Goal: Task Accomplishment & Management: Complete application form

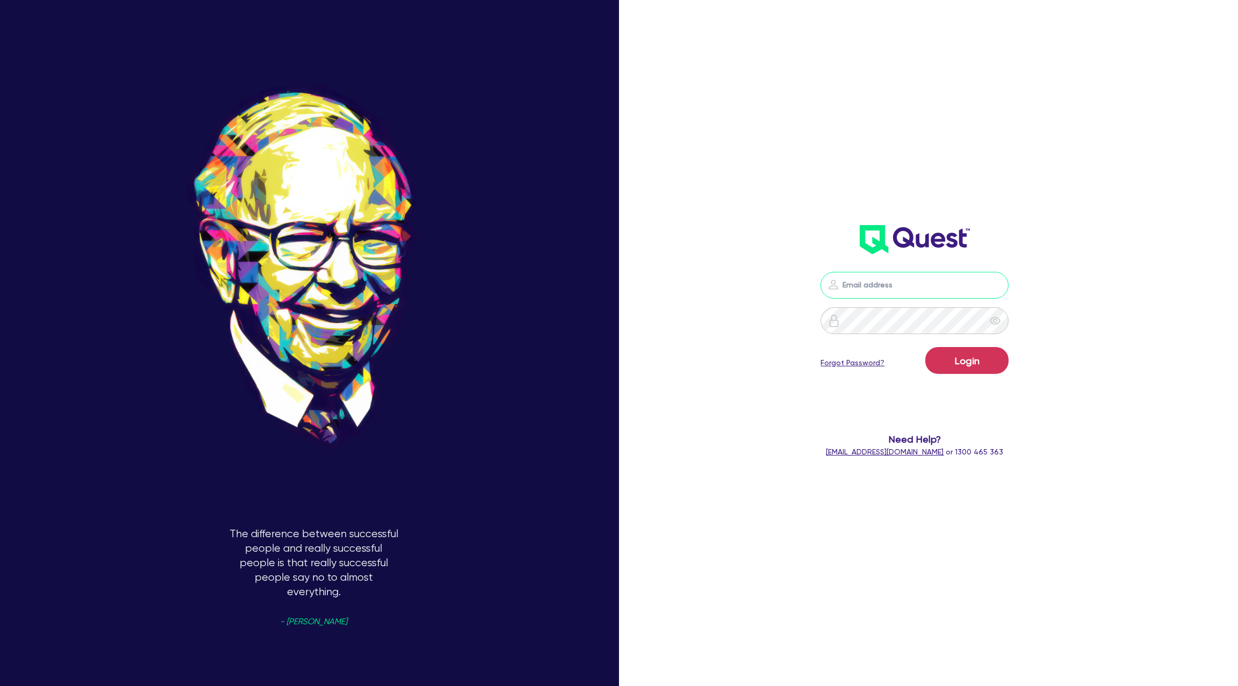
type input "[PERSON_NAME][EMAIL_ADDRESS][DOMAIN_NAME]"
click at [983, 365] on button "Login" at bounding box center [966, 360] width 83 height 27
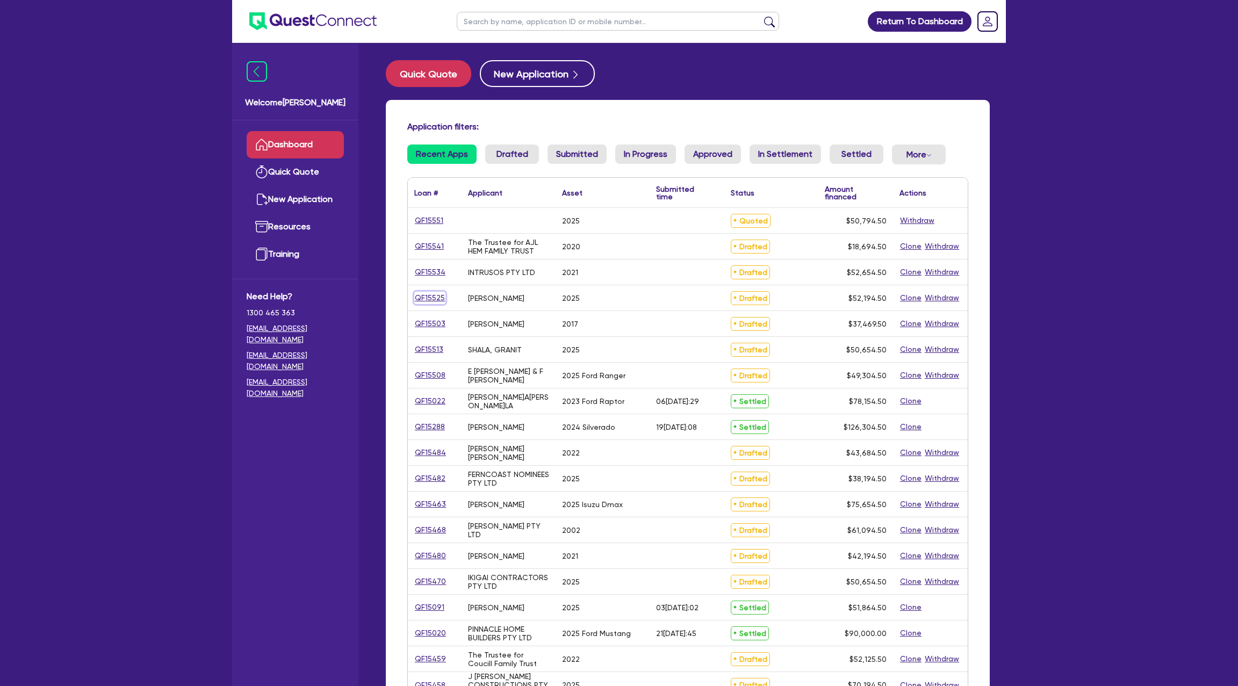
click at [433, 296] on link "QF15525" at bounding box center [429, 298] width 31 height 12
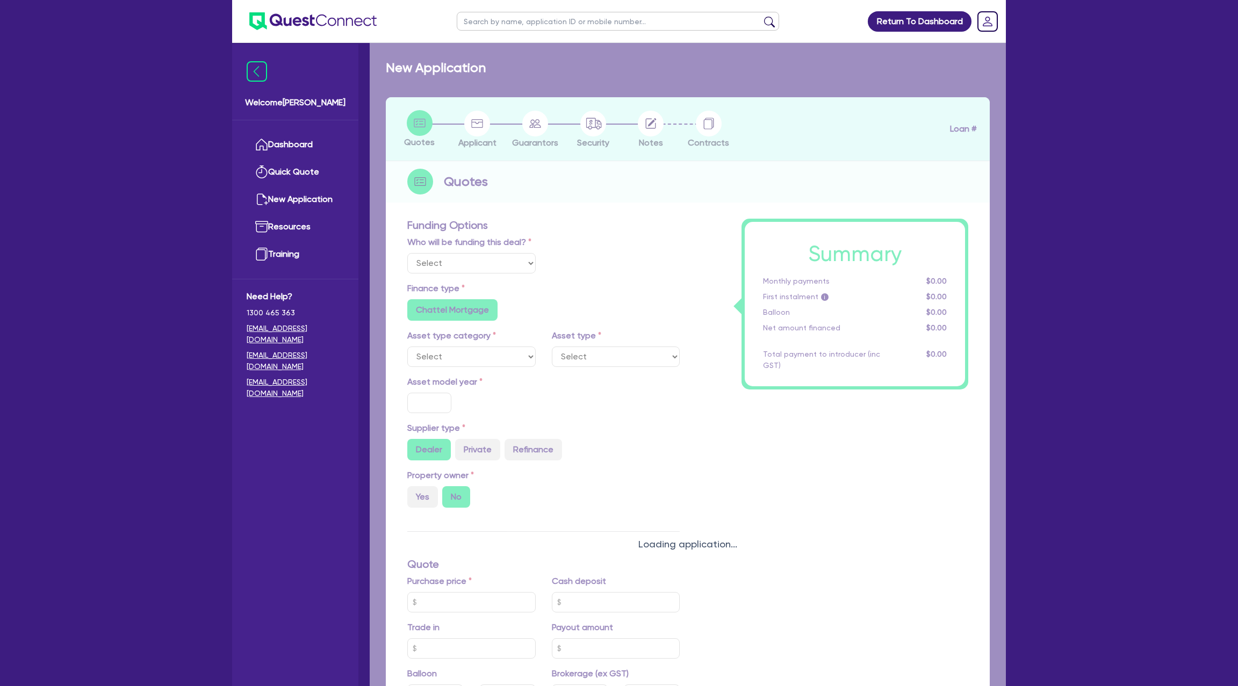
select select "Other"
select select "CARS_AND_LIGHT_TRUCKS"
type input "2025"
radio input "true"
type input "75,000"
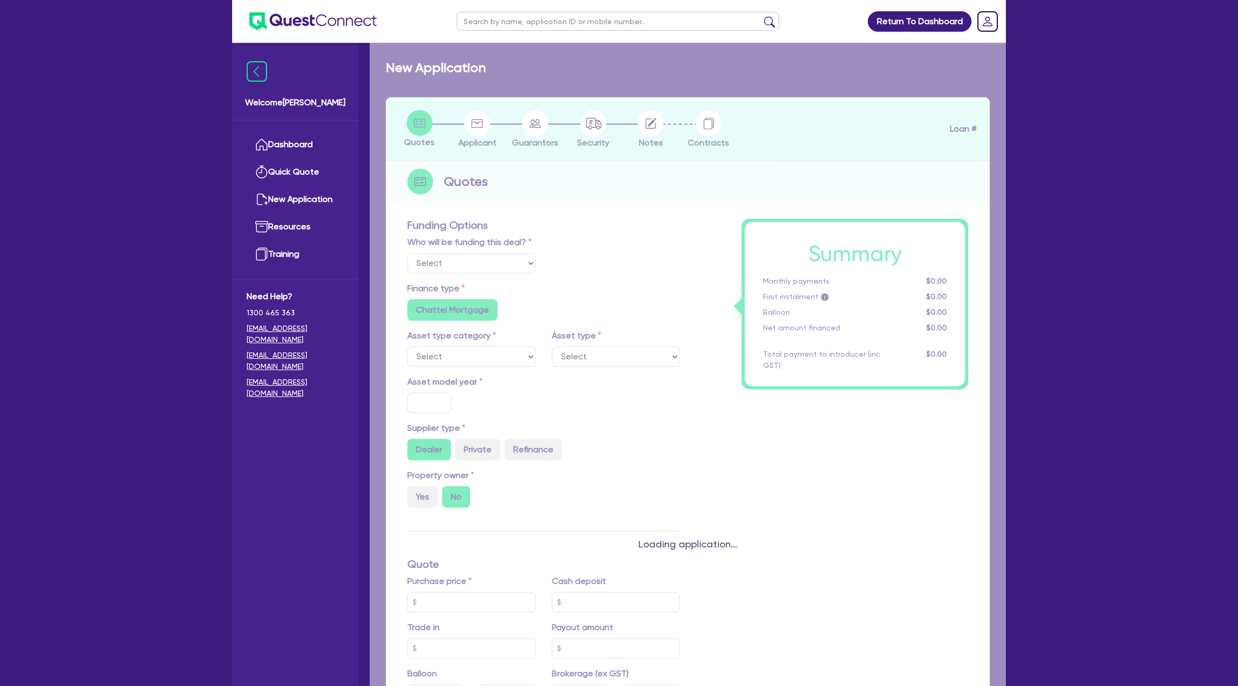
type input "25,000"
type input "15.99"
type input "1,400"
radio input "true"
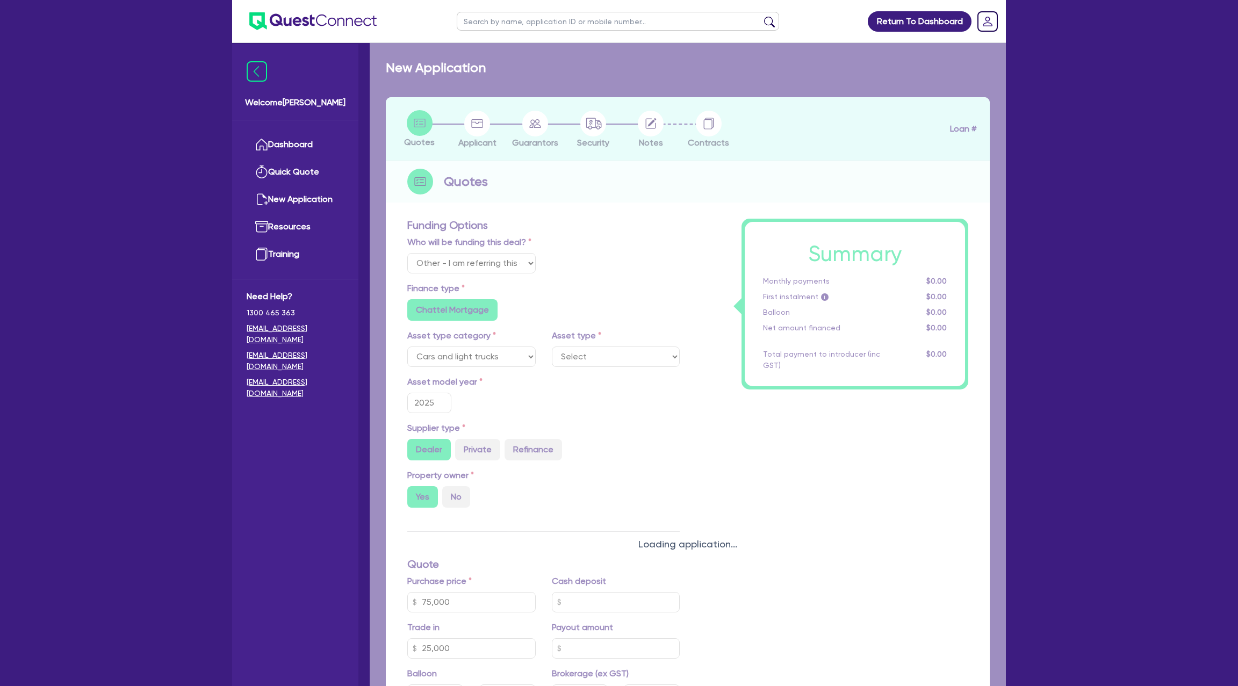
select select "PASSENGER_VEHICLES"
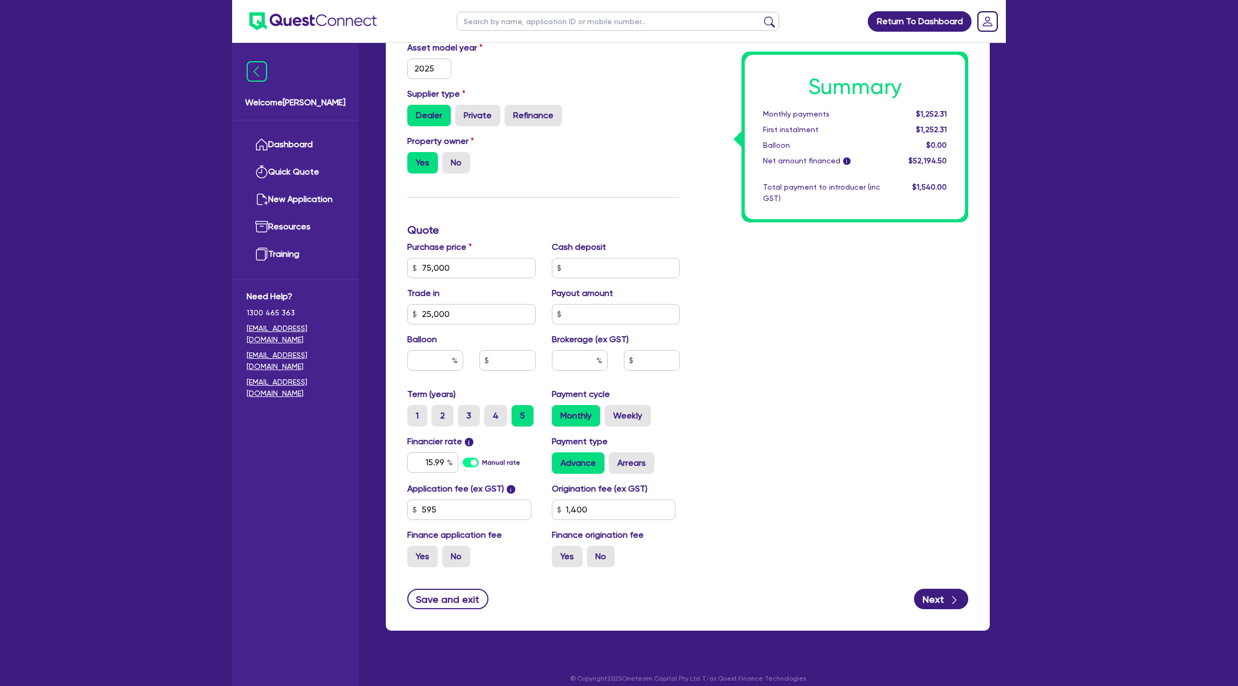
scroll to position [352, 0]
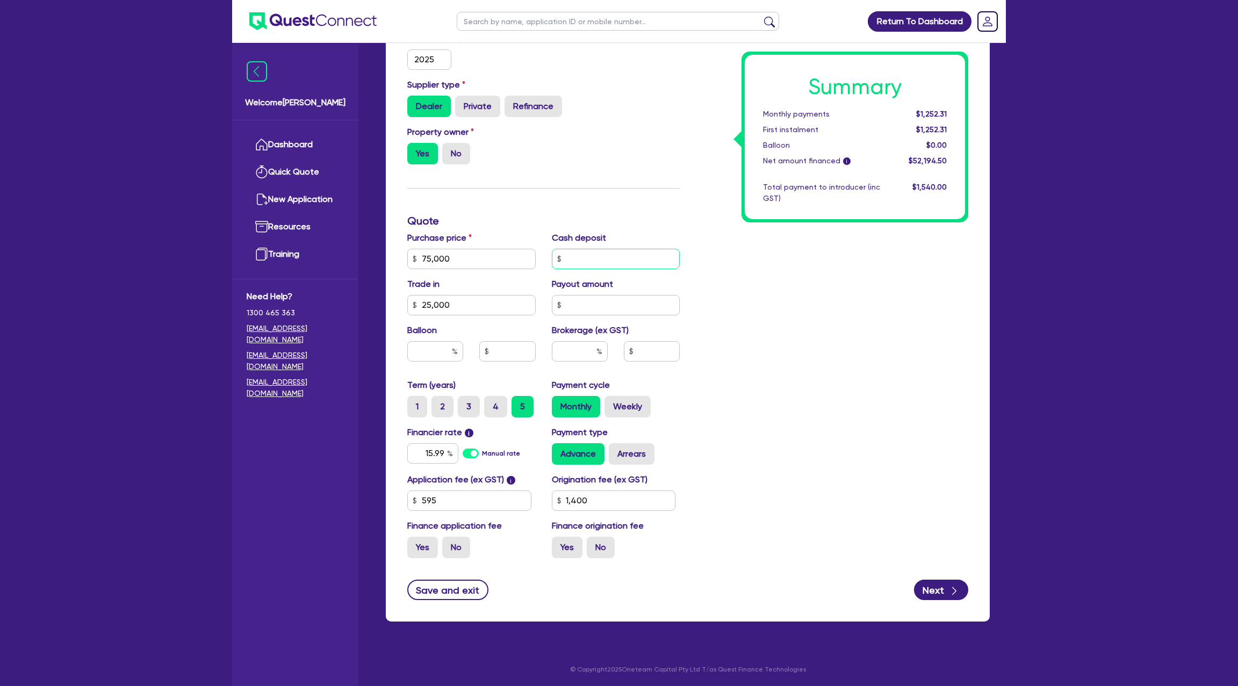
click at [591, 256] on input "text" at bounding box center [616, 259] width 128 height 20
type input "75,000"
type input "5"
type input "25,000"
type input "1,400"
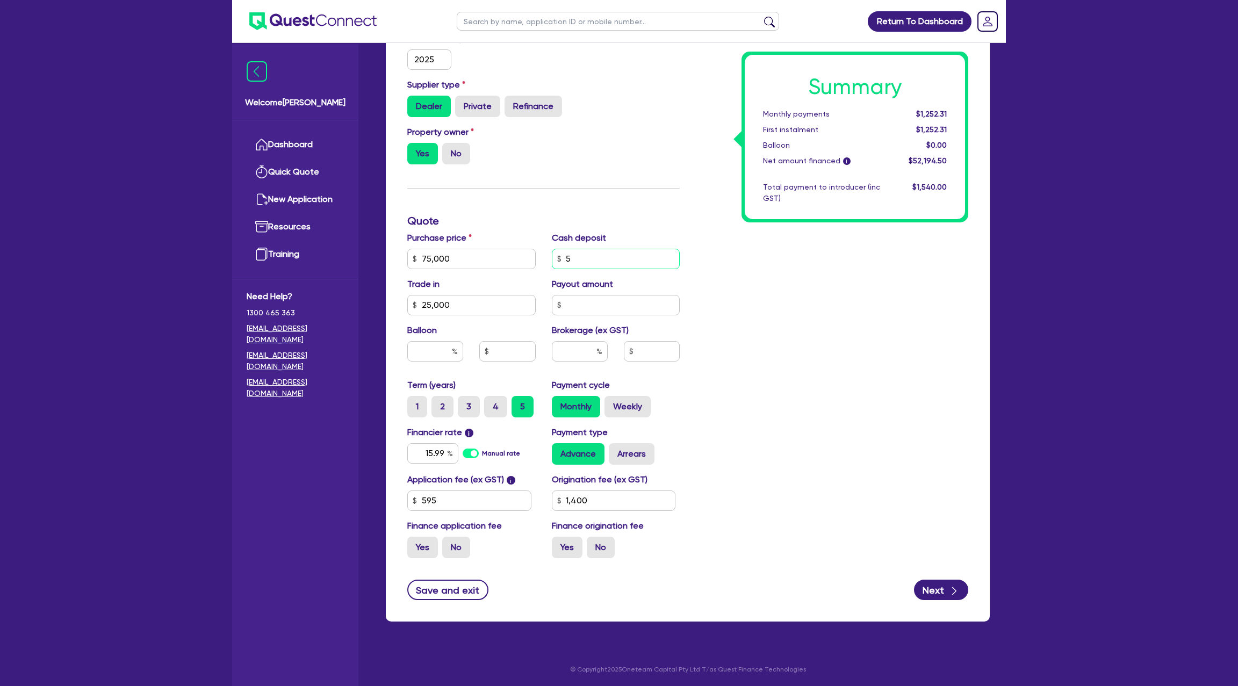
type input "75,000"
type input "50"
type input "25,000"
type input "1,400"
type input "75,000"
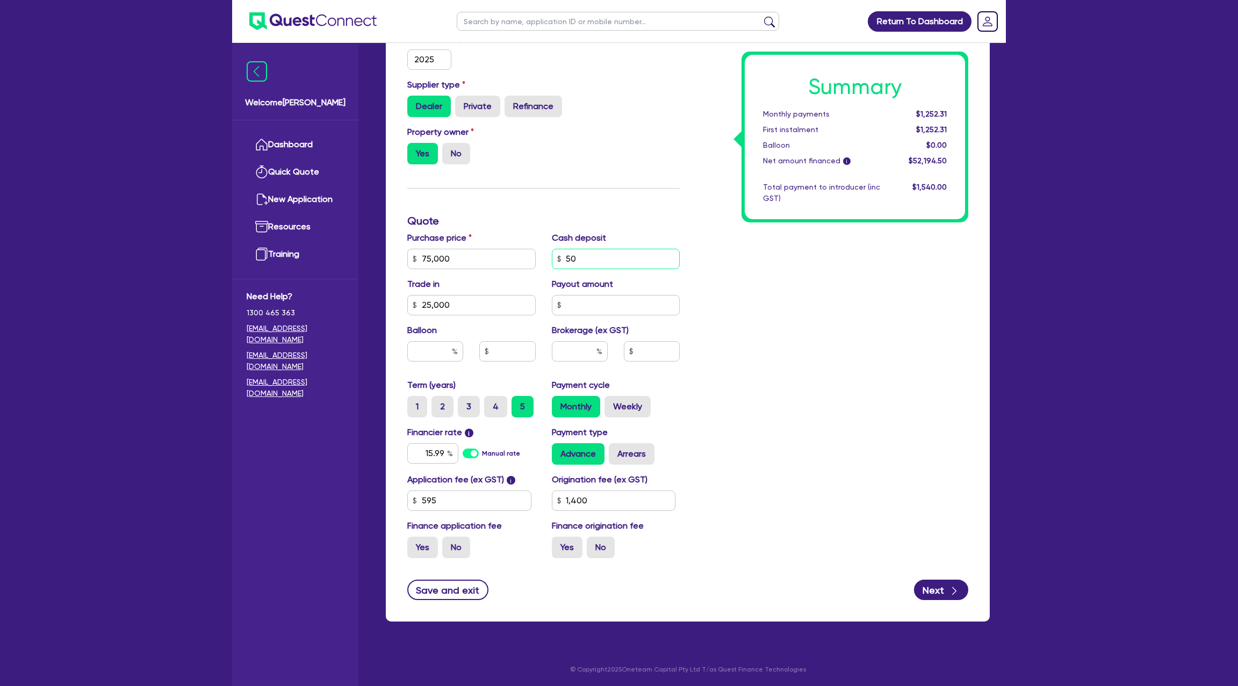
type input "509"
type input "25,000"
type input "1,400"
type input "75,000"
type input "5,090"
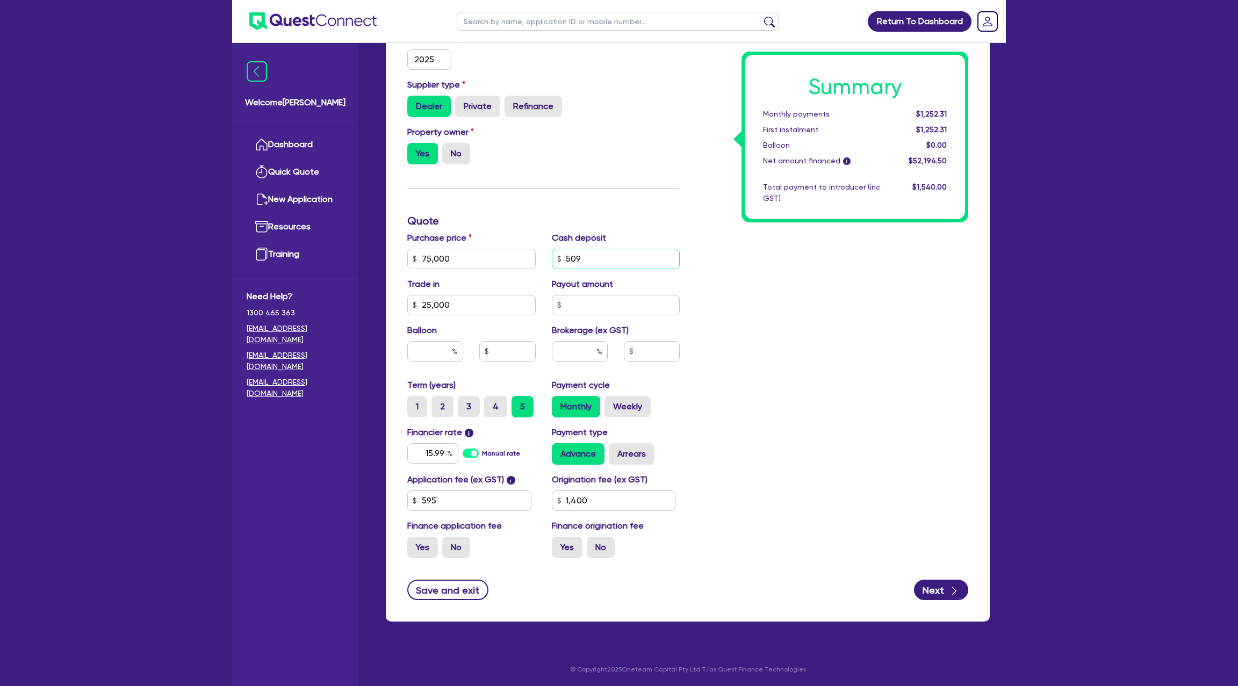
type input "25,000"
type input "1,400"
type input "75,000"
type input "509"
type input "25,000"
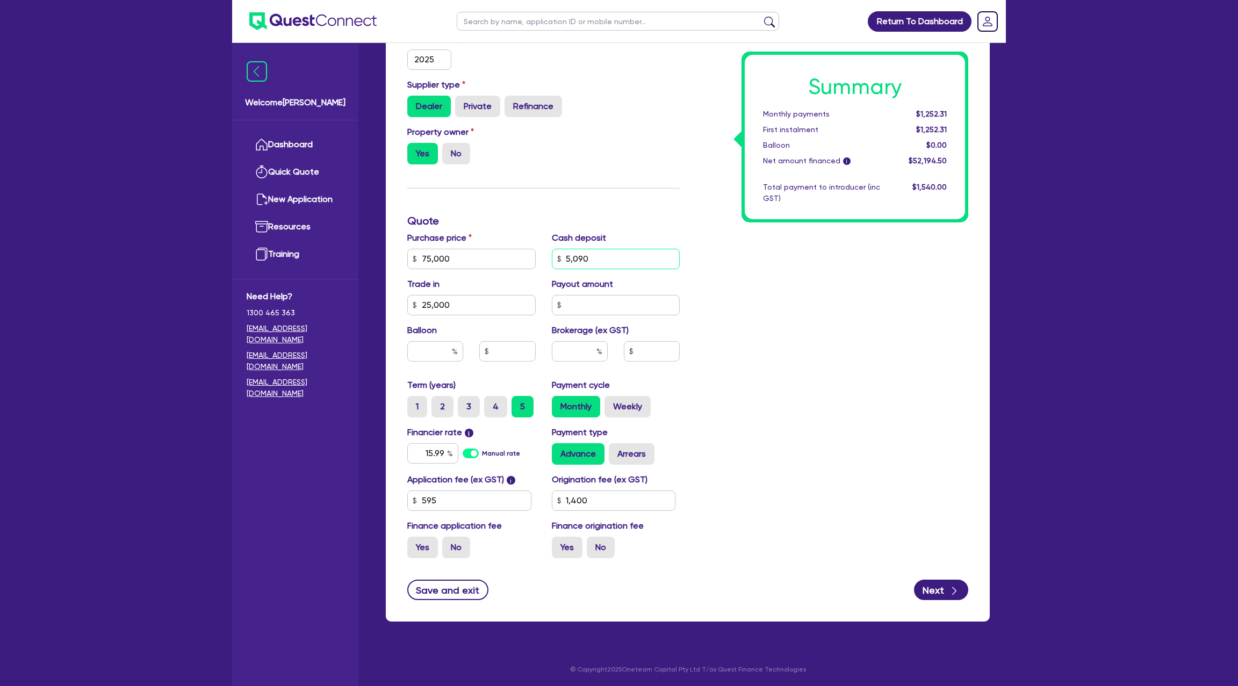
type input "1,400"
type input "75,000"
type input "50"
type input "25,000"
type input "1,400"
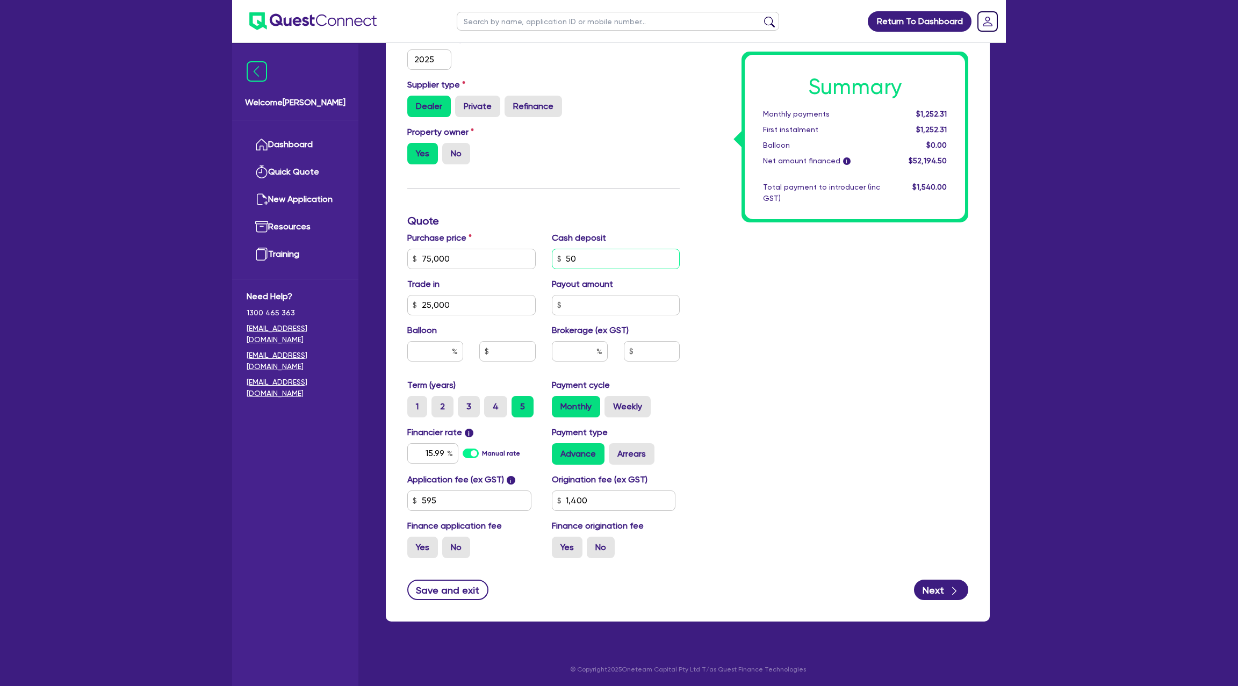
type input "75,000"
type input "5"
type input "25,000"
type input "1,400"
type input "75,000"
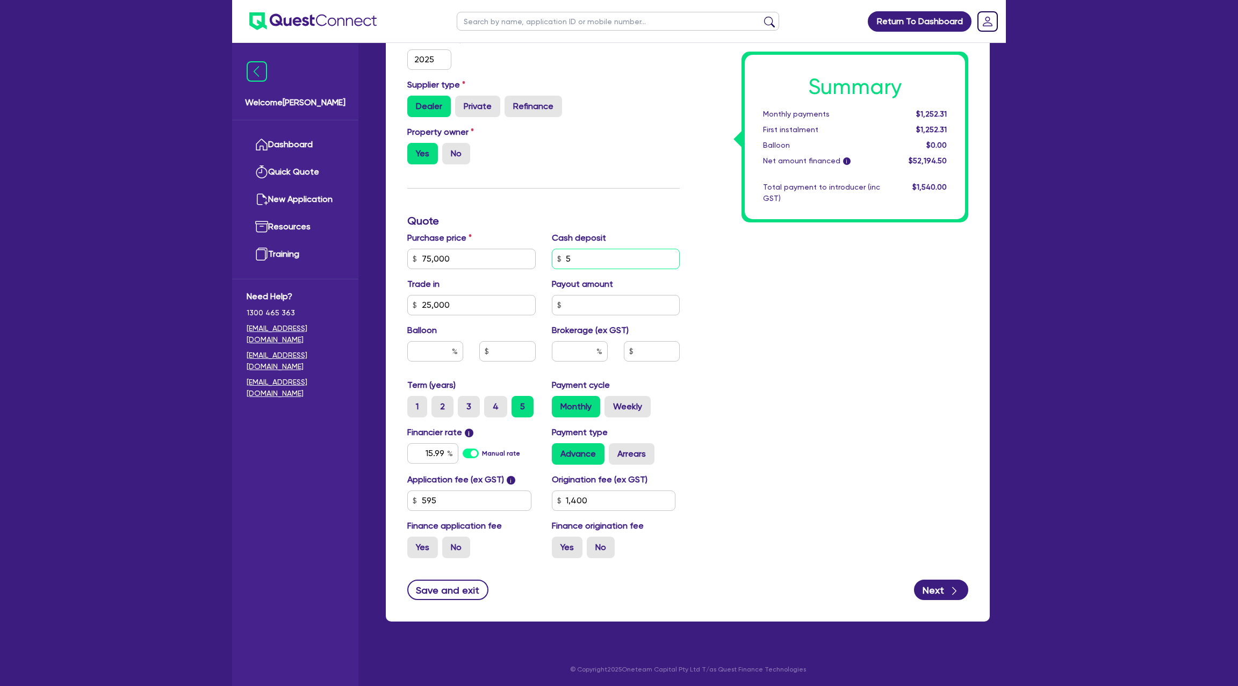
type input "25,000"
type input "1,400"
type input "75,000"
type input "4"
type input "25,000"
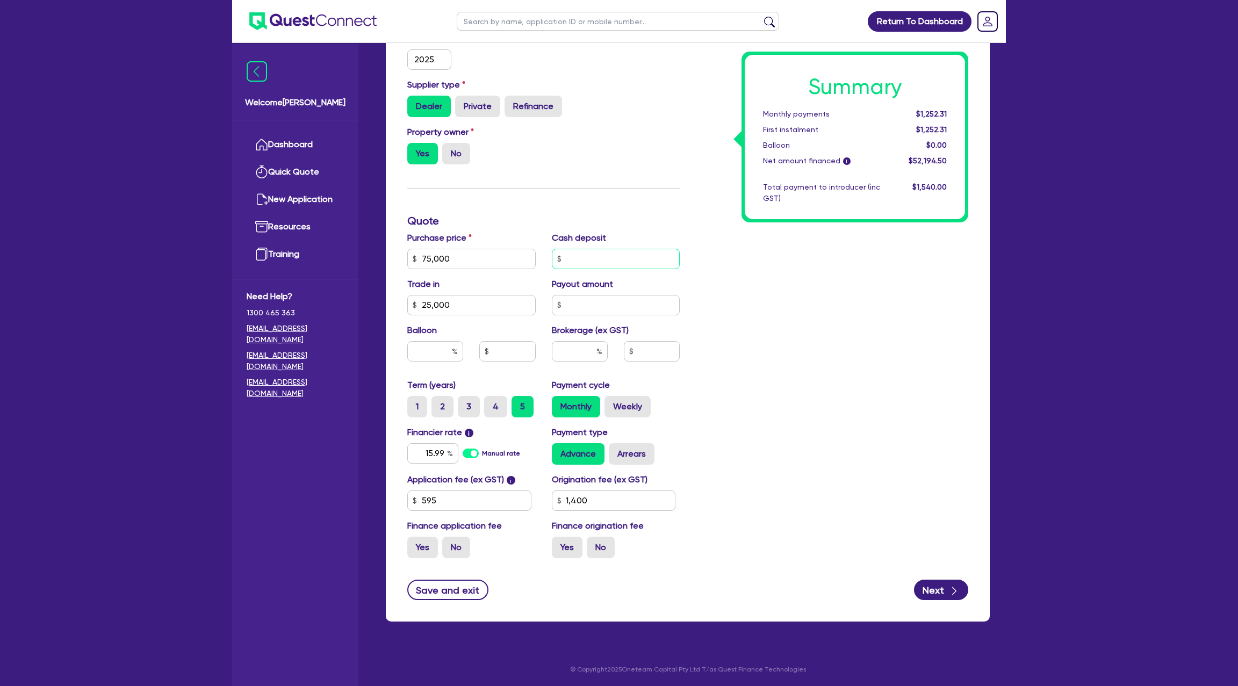
type input "1,400"
type input "75,000"
type input "40"
type input "25,000"
type input "1,400"
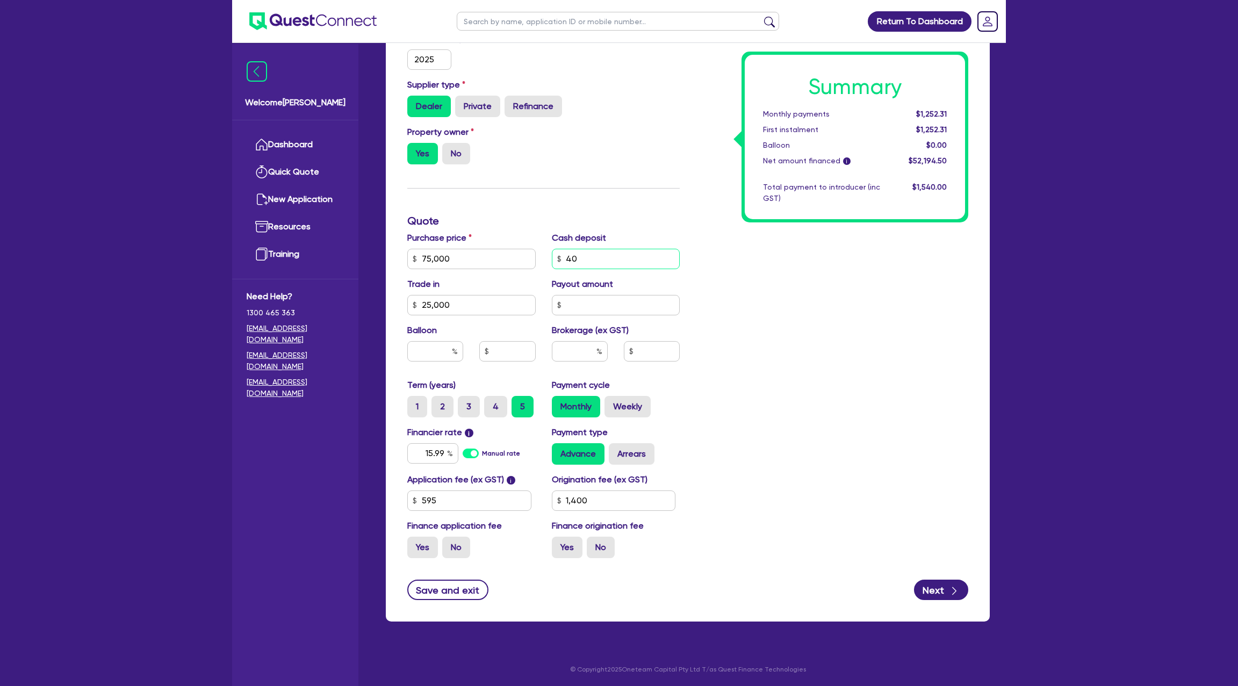
type input "75,000"
type input "400"
type input "25,000"
type input "1,400"
type input "75,000"
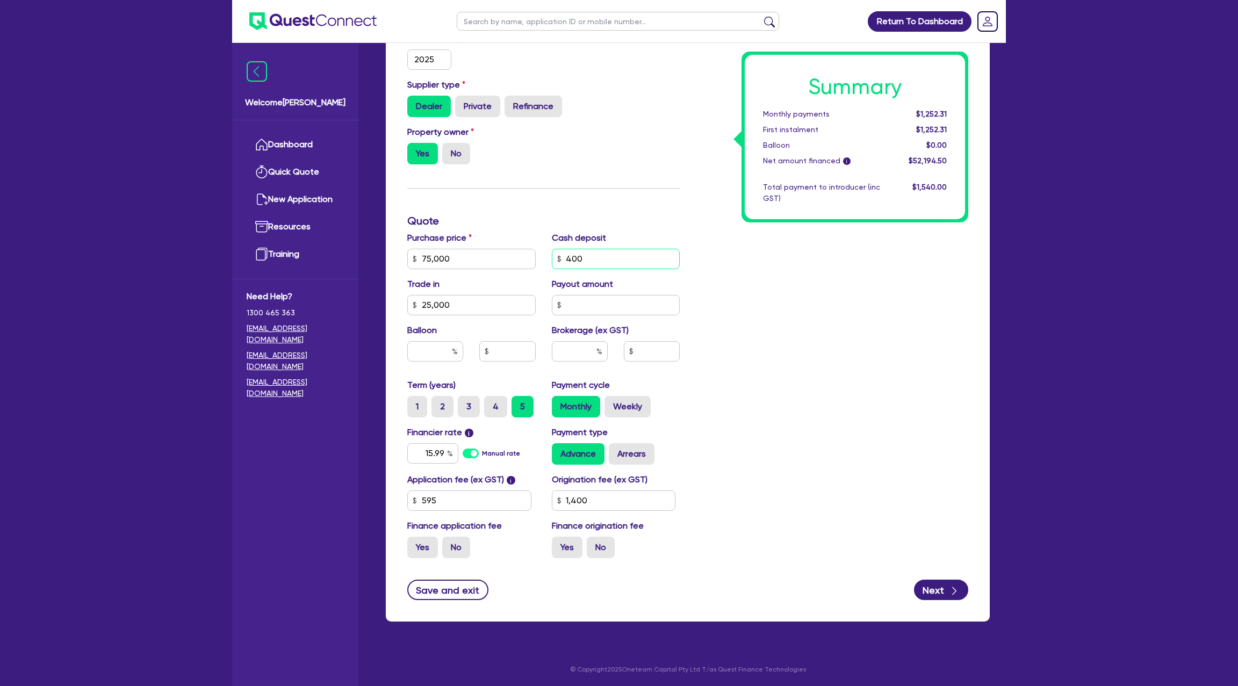
type input "4,000"
type input "25,000"
type input "1,400"
type input "4,000"
type input "75,000"
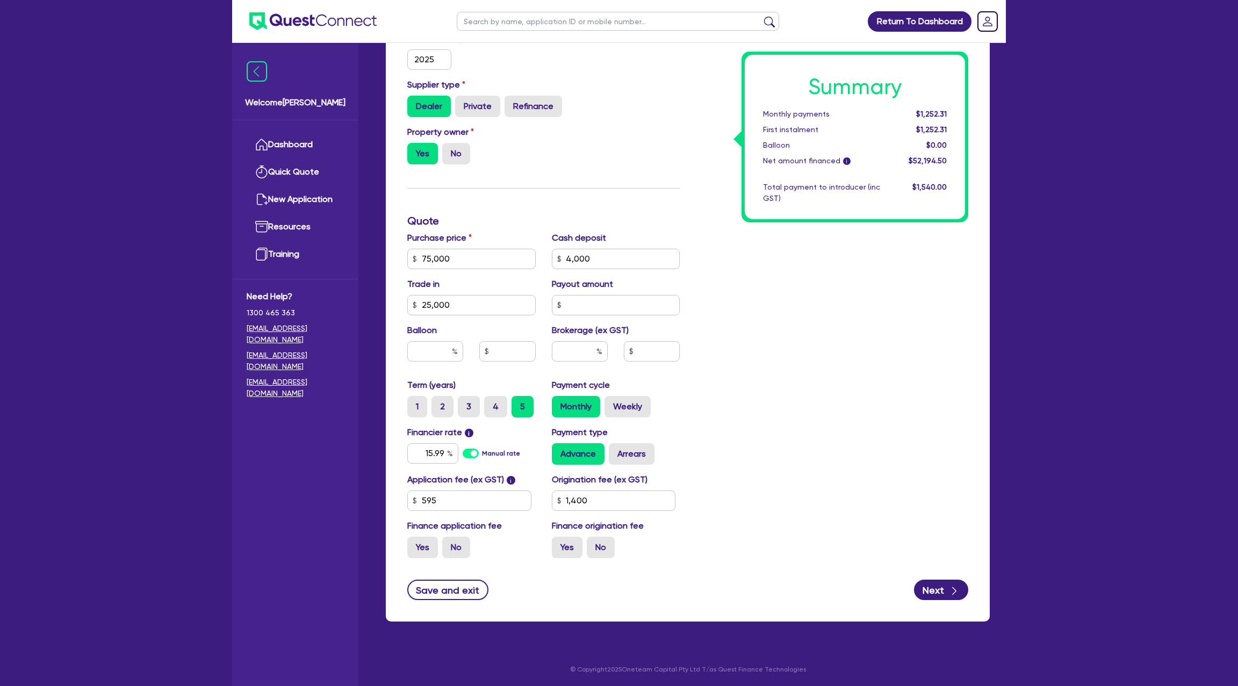
type input "25,000"
type input "1,400"
click at [906, 399] on div "Summary Monthly payments Calculating... First instalment Calculating... Balloon…" at bounding box center [832, 221] width 289 height 692
type input "75,000"
type input "25,000"
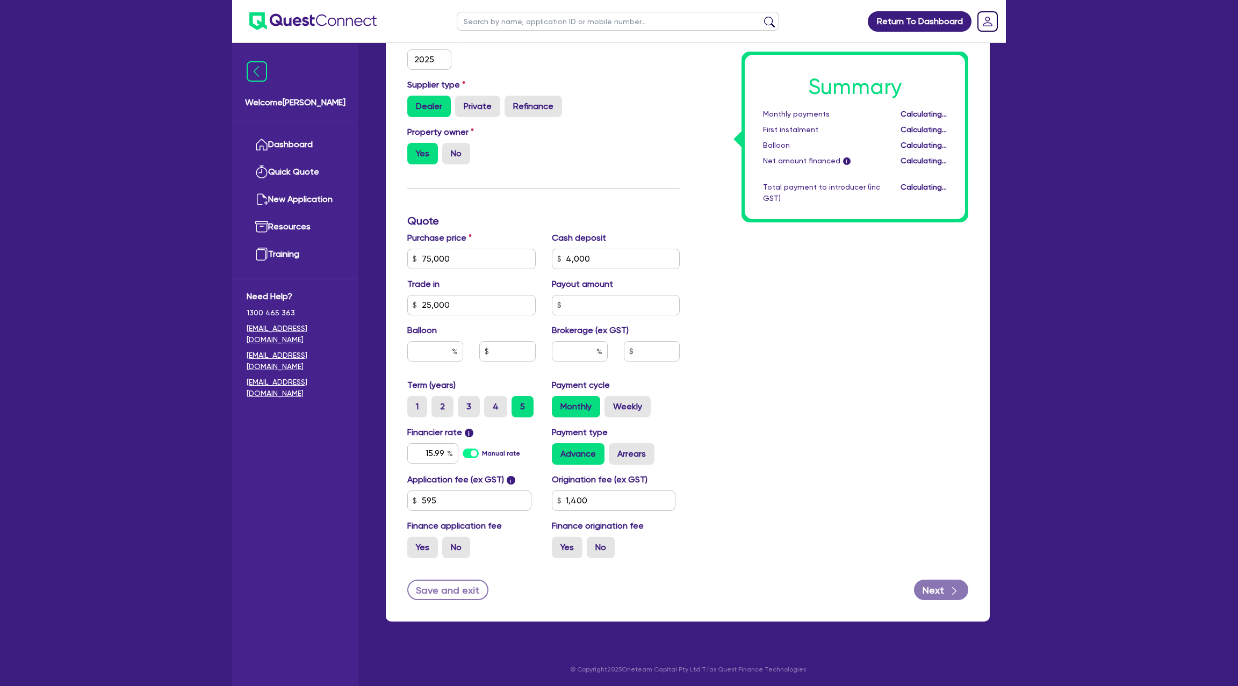
type input "1,400"
click at [443, 454] on input "15.99" at bounding box center [432, 453] width 51 height 20
type input "75,000"
type input "25,000"
type input "15.9"
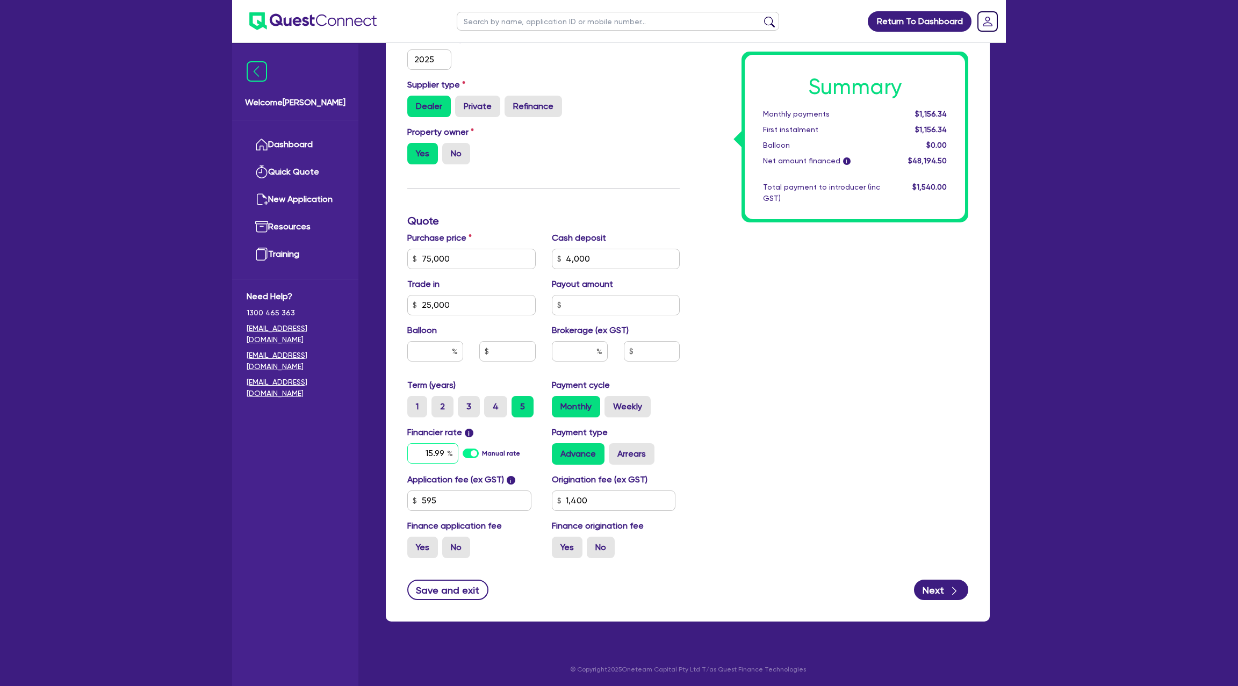
type input "1,400"
type input "75,000"
type input "25,000"
type input "15."
type input "1,400"
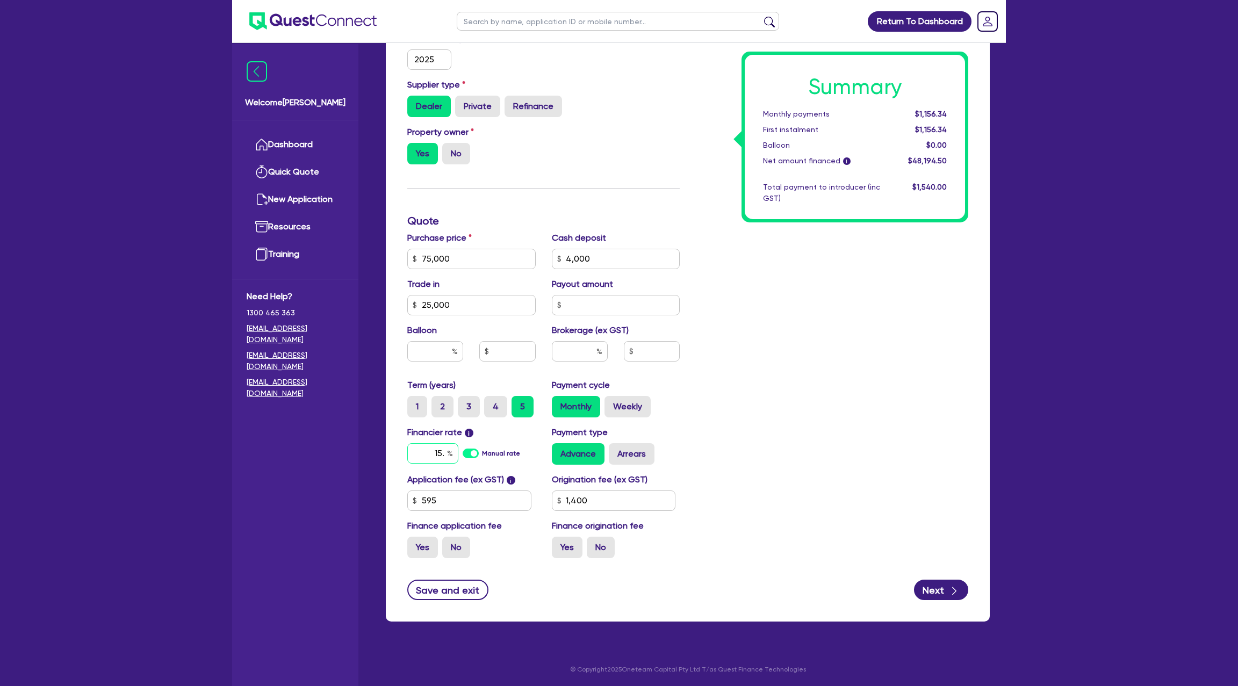
type input "75,000"
type input "25,000"
type input "15"
type input "1,400"
type input "75,000"
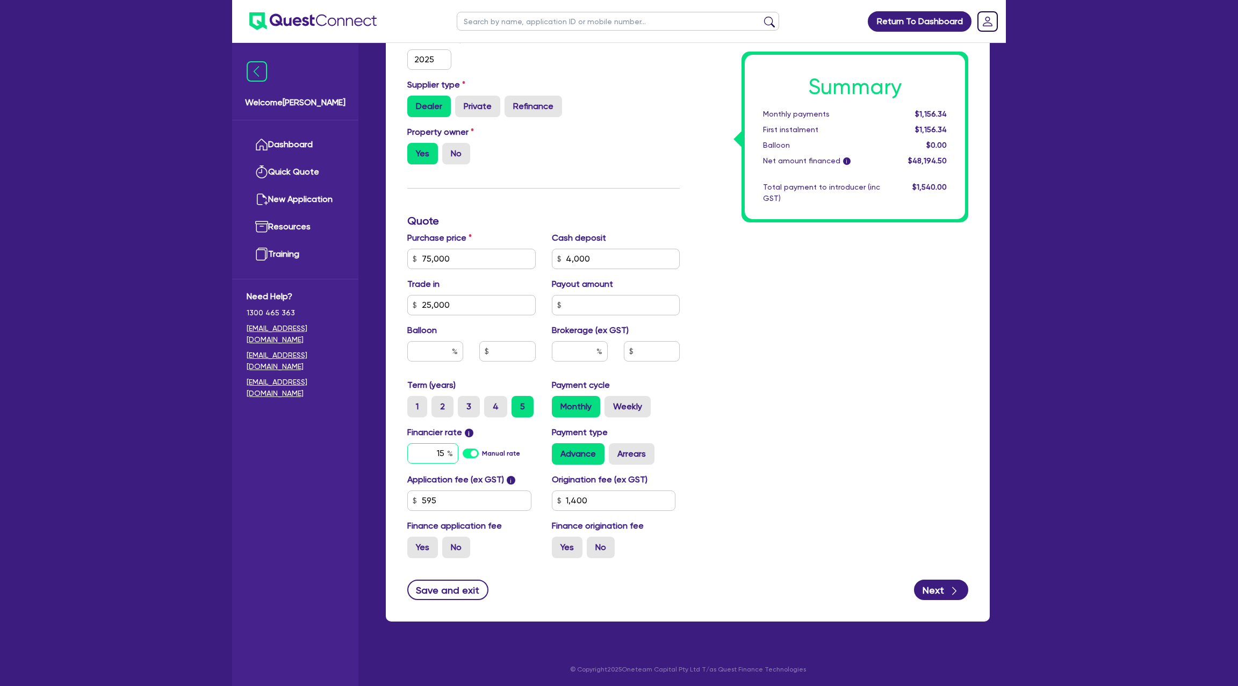
type input "25,000"
type input "1"
type input "1,400"
type input "75,000"
type input "25,000"
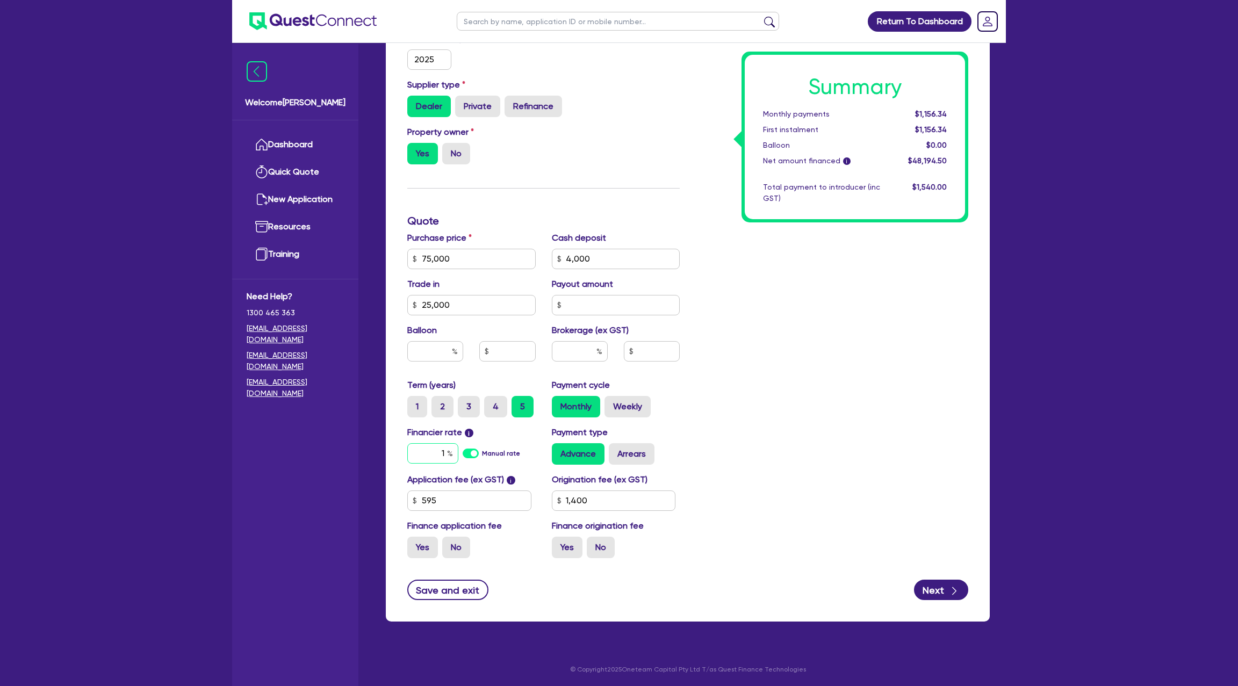
type input "1,400"
type input "75,000"
type input "25,000"
type input "1"
type input "1,400"
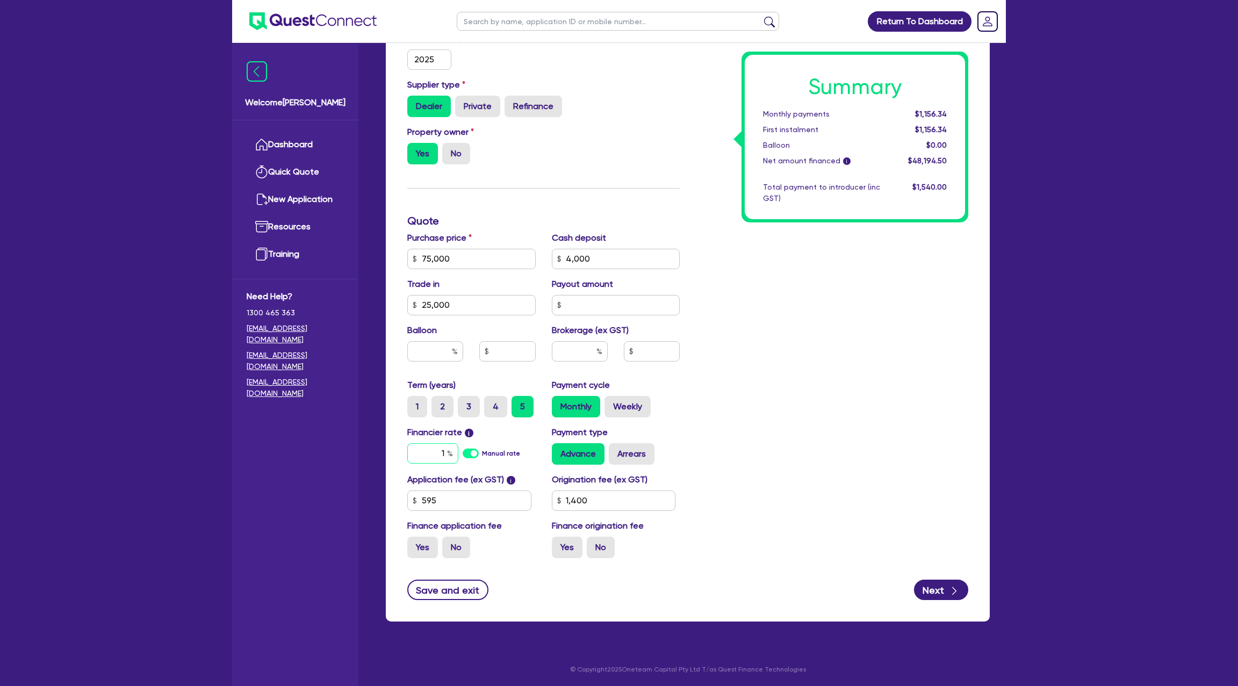
type input "75,000"
type input "25,000"
type input "17"
type input "1,400"
type input "75,000"
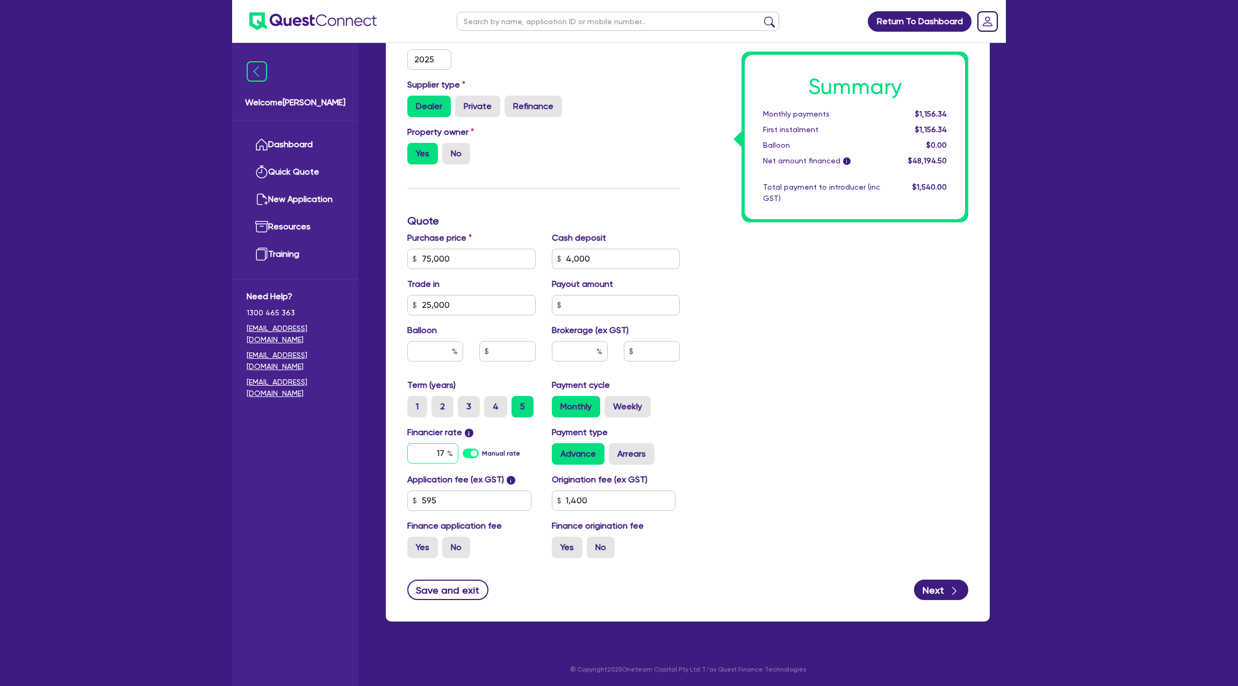
type input "25,000"
type input "17."
type input "1,400"
type input "75,000"
type input "25,000"
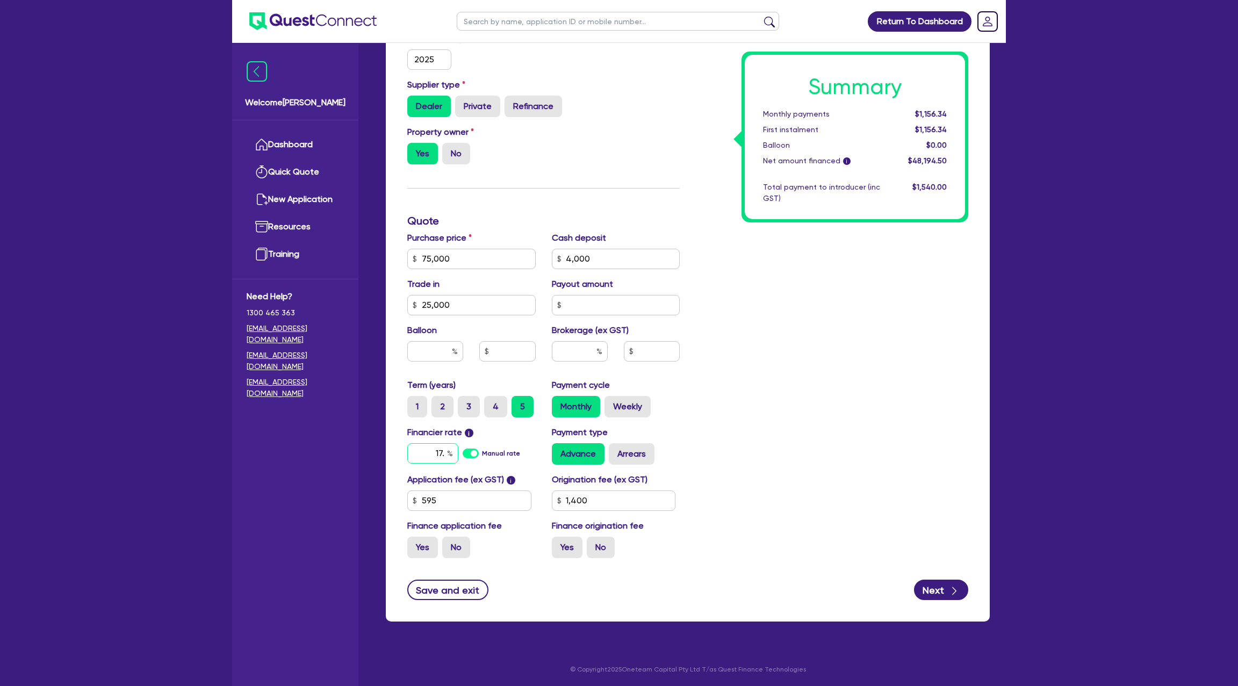
type input "17.9"
type input "1,400"
type input "75,000"
type input "25,000"
type input "17.99"
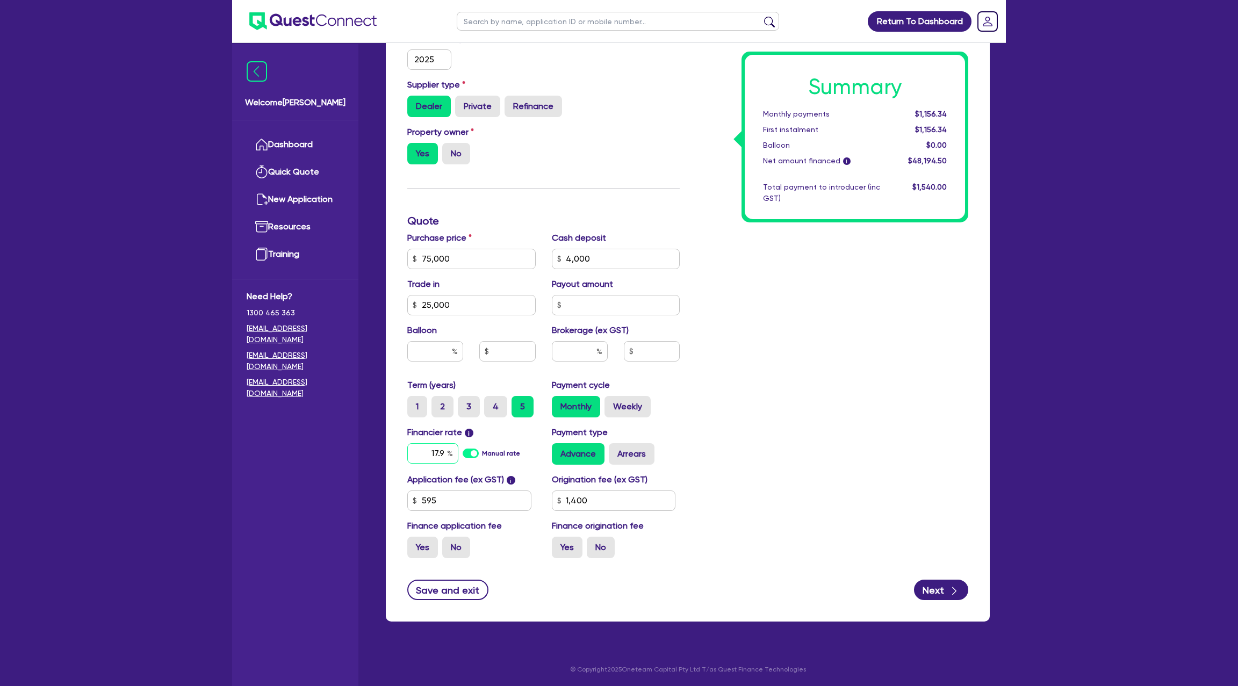
type input "1,400"
type input "17.99"
type input "75,000"
type input "25,000"
type input "1,400"
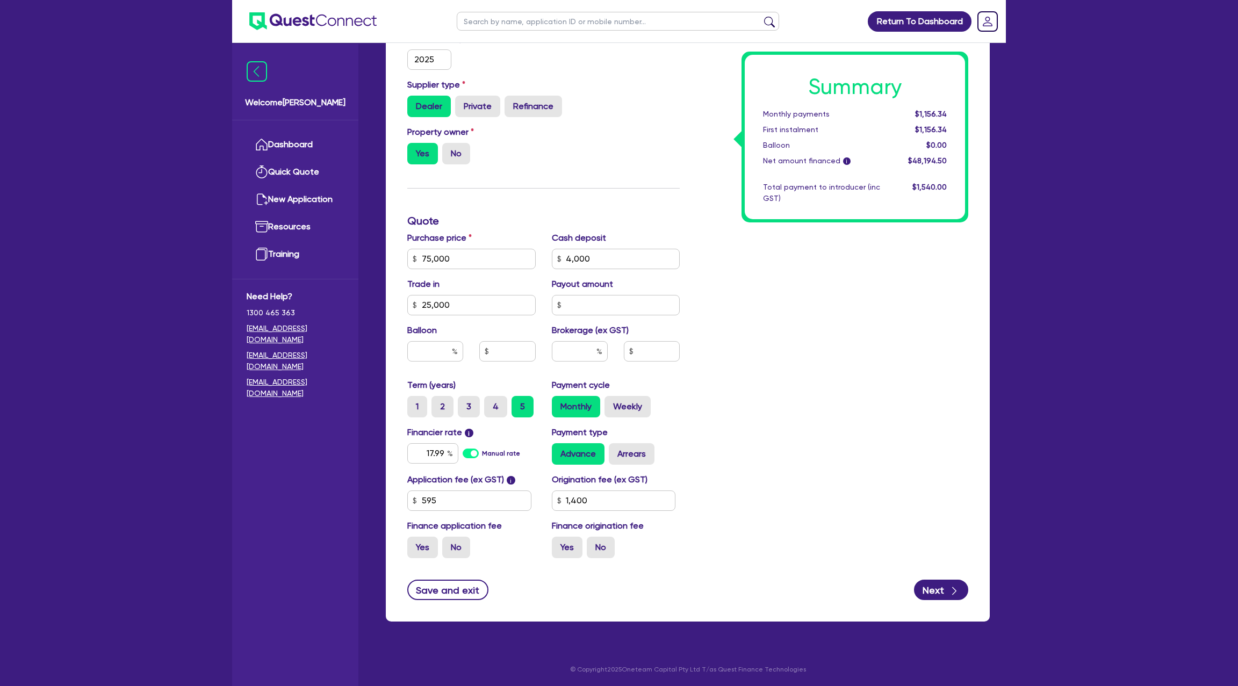
click at [884, 286] on div "Summary Monthly payments $1,156.34 First instalment $1,156.34 Balloon $0.00 Net…" at bounding box center [832, 221] width 289 height 692
type input "75,000"
type input "25,000"
type input "1,400"
click at [628, 398] on label "Weekly" at bounding box center [628, 406] width 46 height 21
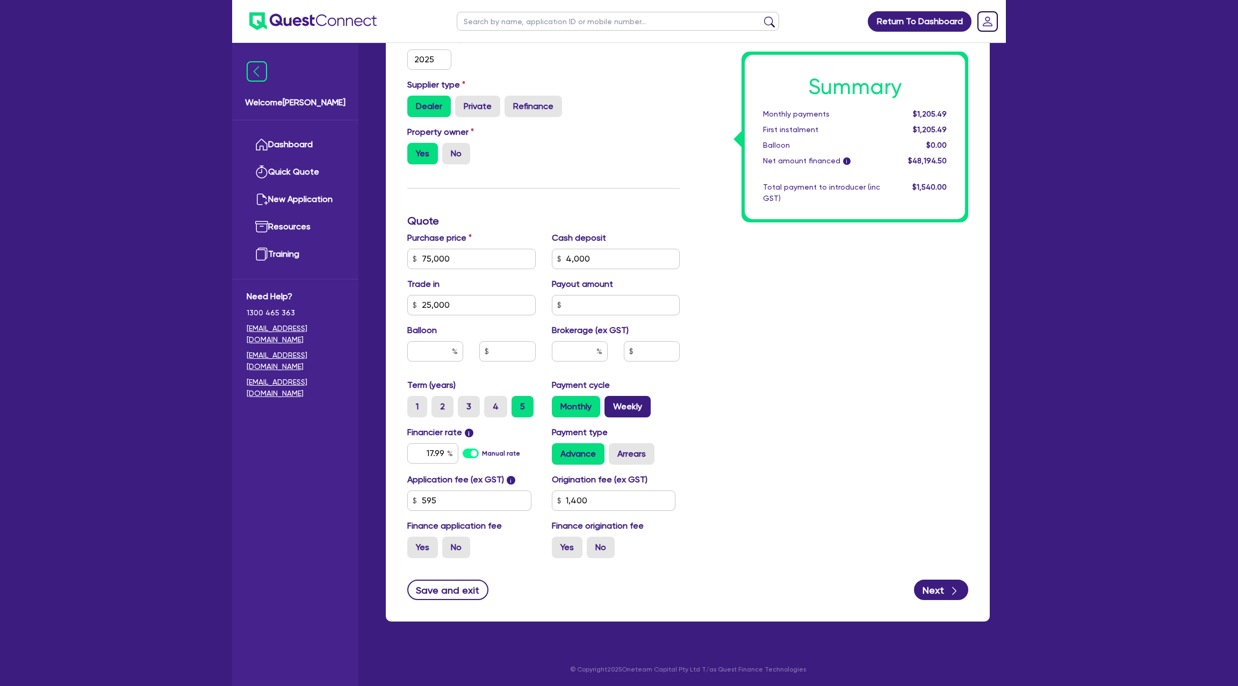
click at [612, 398] on input "Weekly" at bounding box center [608, 399] width 7 height 7
radio input "true"
type input "75,000"
type input "25,000"
type input "1,400"
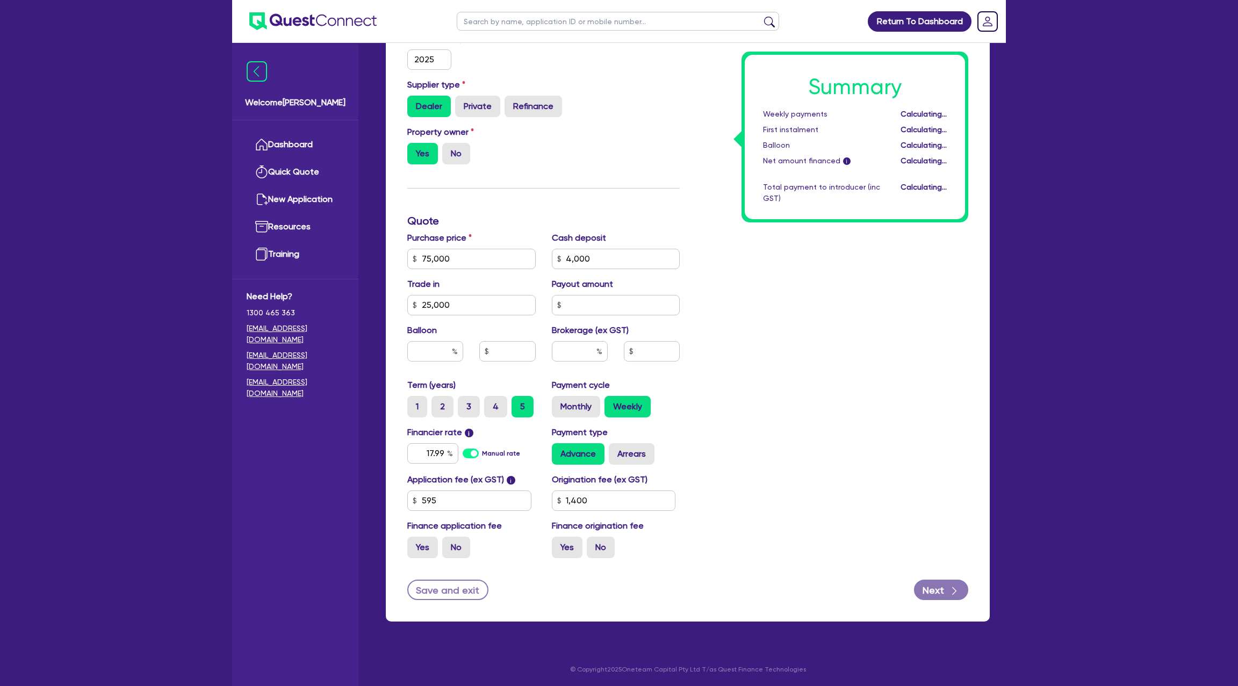
type input "75,000"
type input "25,000"
type input "1,400"
click at [630, 453] on label "Arrears" at bounding box center [632, 453] width 46 height 21
click at [616, 450] on input "Arrears" at bounding box center [612, 446] width 7 height 7
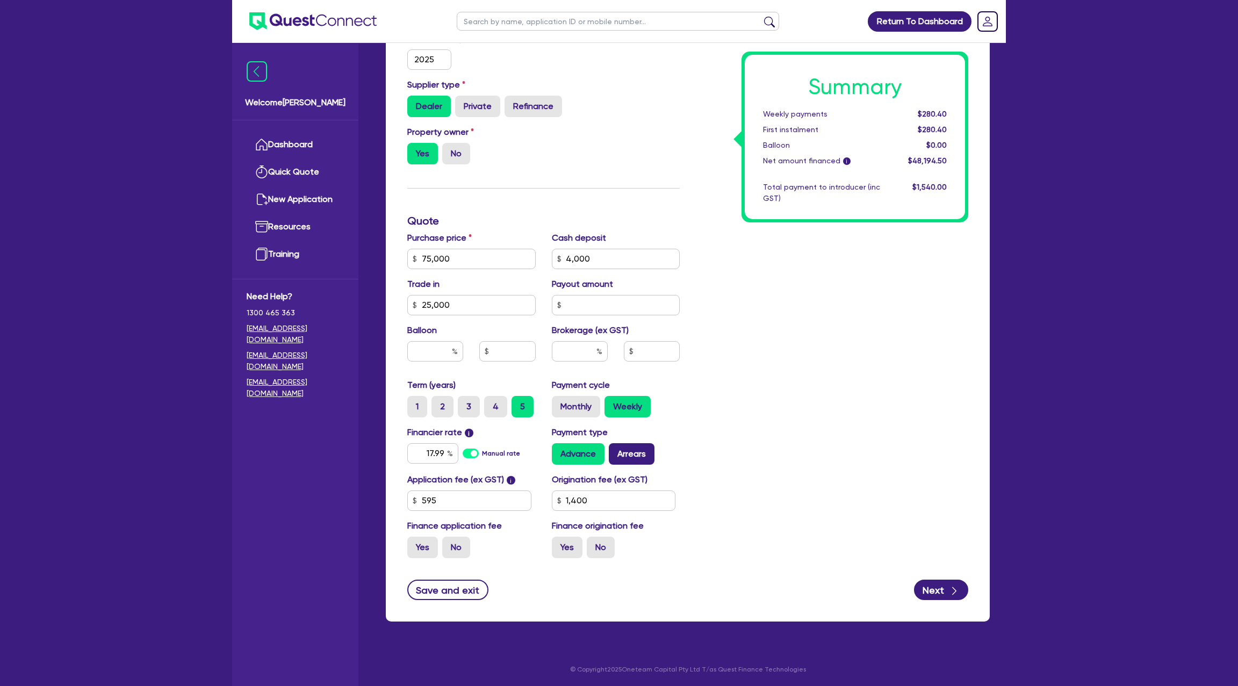
radio input "true"
type input "75,000"
type input "25,000"
type input "1,400"
type input "75,000"
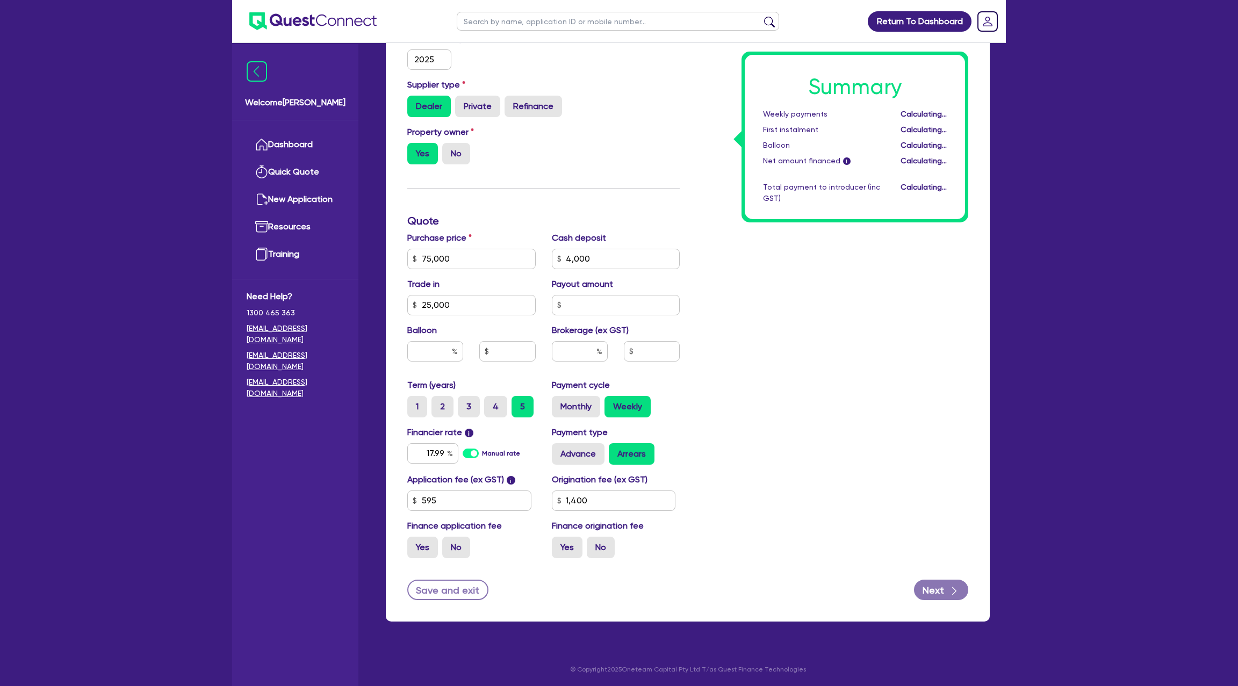
type input "25,000"
type input "1,400"
click at [604, 504] on input "1,400" at bounding box center [614, 501] width 124 height 20
type input "75,000"
type input "25,000"
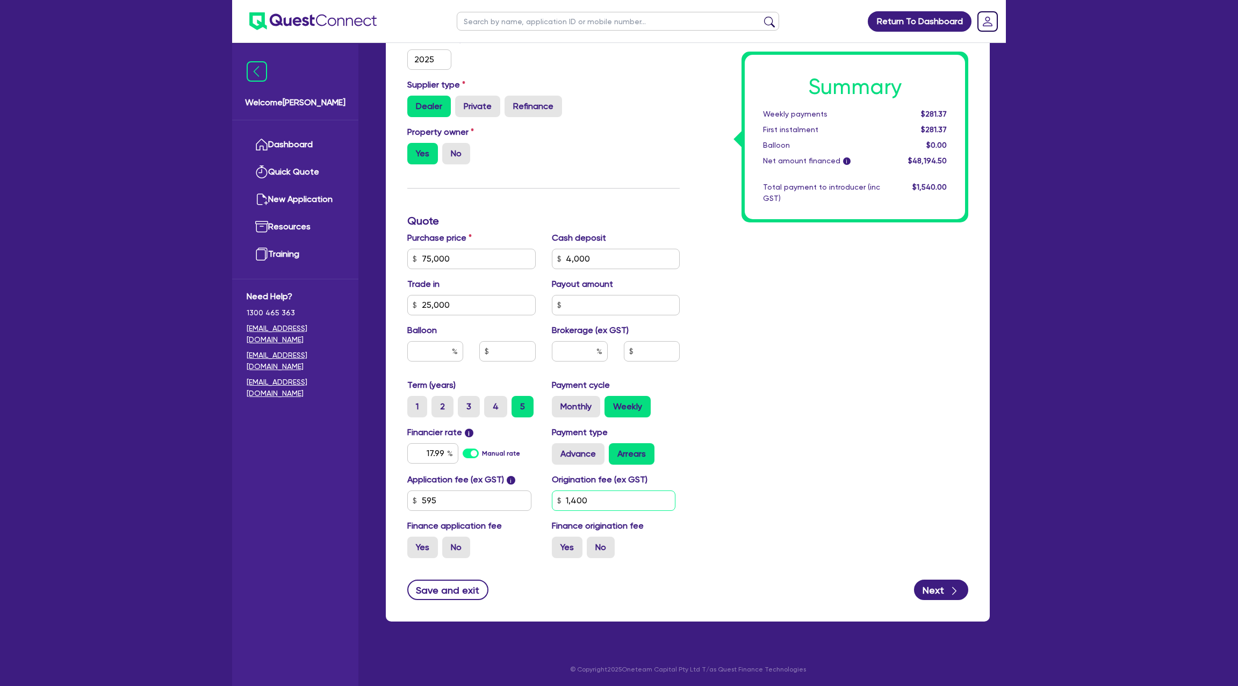
type input "140"
type input "75,000"
type input "25,000"
type input "14"
type input "75,000"
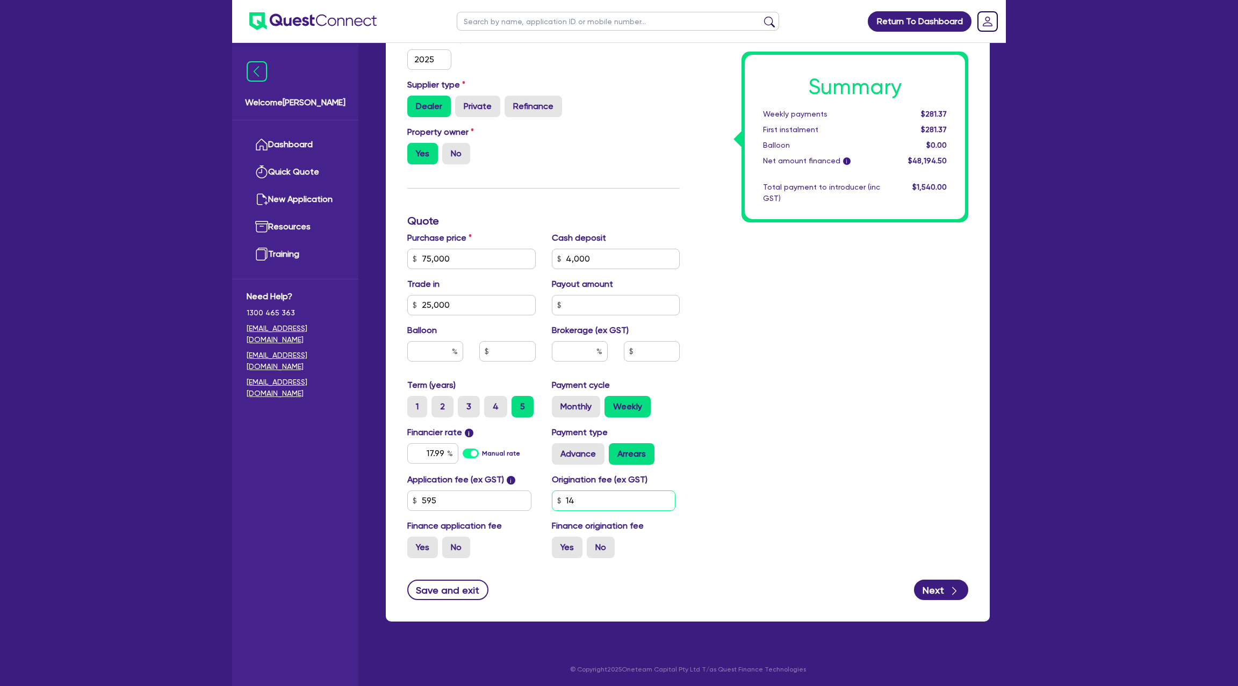
type input "25,000"
type input "1"
type input "75,000"
type input "25,000"
type input "16"
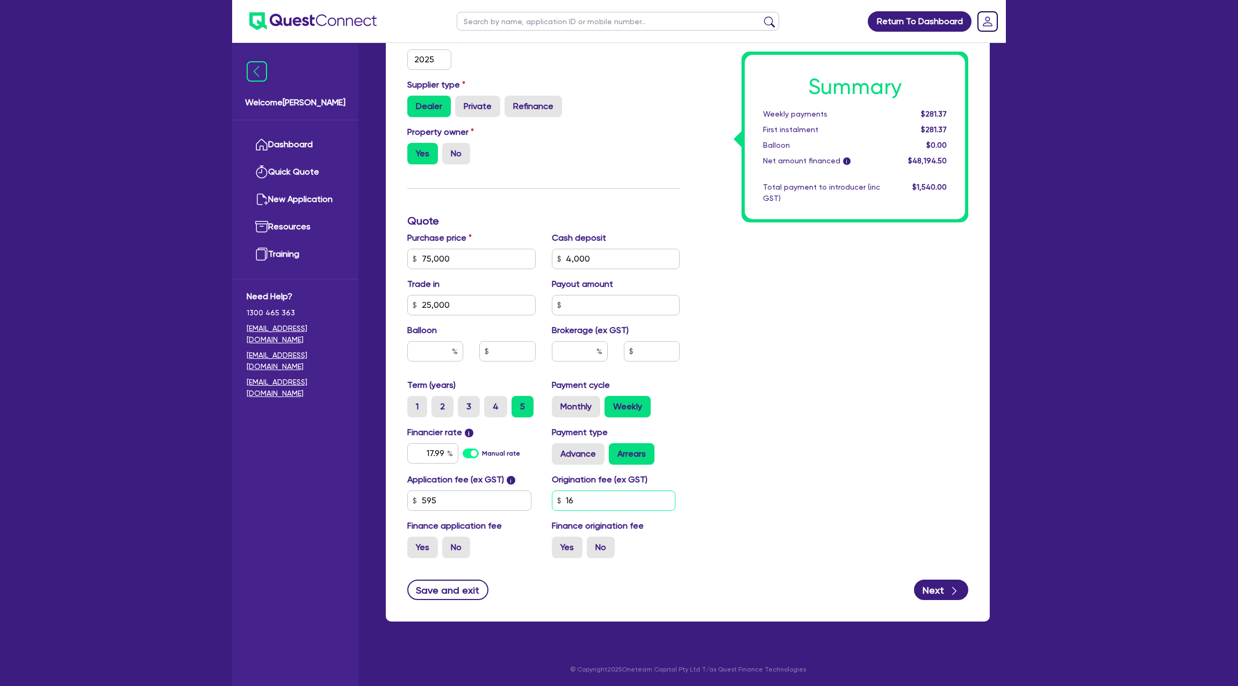
type input "75,000"
type input "25,000"
type input "1"
type input "75,000"
type input "25,000"
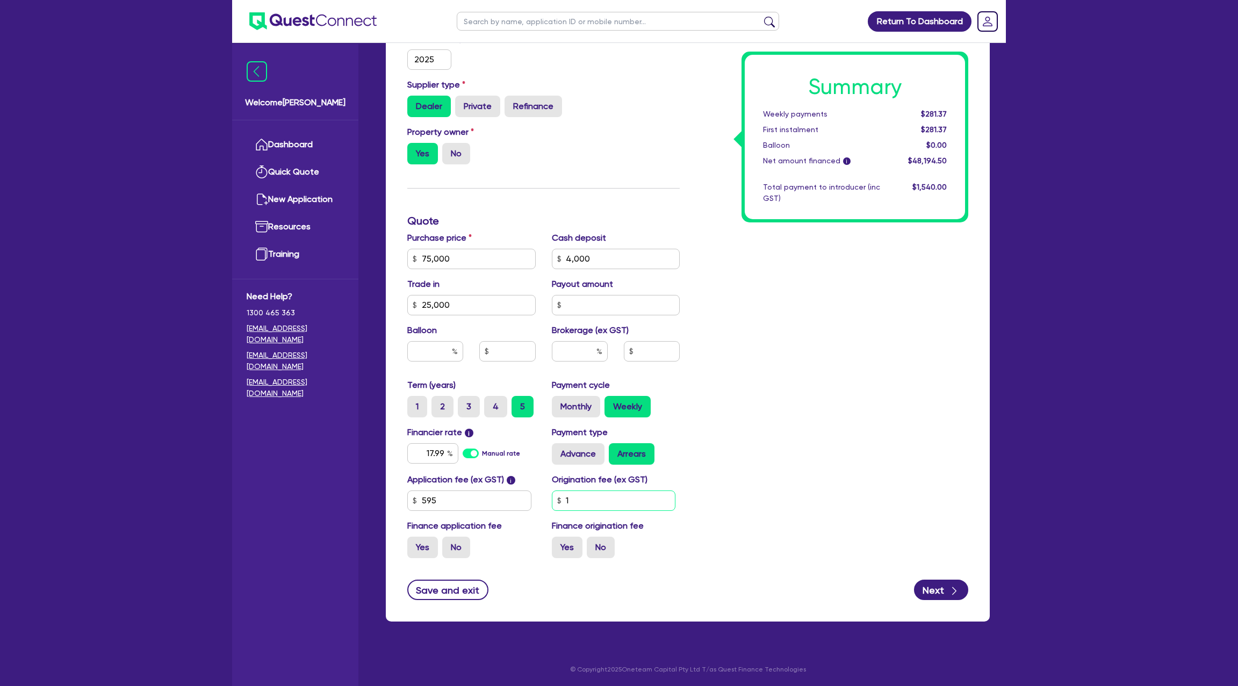
type input "16"
type input "75,000"
type input "25,000"
type input "160"
type input "75,000"
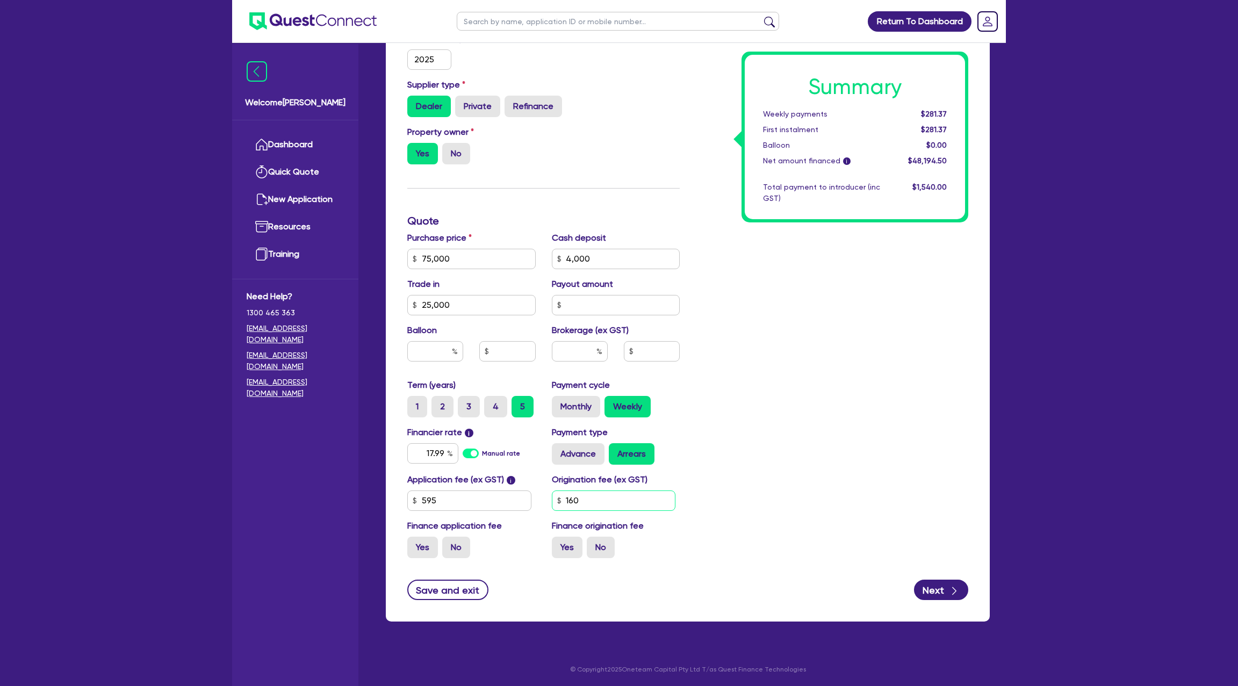
type input "25,000"
type input "1,600"
type input "75,000"
type input "25,000"
click at [818, 352] on div "Summary Weekly payments $281.37 First instalment $281.37 Balloon $0.00 Net amou…" at bounding box center [832, 221] width 289 height 692
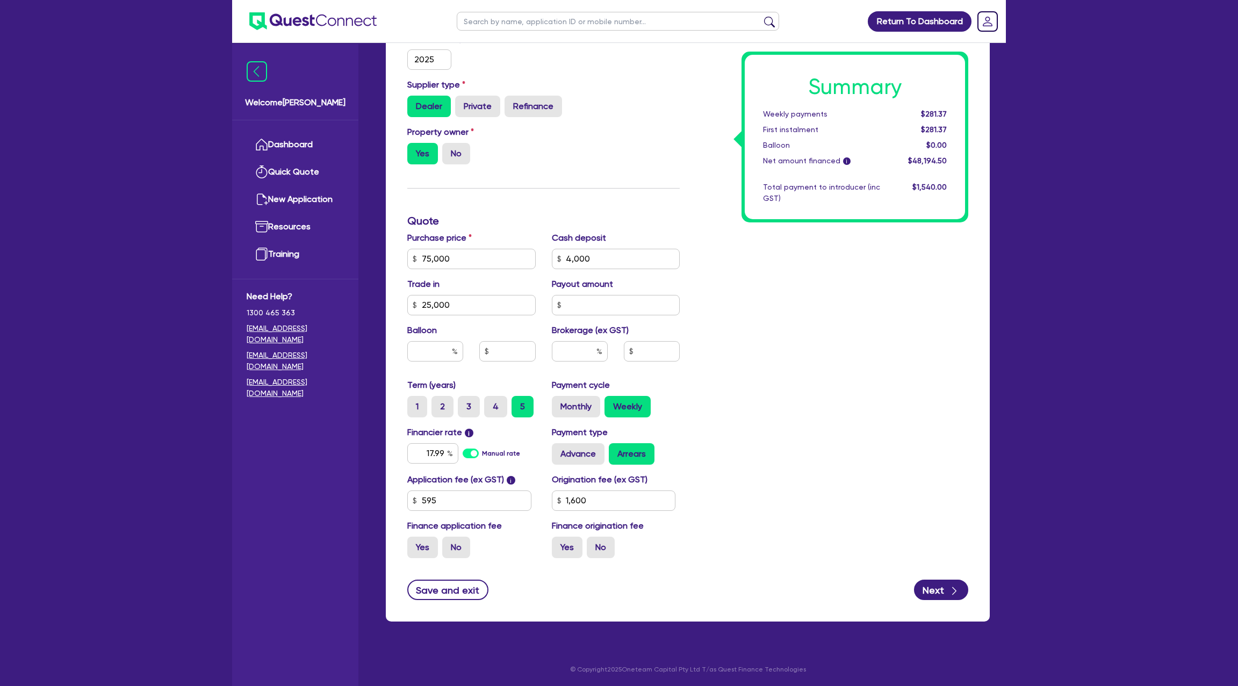
type input "75,000"
type input "25,000"
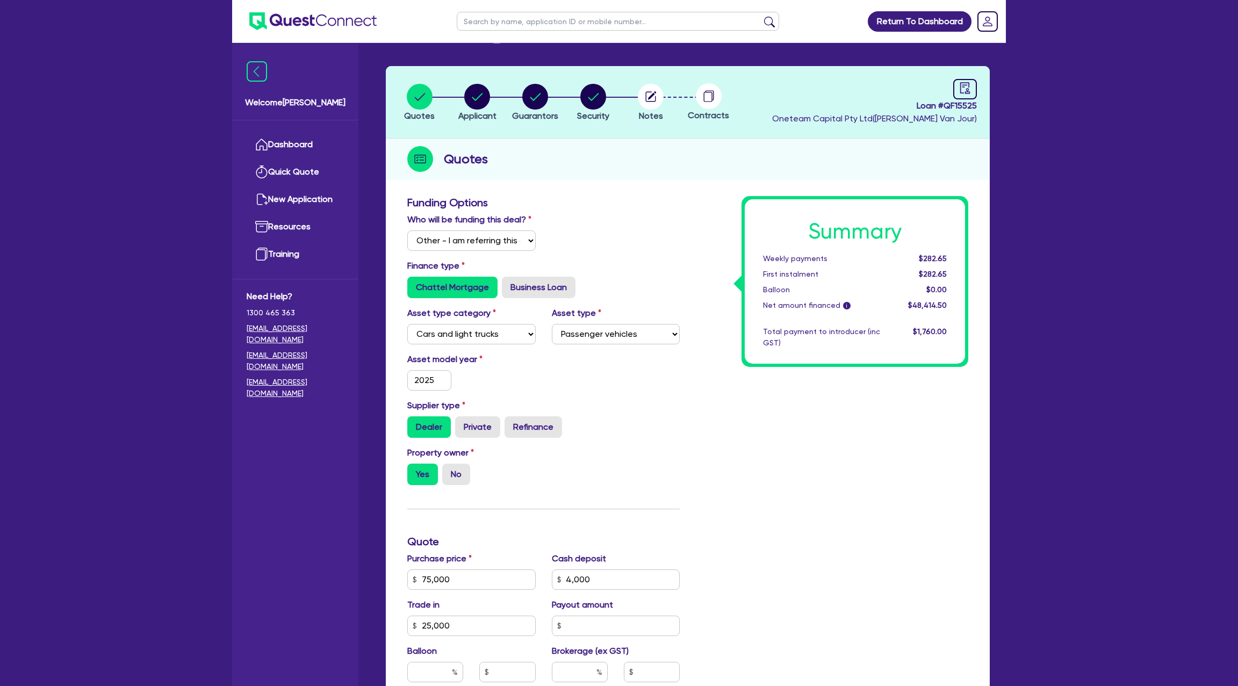
scroll to position [0, 0]
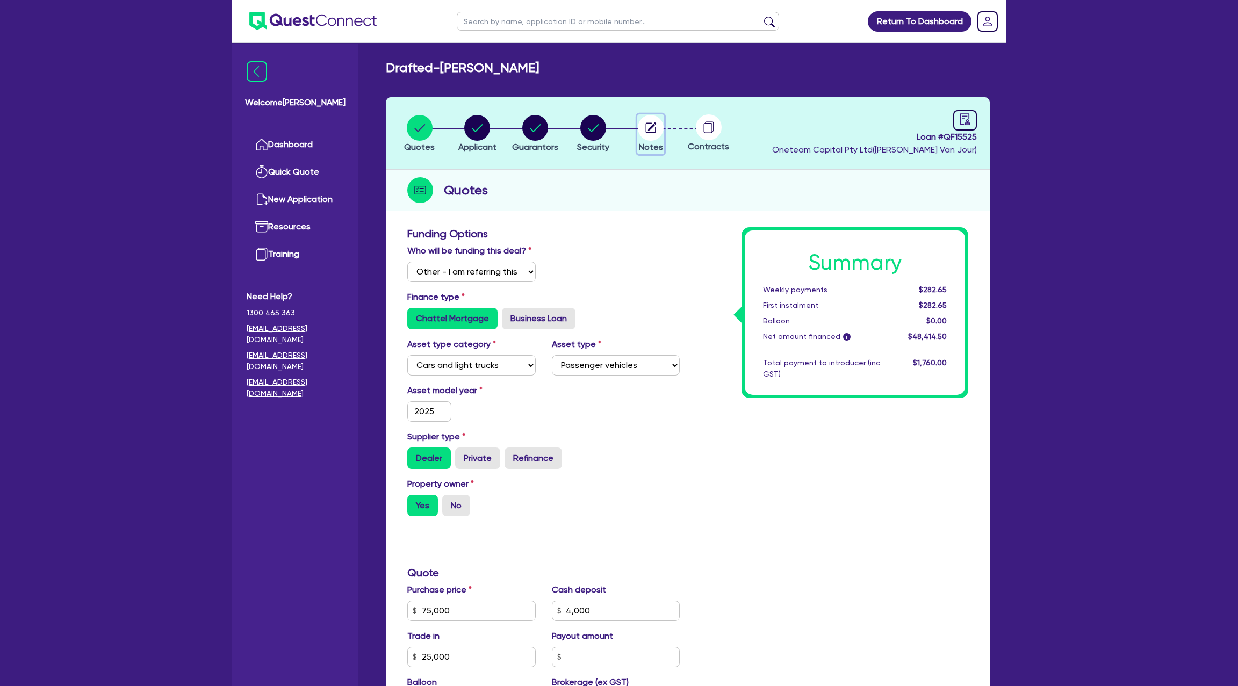
click at [660, 124] on circle "button" at bounding box center [651, 128] width 26 height 26
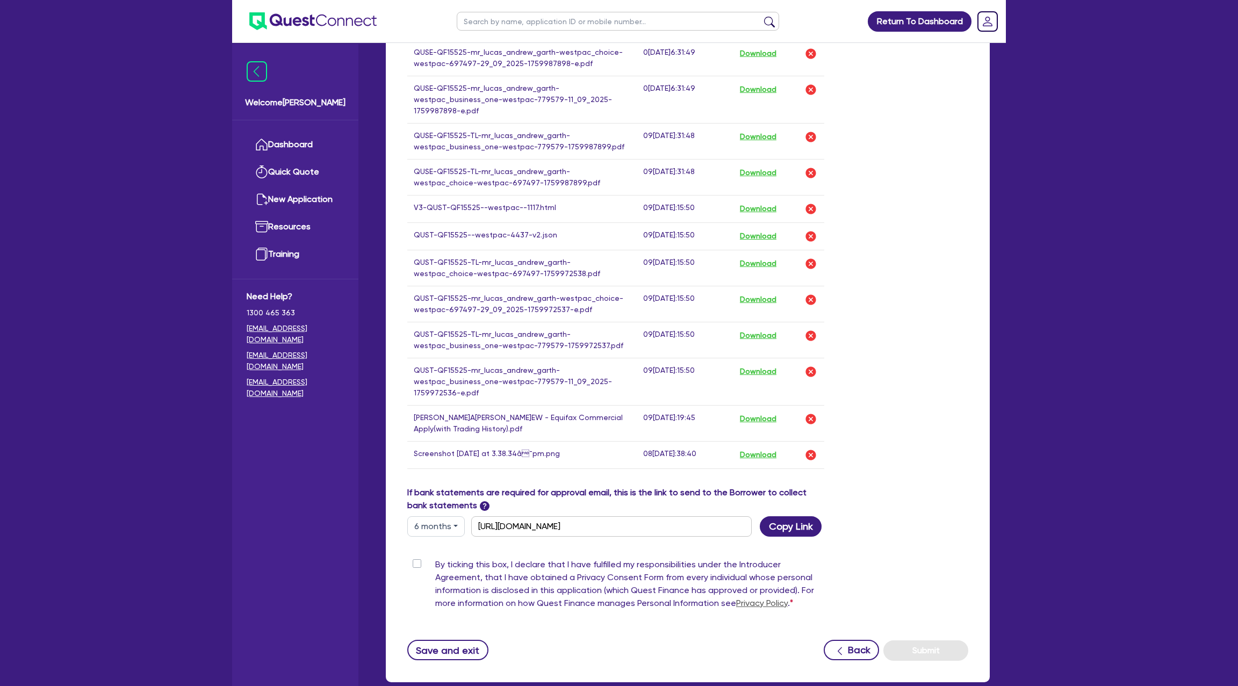
scroll to position [594, 0]
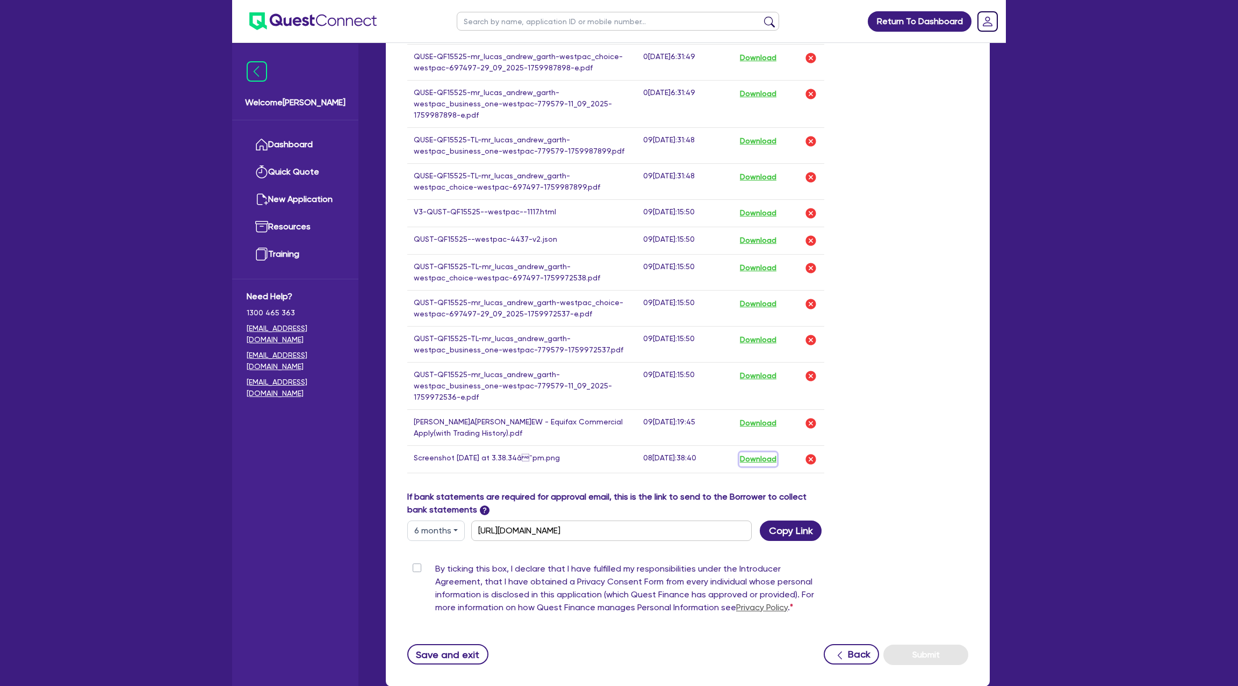
click at [764, 453] on button "Download" at bounding box center [759, 460] width 38 height 14
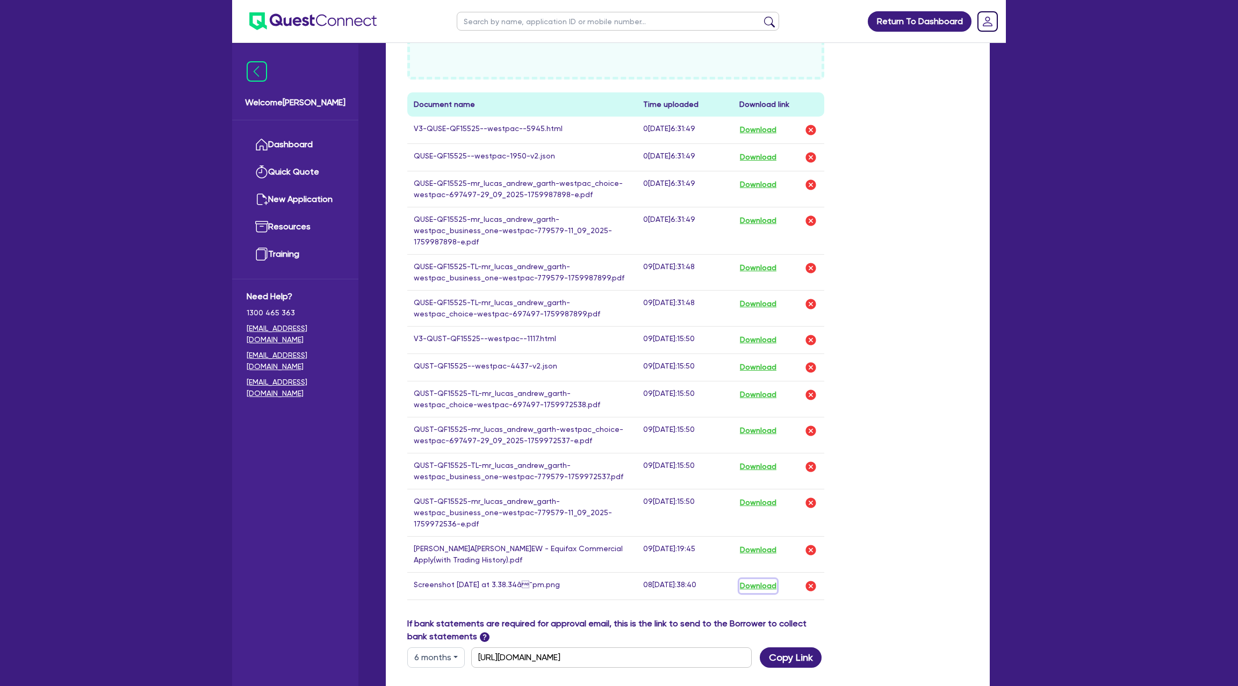
scroll to position [444, 0]
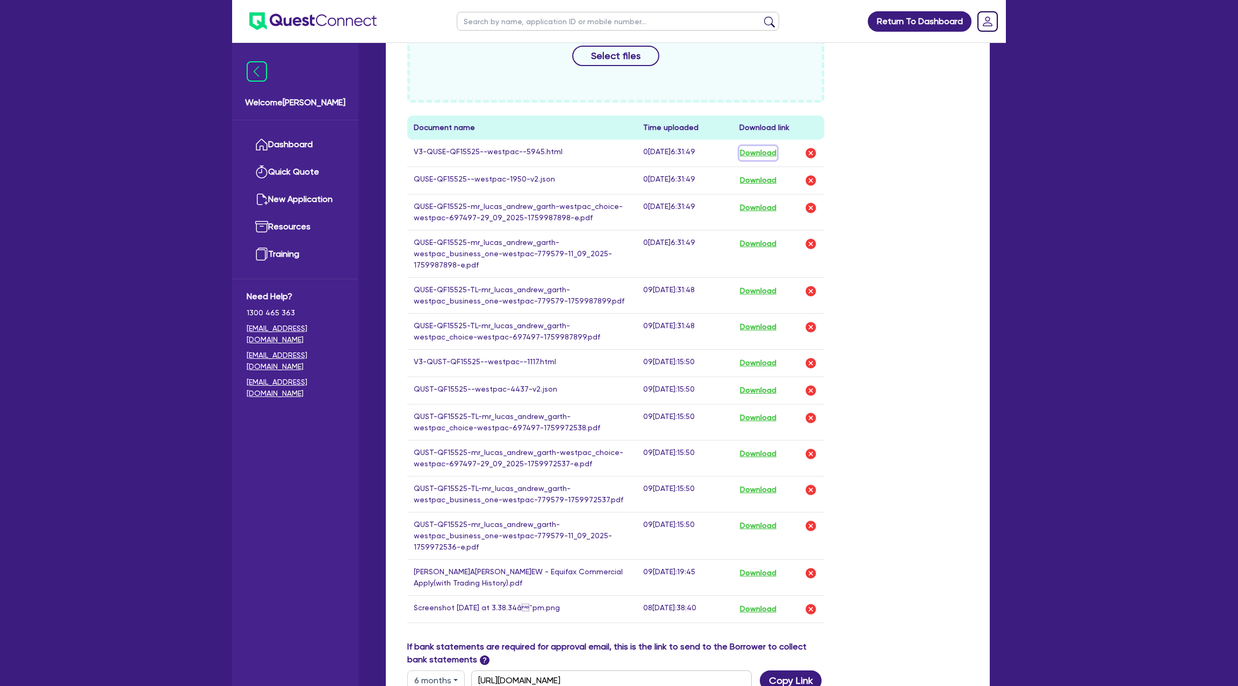
click at [769, 150] on button "Download" at bounding box center [759, 153] width 38 height 14
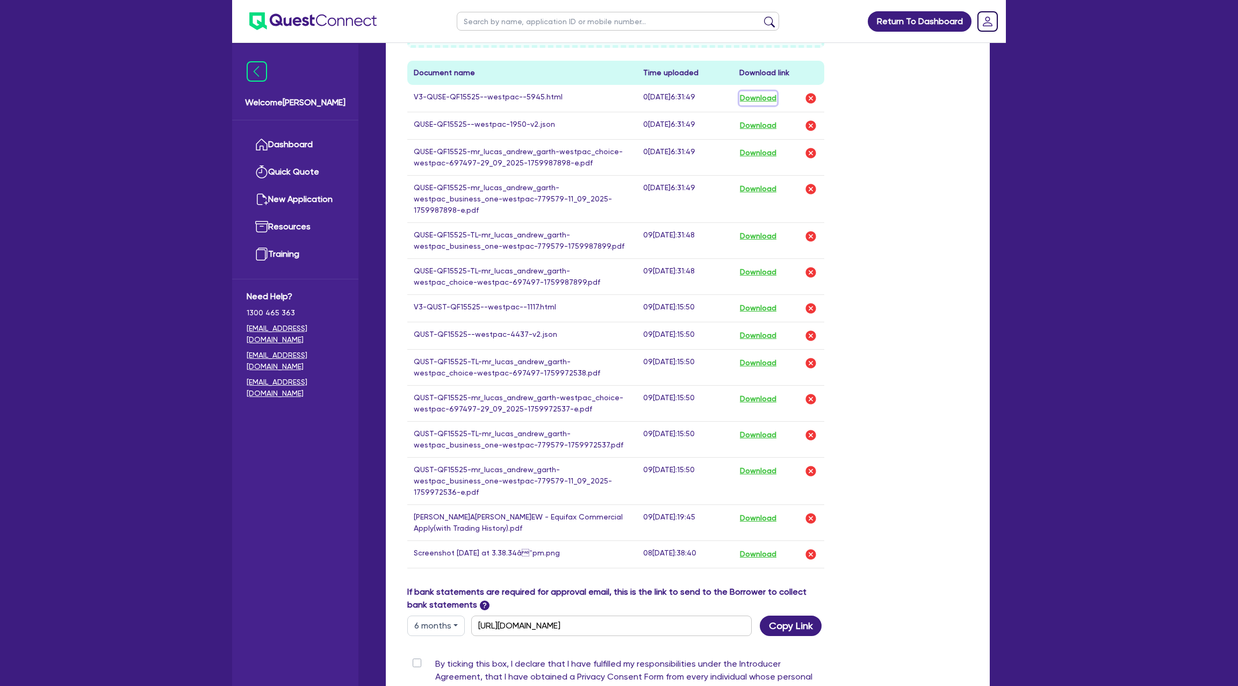
scroll to position [501, 0]
click at [814, 304] on img "button" at bounding box center [811, 305] width 13 height 13
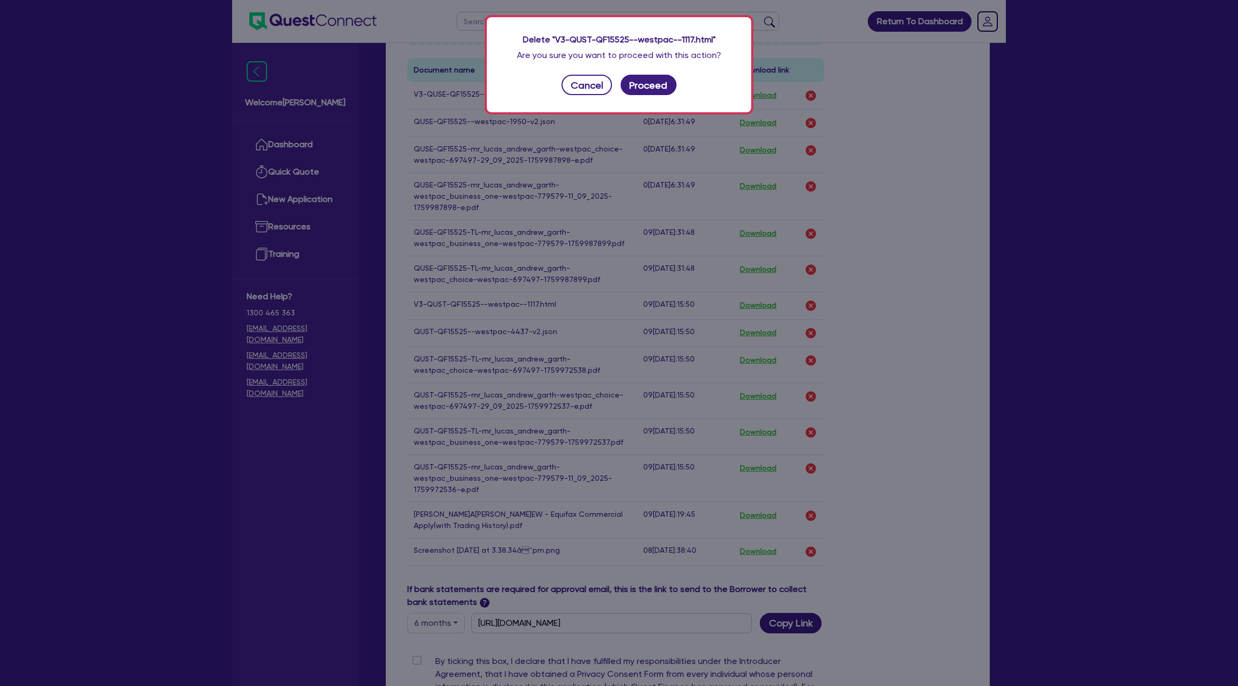
drag, startPoint x: 816, startPoint y: 307, endPoint x: 697, endPoint y: 109, distance: 231.9
click at [795, 267] on div "Delete "V3-QUST-QF15525--westpac--1117.html" Are you sure you want to proceed w…" at bounding box center [619, 343] width 1238 height 686
click at [656, 83] on button "Proceed" at bounding box center [649, 85] width 56 height 20
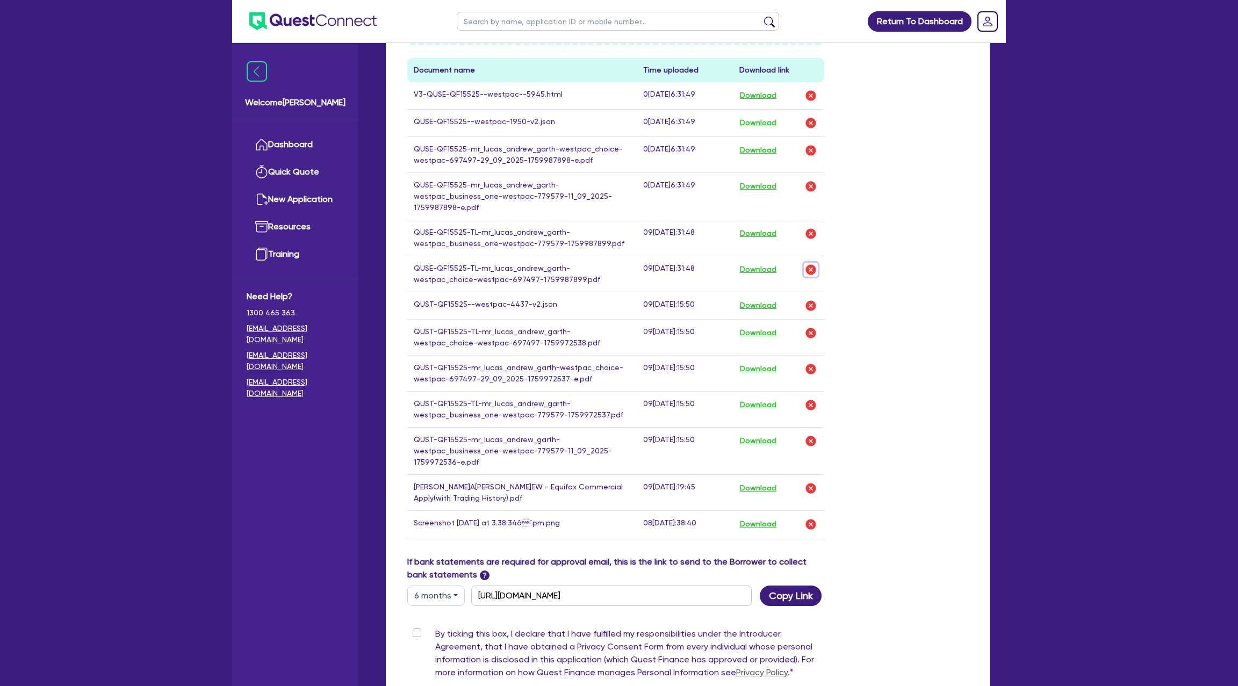
click at [809, 264] on img "button" at bounding box center [811, 269] width 13 height 13
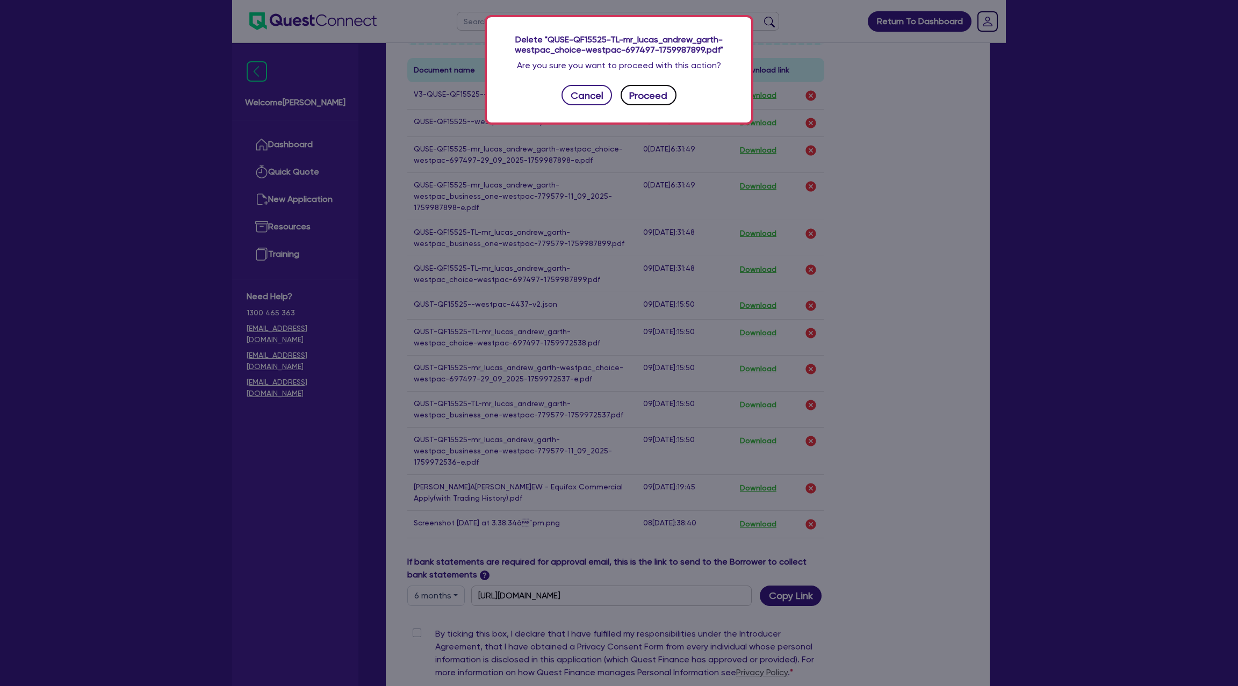
click at [657, 96] on button "Proceed" at bounding box center [649, 95] width 56 height 20
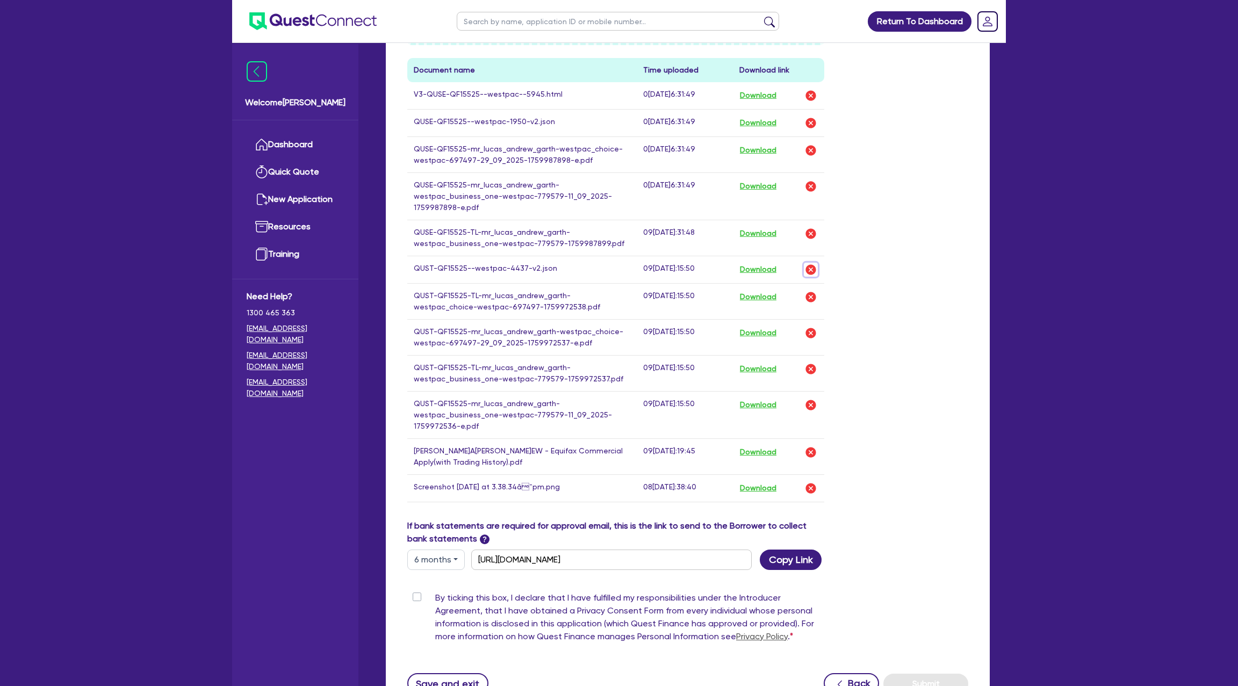
click at [812, 269] on img "button" at bounding box center [811, 269] width 13 height 13
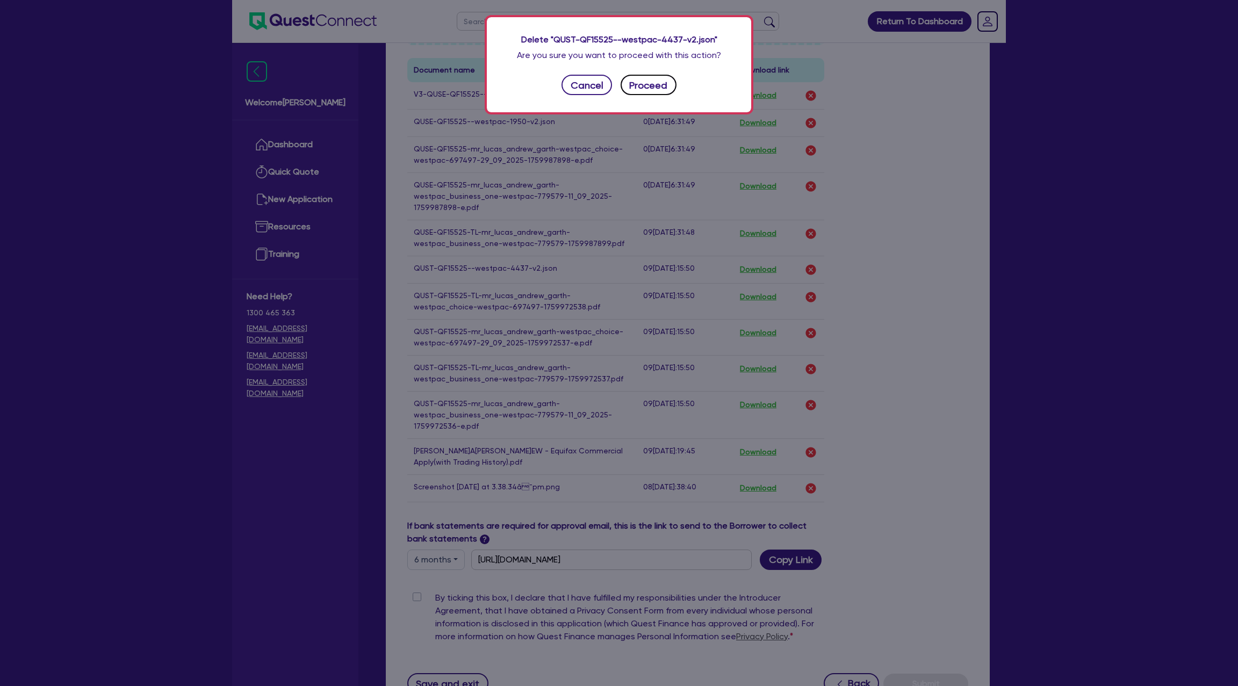
click at [651, 87] on button "Proceed" at bounding box center [649, 85] width 56 height 20
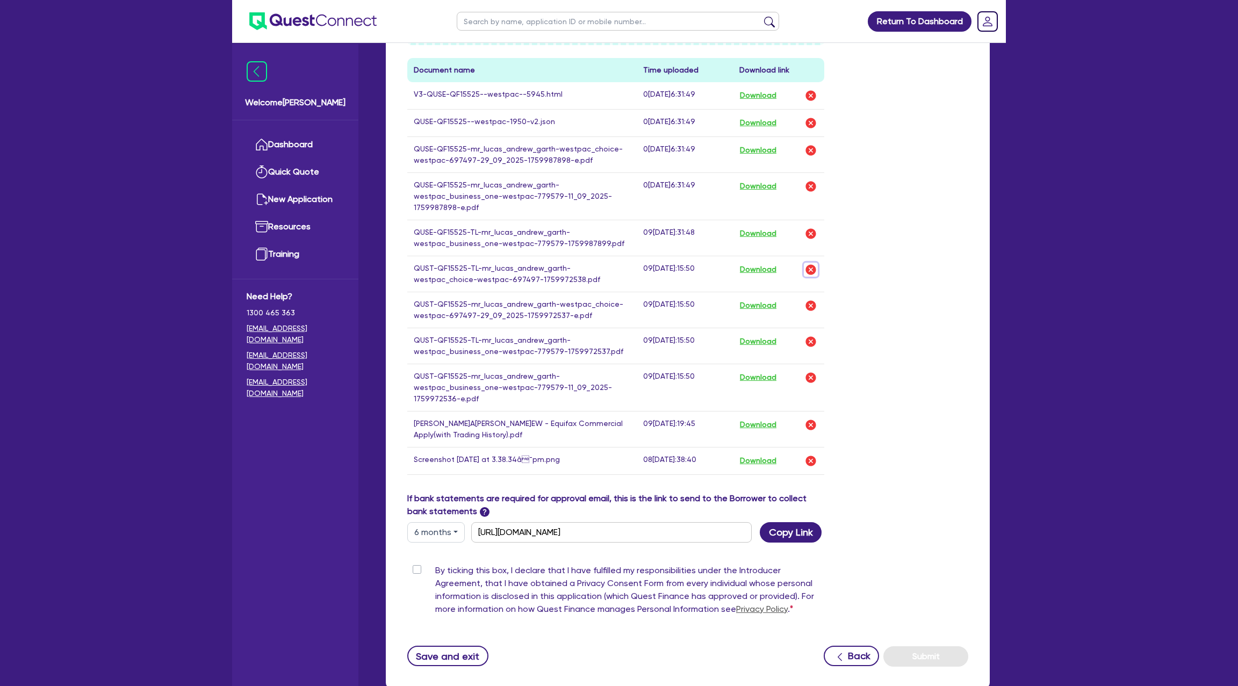
click at [808, 263] on img "button" at bounding box center [811, 269] width 13 height 13
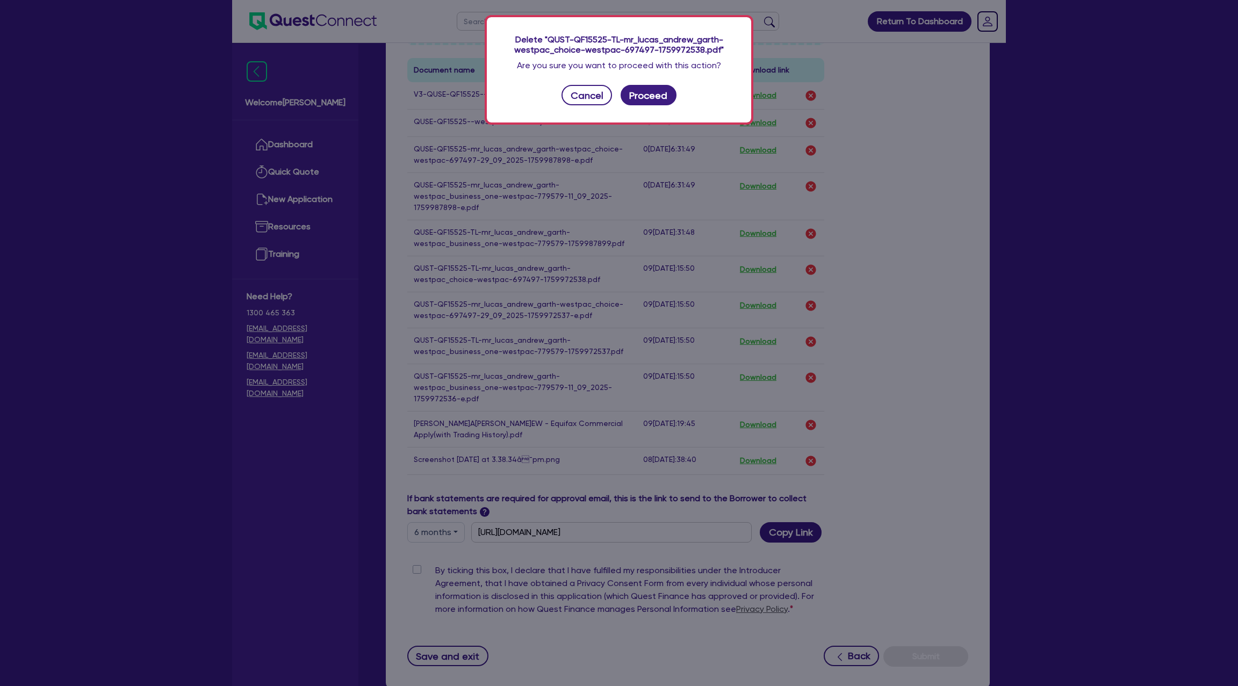
click at [631, 83] on div "Delete "QUST-QF15525-TL-mr_lucas_andrew_garth-westpac_choice-westpac-697497-175…" at bounding box center [619, 69] width 264 height 105
click at [637, 97] on button "Proceed" at bounding box center [649, 95] width 56 height 20
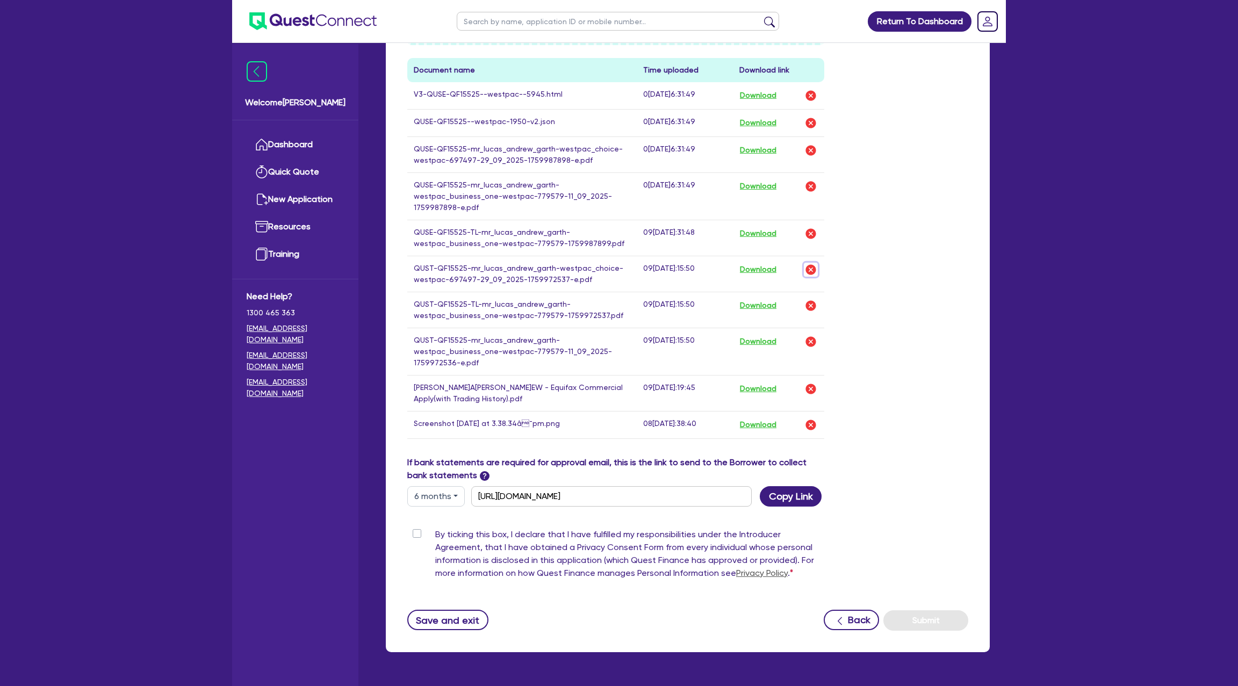
click at [809, 263] on img "button" at bounding box center [811, 269] width 13 height 13
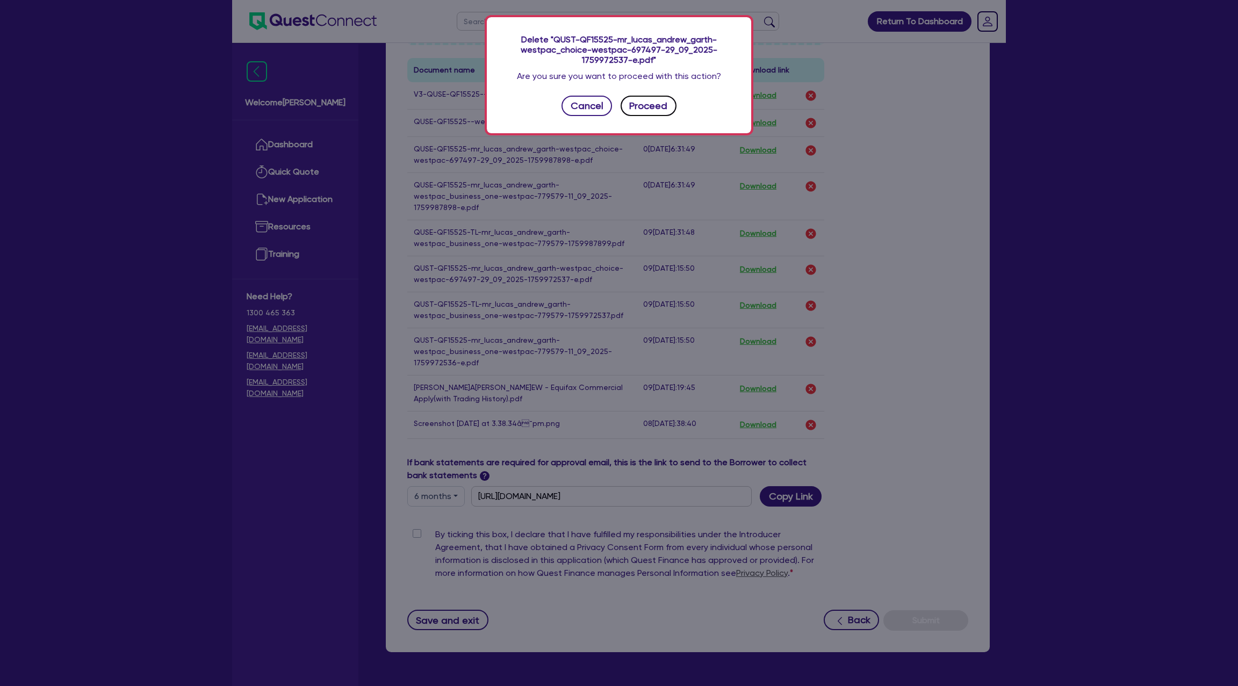
click at [653, 108] on button "Proceed" at bounding box center [649, 106] width 56 height 20
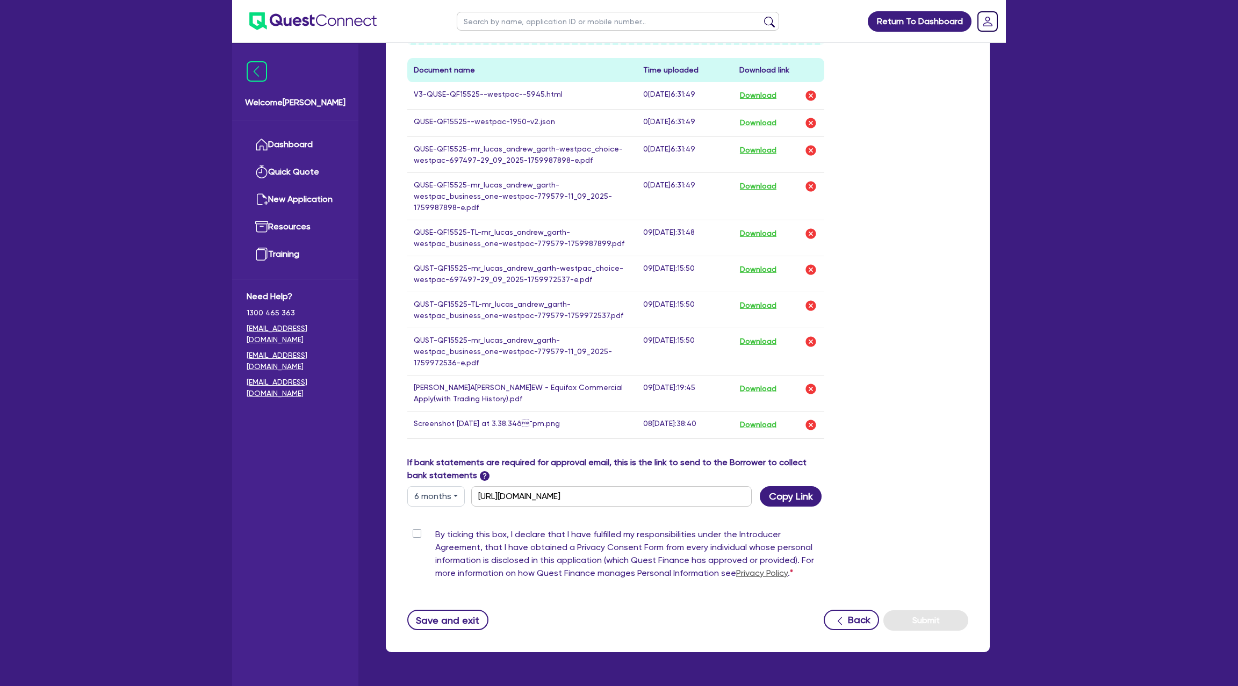
scroll to position [493, 0]
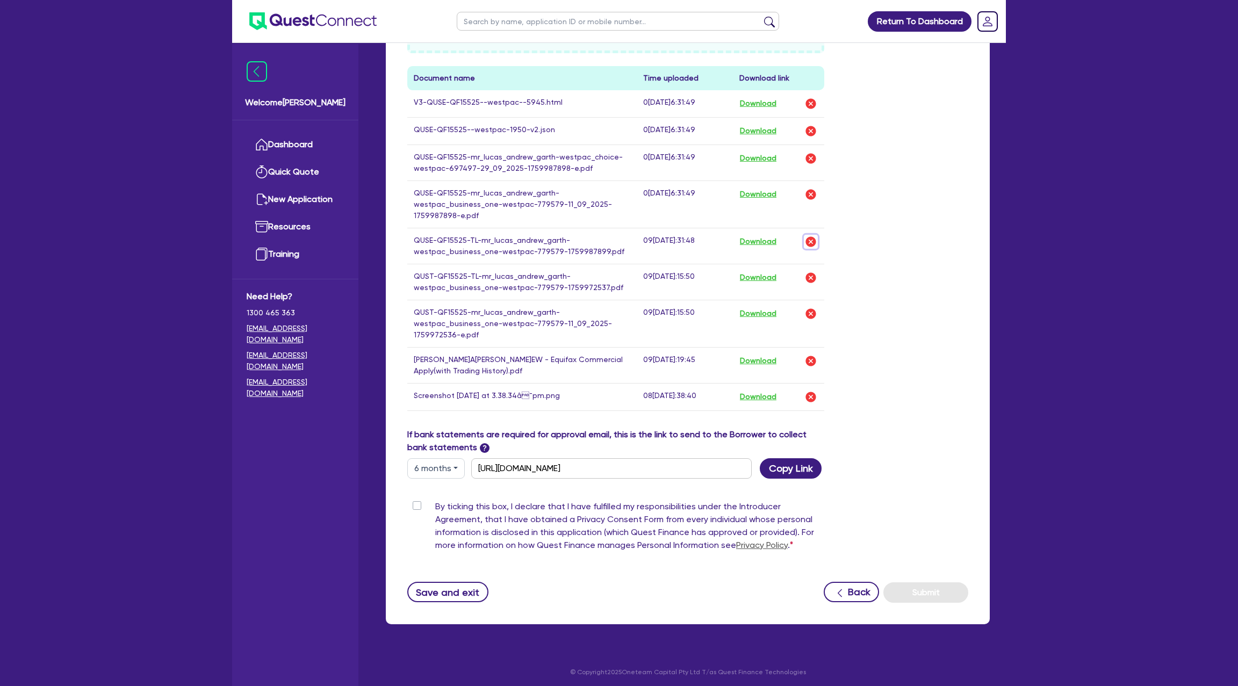
click at [812, 236] on img "button" at bounding box center [811, 241] width 13 height 13
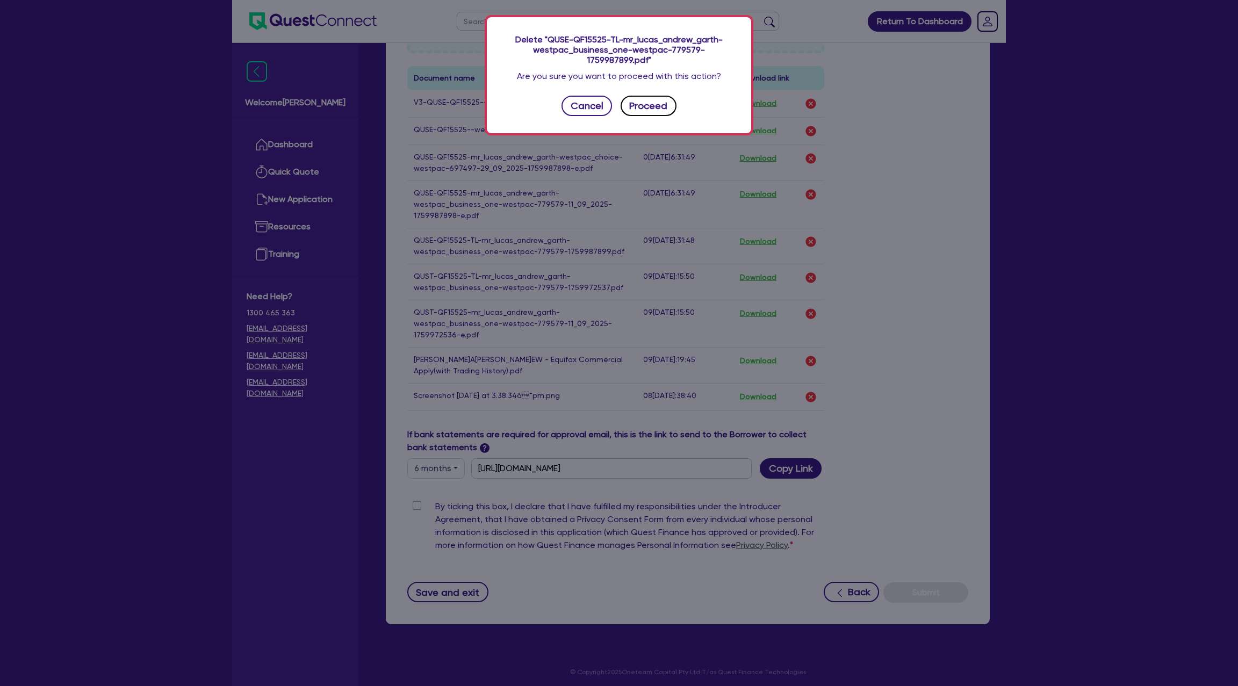
click at [663, 110] on button "Proceed" at bounding box center [649, 106] width 56 height 20
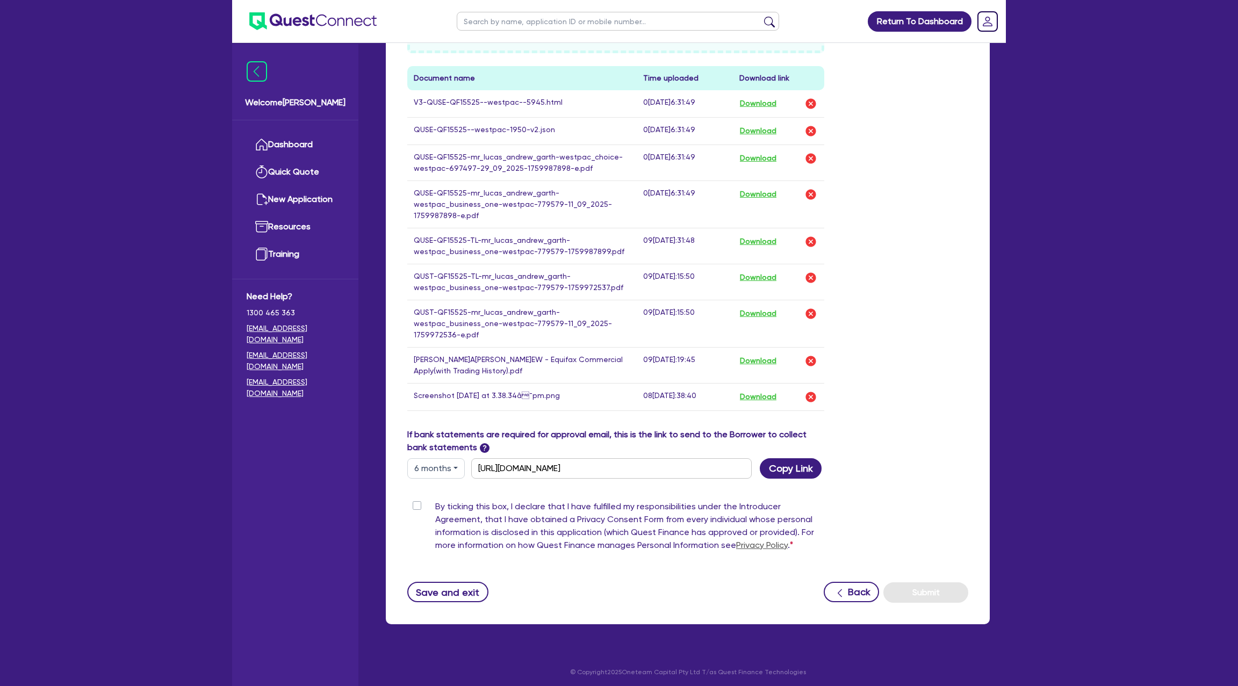
scroll to position [458, 0]
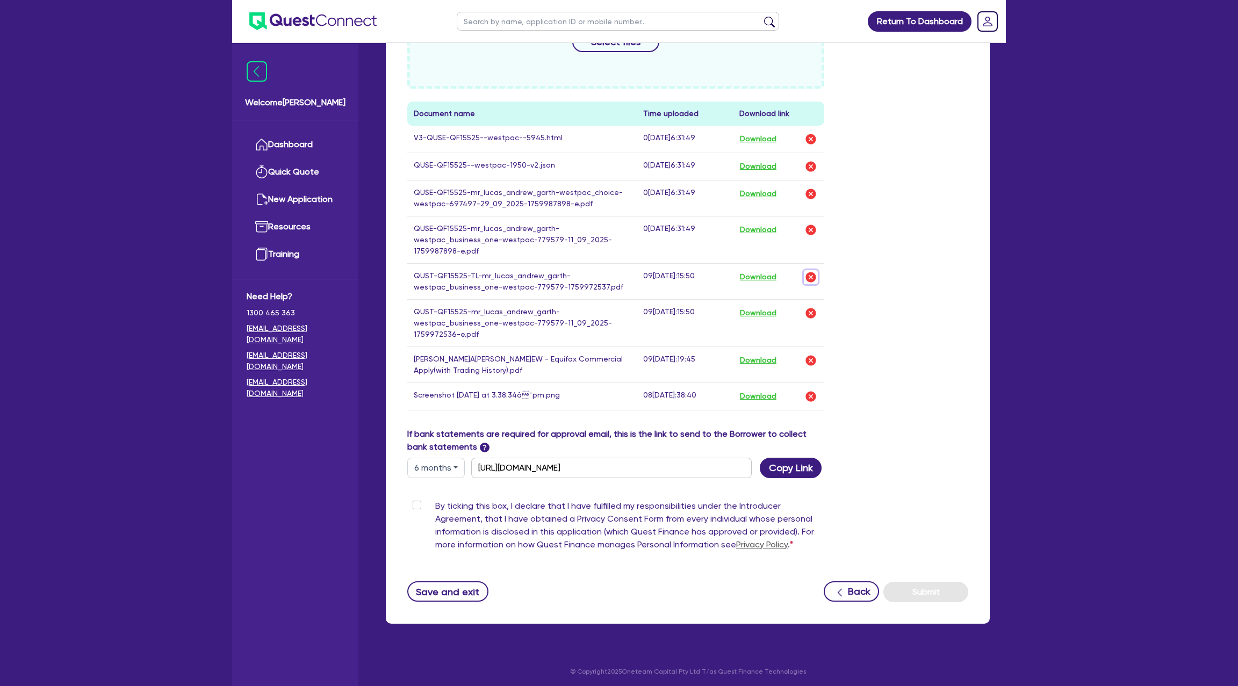
click at [806, 271] on img "button" at bounding box center [811, 277] width 13 height 13
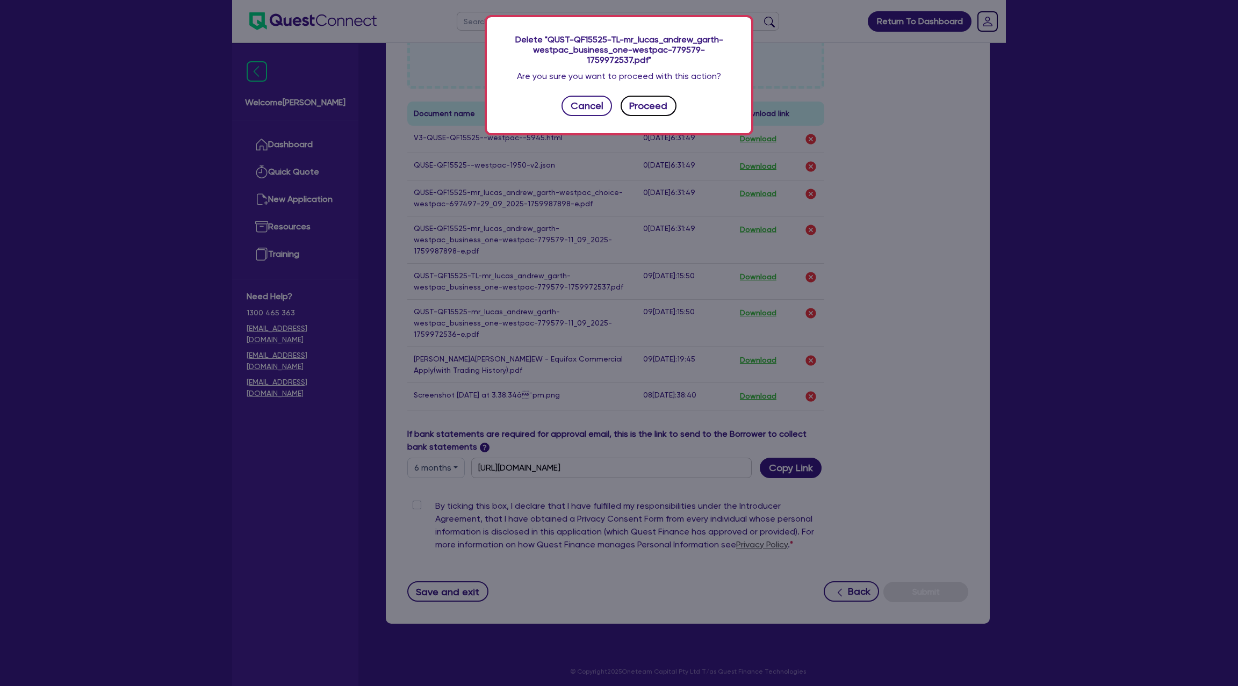
click at [649, 104] on button "Proceed" at bounding box center [649, 106] width 56 height 20
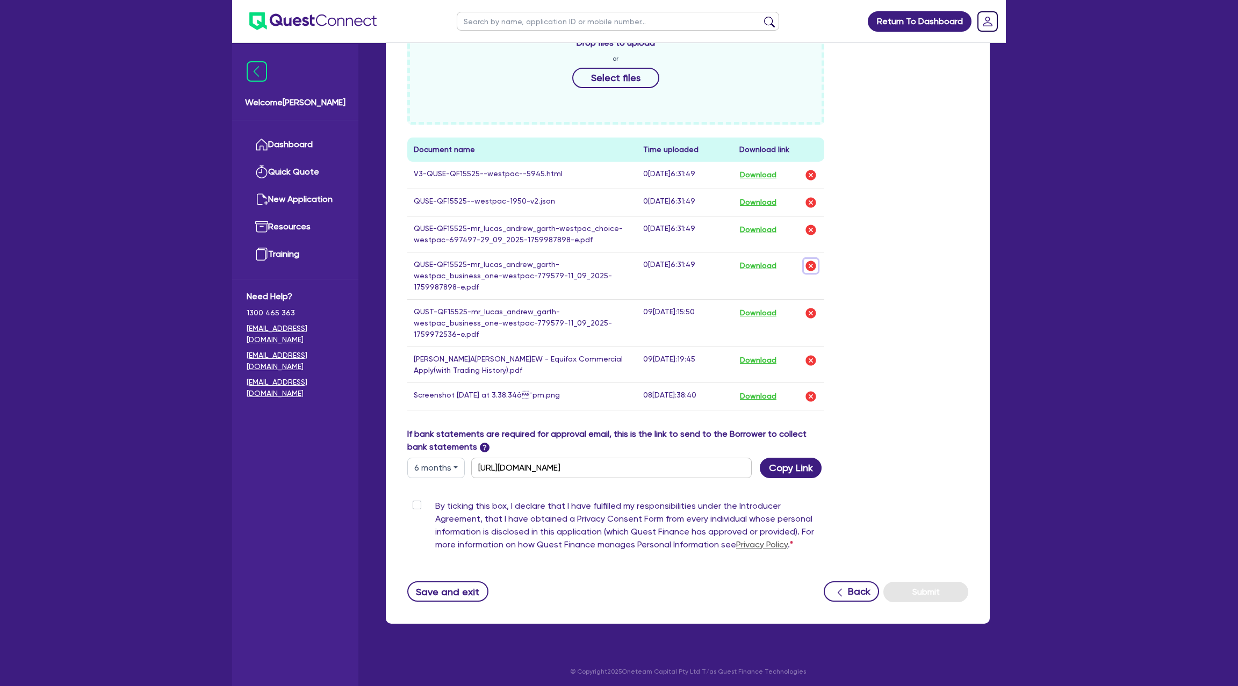
click at [811, 260] on img "button" at bounding box center [811, 266] width 13 height 13
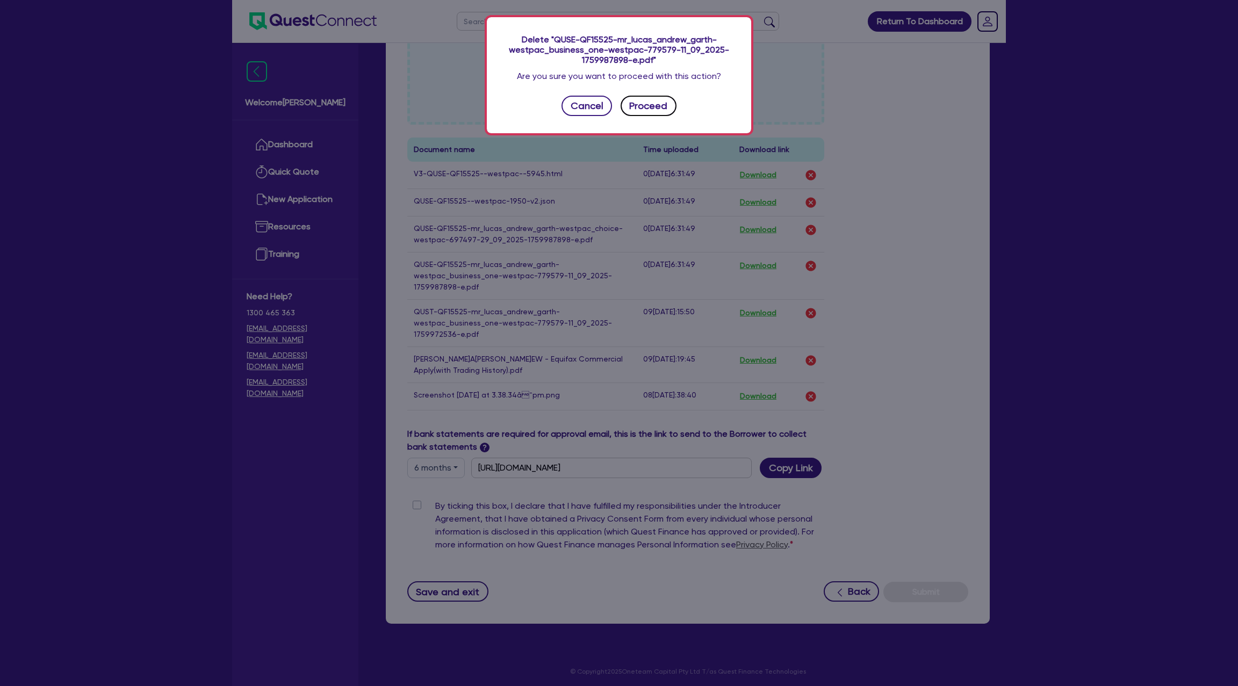
click at [658, 103] on button "Proceed" at bounding box center [649, 106] width 56 height 20
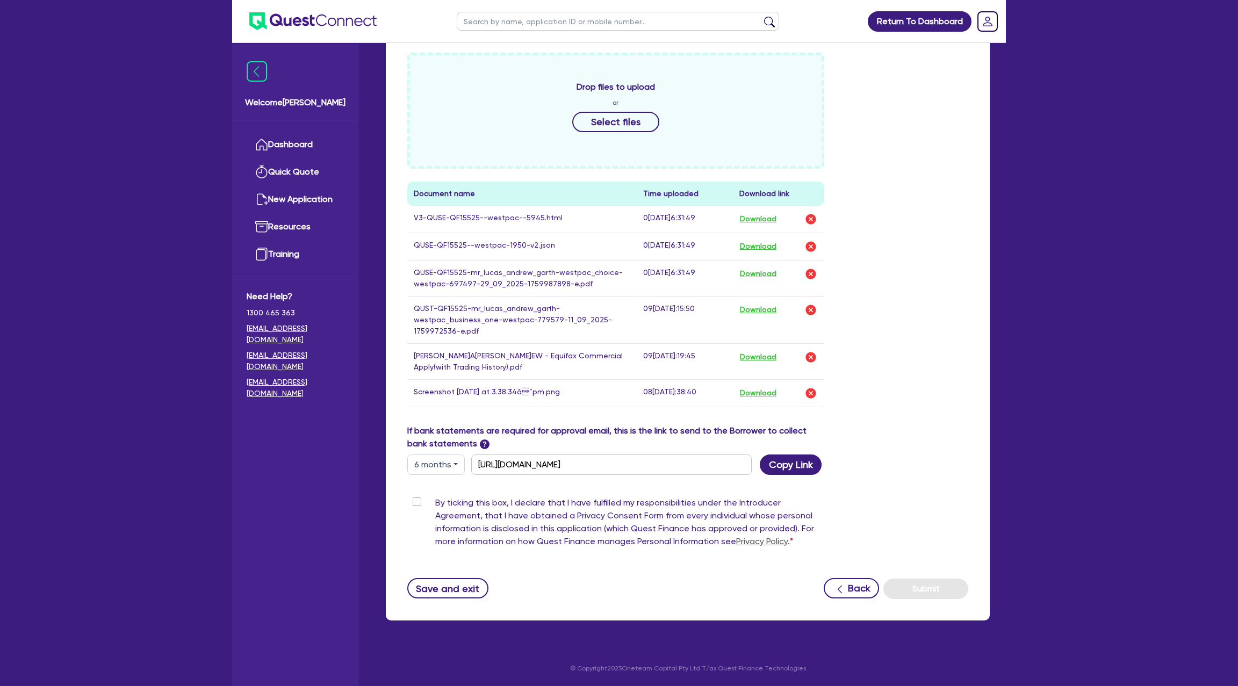
scroll to position [375, 0]
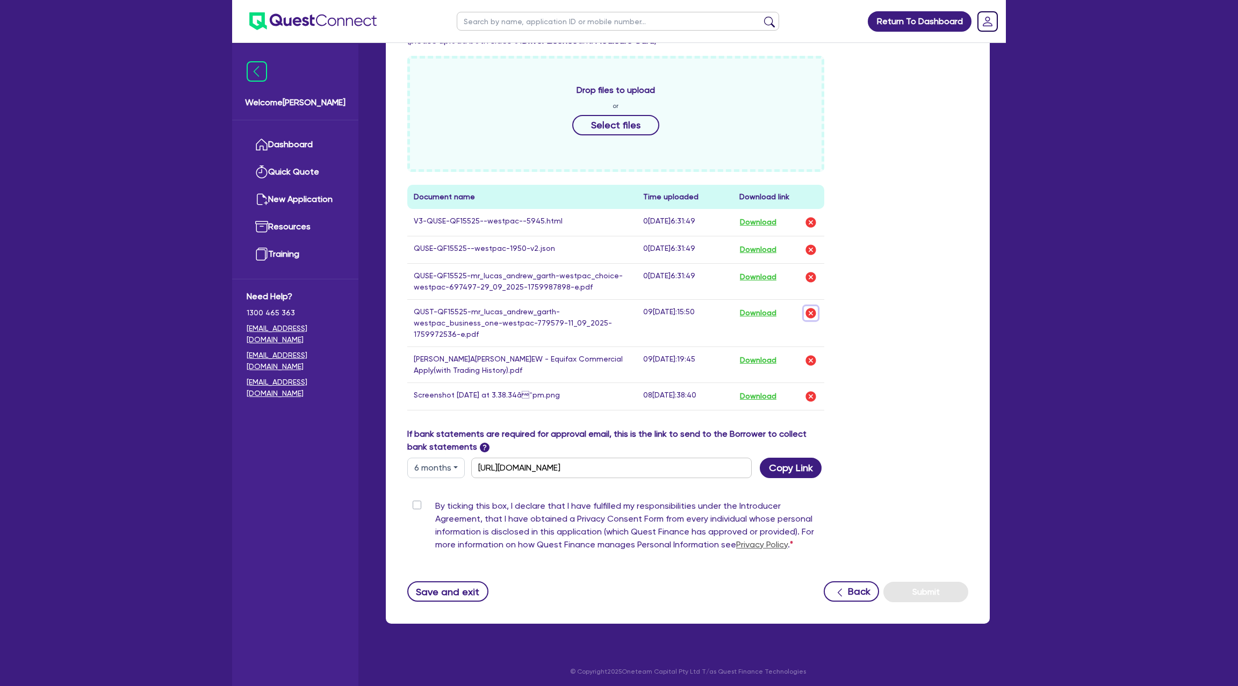
click at [811, 312] on img "button" at bounding box center [811, 313] width 13 height 13
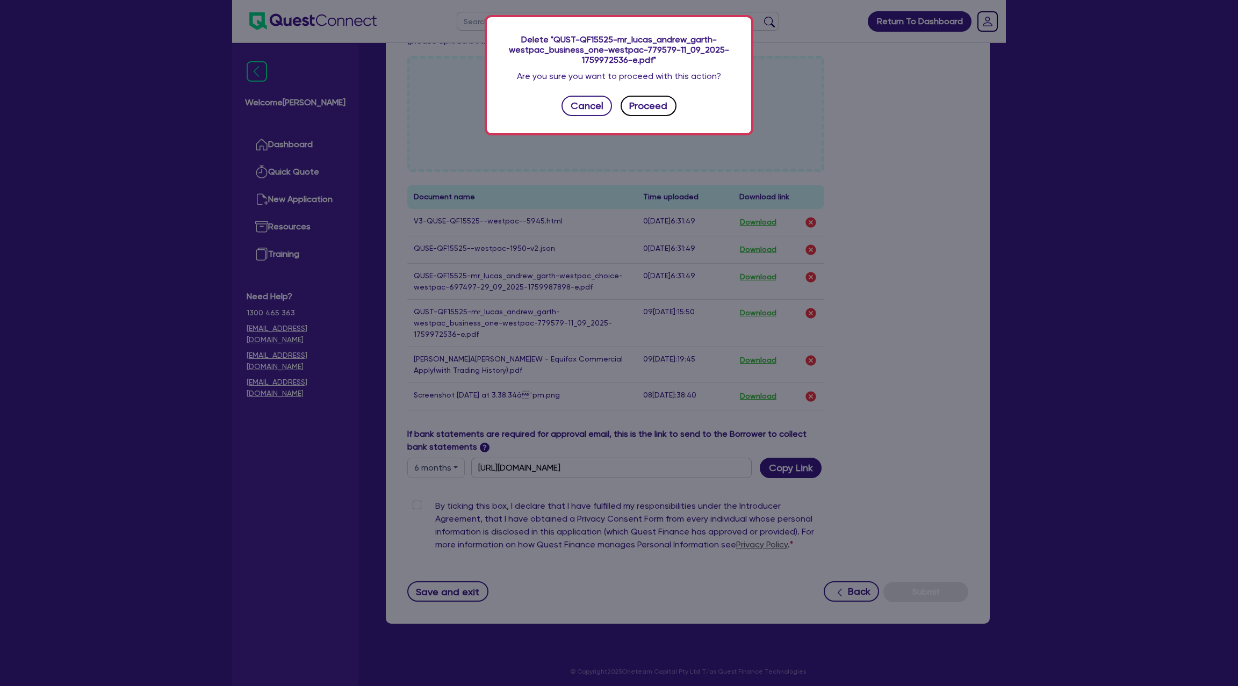
click at [649, 105] on button "Proceed" at bounding box center [649, 106] width 56 height 20
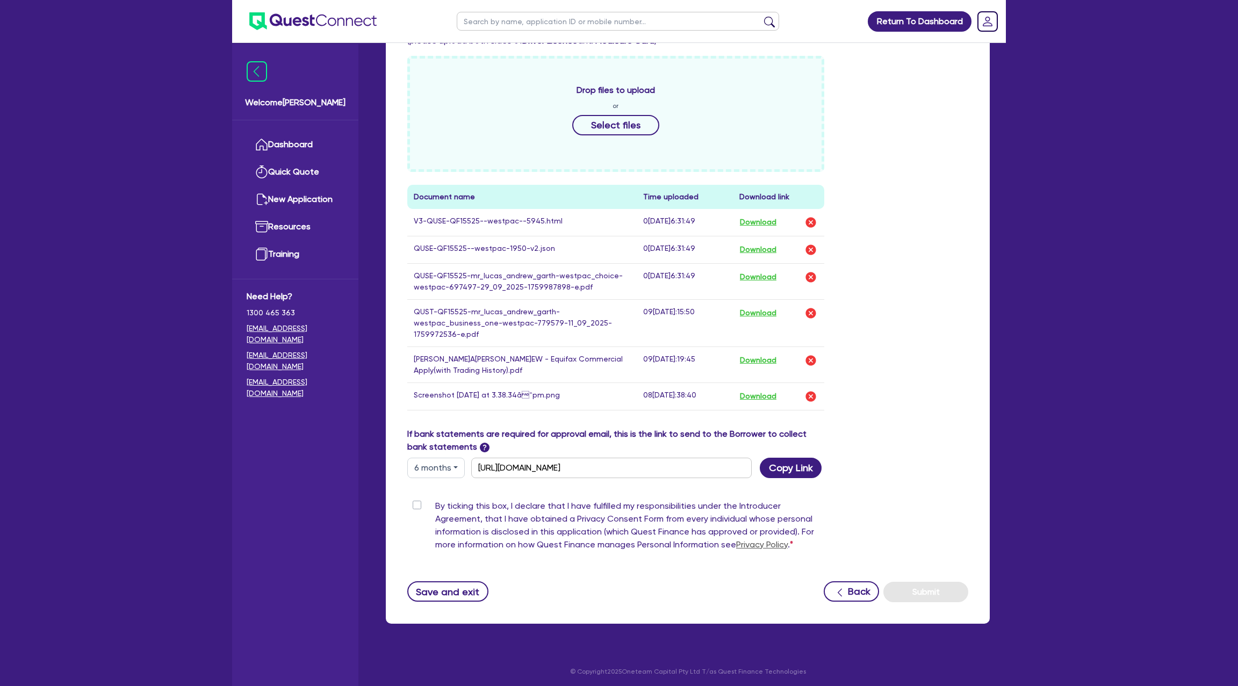
scroll to position [328, 0]
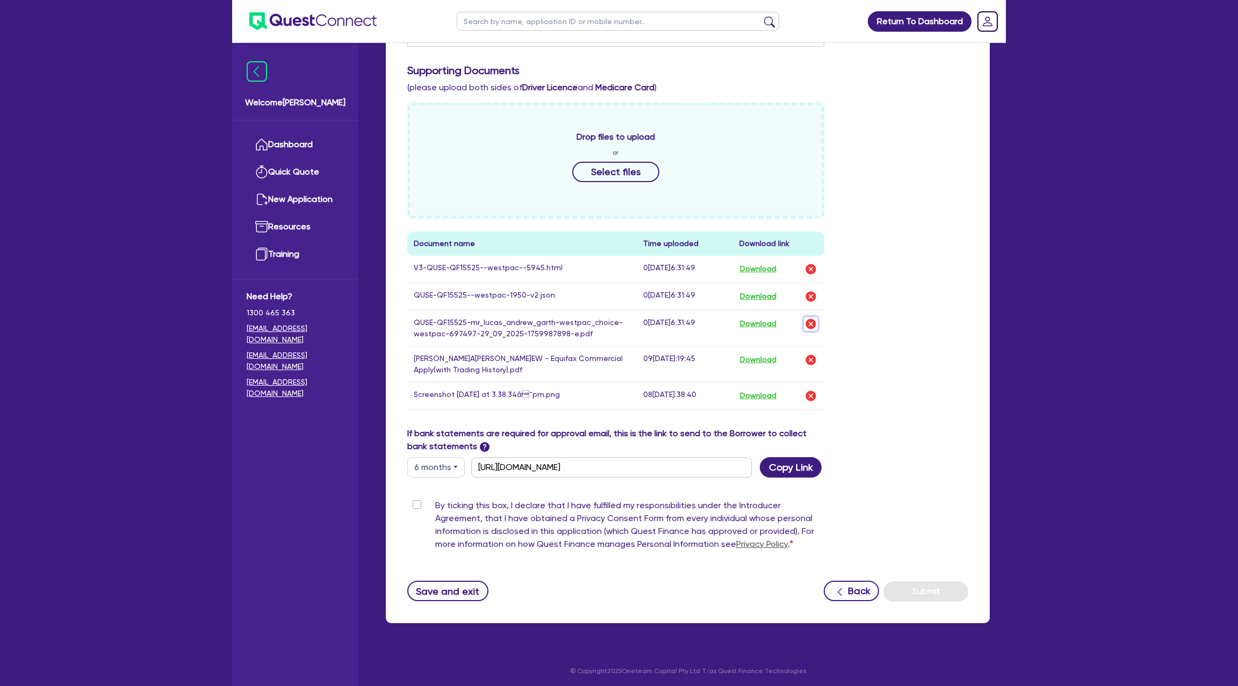
click at [806, 318] on img "button" at bounding box center [811, 324] width 13 height 13
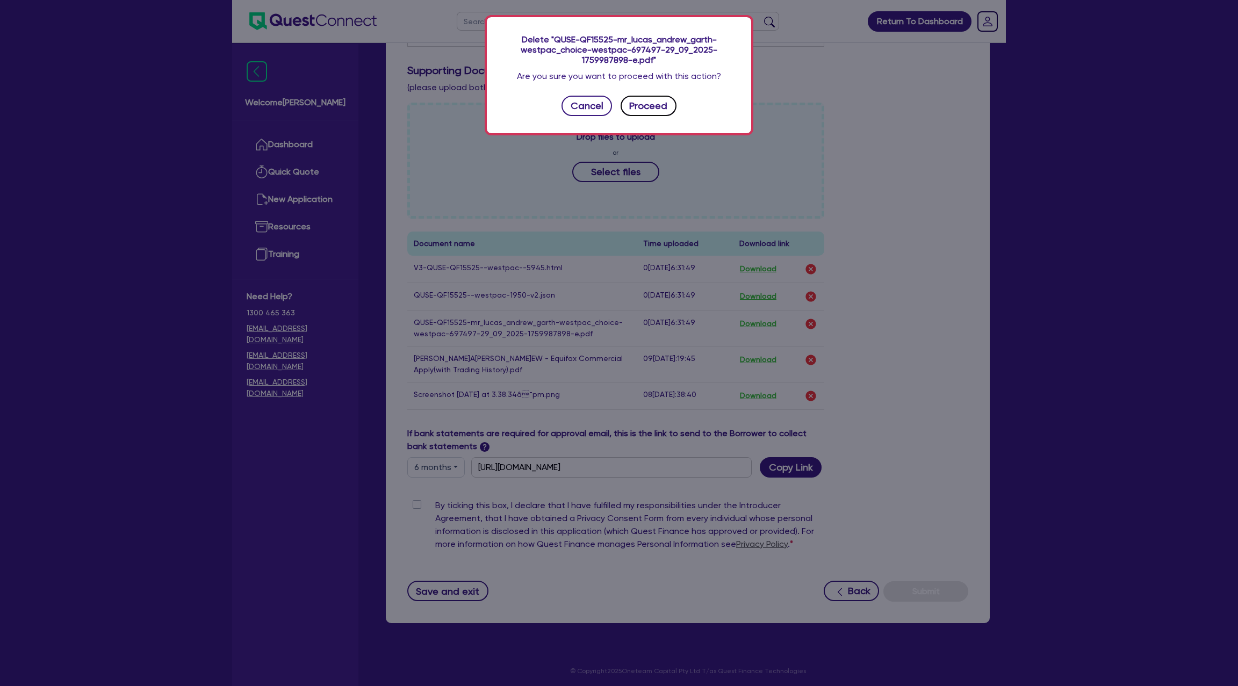
click at [657, 103] on button "Proceed" at bounding box center [649, 106] width 56 height 20
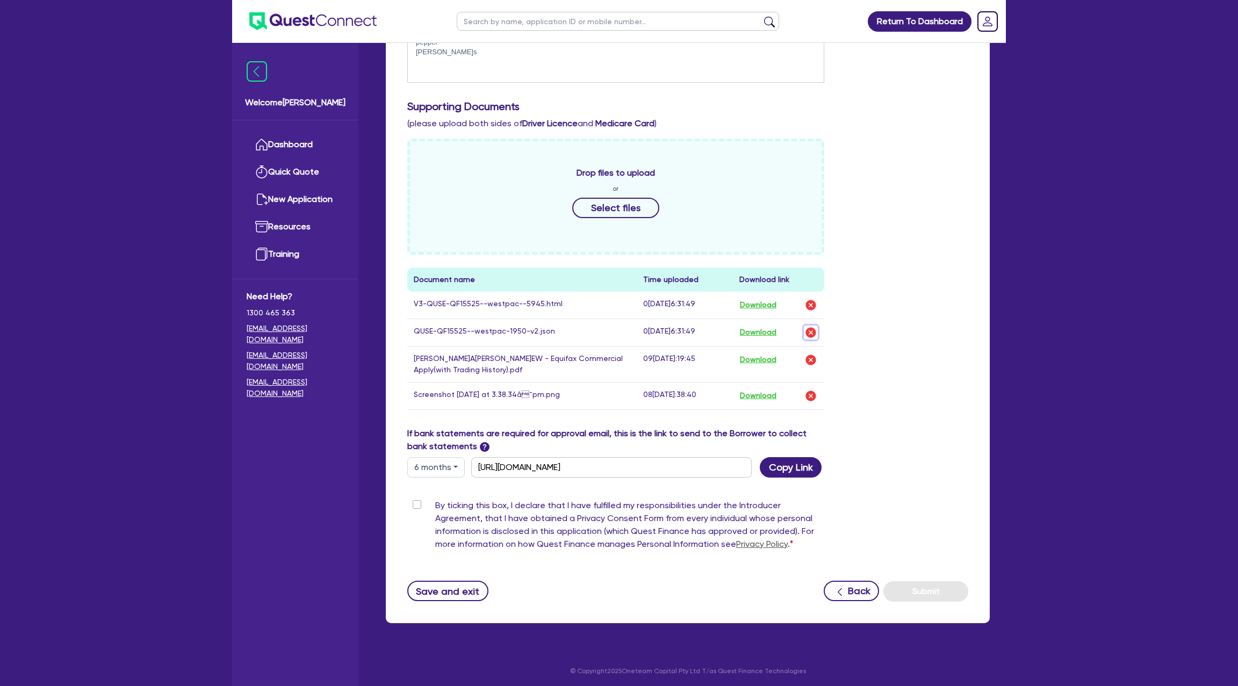
click at [809, 329] on img "button" at bounding box center [811, 332] width 13 height 13
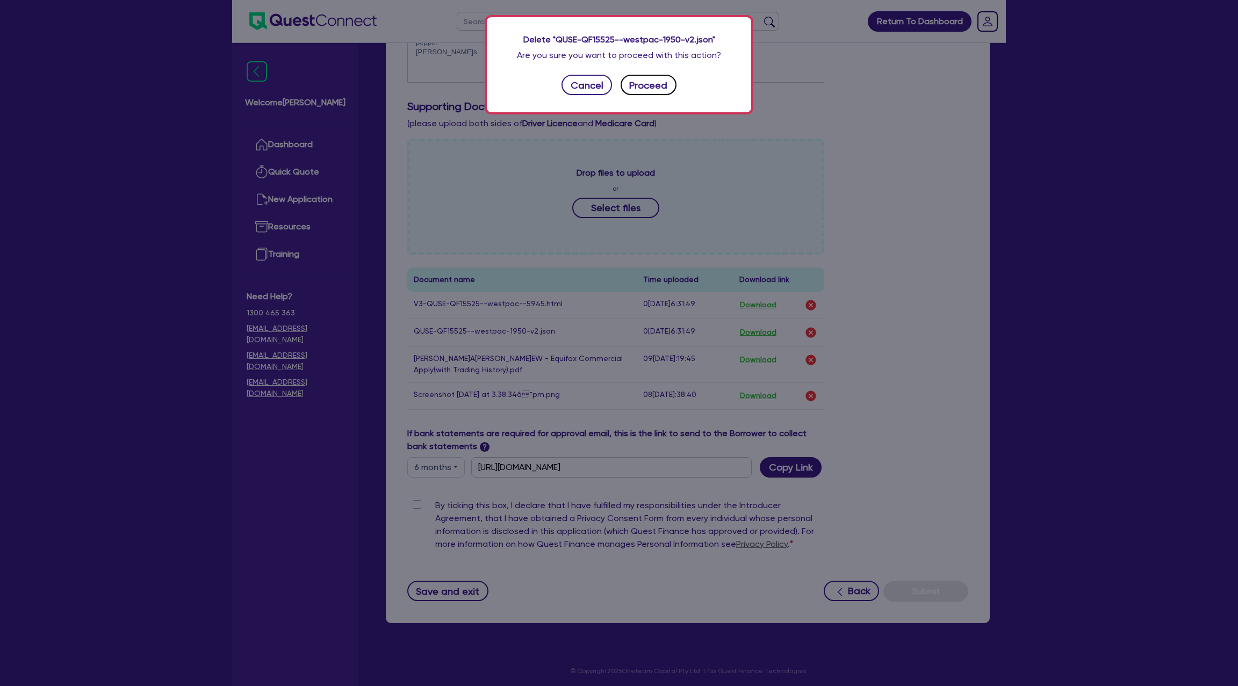
click at [648, 85] on button "Proceed" at bounding box center [649, 85] width 56 height 20
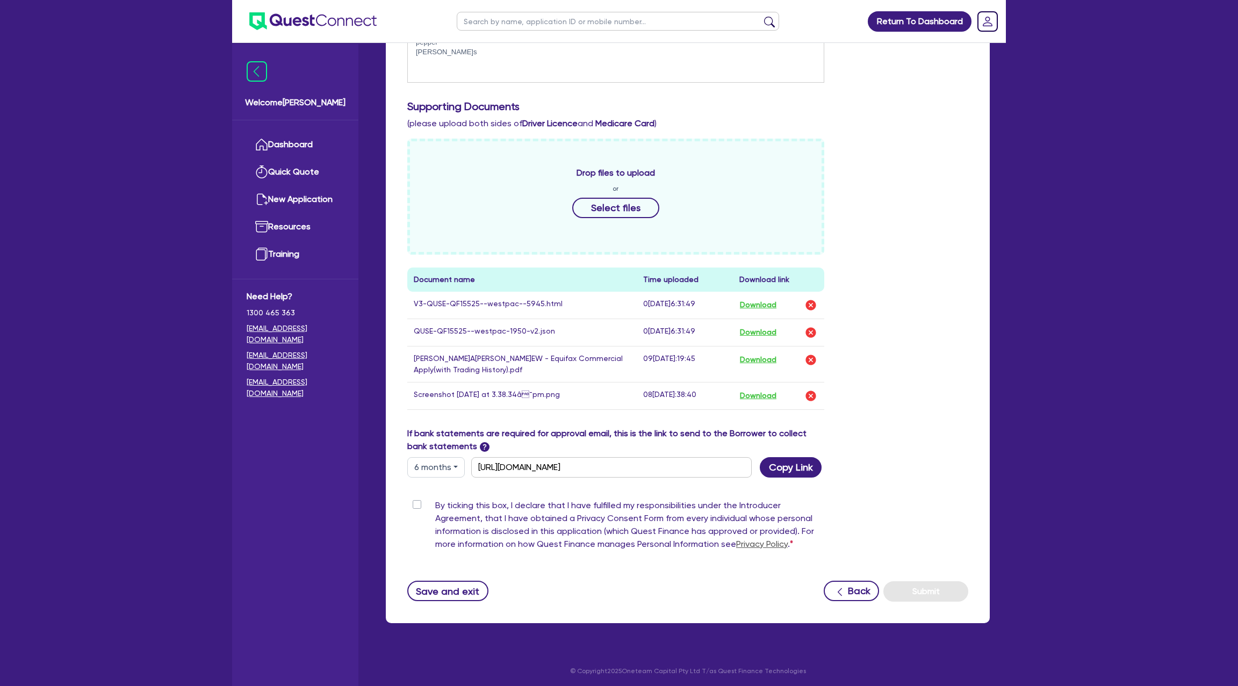
scroll to position [265, 0]
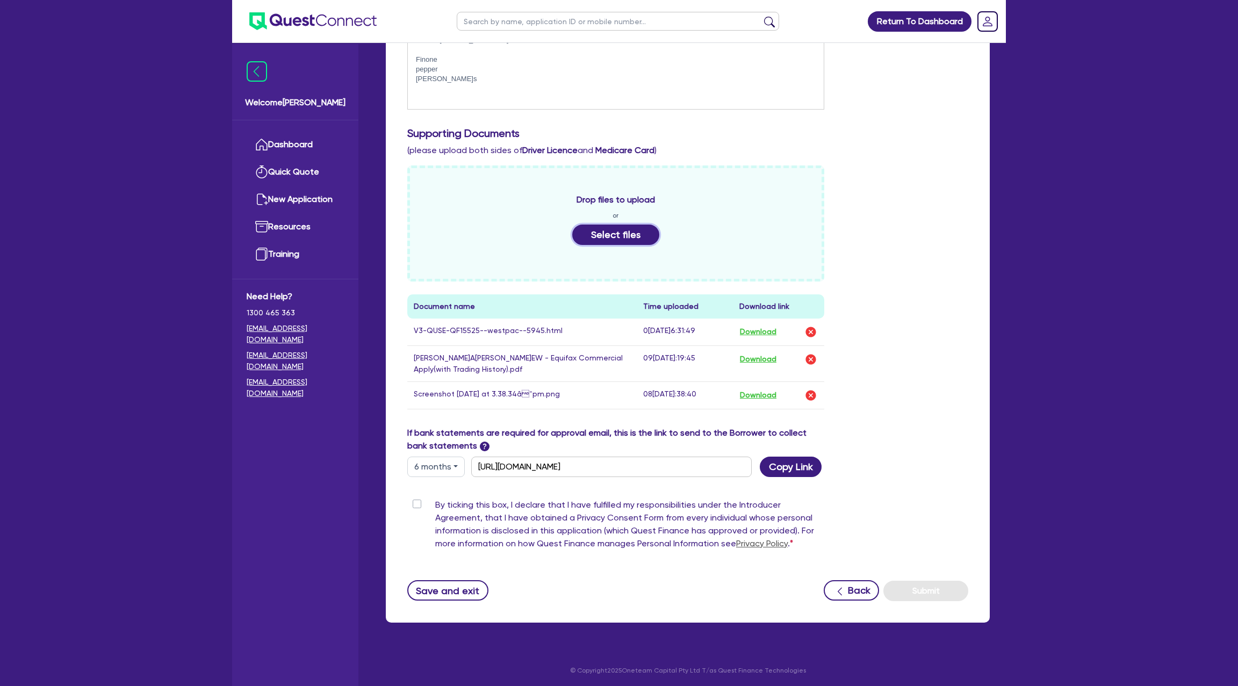
click at [601, 235] on button "Select files" at bounding box center [615, 235] width 87 height 20
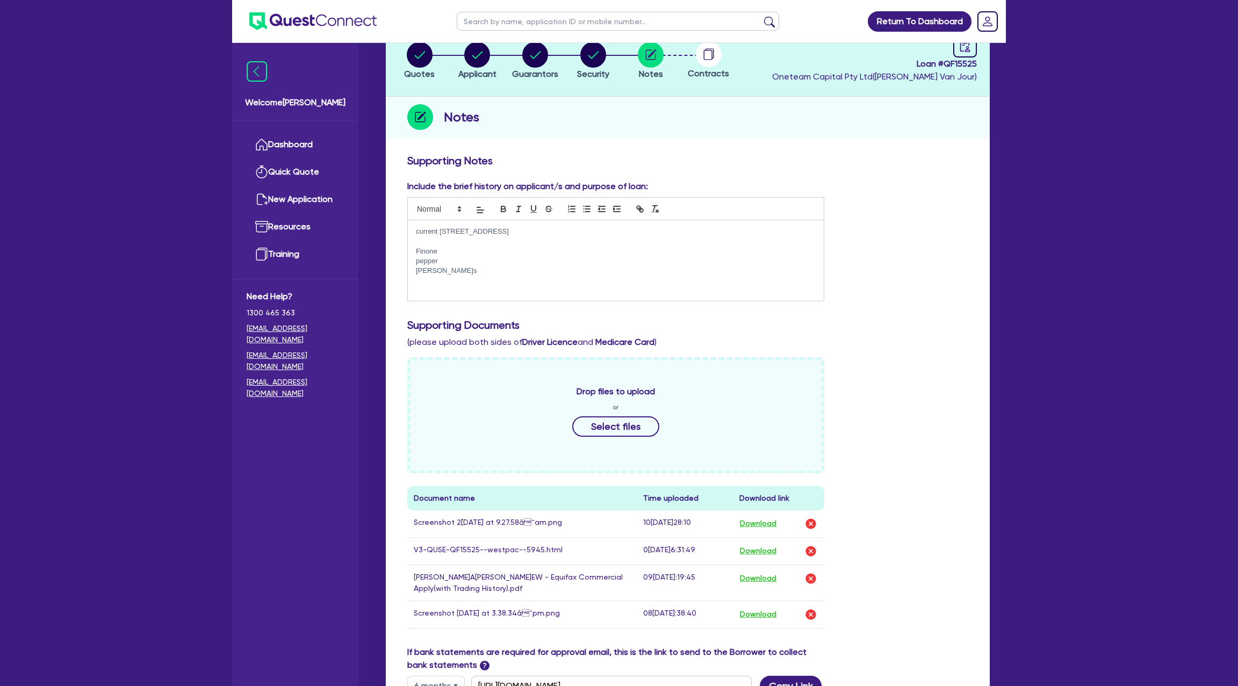
scroll to position [0, 0]
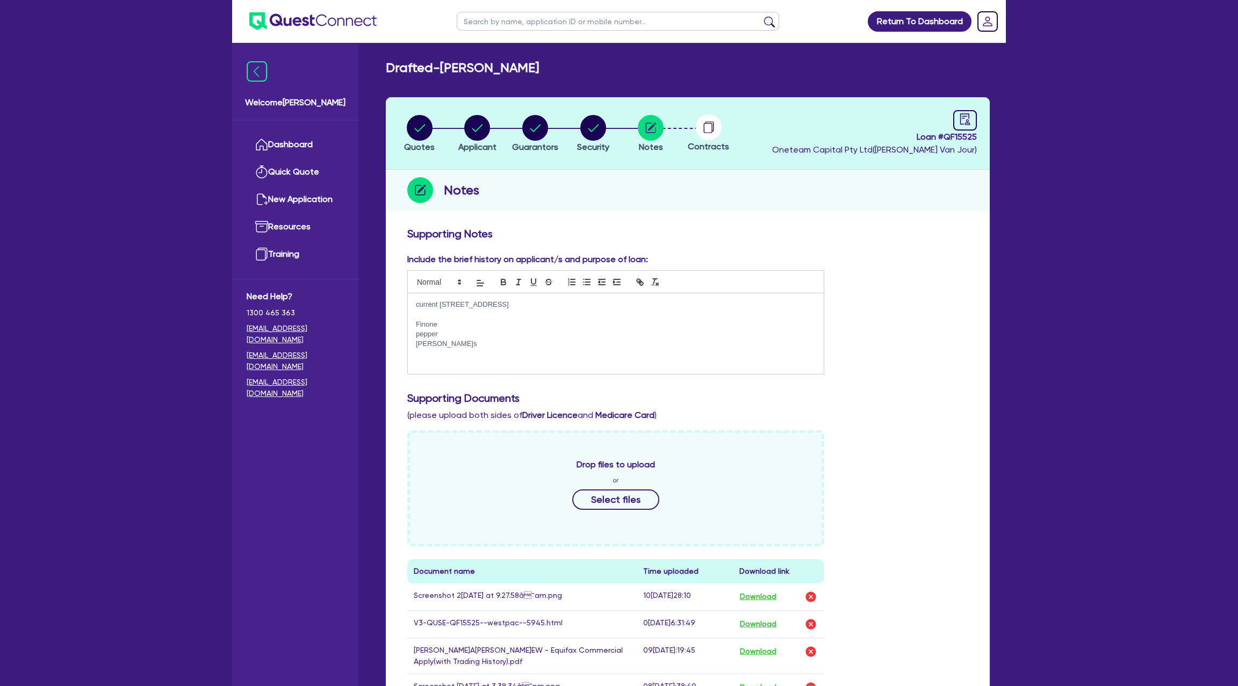
click at [440, 304] on p "current [STREET_ADDRESS]" at bounding box center [616, 305] width 400 height 10
drag, startPoint x: 440, startPoint y: 304, endPoint x: 632, endPoint y: 306, distance: 191.9
click at [632, 306] on p "current [STREET_ADDRESS]" at bounding box center [616, 305] width 400 height 10
copy p "[STREET_ADDRESS]"
click at [472, 126] on circle "button" at bounding box center [477, 128] width 26 height 26
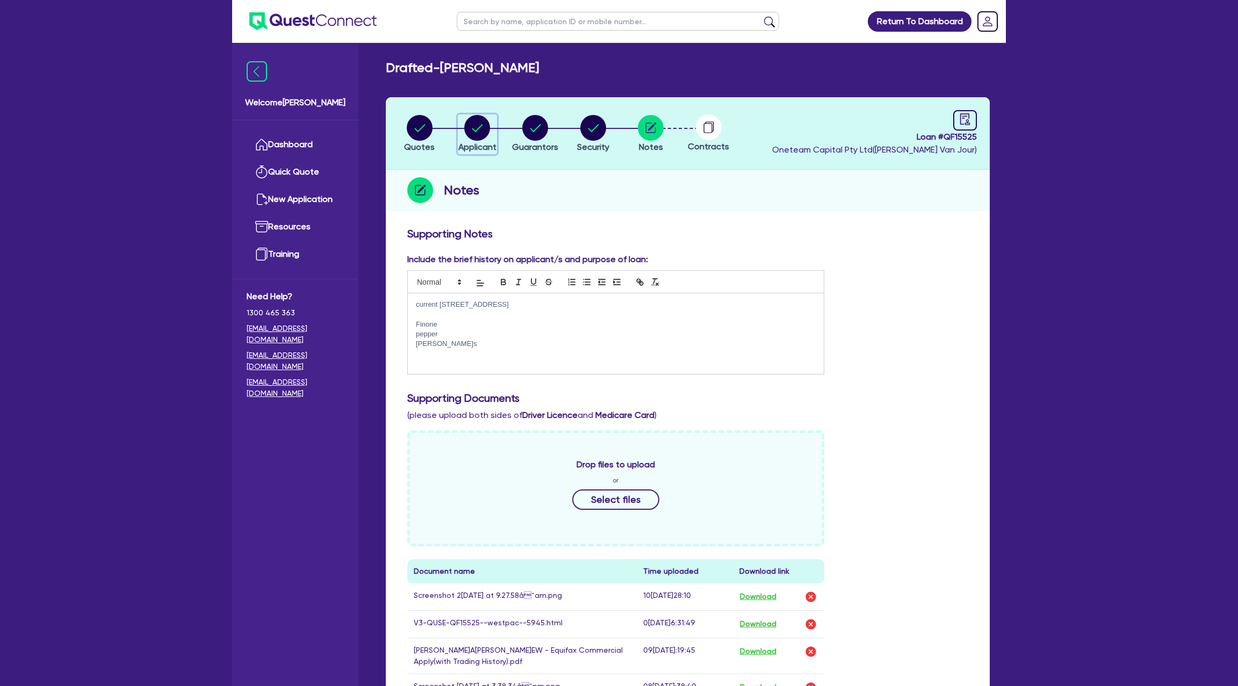
select select "SOLE_TRADER"
select select "BUILDING_CONSTRUCTION"
select select "BUSINESSES_CONSTRUCTION_SERVICES"
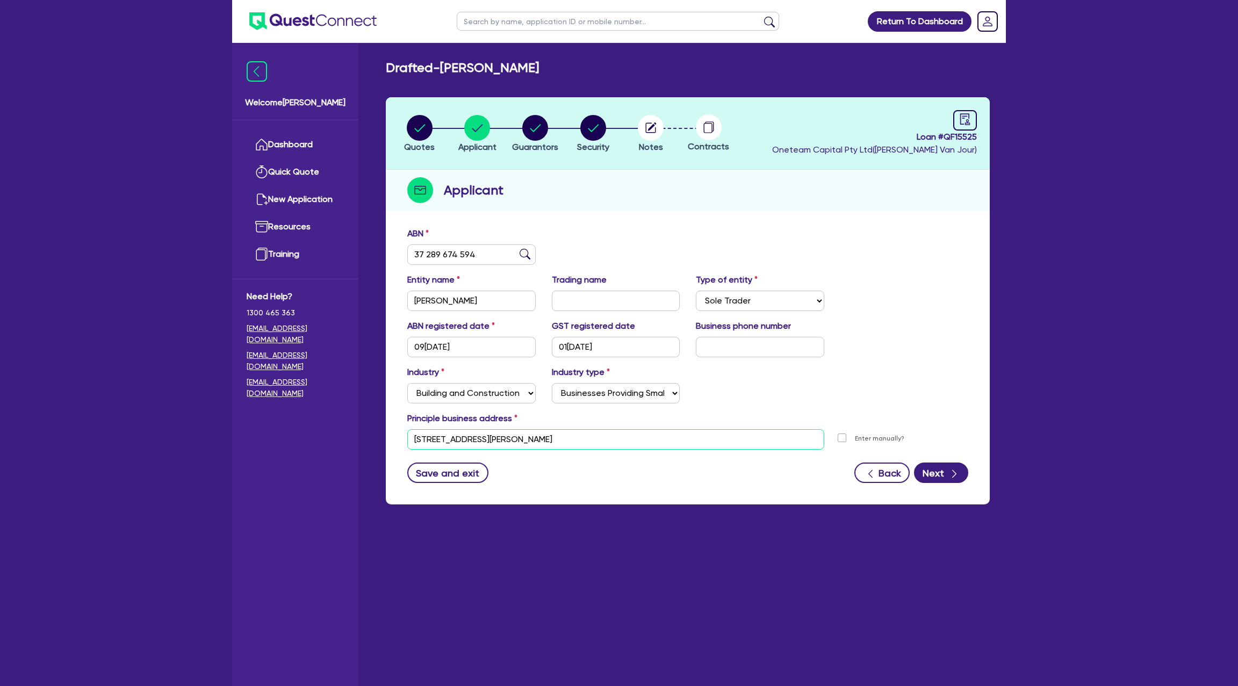
click at [458, 437] on input "36 Darius Ave Frankston VIC 3199" at bounding box center [615, 439] width 417 height 20
paste input "[STREET_ADDRESS]"
type input "[STREET_ADDRESS]"
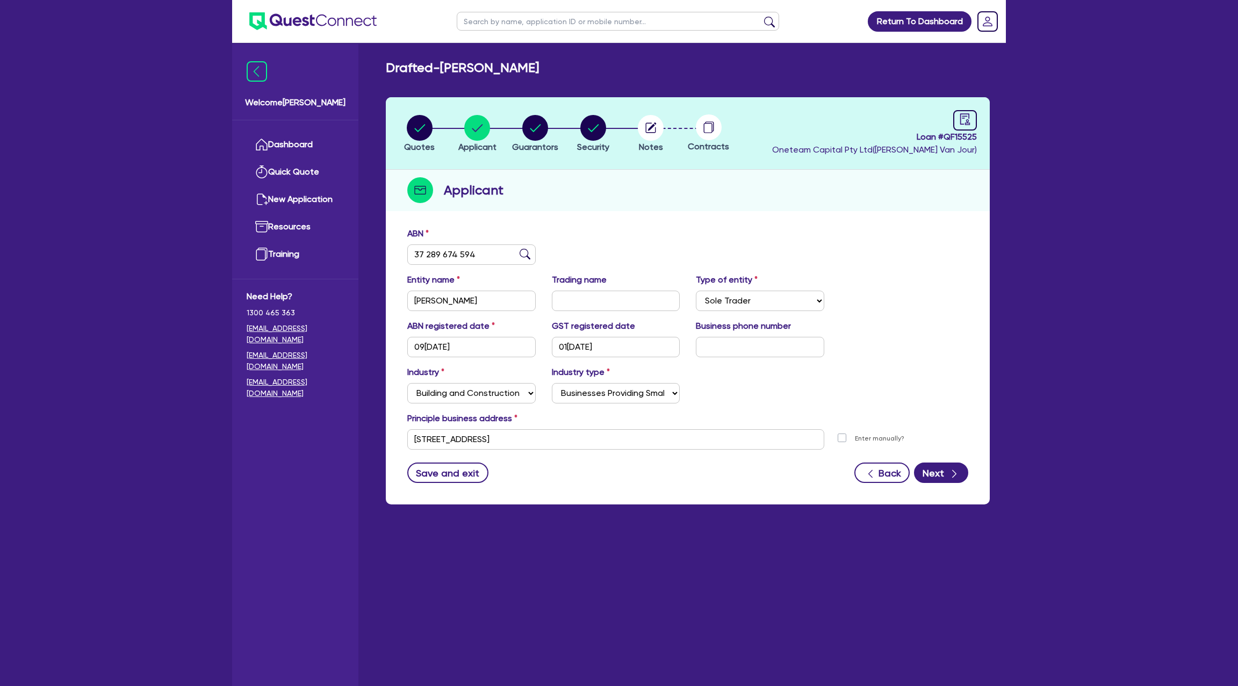
click at [600, 468] on div "Save and exit Back Next" at bounding box center [687, 473] width 577 height 20
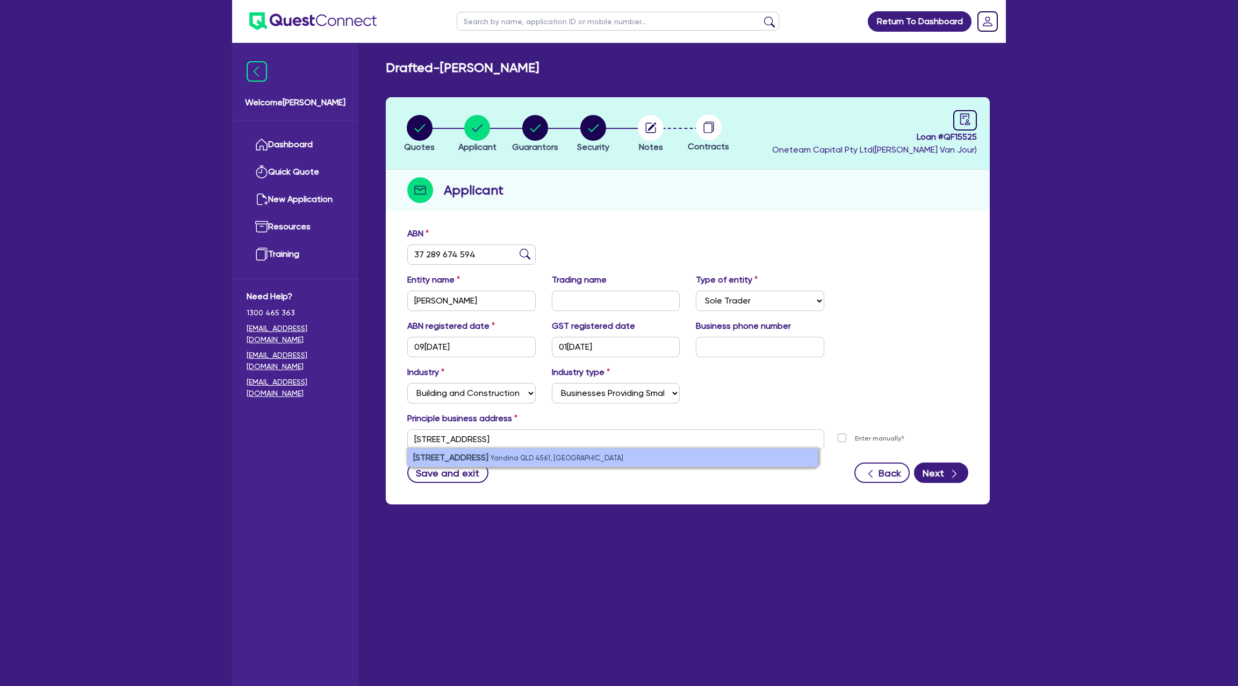
click at [490, 457] on li "57-115 Gobberts Rd Yandina QLD 4561, Australia" at bounding box center [613, 458] width 410 height 18
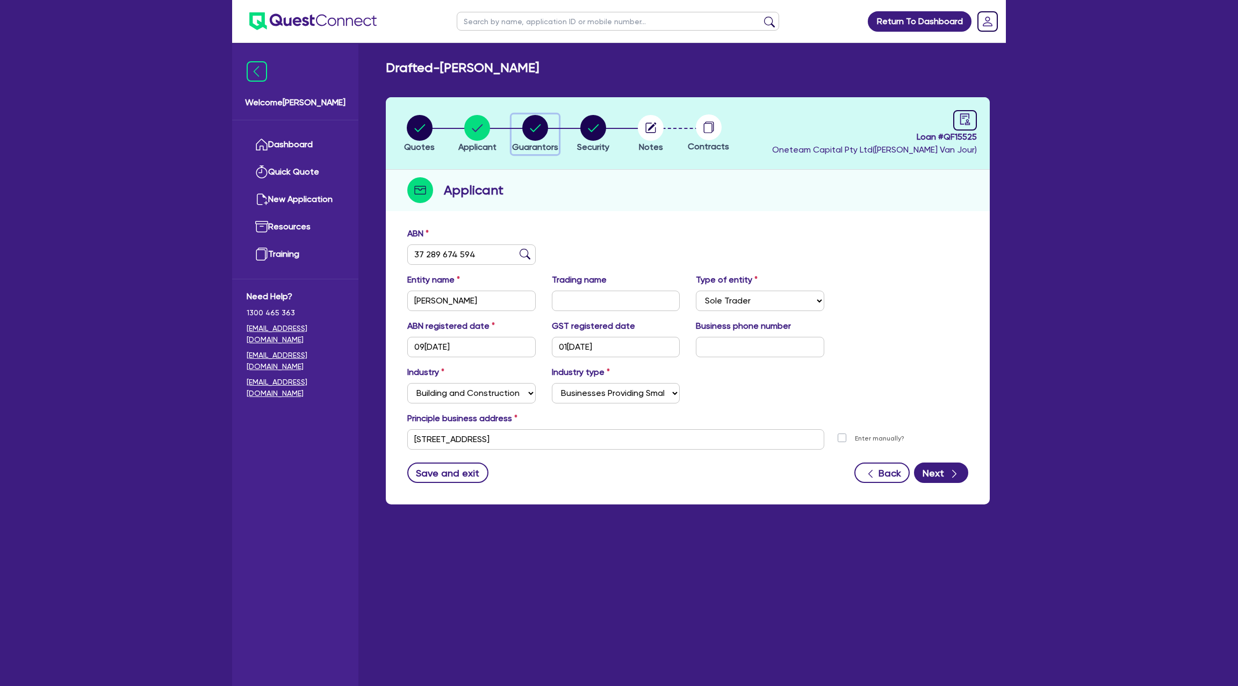
click at [533, 118] on circle "button" at bounding box center [535, 128] width 26 height 26
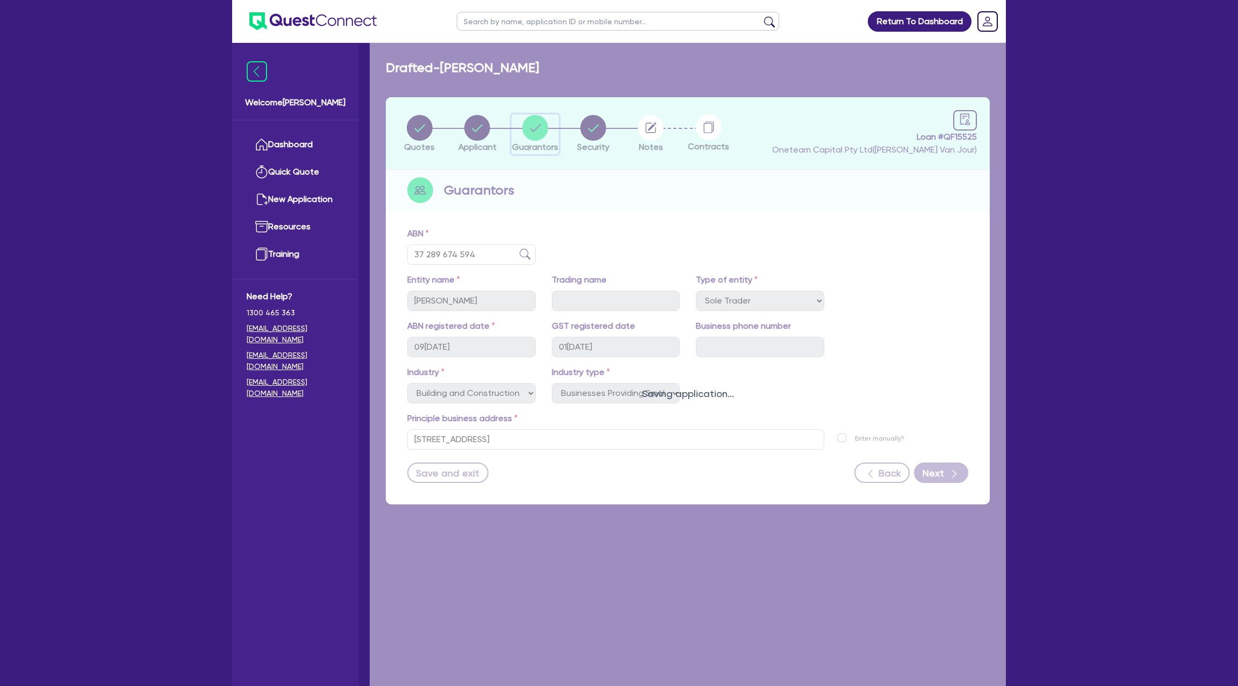
select select "MR"
select select "QLD"
select select "DE_FACTO"
select select "PROPERTY"
select select "CASH"
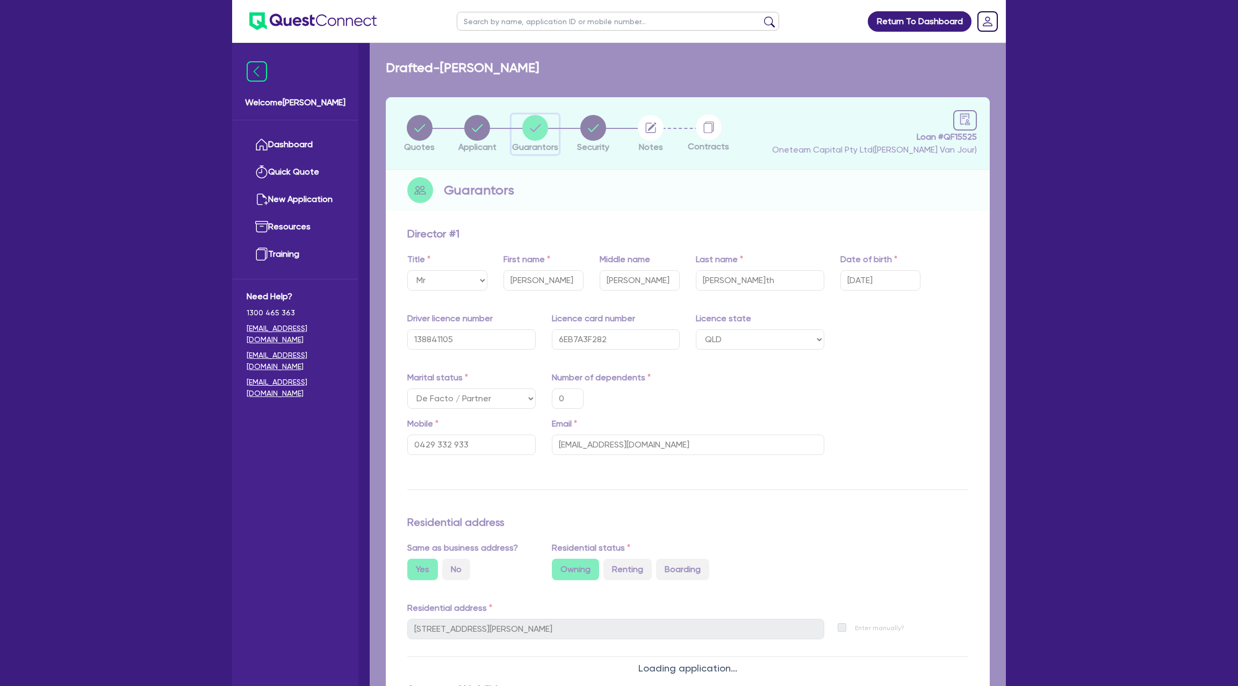
type input "0"
type input "0429 332 933"
type input "[STREET_ADDRESS]"
type input "2,500,000"
type input "35,000"
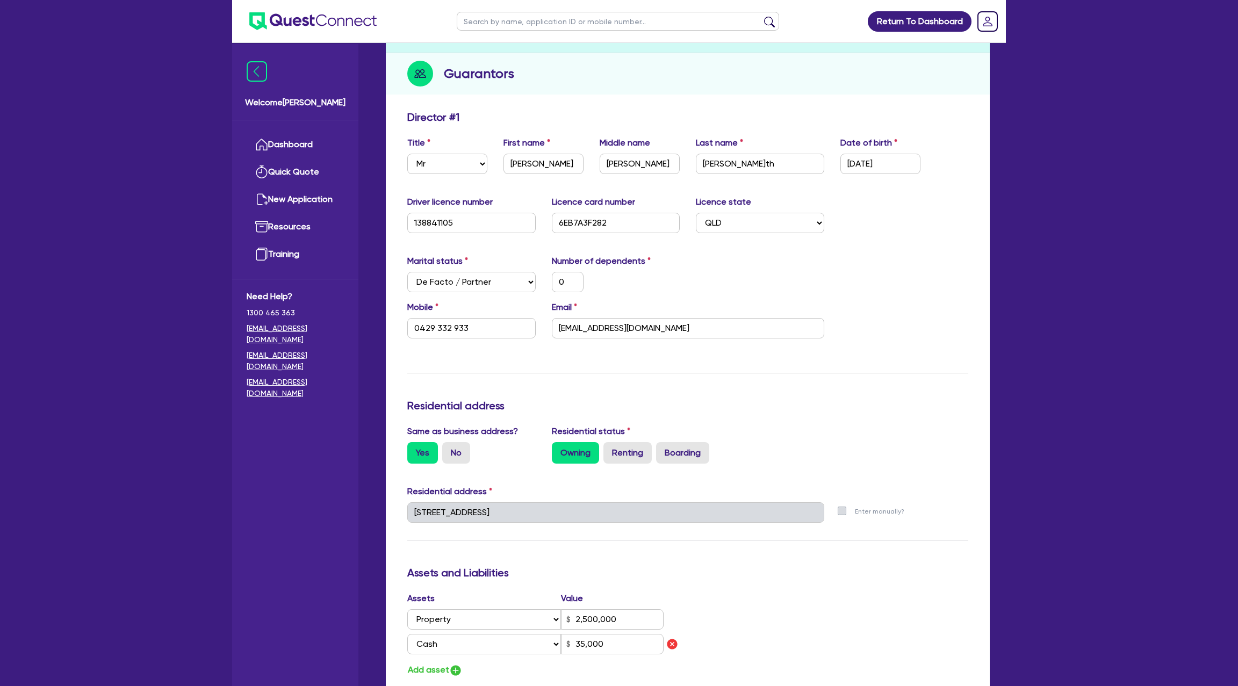
scroll to position [119, 0]
click at [686, 440] on label "Boarding" at bounding box center [682, 450] width 53 height 21
click at [663, 440] on input "Boarding" at bounding box center [659, 443] width 7 height 7
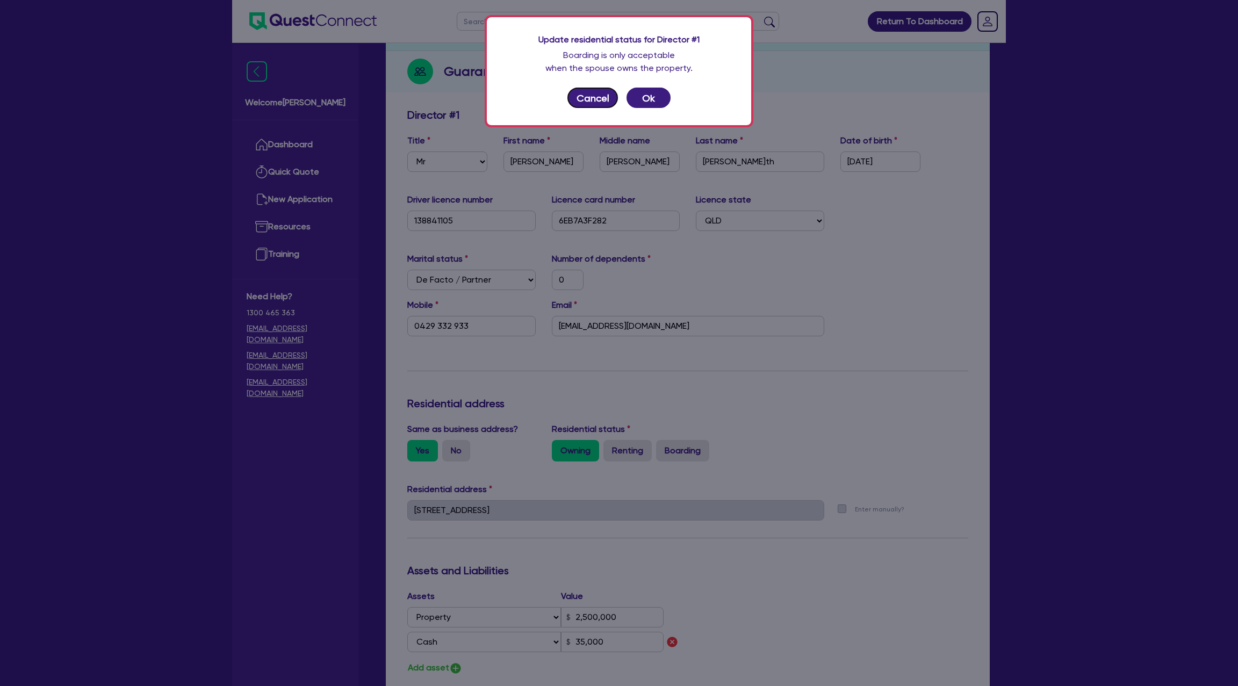
click at [587, 97] on button "Cancel" at bounding box center [593, 98] width 51 height 20
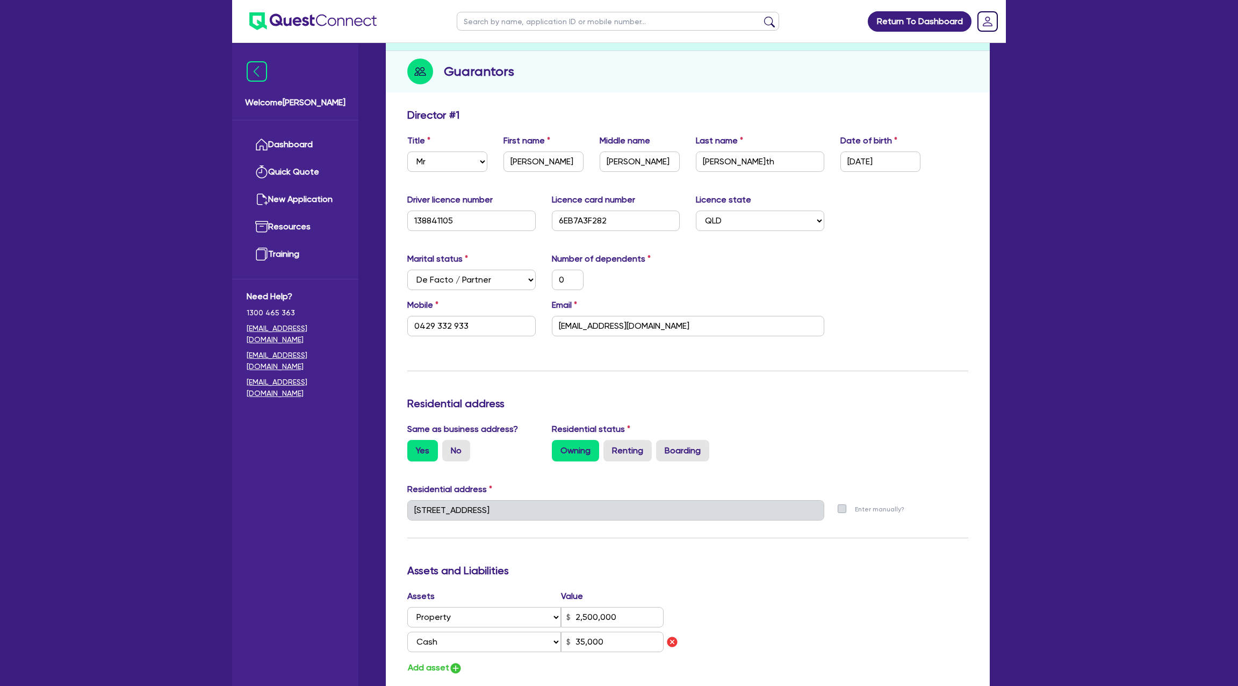
scroll to position [0, 0]
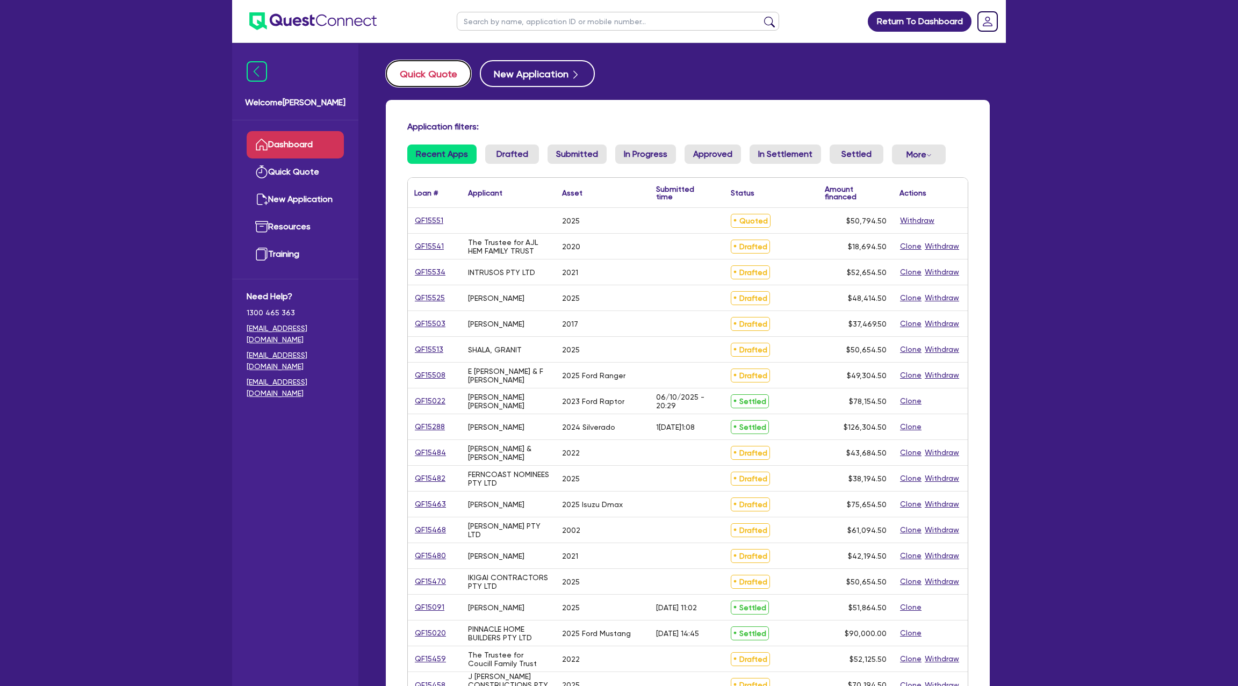
click at [424, 79] on button "Quick Quote" at bounding box center [428, 73] width 85 height 27
select select "Other"
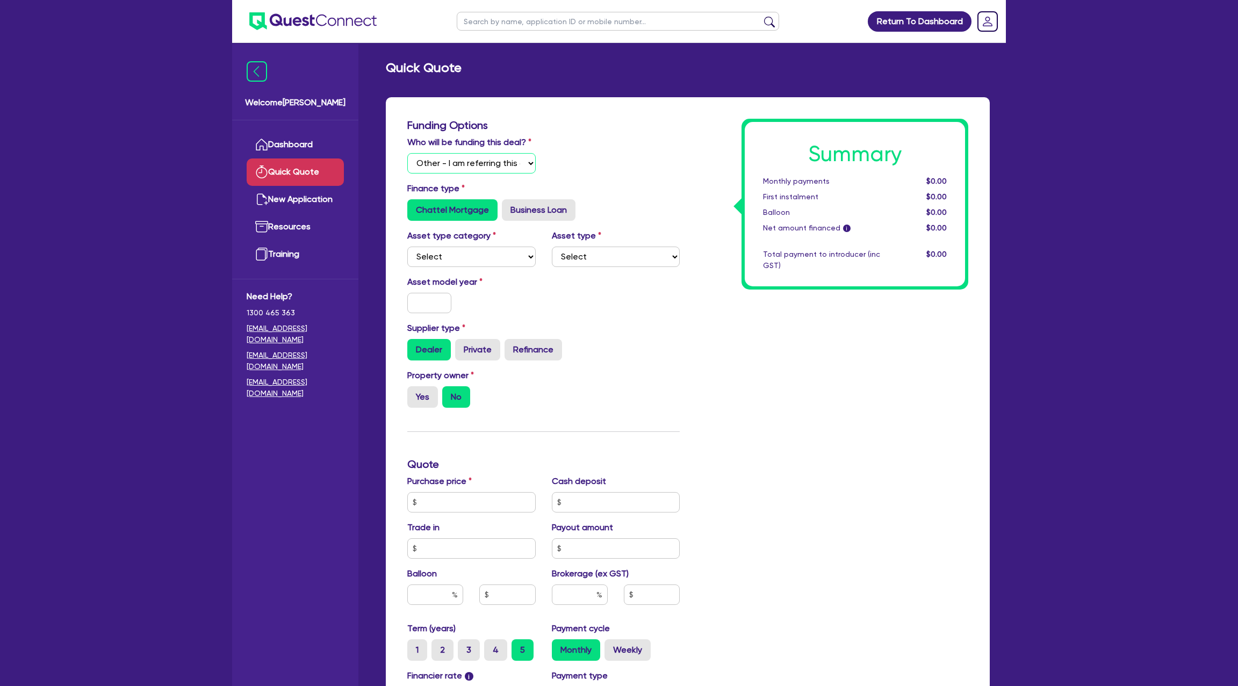
click at [457, 161] on select "Select I will fund 100% I will co-fund with Quest I want Quest to fund 100% Oth…" at bounding box center [471, 163] width 128 height 20
click at [483, 286] on label "Asset model year" at bounding box center [471, 282] width 145 height 13
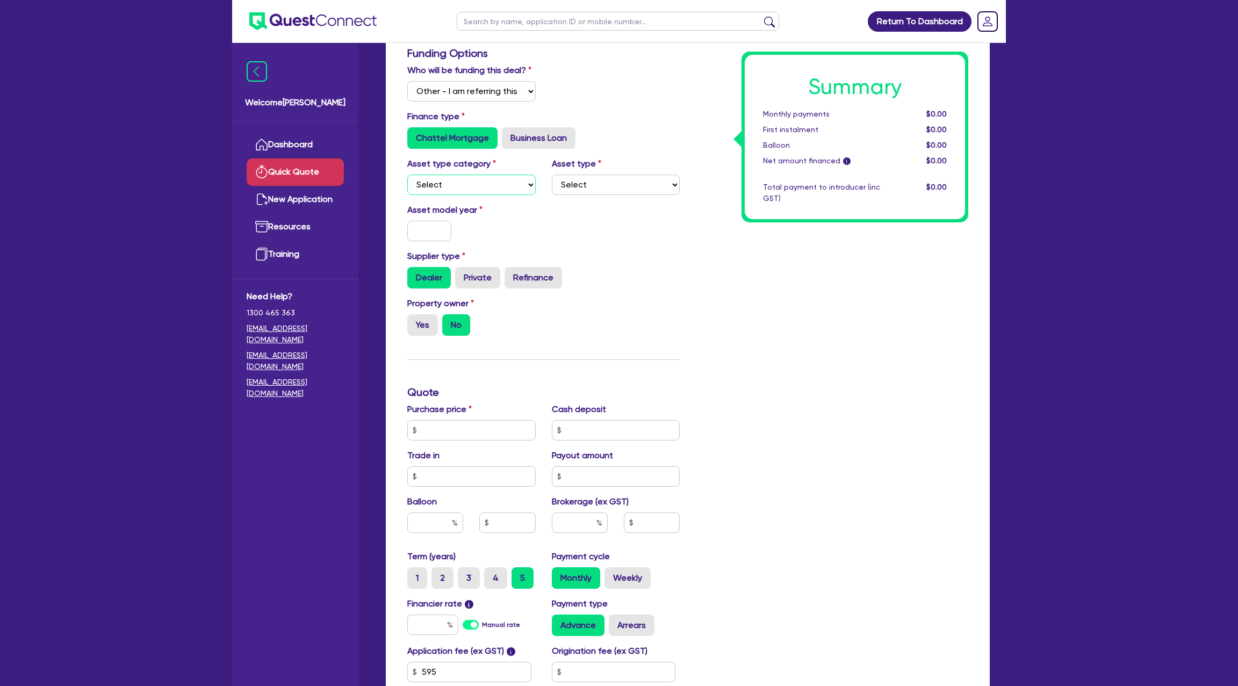
click at [442, 176] on select "Select Cars and light trucks Primary assets Secondary assets Tertiary assets" at bounding box center [471, 185] width 128 height 20
select select "CARS_AND_LIGHT_TRUCKS"
click at [407, 175] on select "Select Cars and light trucks Primary assets Secondary assets Tertiary assets" at bounding box center [471, 185] width 128 height 20
click at [593, 184] on select "Select Passenger vehicles Vans and utes Light trucks up to 4.5 tonne" at bounding box center [616, 185] width 128 height 20
select select "PASSENGER_VEHICLES"
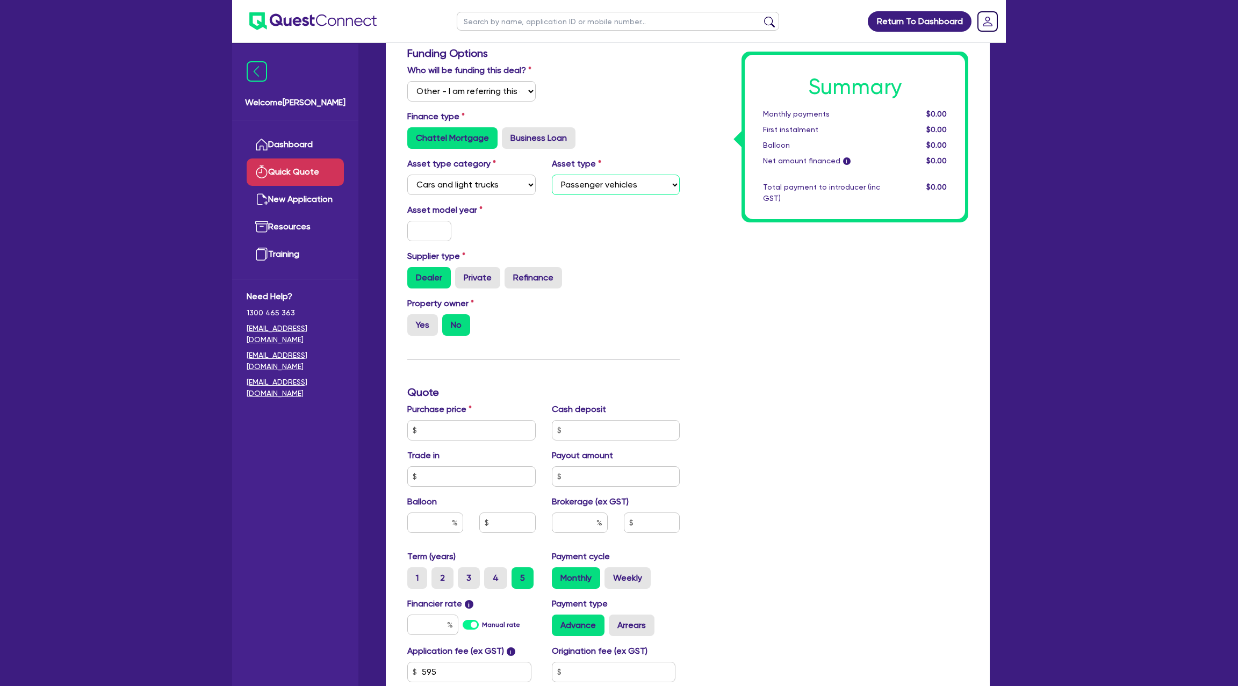
click at [552, 175] on select "Select Passenger vehicles Vans and utes Light trucks up to 4.5 tonne" at bounding box center [616, 185] width 128 height 20
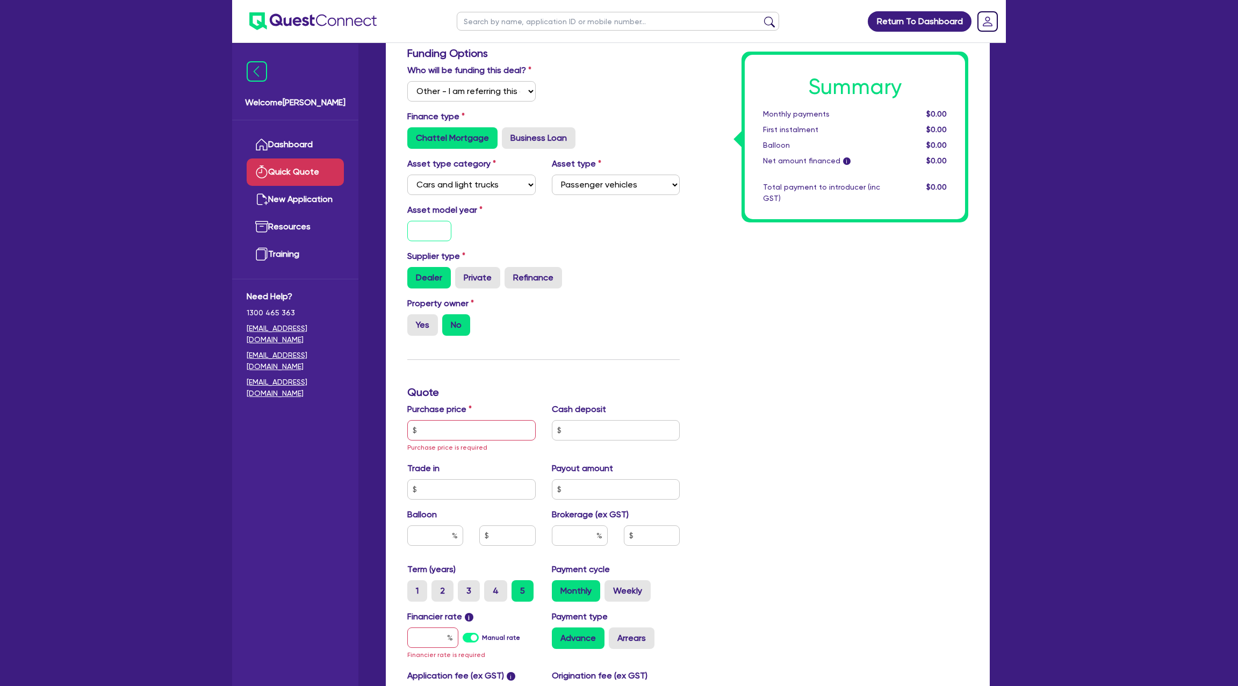
click at [436, 233] on input "text" at bounding box center [429, 231] width 44 height 20
type input "2025"
click at [638, 262] on div "Supplier type Dealer Private Refinance" at bounding box center [543, 269] width 289 height 39
click at [471, 433] on input "text" at bounding box center [471, 430] width 128 height 20
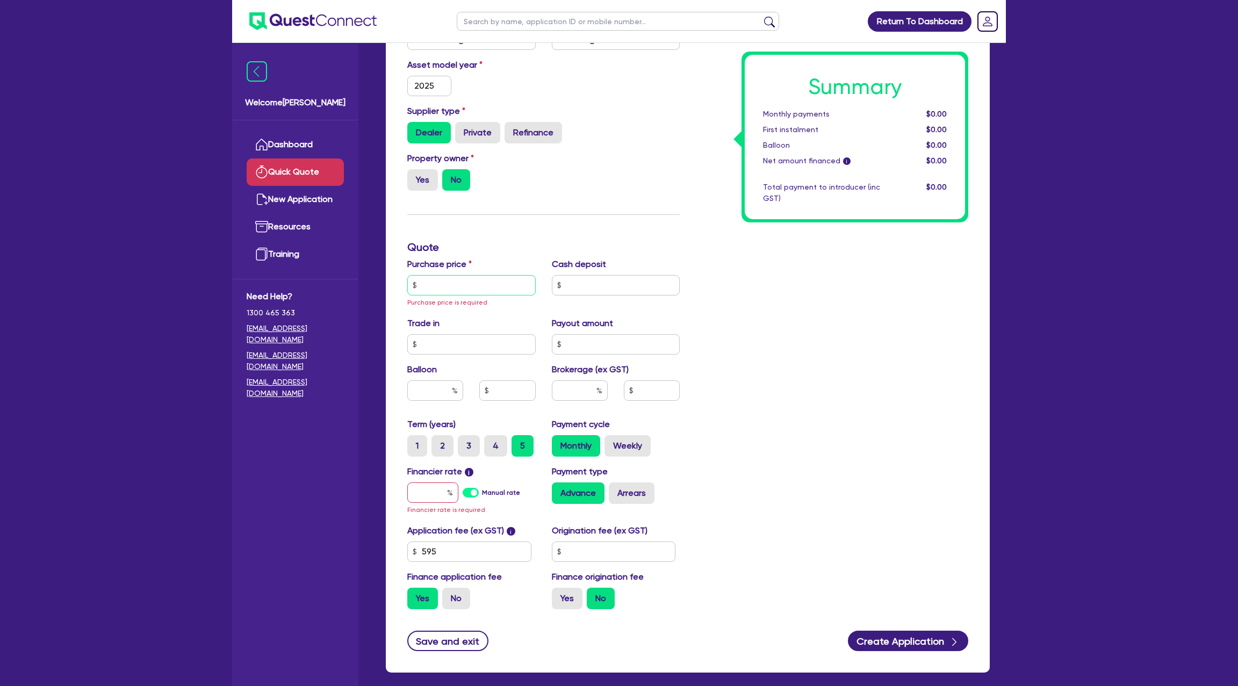
scroll to position [0, 0]
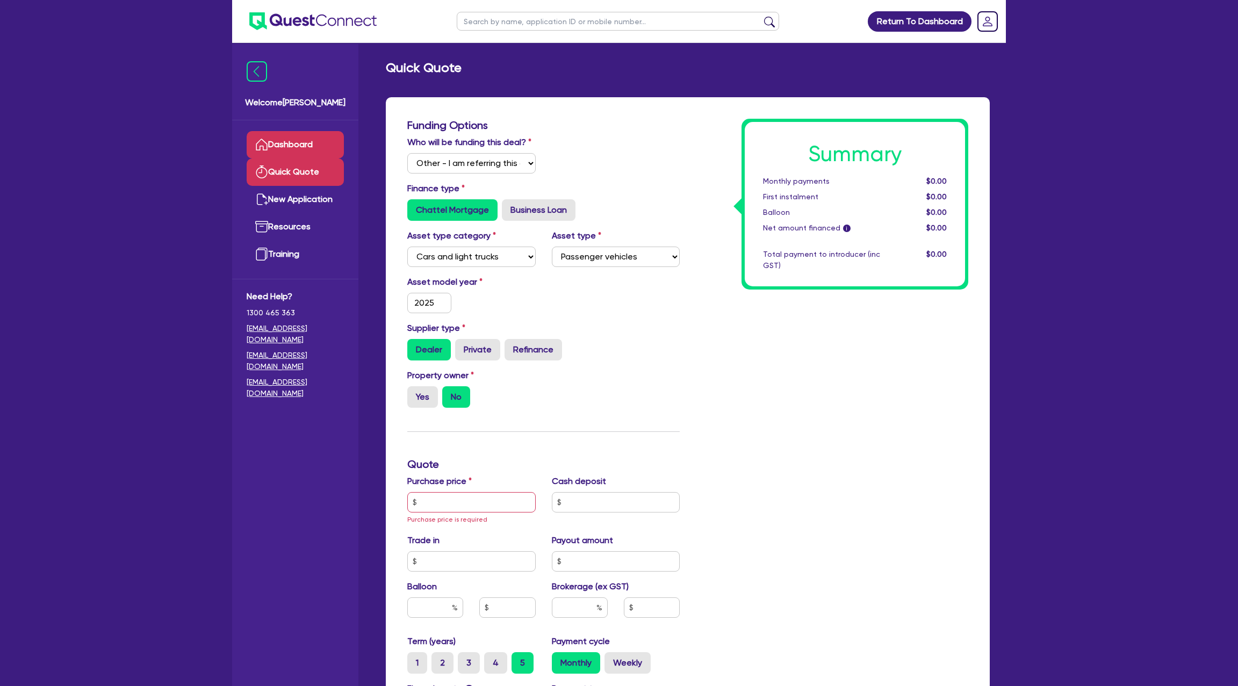
click at [292, 153] on link "Dashboard" at bounding box center [295, 144] width 97 height 27
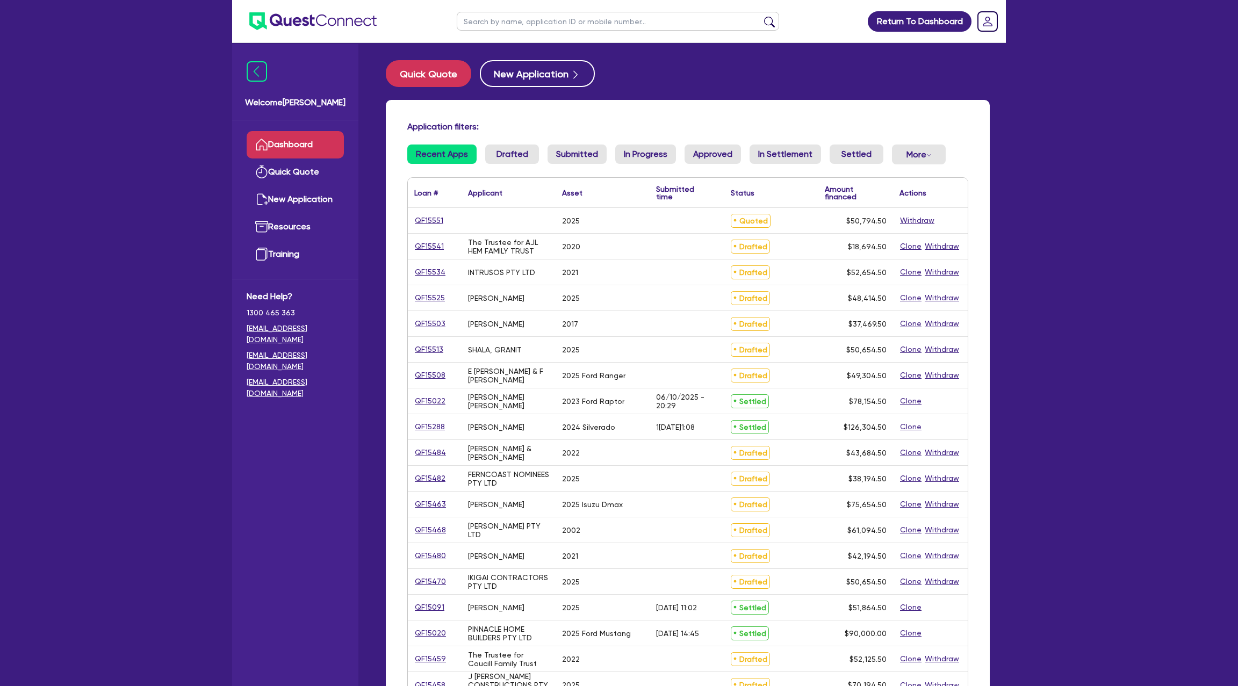
click at [516, 27] on input "text" at bounding box center [618, 21] width 322 height 19
type input "[PERSON_NAME]"
click at [761, 16] on button "submit" at bounding box center [769, 23] width 17 height 15
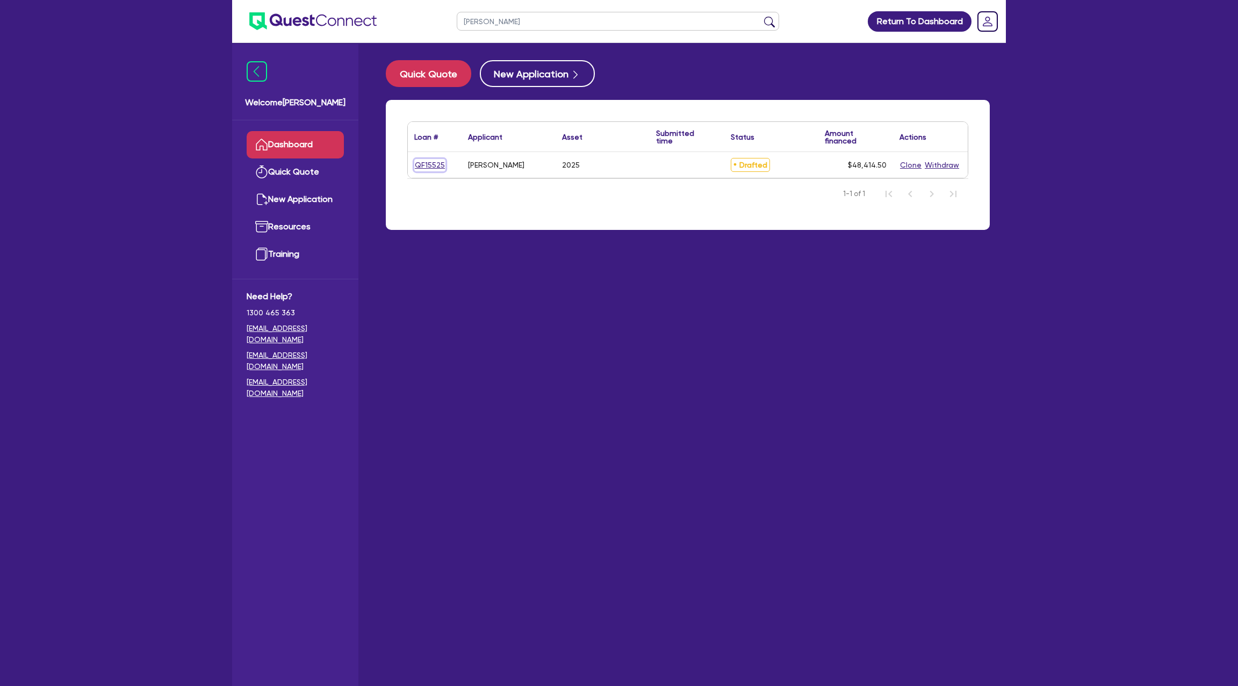
click at [432, 166] on link "QF15525" at bounding box center [429, 165] width 31 height 12
select select "Other"
select select "CARS_AND_LIGHT_TRUCKS"
select select "PASSENGER_VEHICLES"
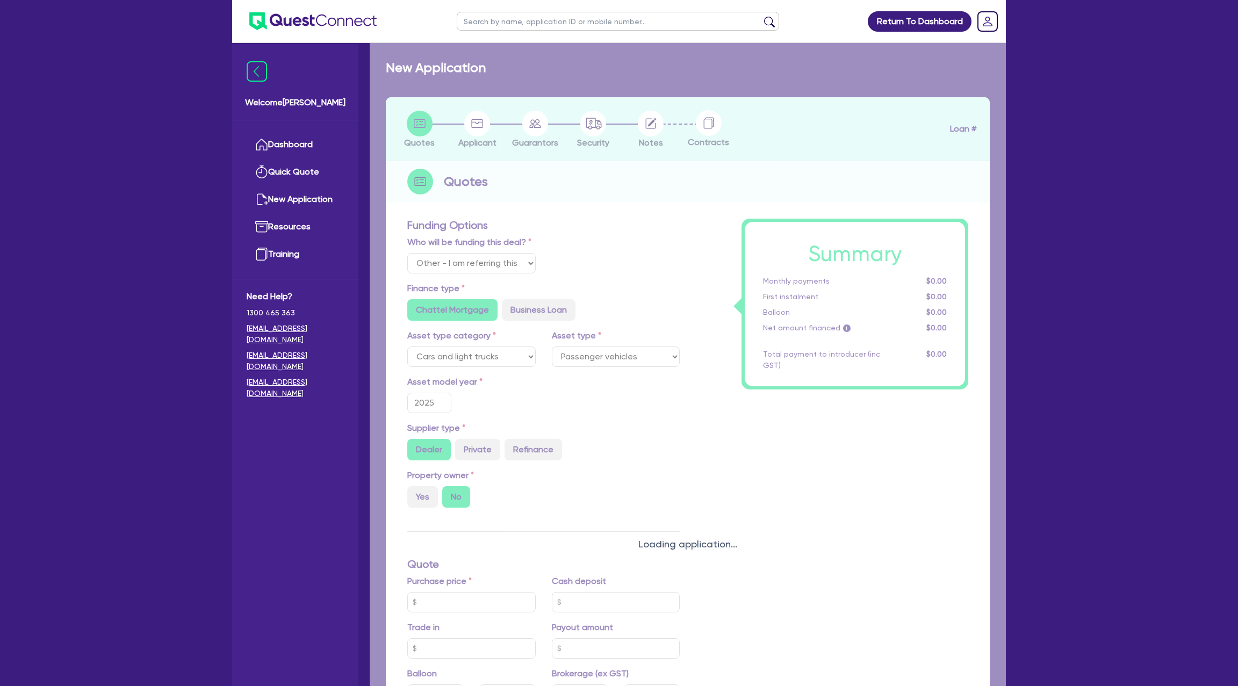
radio input "true"
type input "75,000"
type input "4,000"
type input "25,000"
radio input "false"
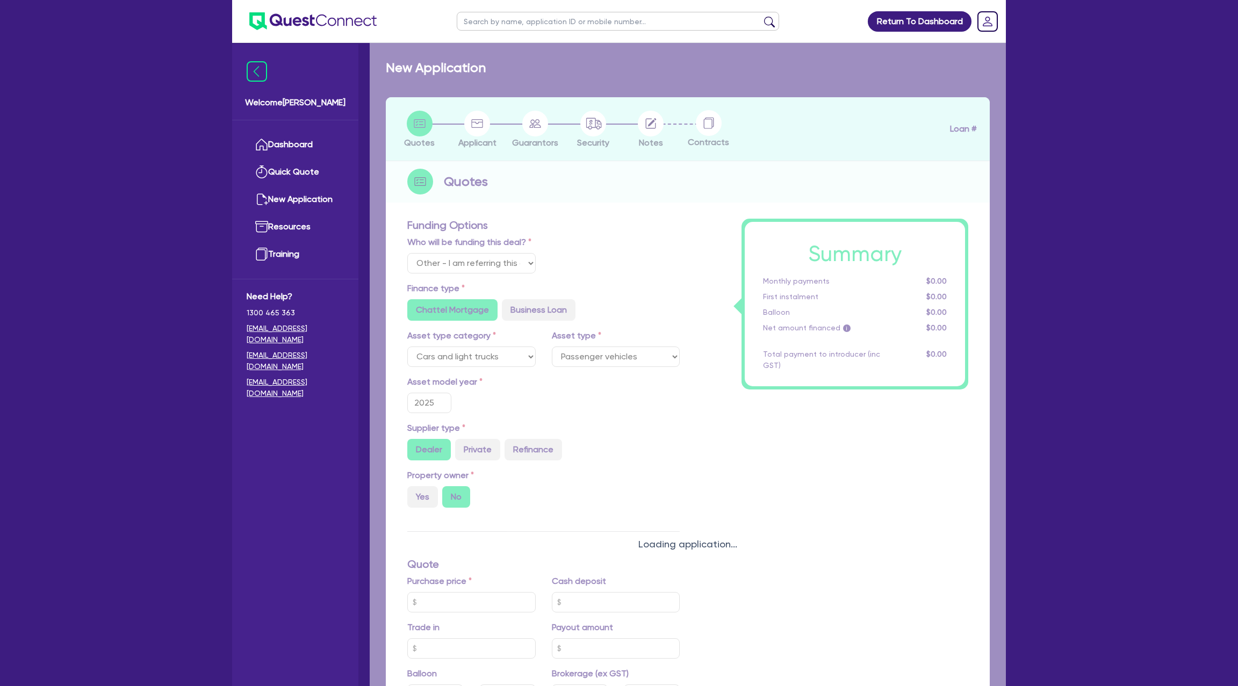
radio input "true"
type input "17.99"
radio input "false"
radio input "true"
type input "1,600"
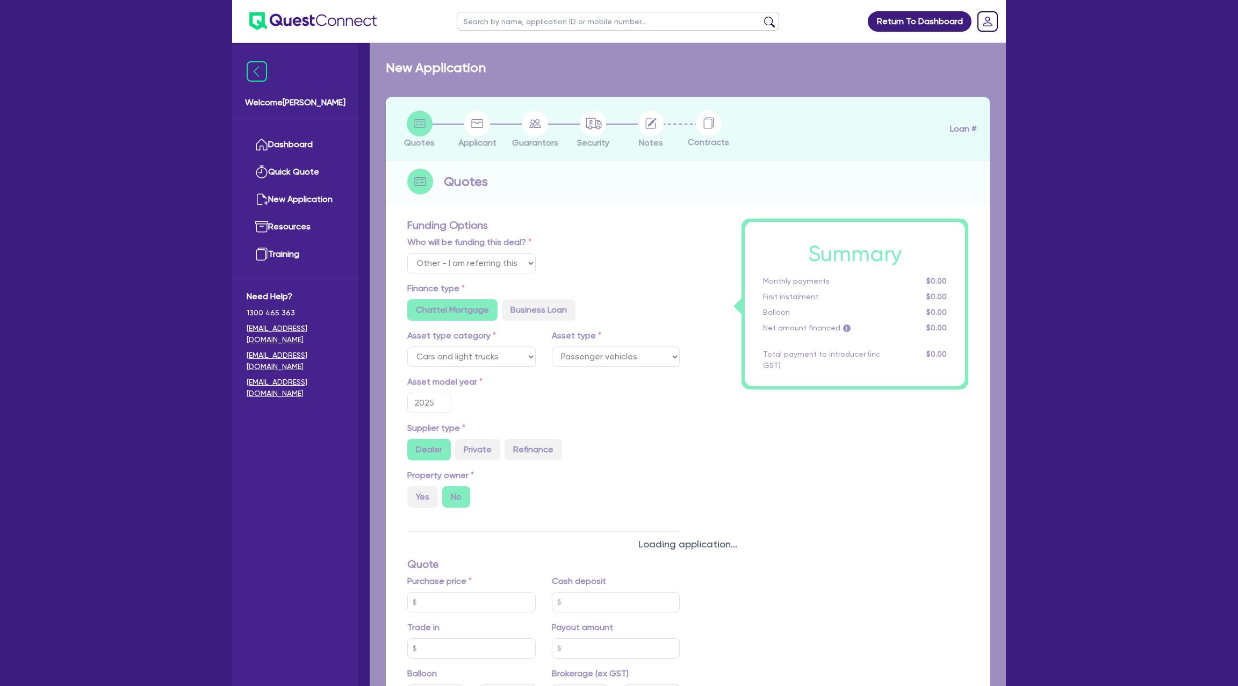
radio input "true"
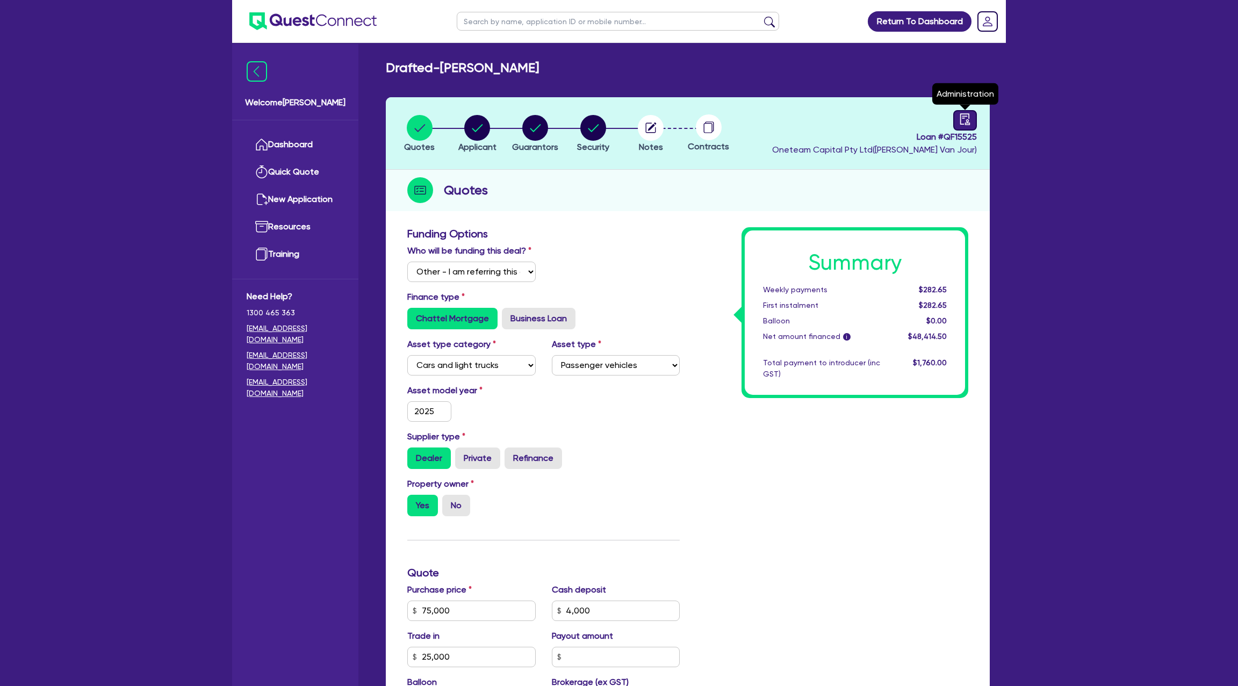
click at [955, 113] on div at bounding box center [965, 120] width 24 height 20
select select "DRAFTED_NEW"
select select "Other"
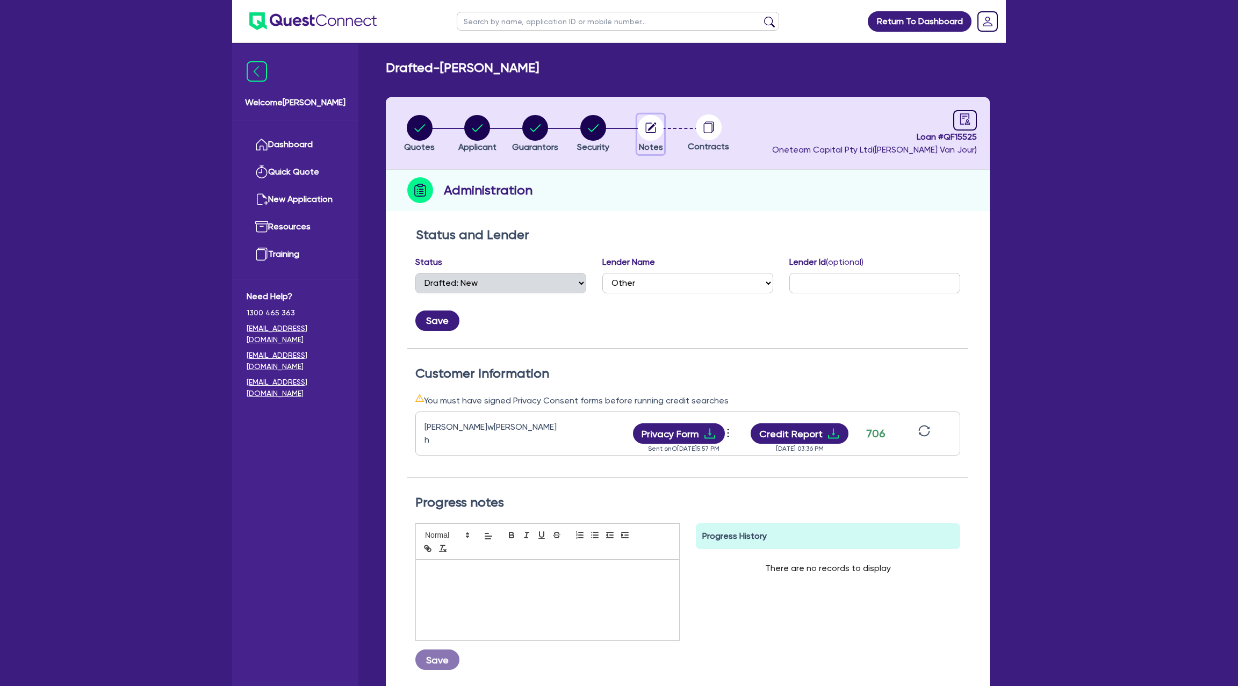
click at [655, 126] on circle "button" at bounding box center [651, 128] width 26 height 26
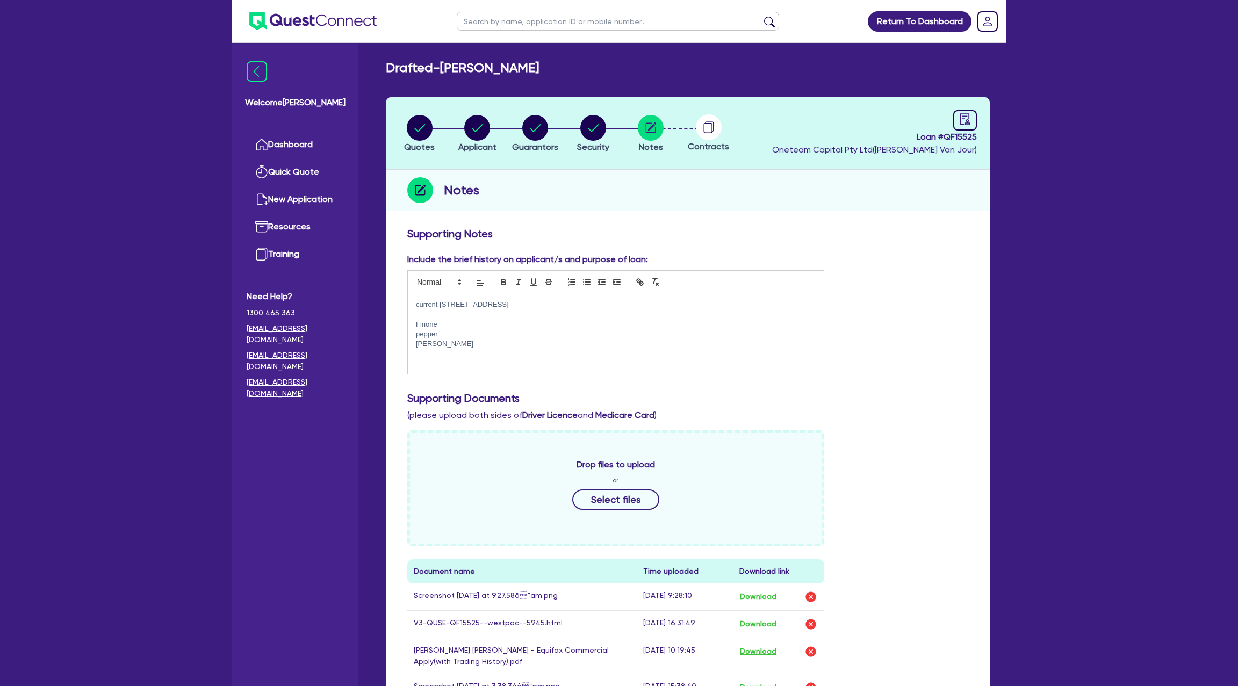
click at [418, 304] on p "current [STREET_ADDRESS]" at bounding box center [616, 305] width 400 height 10
click at [415, 302] on div "current [STREET_ADDRESS] Finone pepper Morris" at bounding box center [616, 333] width 416 height 81
drag, startPoint x: 415, startPoint y: 302, endPoint x: 455, endPoint y: 345, distance: 58.6
click at [455, 345] on div "current [STREET_ADDRESS] Finone pepper Morris" at bounding box center [616, 333] width 416 height 81
click at [472, 120] on circle "button" at bounding box center [477, 128] width 26 height 26
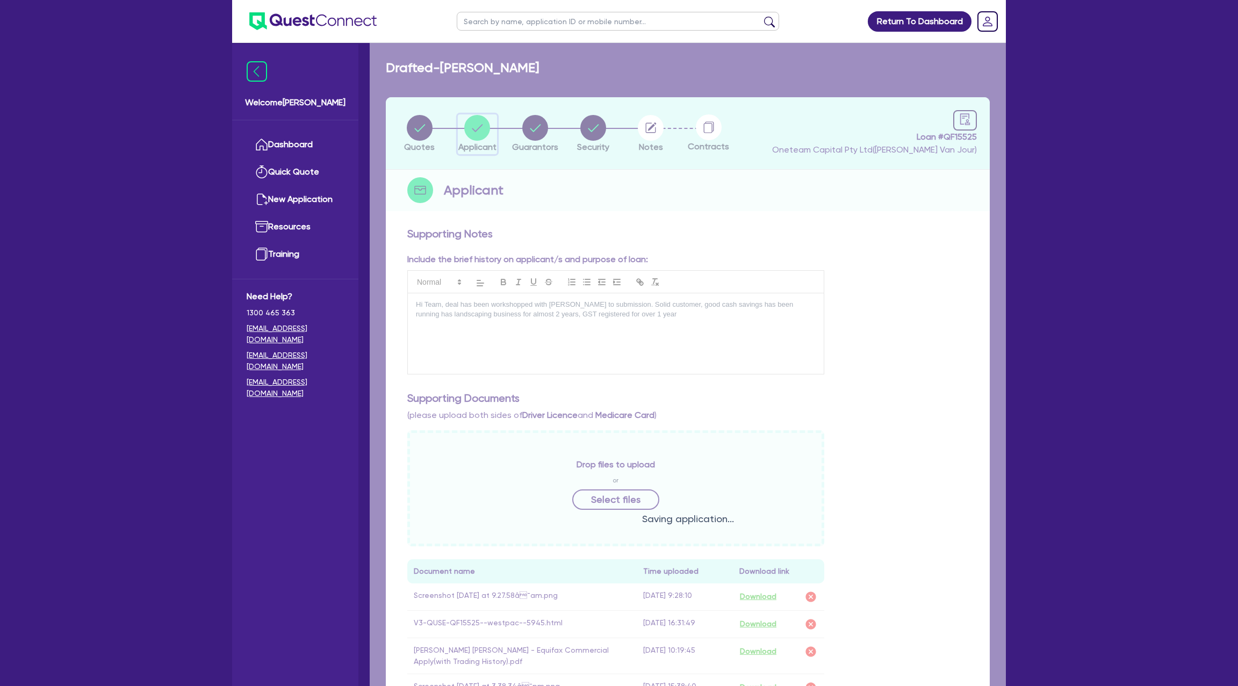
select select "SOLE_TRADER"
select select "BUILDING_CONSTRUCTION"
select select "BUSINESSES_CONSTRUCTION_SERVICES"
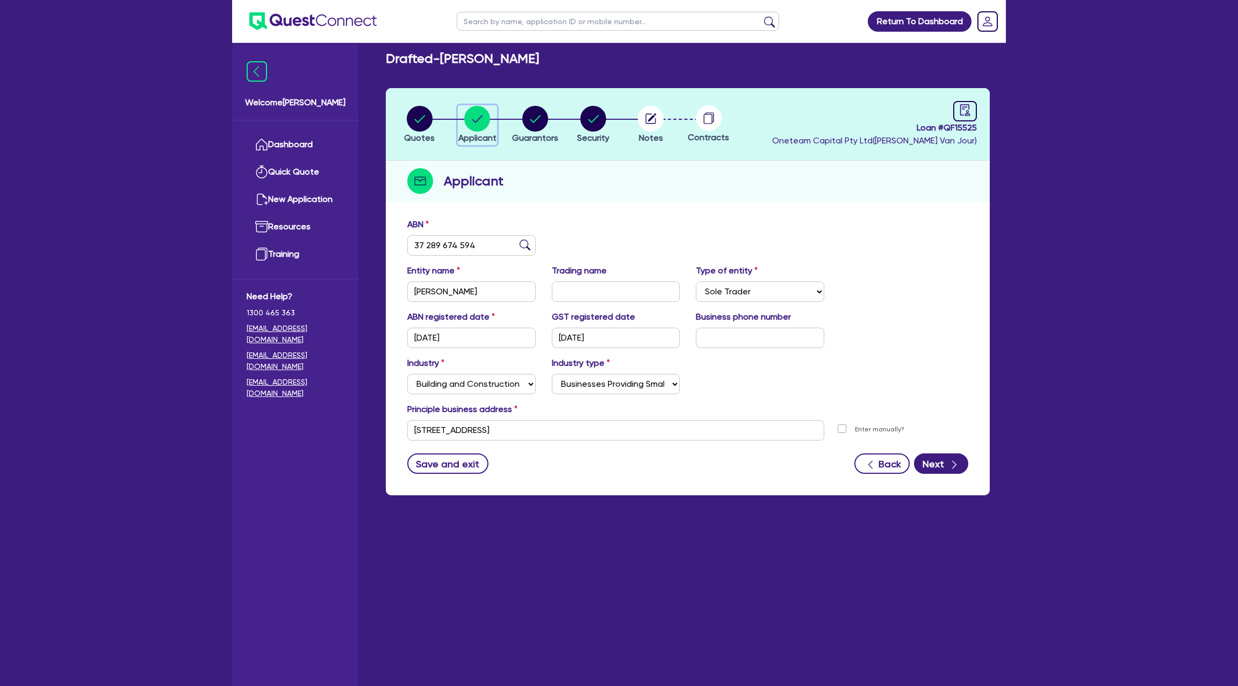
scroll to position [11, 0]
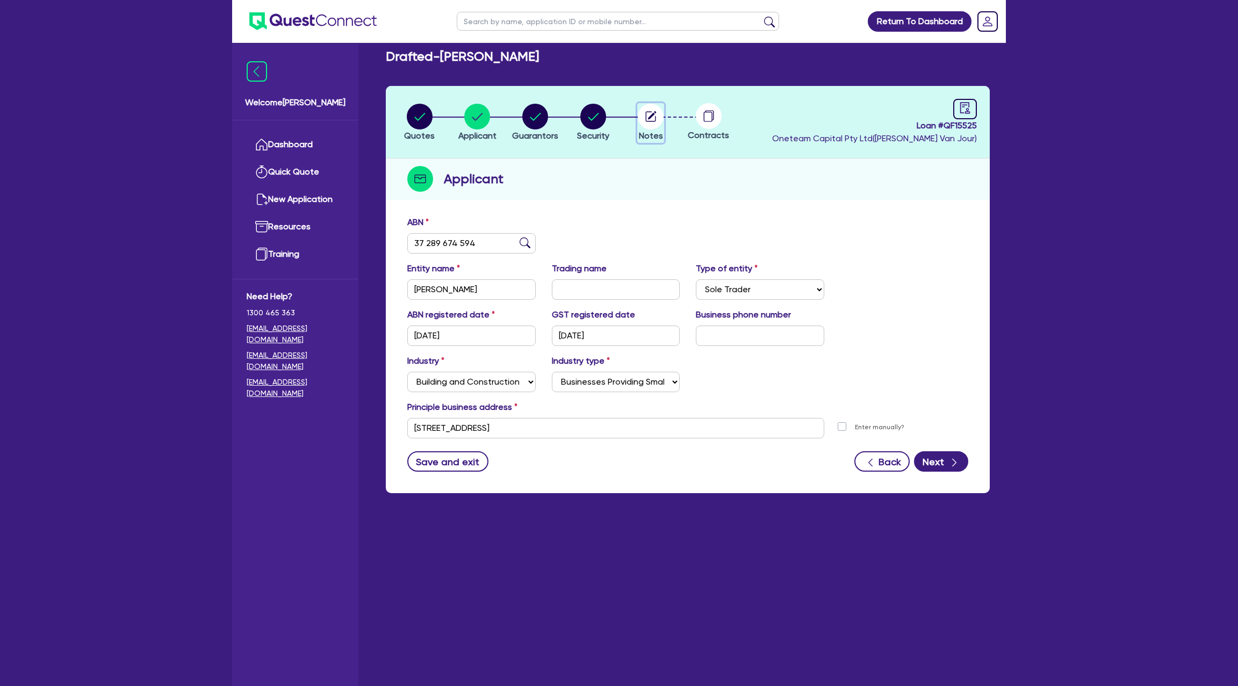
click at [658, 118] on circle "button" at bounding box center [651, 117] width 26 height 26
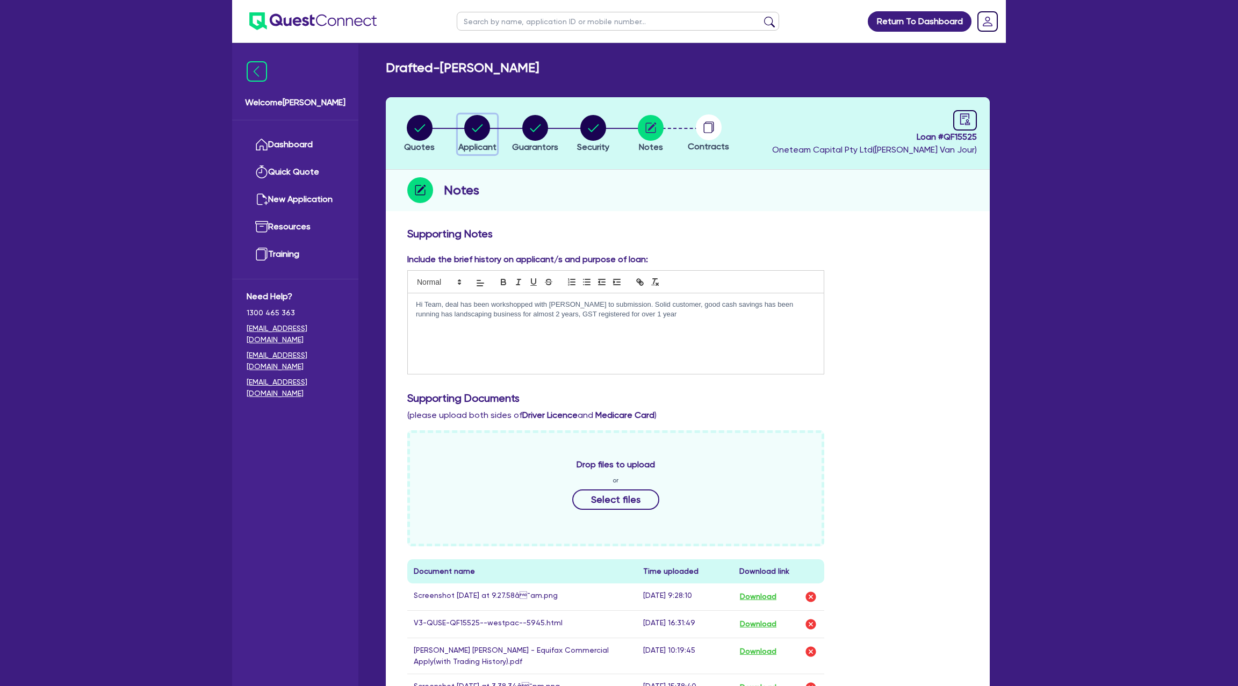
click at [492, 126] on div "button" at bounding box center [477, 128] width 38 height 26
select select "SOLE_TRADER"
select select "BUILDING_CONSTRUCTION"
select select "BUSINESSES_CONSTRUCTION_SERVICES"
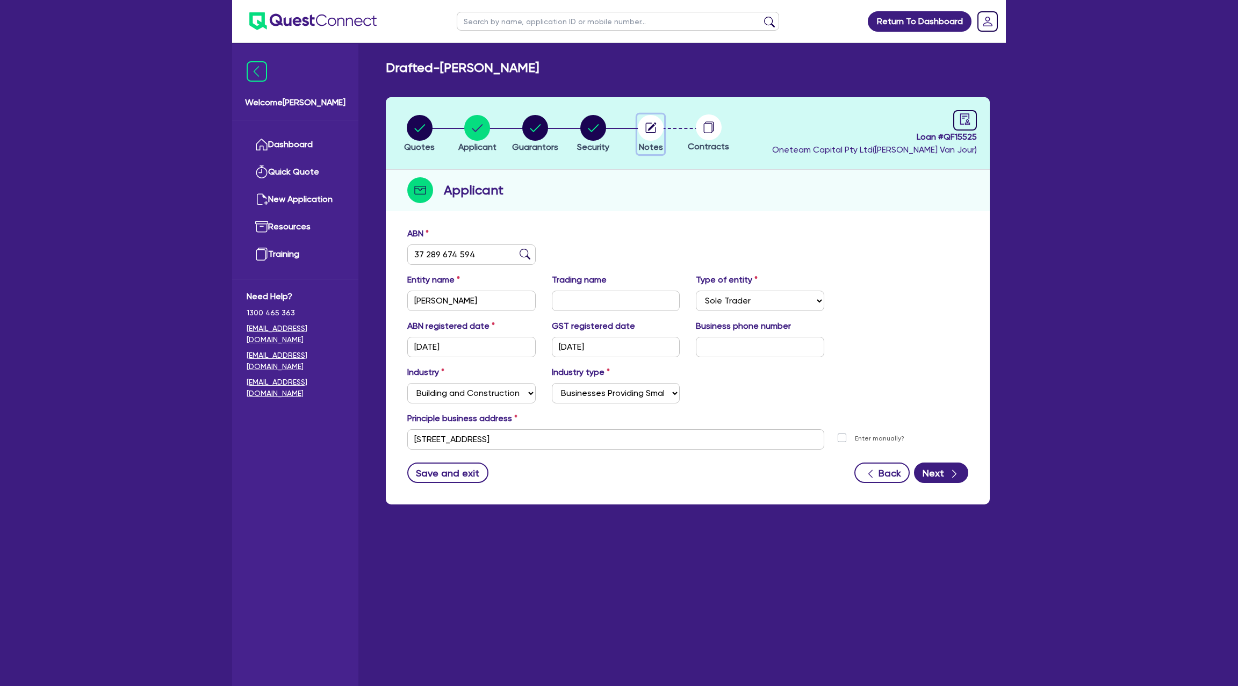
click at [662, 126] on circle "button" at bounding box center [651, 128] width 26 height 26
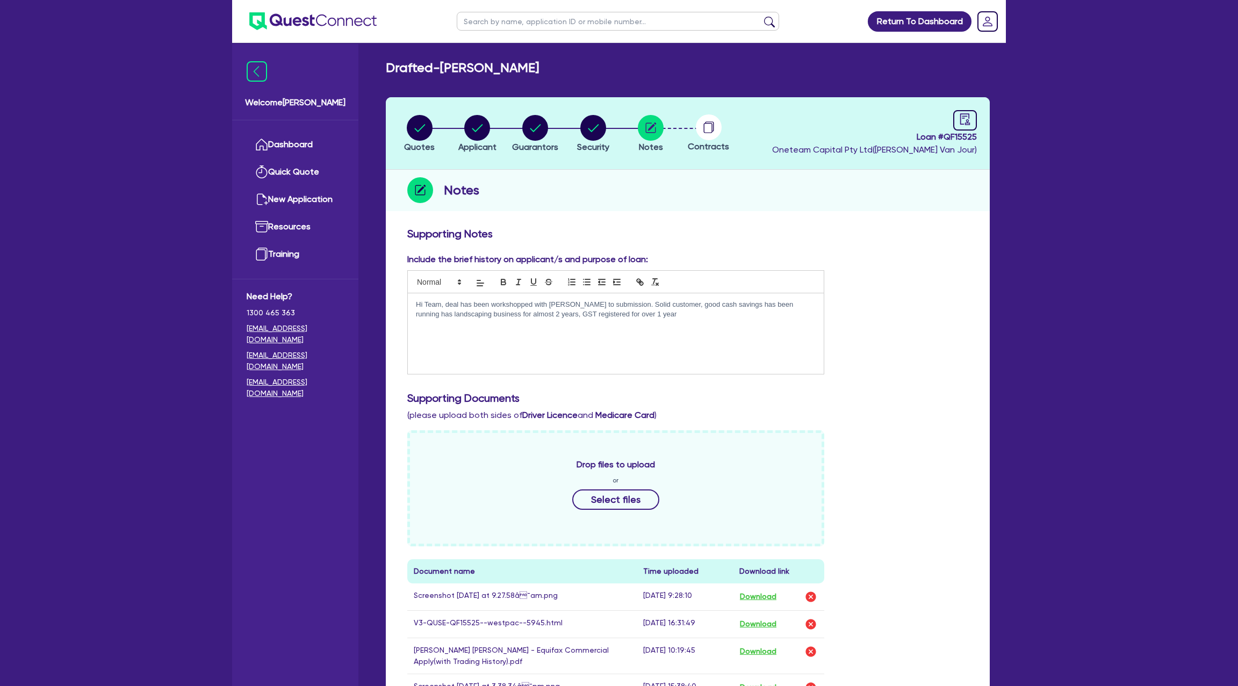
click at [650, 321] on div "Hi Team, deal has been workshopped with [PERSON_NAME] to submission. Solid cust…" at bounding box center [616, 333] width 416 height 81
click at [448, 325] on p "Hi Team, deal has been workshopped with [PERSON_NAME] to submission. Solid cust…" at bounding box center [616, 315] width 400 height 30
click at [485, 326] on p "Hi Team, deal has been workshopped with [PERSON_NAME] to submission. Solid cust…" at bounding box center [616, 315] width 400 height 30
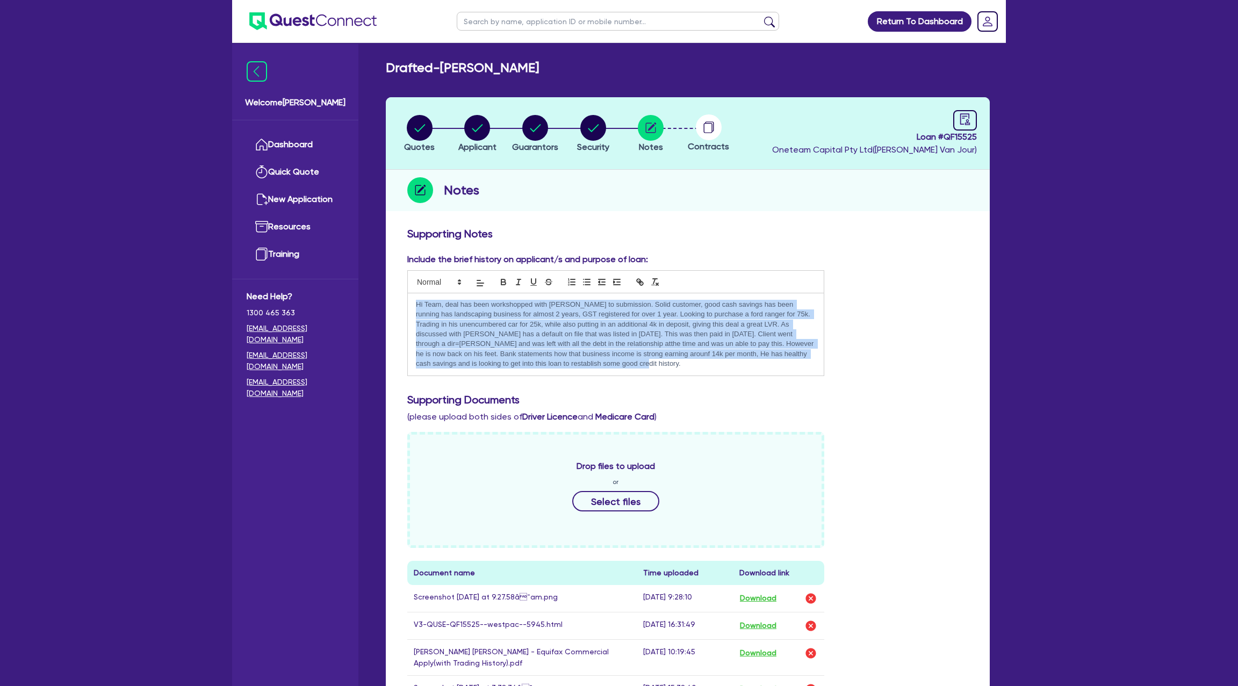
drag, startPoint x: 414, startPoint y: 298, endPoint x: 573, endPoint y: 370, distance: 175.1
click at [573, 370] on div "Hi Team, deal has been workshopped with [PERSON_NAME] to submission. Solid cust…" at bounding box center [616, 334] width 416 height 82
copy p "Hi Team, deal has been workshopped with [PERSON_NAME] to submission. Solid cust…"
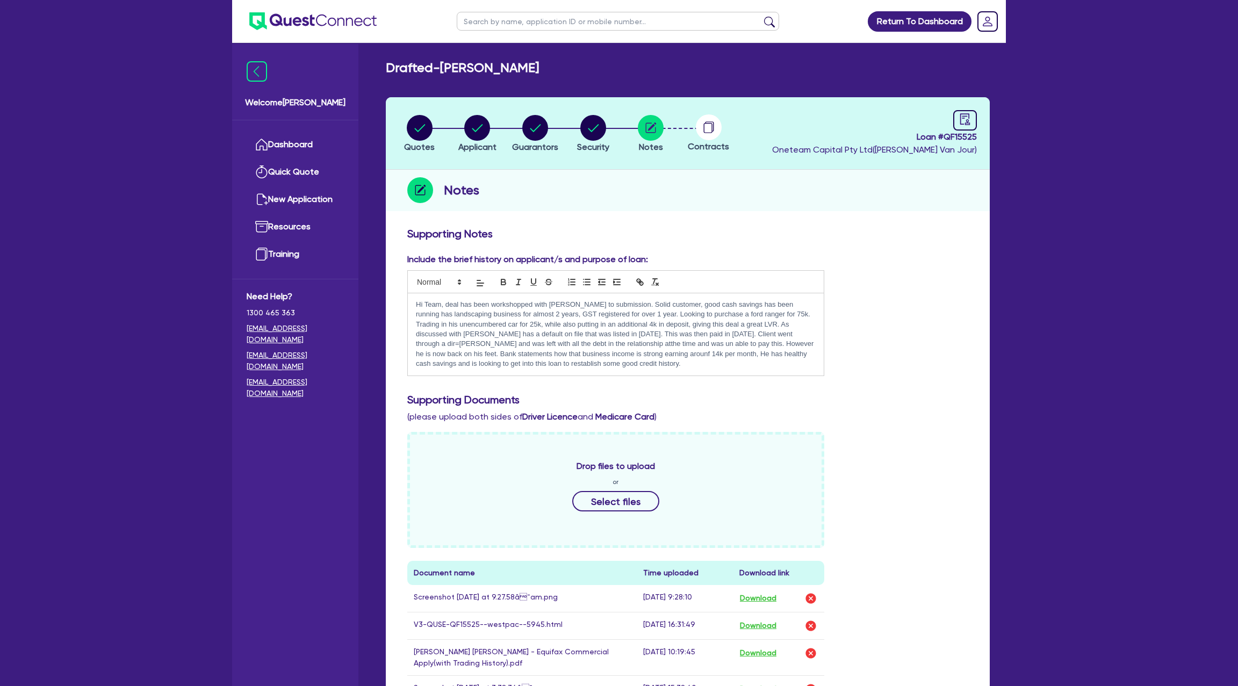
click at [536, 367] on p "Hi Team, deal has been workshopped with [PERSON_NAME] to submission. Solid cust…" at bounding box center [616, 334] width 400 height 69
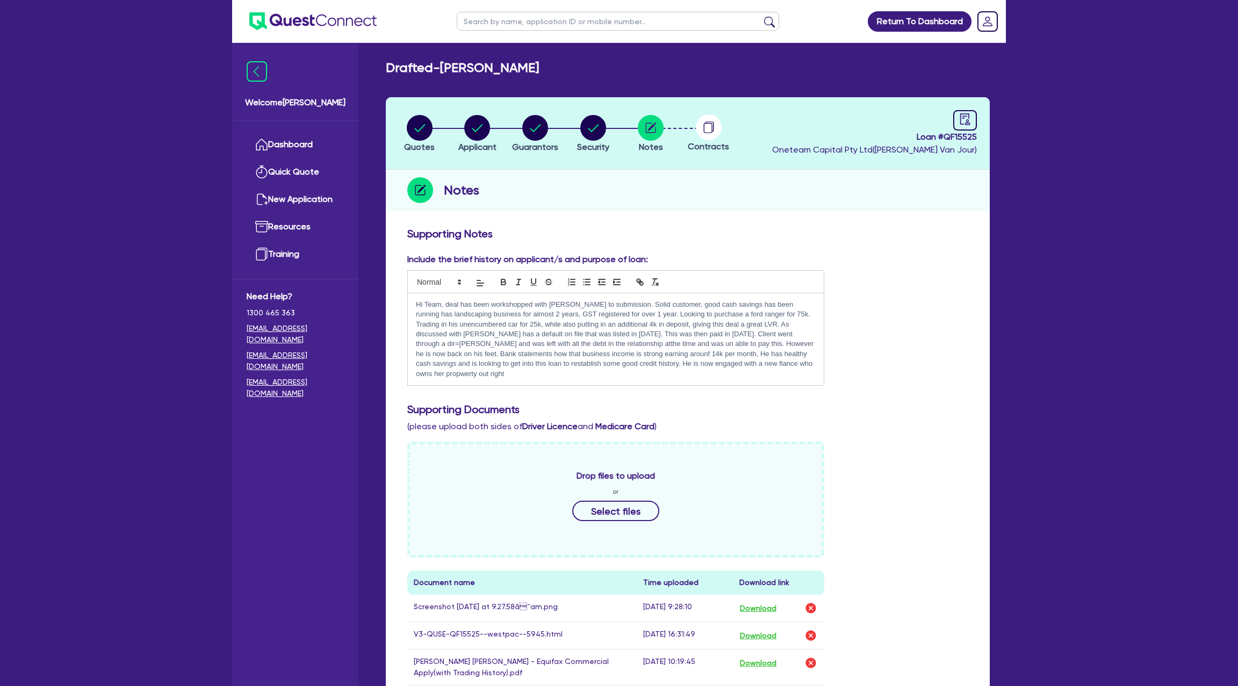
click at [707, 360] on p "Hi Team, deal has been workshopped with [PERSON_NAME] to submission. Solid cust…" at bounding box center [616, 340] width 400 height 80
click at [748, 364] on p "Hi Team, deal has been workshopped with [PERSON_NAME] to submission. Solid cust…" at bounding box center [616, 340] width 400 height 80
click at [513, 344] on p "Hi Team, deal has been workshopped with [PERSON_NAME] to submission. Solid cust…" at bounding box center [616, 340] width 400 height 80
click at [507, 340] on p "Hi Team, deal has been workshopped with [PERSON_NAME] to submission. Solid cust…" at bounding box center [616, 340] width 400 height 80
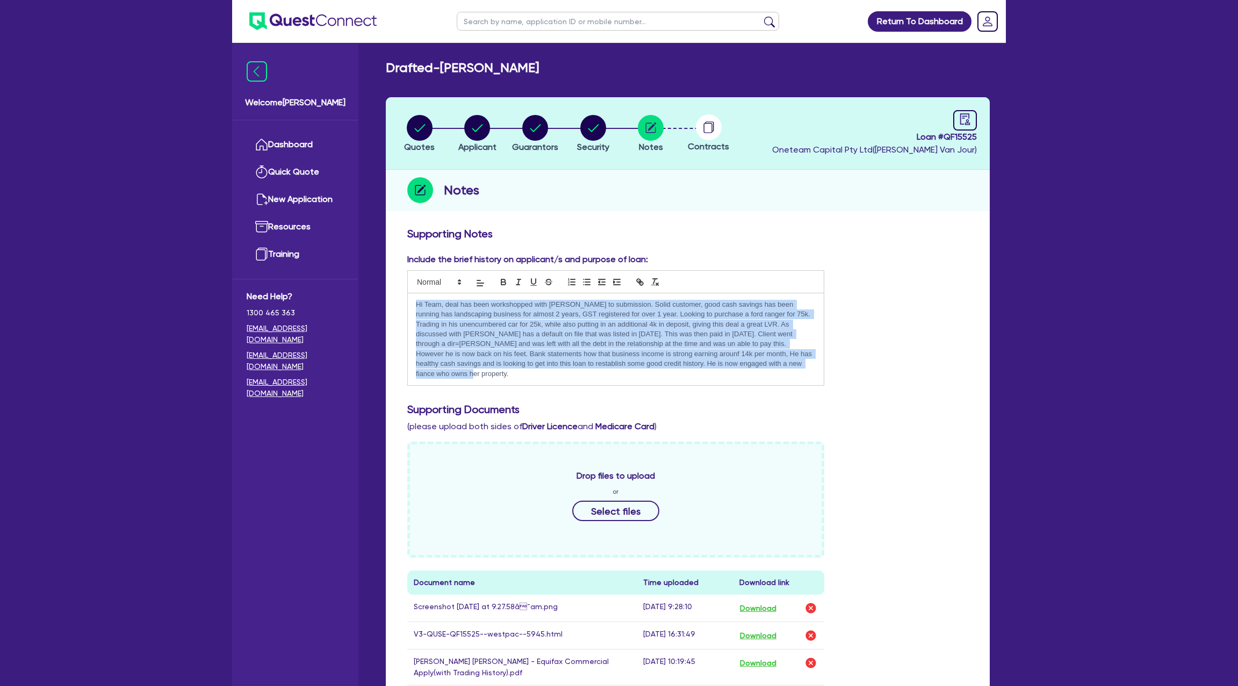
drag, startPoint x: 415, startPoint y: 307, endPoint x: 751, endPoint y: 370, distance: 341.8
click at [751, 370] on div "Hi Team, deal has been workshopped with [PERSON_NAME] to submission. Solid cust…" at bounding box center [616, 339] width 416 height 92
drag, startPoint x: 415, startPoint y: 299, endPoint x: 469, endPoint y: 369, distance: 87.4
click at [469, 369] on p "Hi Team, deal has been workshopped with [PERSON_NAME] to submission. Solid cust…" at bounding box center [616, 340] width 400 height 80
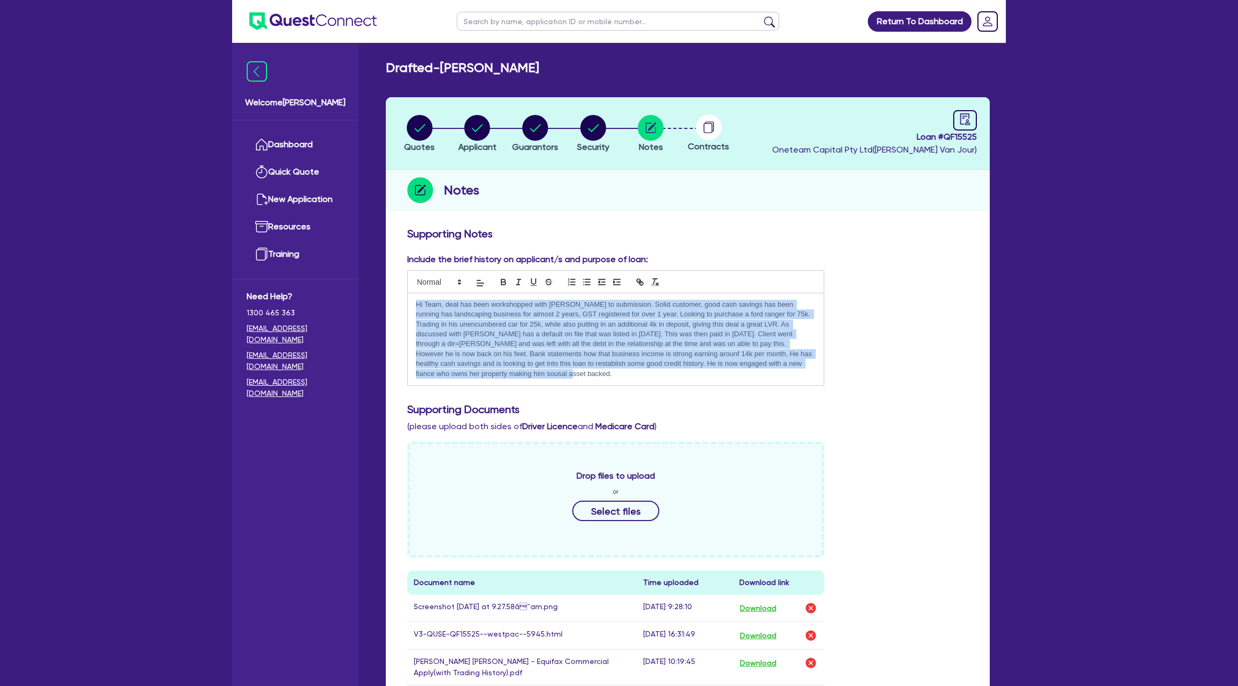
copy p "Hi Team, deal has been workshopped with [PERSON_NAME] to submission. Solid cust…"
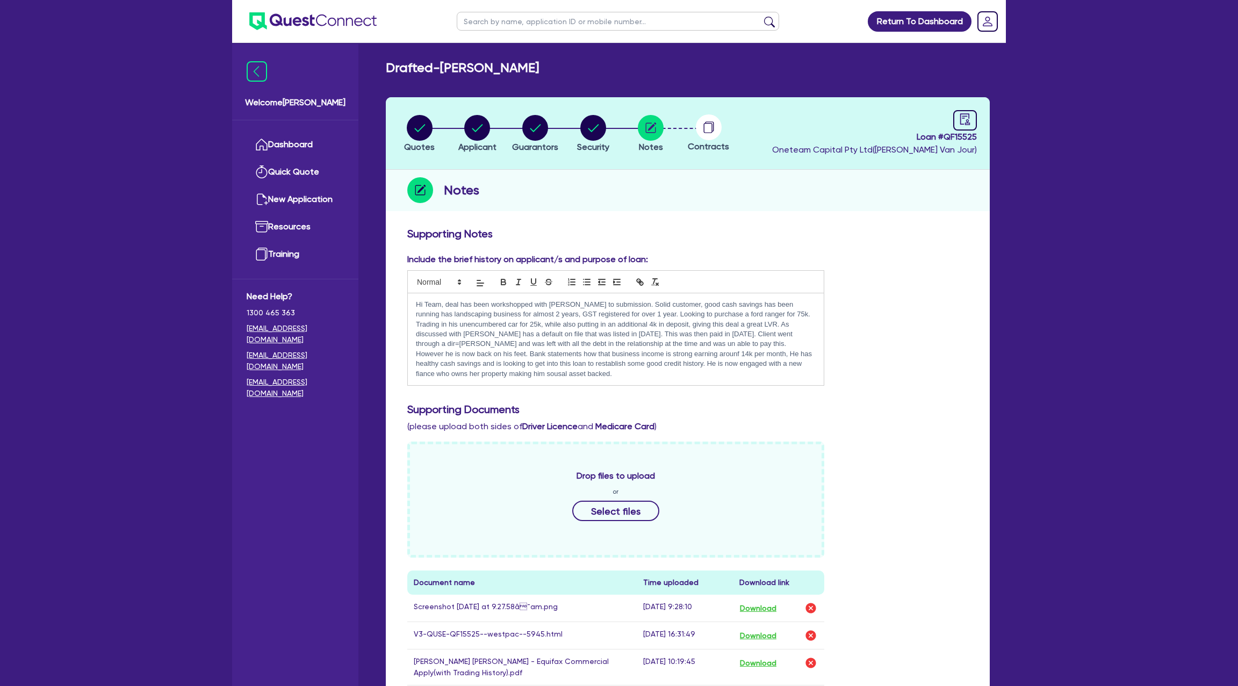
click at [407, 340] on pre "Hi Team, deal has been workshopped with [PERSON_NAME] to submission. Solid cust…" at bounding box center [615, 339] width 417 height 93
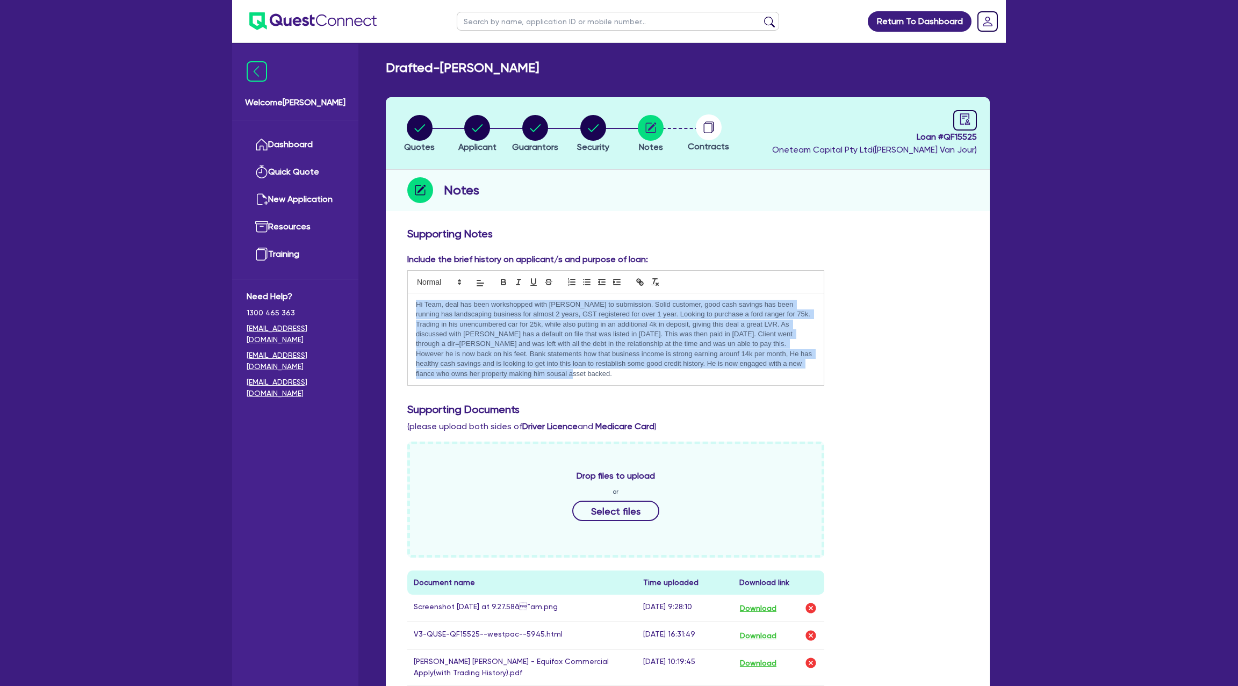
drag, startPoint x: 416, startPoint y: 302, endPoint x: 473, endPoint y: 379, distance: 96.0
click at [473, 379] on div "Hi Team, deal has been workshopped with [PERSON_NAME] to submission. Solid cust…" at bounding box center [616, 339] width 416 height 92
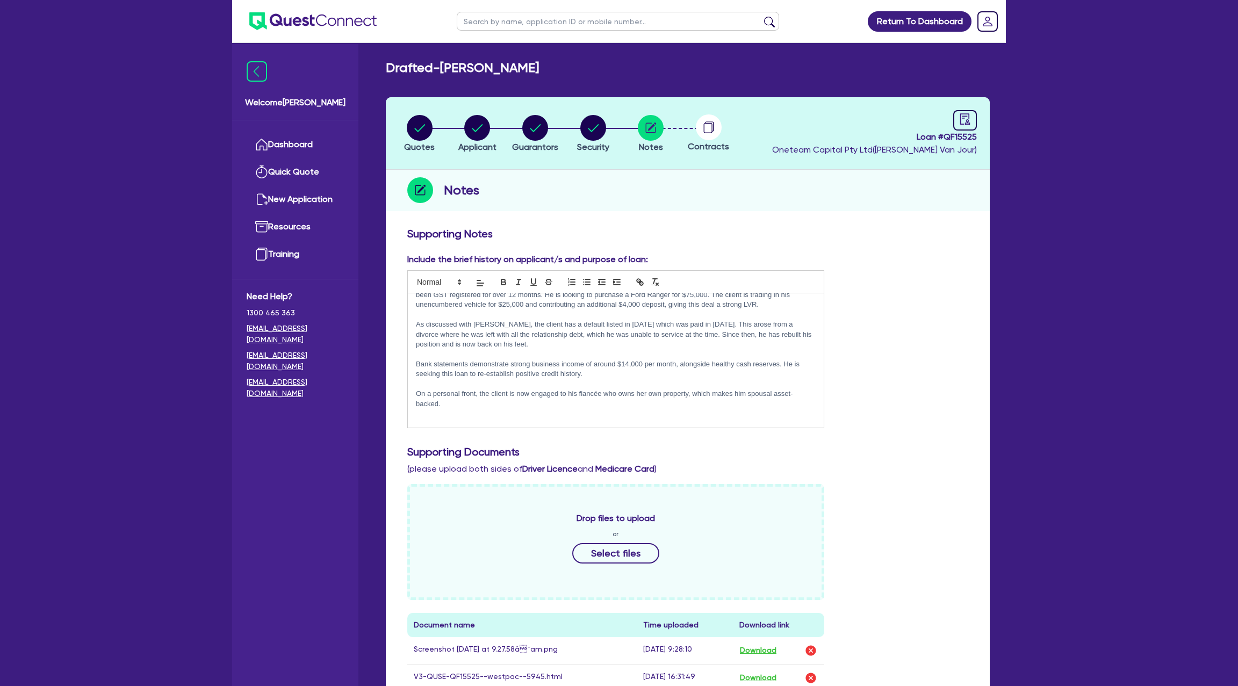
scroll to position [59, 0]
click at [926, 316] on div "Include the brief history on applicant/s and purpose of loan: Hi Team, Deal has…" at bounding box center [687, 345] width 577 height 184
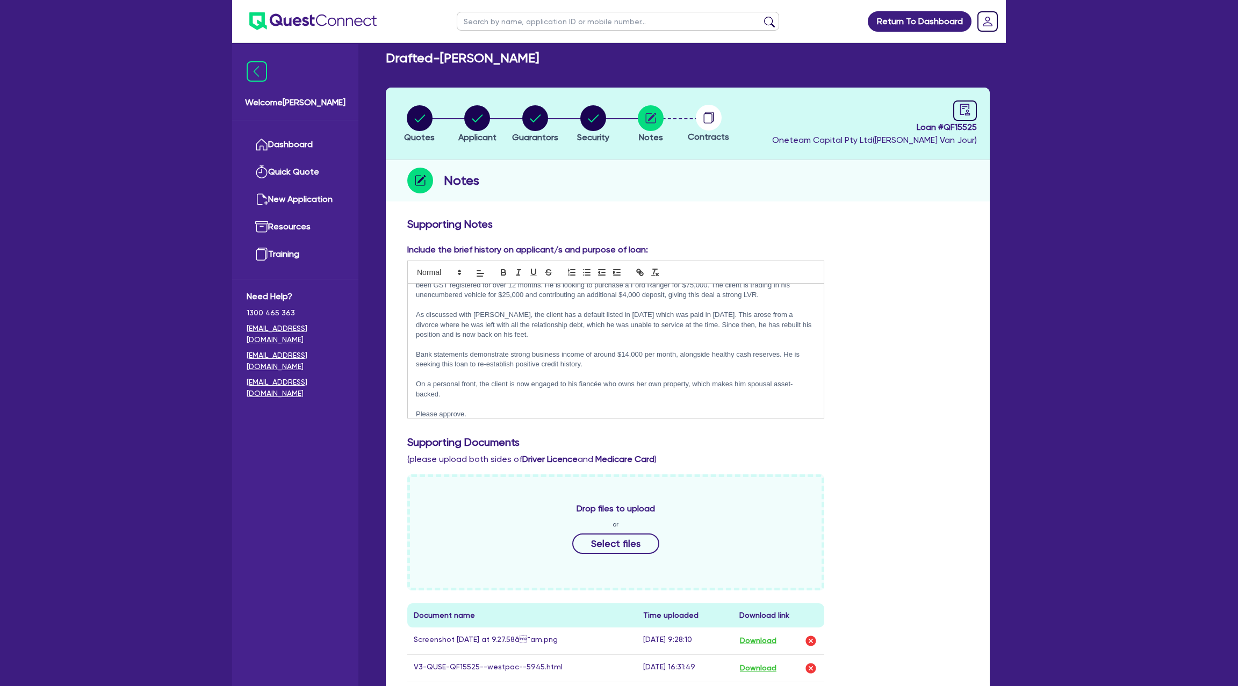
scroll to position [0, 0]
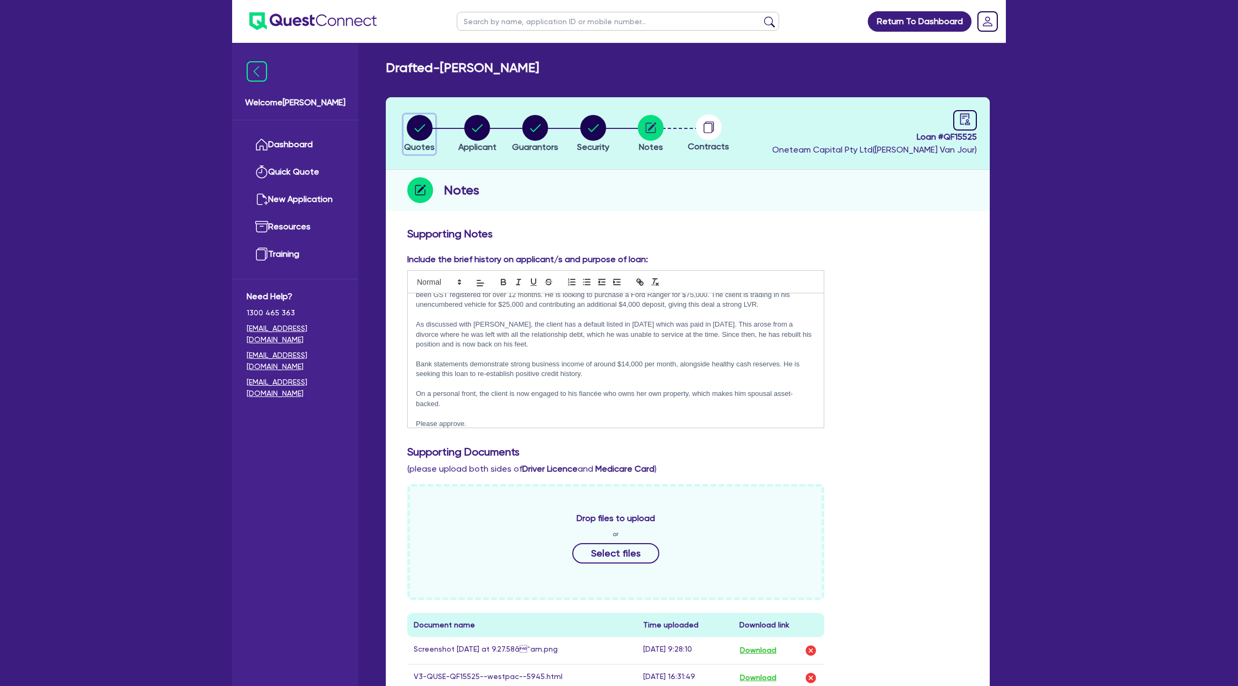
click at [419, 129] on circle "button" at bounding box center [420, 128] width 26 height 26
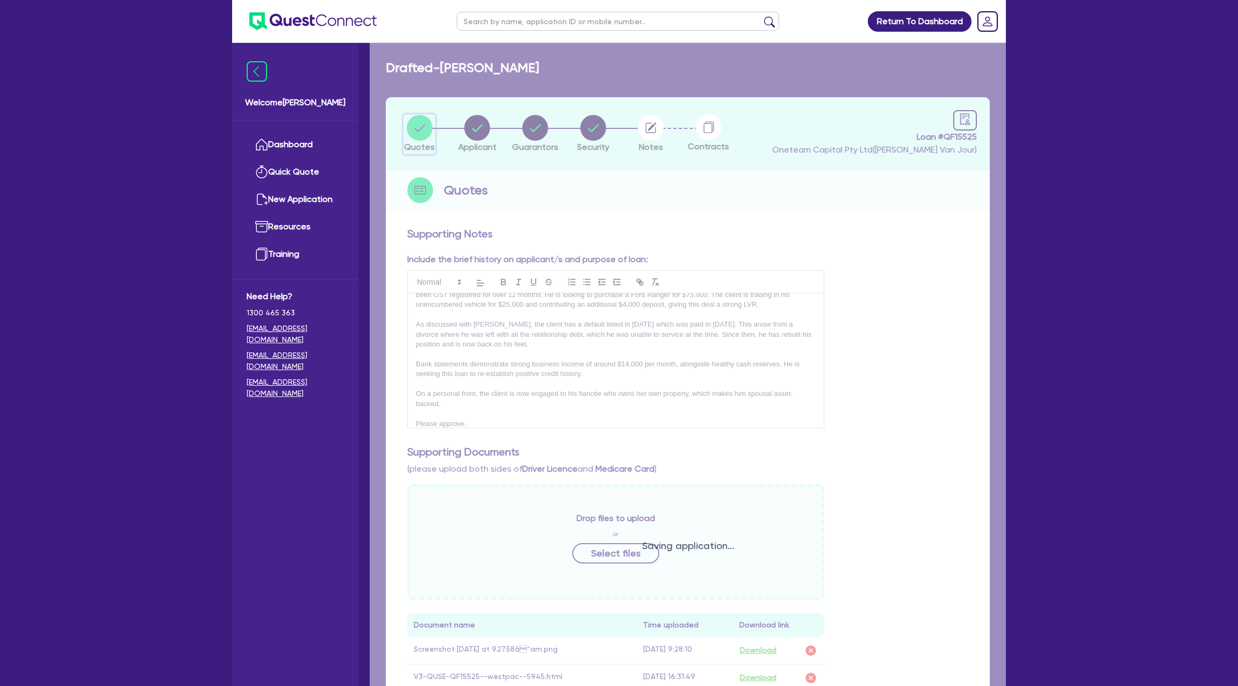
select select "Other"
select select "CARS_AND_LIGHT_TRUCKS"
select select "PASSENGER_VEHICLES"
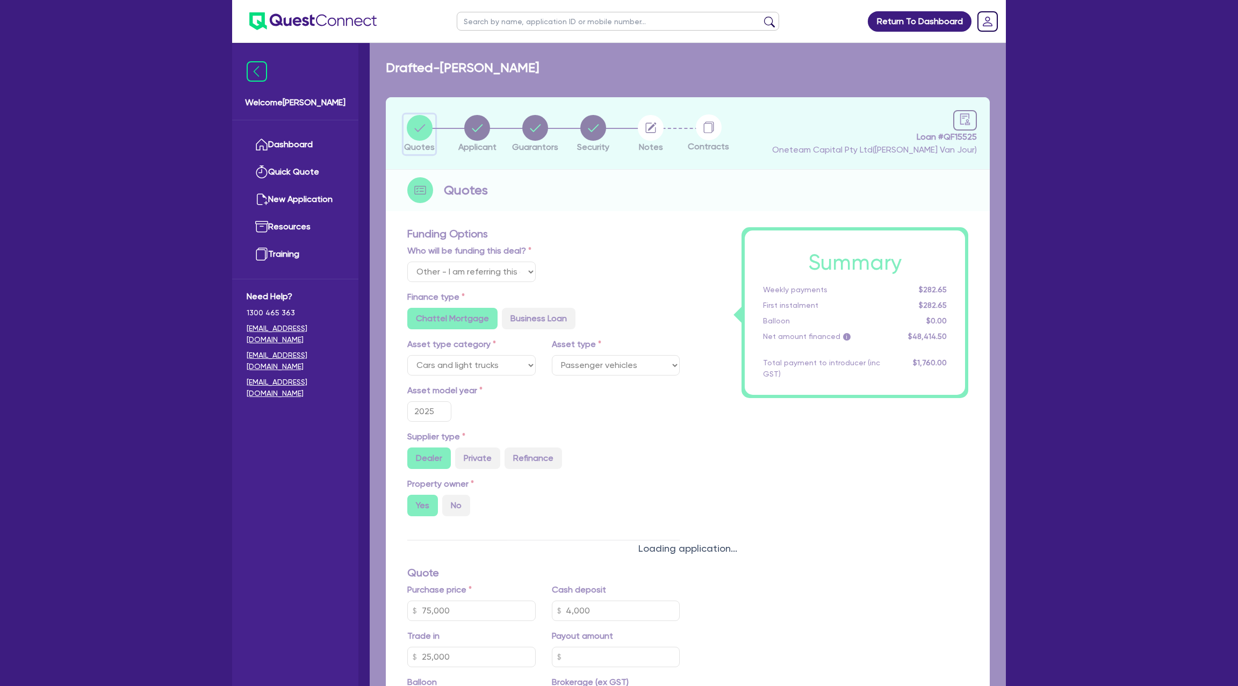
type input "75,000"
type input "4,000"
type input "25,000"
type input "1,600"
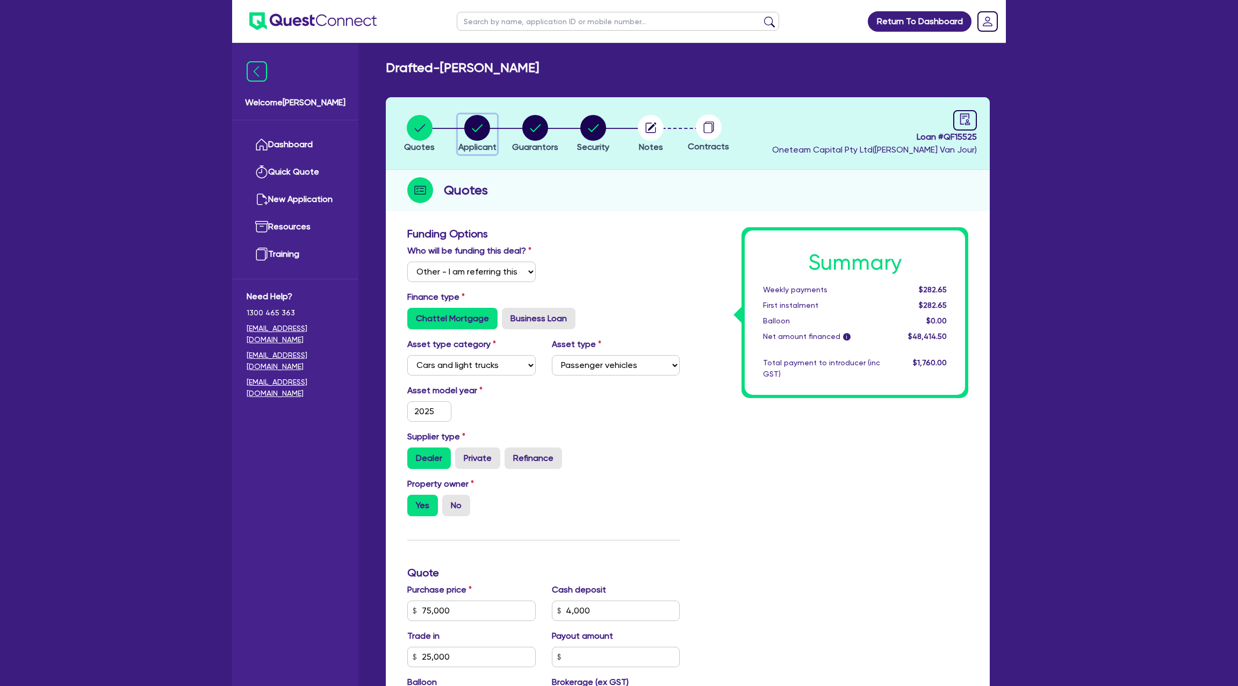
click at [467, 130] on circle "button" at bounding box center [477, 128] width 26 height 26
select select "SOLE_TRADER"
select select "BUILDING_CONSTRUCTION"
select select "BUSINESSES_CONSTRUCTION_SERVICES"
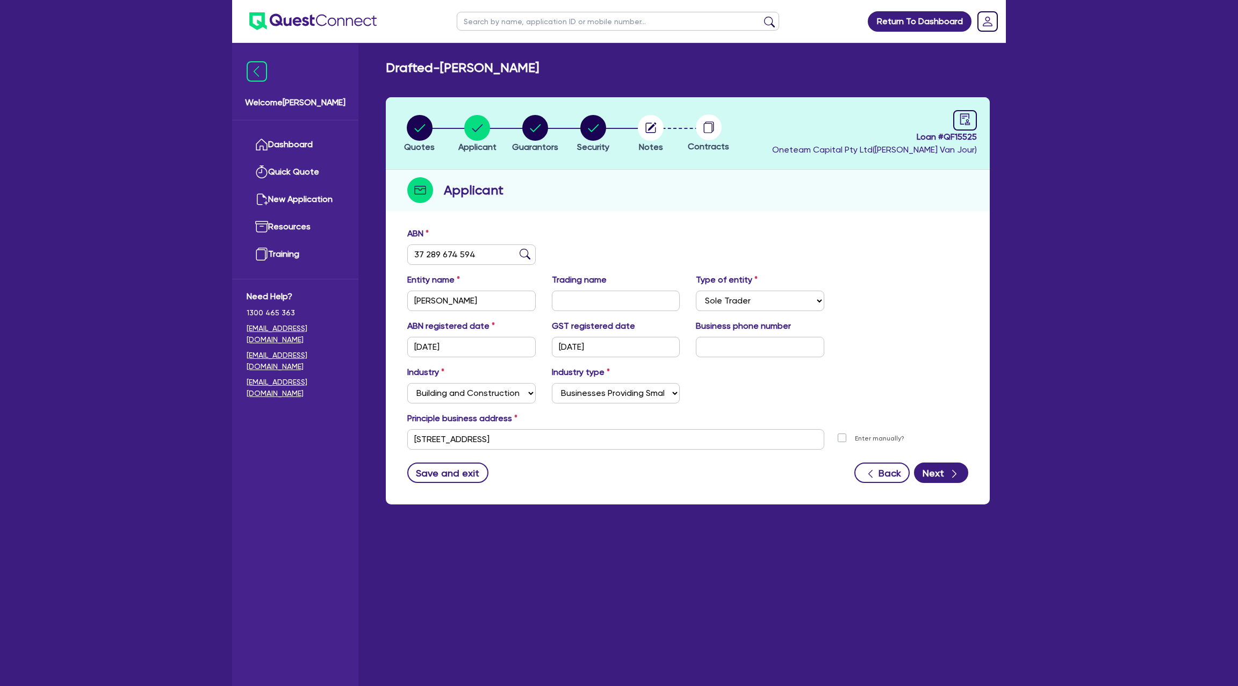
click at [633, 133] on li "Notes" at bounding box center [651, 133] width 58 height 38
click at [651, 132] on icon "button" at bounding box center [651, 128] width 10 height 10
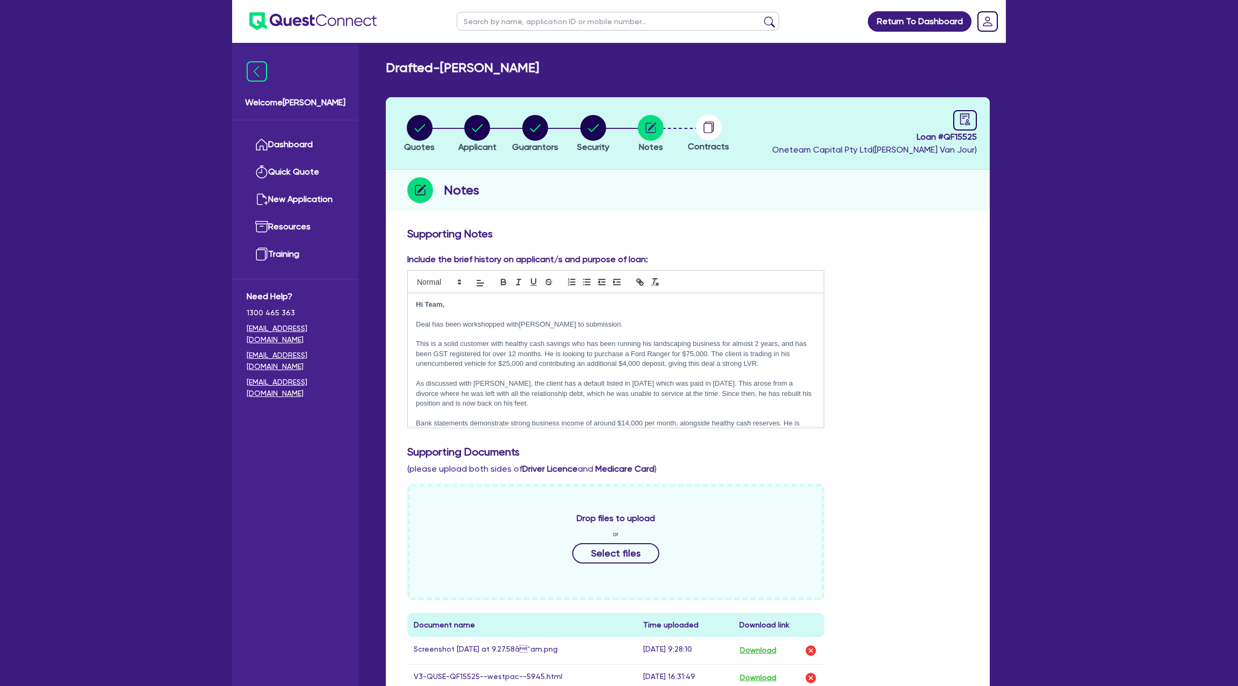
click at [707, 132] on circle at bounding box center [709, 127] width 26 height 26
click at [977, 117] on header "Quotes Applicant [GEOGRAPHIC_DATA] Security Notes Contracts Loan # QF15525 Onet…" at bounding box center [688, 133] width 604 height 73
click at [969, 117] on icon "audit" at bounding box center [965, 118] width 10 height 11
select select "DRAFTED_NEW"
select select "Other"
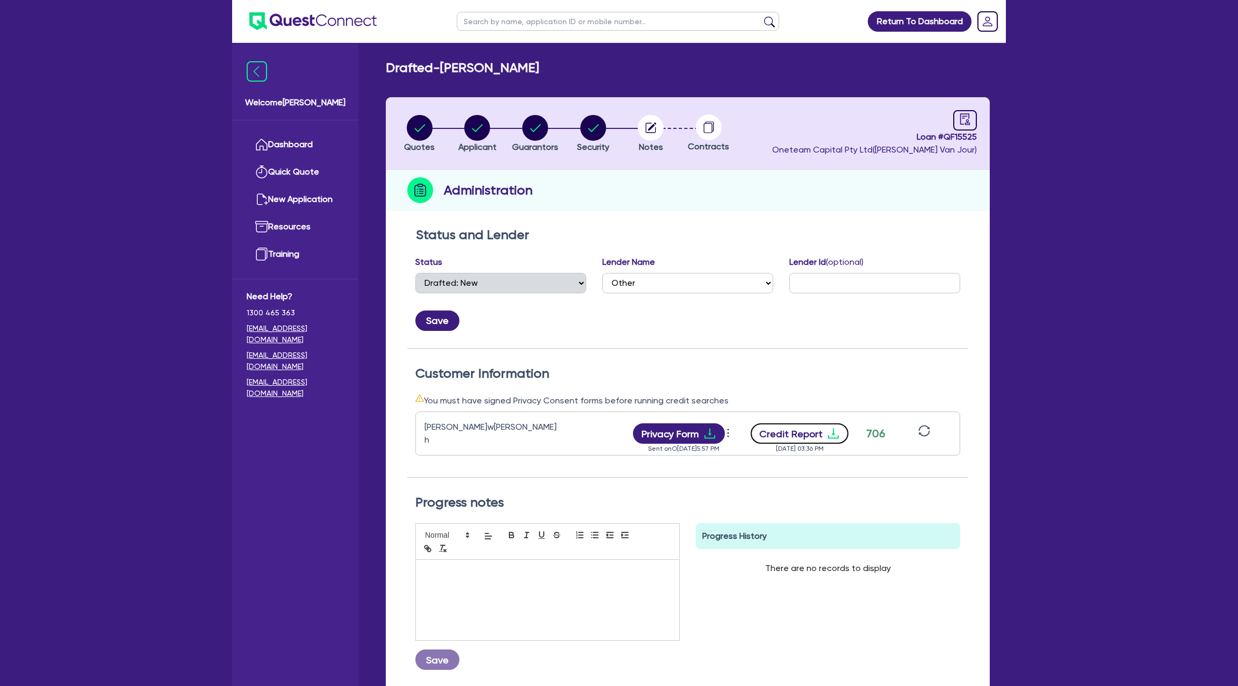
click at [827, 430] on icon "download" at bounding box center [833, 433] width 13 height 13
click at [594, 128] on icon "button" at bounding box center [593, 128] width 26 height 26
select select "CARS_AND_LIGHT_TRUCKS"
select select "PASSENGER_VEHICLES"
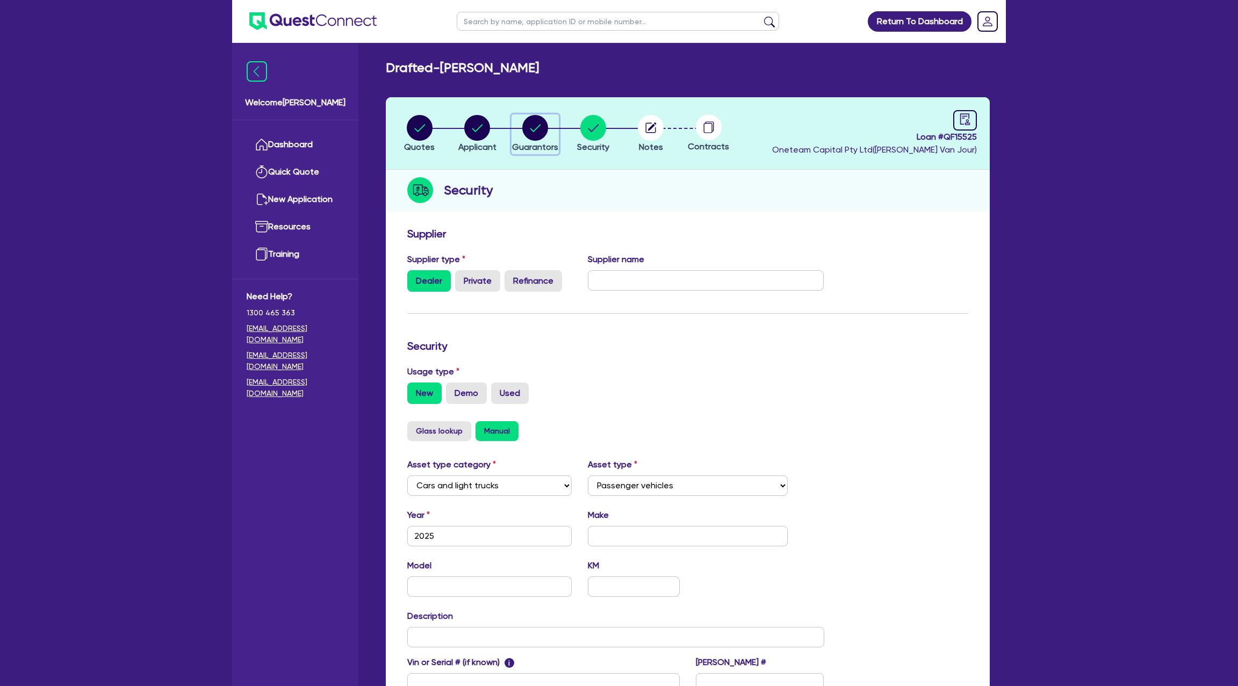
click at [534, 127] on circle "button" at bounding box center [535, 128] width 26 height 26
select select "MR"
select select "QLD"
select select "DE_FACTO"
select select "PROPERTY"
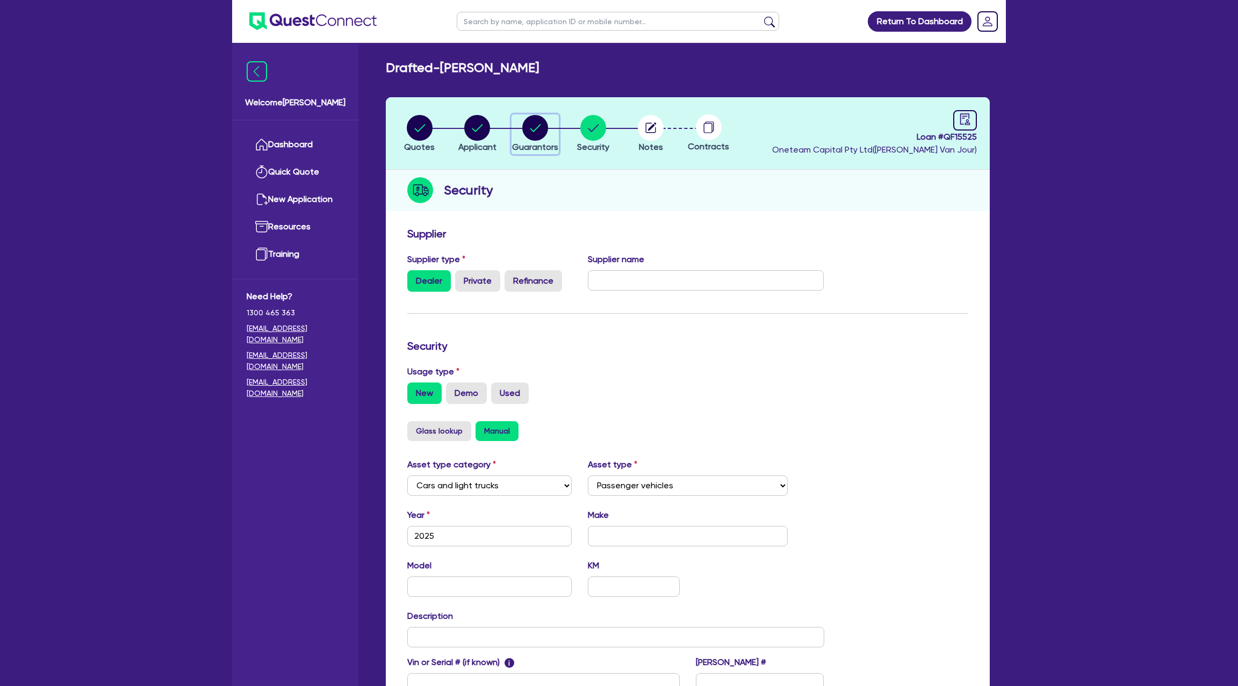
select select "CASH"
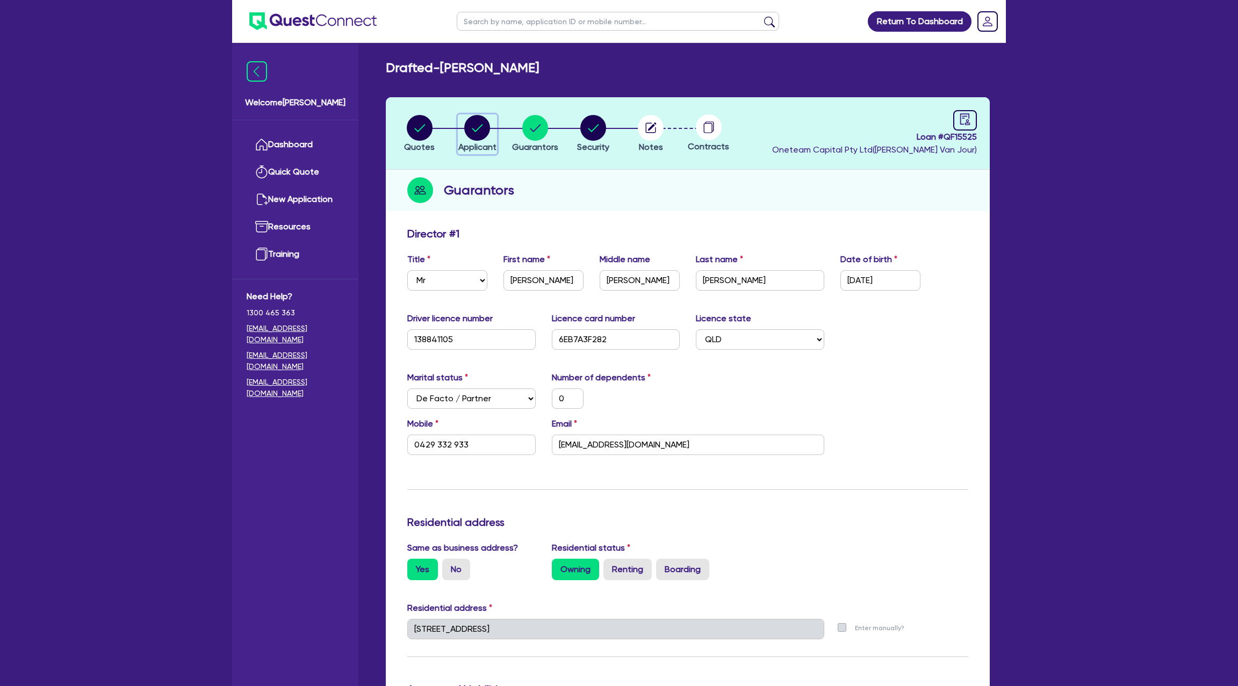
click at [477, 125] on circle "button" at bounding box center [477, 128] width 26 height 26
select select "SOLE_TRADER"
select select "BUILDING_CONSTRUCTION"
select select "BUSINESSES_CONSTRUCTION_SERVICES"
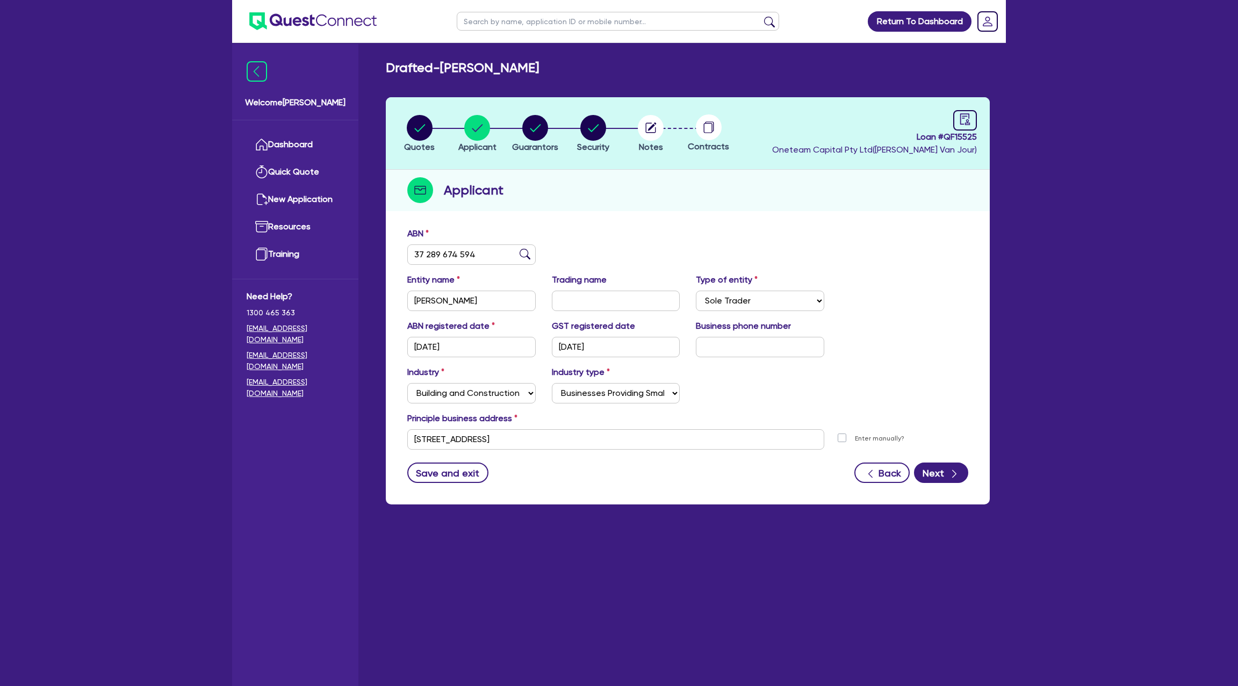
click at [403, 124] on li "Quotes" at bounding box center [420, 133] width 58 height 38
click at [425, 137] on circle "button" at bounding box center [420, 128] width 26 height 26
select select "Other"
select select "CARS_AND_LIGHT_TRUCKS"
select select "PASSENGER_VEHICLES"
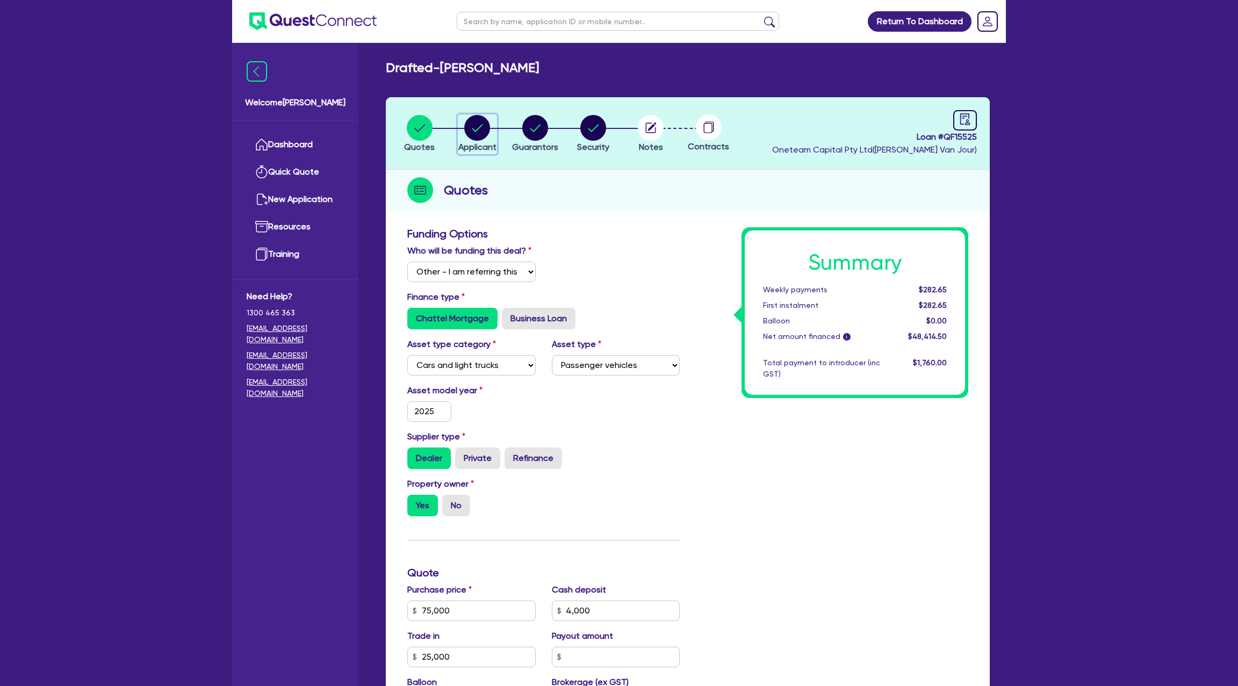
click at [484, 123] on circle "button" at bounding box center [477, 128] width 26 height 26
select select "SOLE_TRADER"
select select "BUILDING_CONSTRUCTION"
select select "BUSINESSES_CONSTRUCTION_SERVICES"
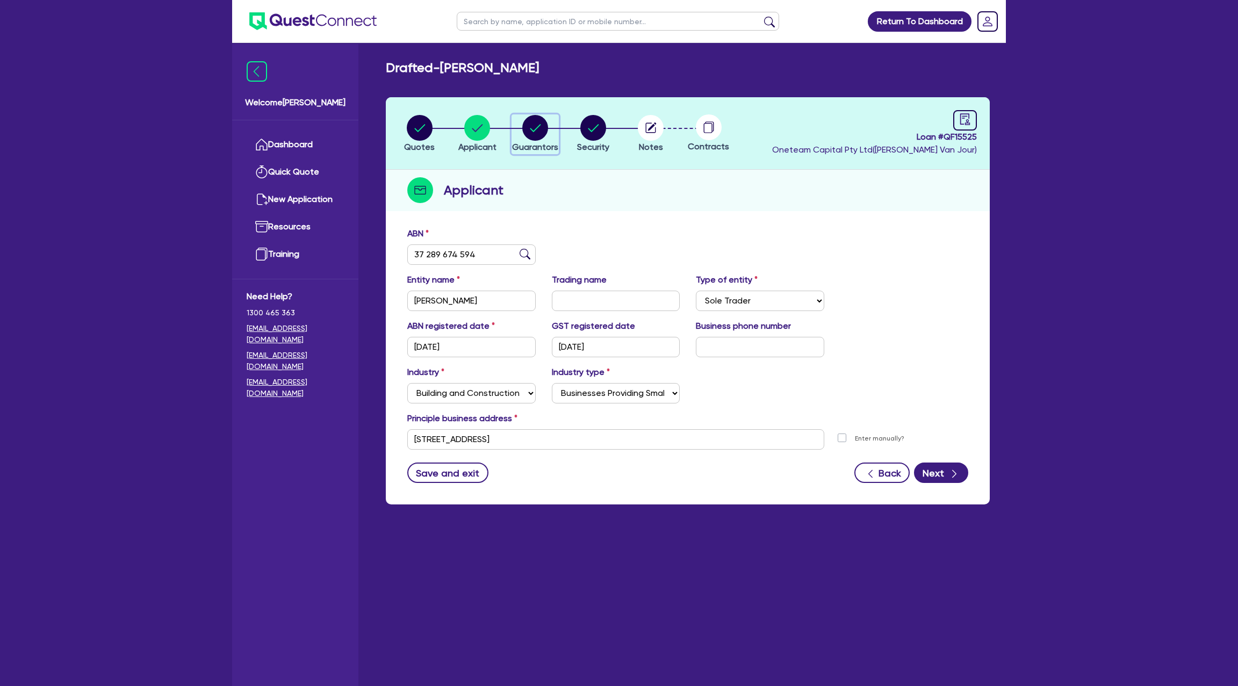
click at [550, 131] on div "button" at bounding box center [535, 128] width 46 height 26
select select "MR"
select select "QLD"
select select "DE_FACTO"
select select "PROPERTY"
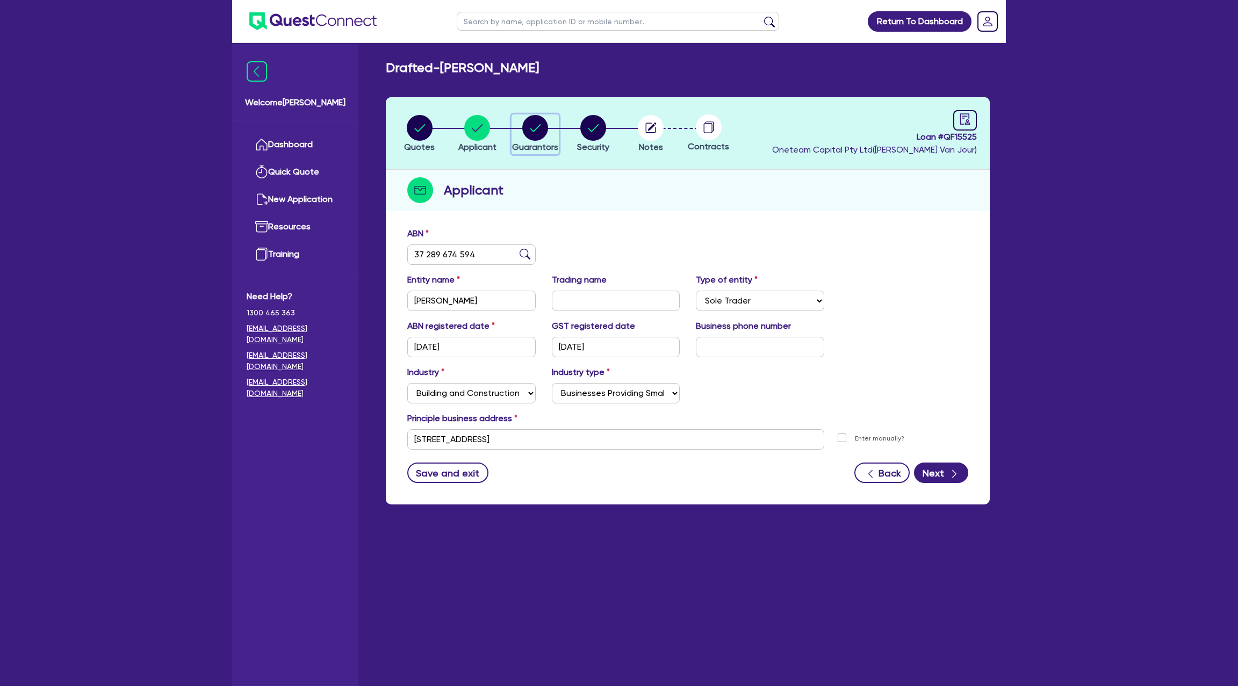
select select "CASH"
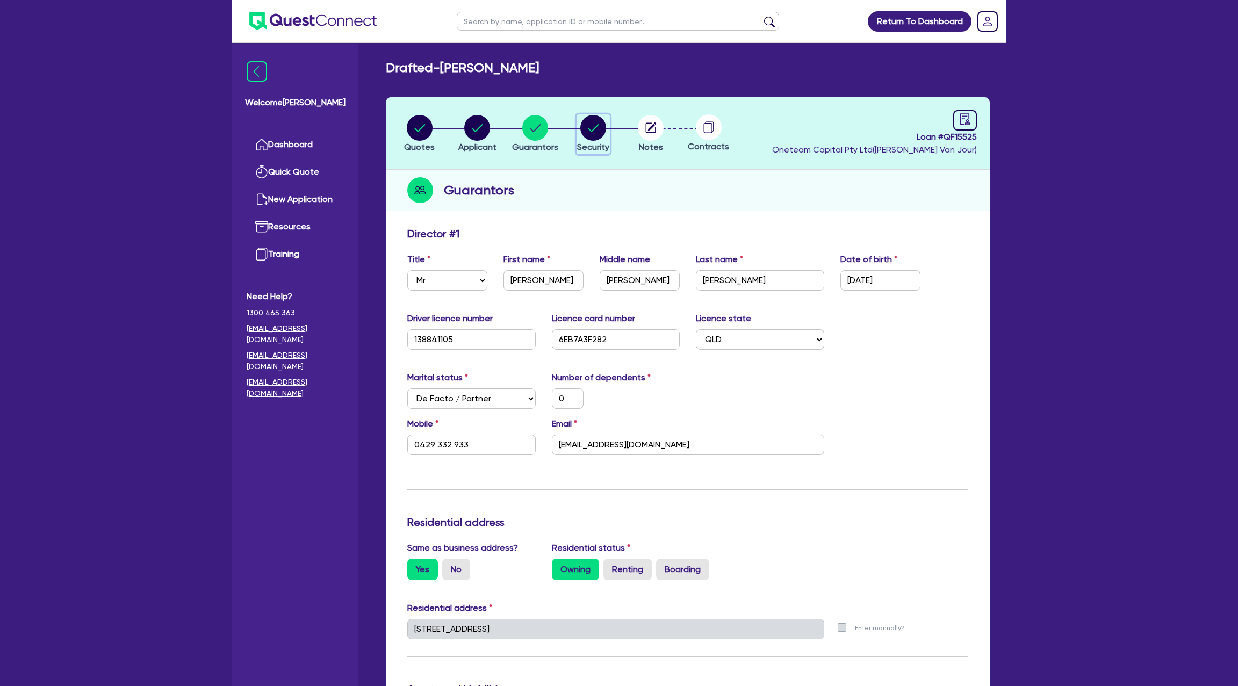
click at [593, 127] on circle "button" at bounding box center [593, 128] width 26 height 26
select select "CARS_AND_LIGHT_TRUCKS"
select select "PASSENGER_VEHICLES"
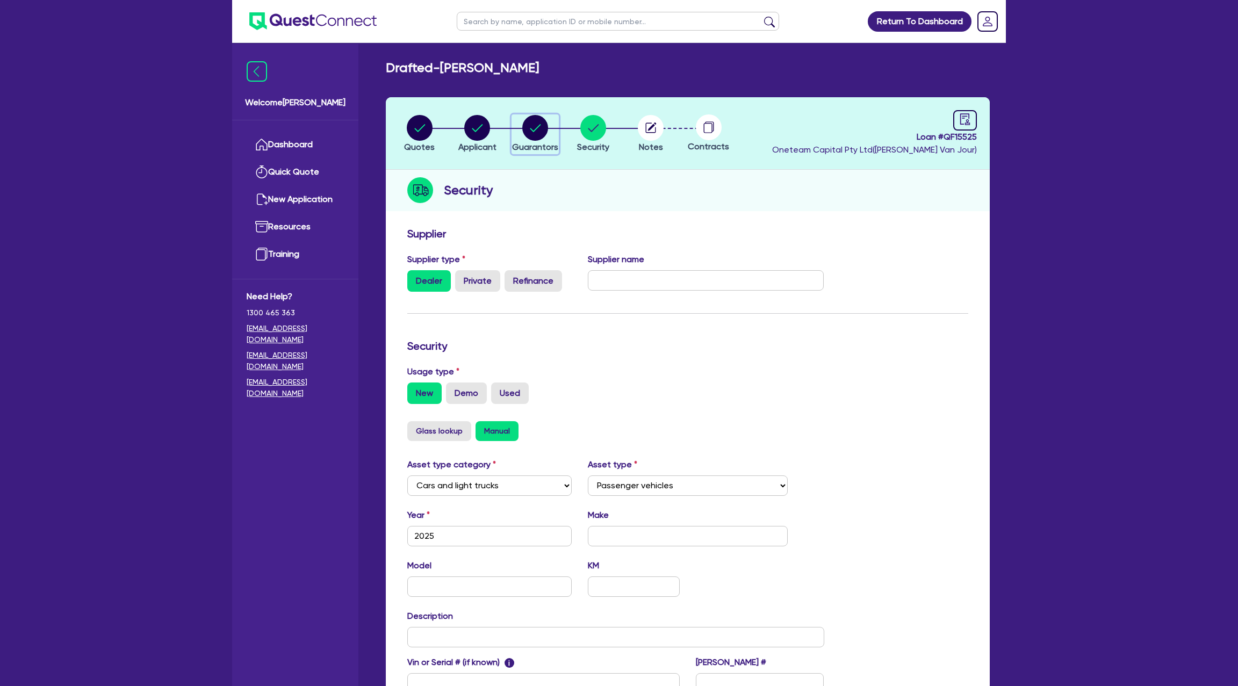
click at [540, 121] on circle "button" at bounding box center [535, 128] width 26 height 26
select select "MR"
select select "QLD"
select select "DE_FACTO"
select select "PROPERTY"
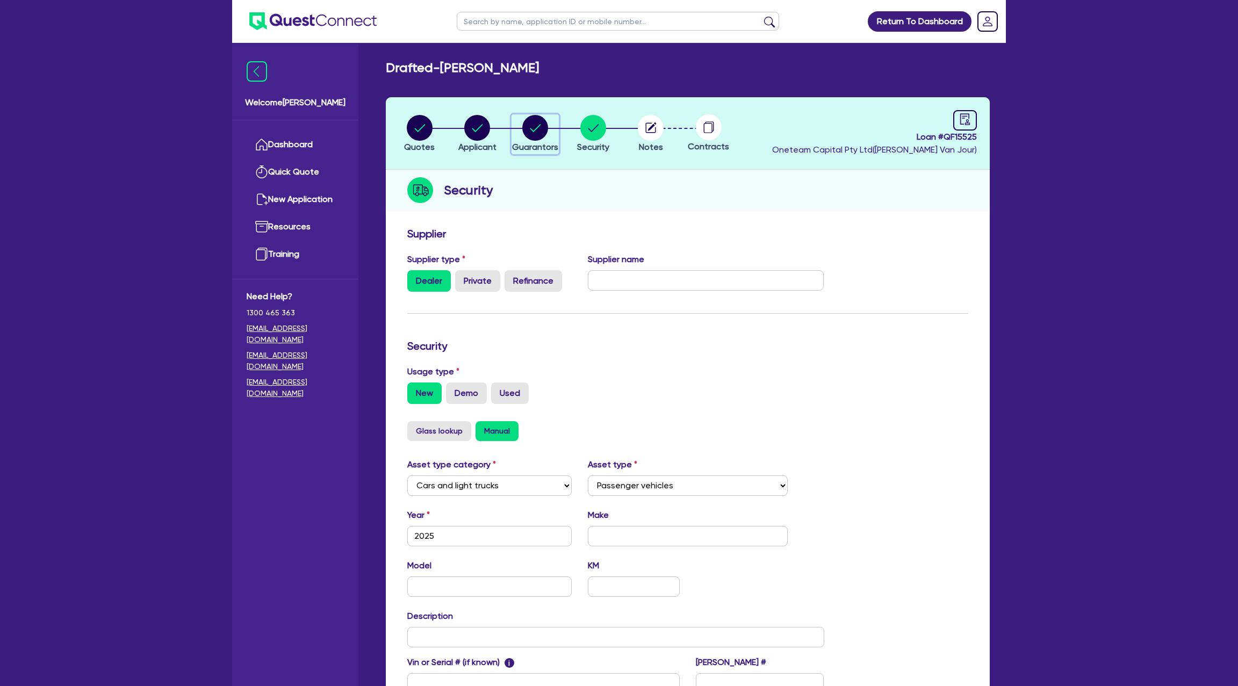
select select "CASH"
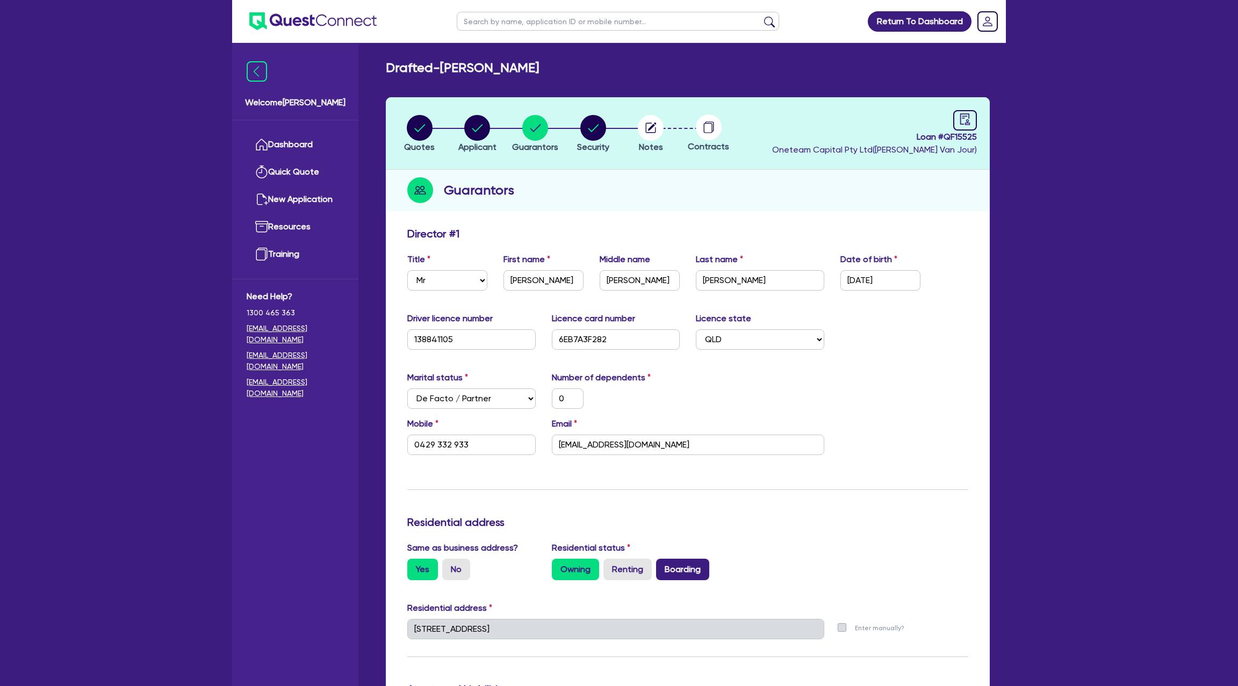
click at [679, 572] on label "Boarding" at bounding box center [682, 569] width 53 height 21
click at [663, 566] on input "Boarding" at bounding box center [659, 562] width 7 height 7
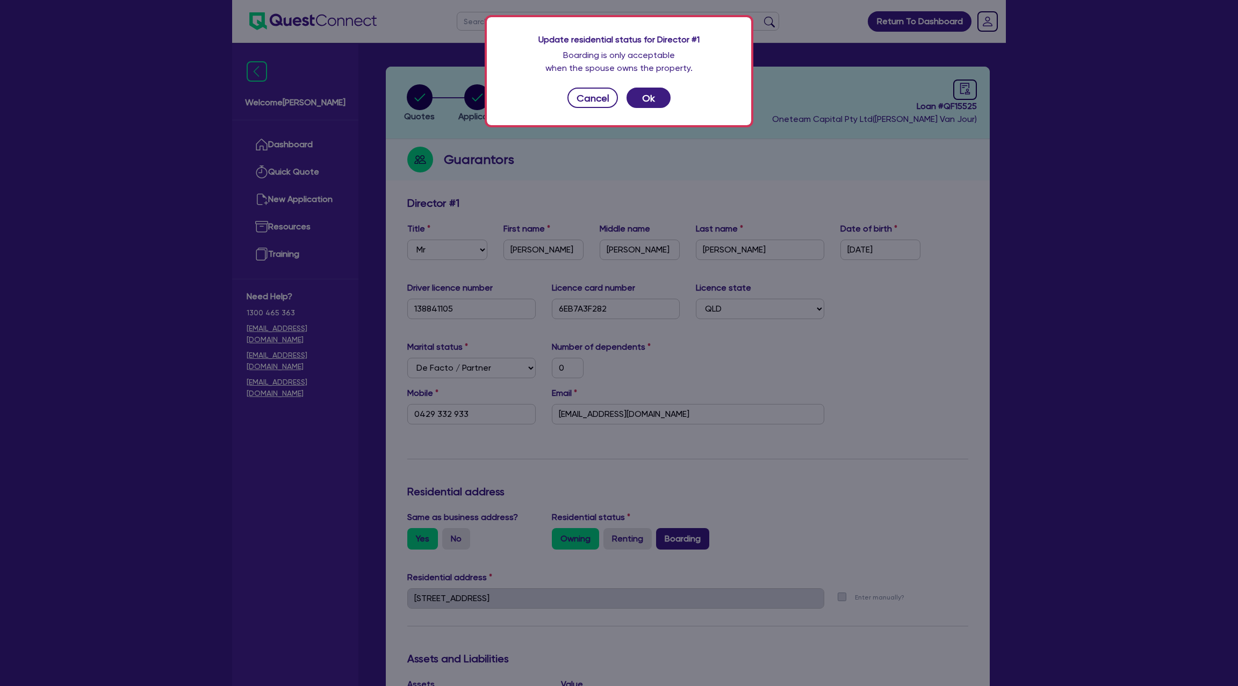
scroll to position [34, 0]
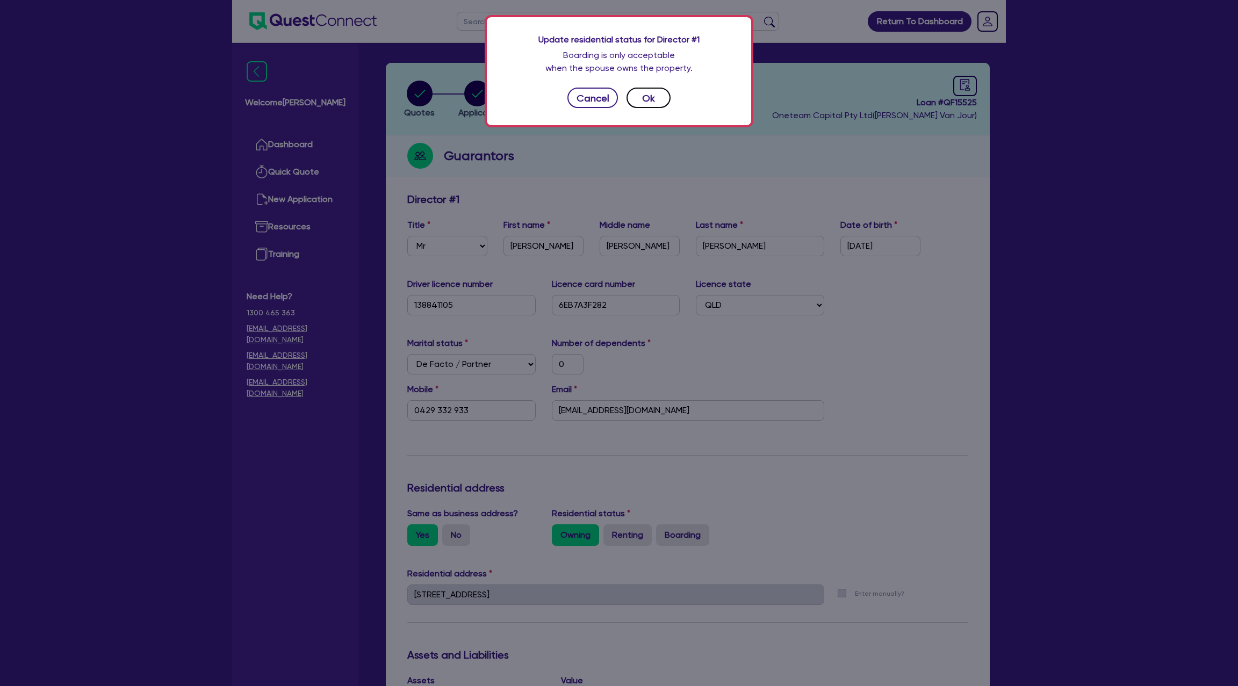
click at [646, 101] on button "Ok" at bounding box center [649, 98] width 44 height 20
type input "0"
type input "0429 332 933"
radio input "false"
radio input "true"
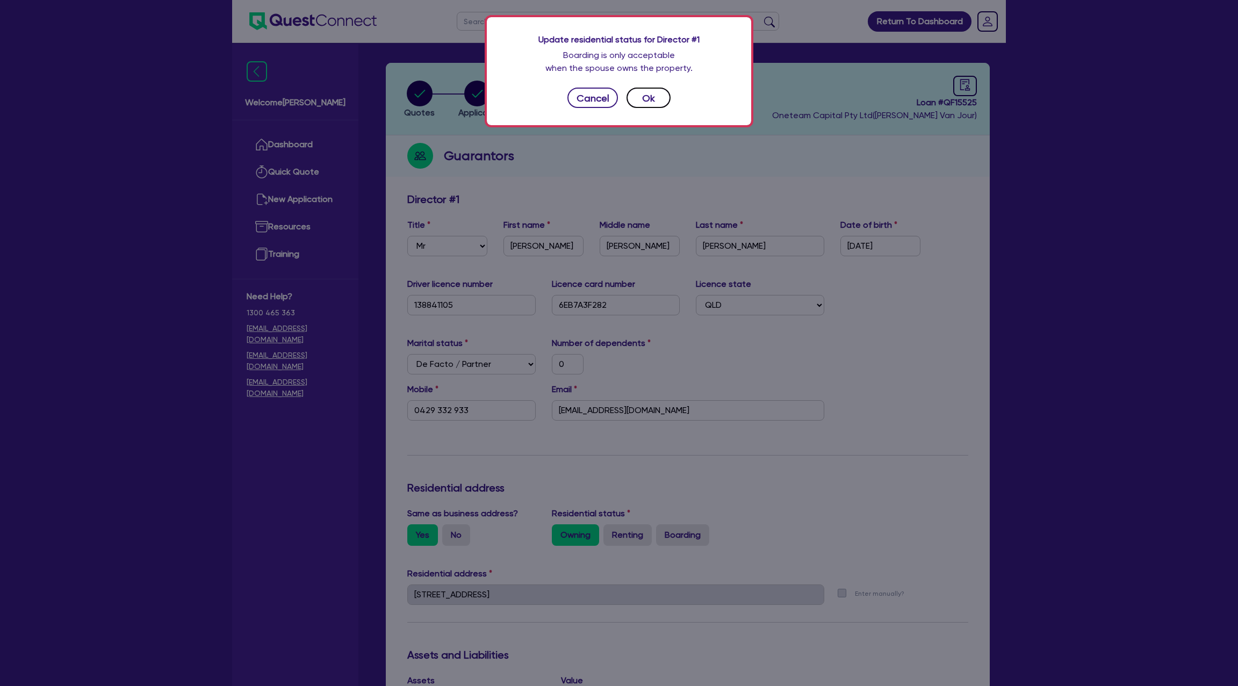
type input "2,500,000"
type input "35,000"
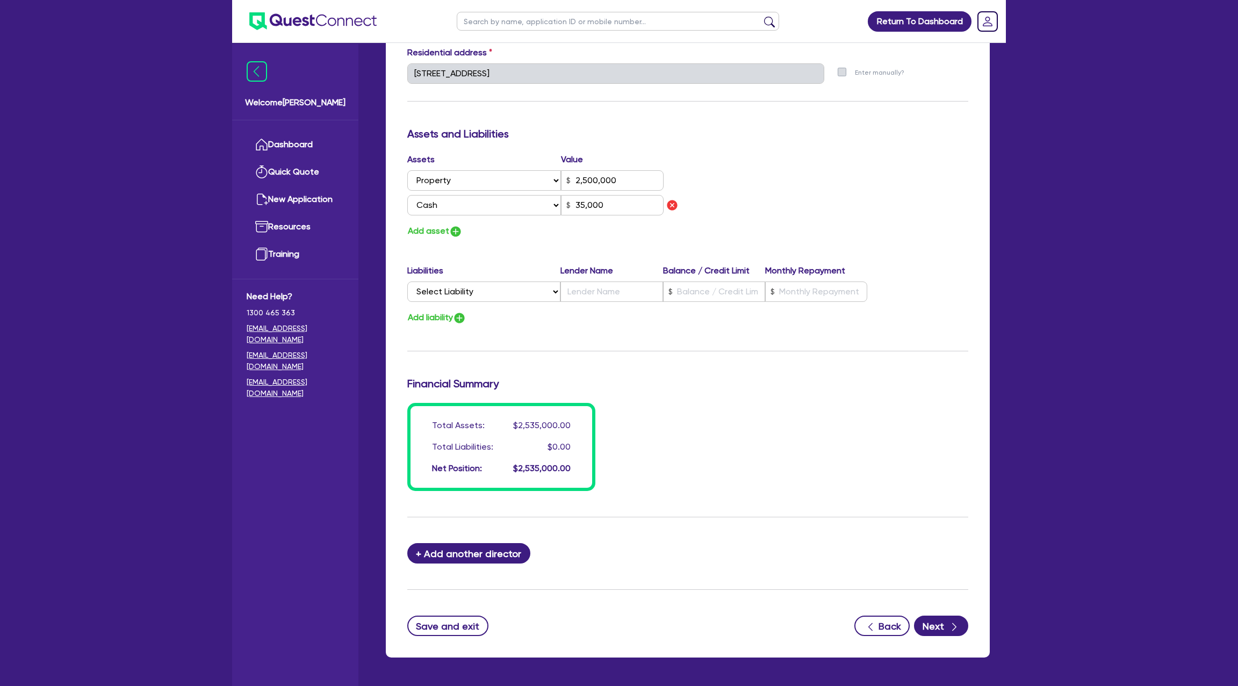
scroll to position [591, 0]
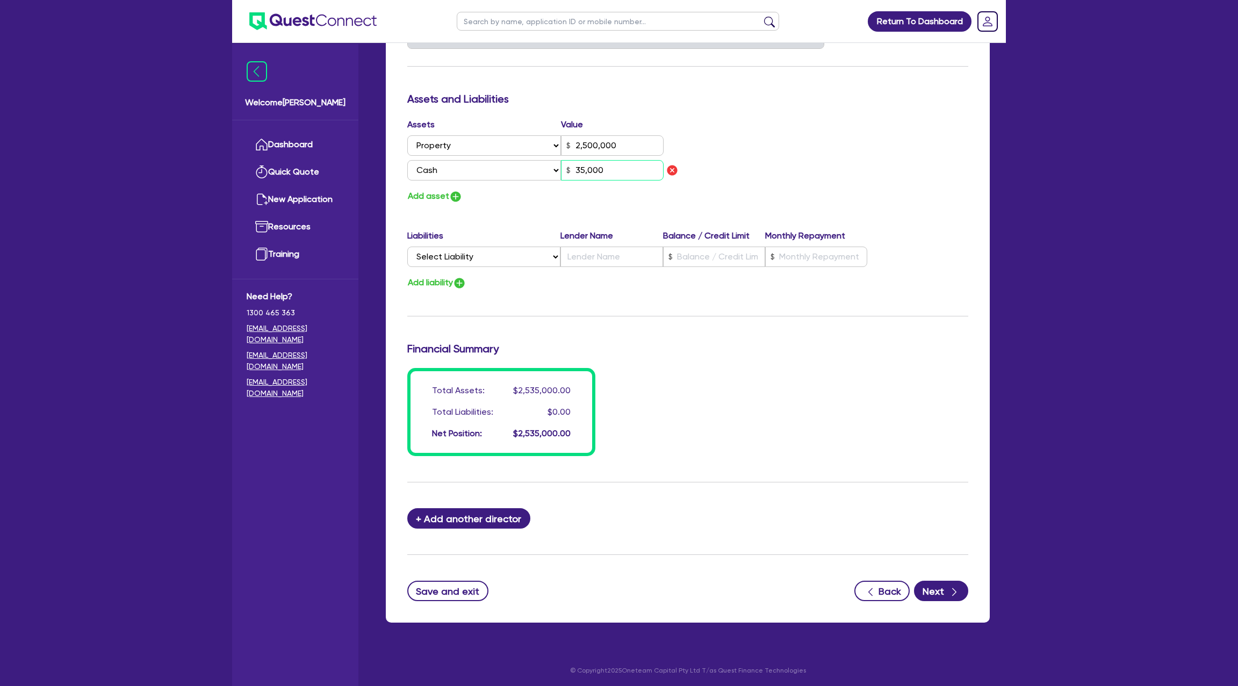
click at [605, 173] on input "35,000" at bounding box center [612, 170] width 103 height 20
type input "0"
type input "0429 332 933"
type input "2,500,000"
type input "3,500"
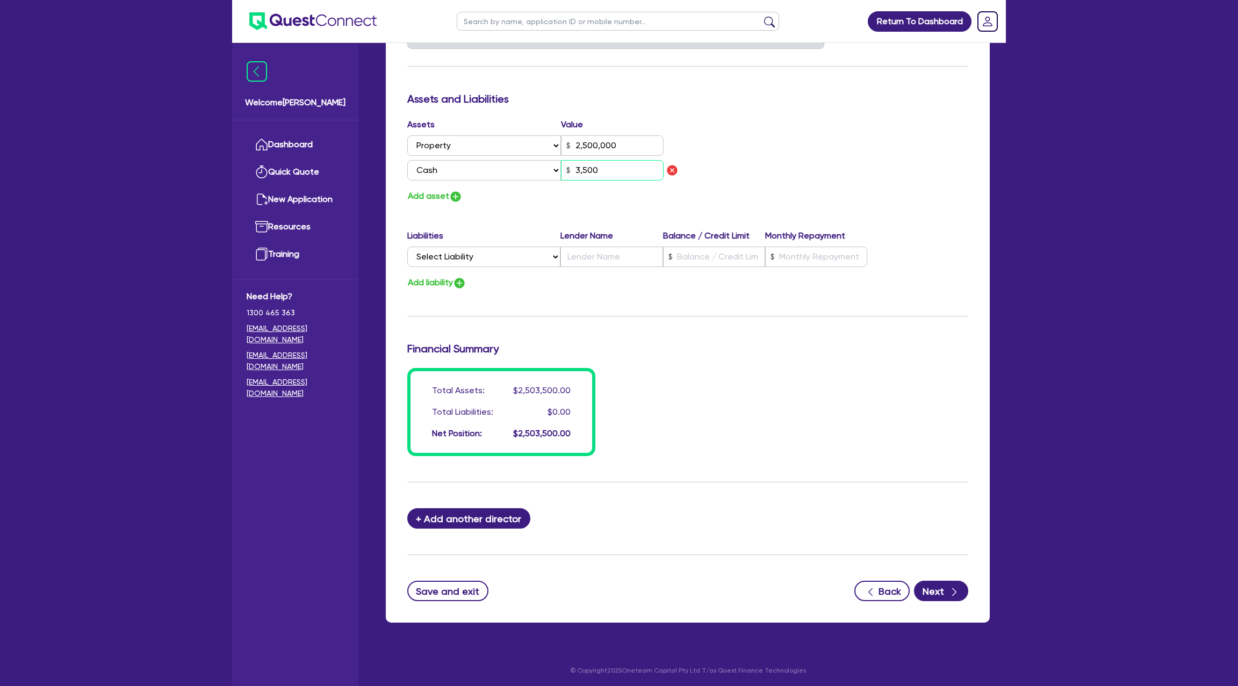
type input "0"
type input "0429 332 933"
type input "2,500,000"
type input "350"
type input "0"
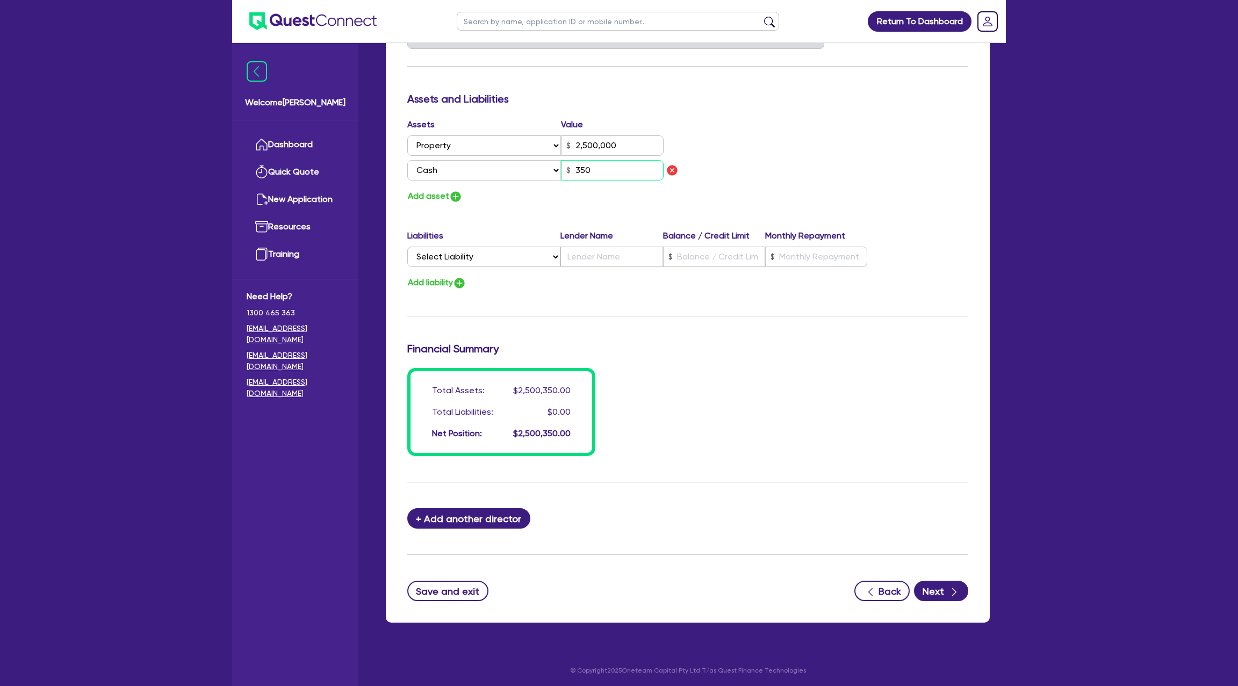
type input "0429 332 933"
type input "2,500,000"
type input "35"
type input "0"
type input "0429 332 933"
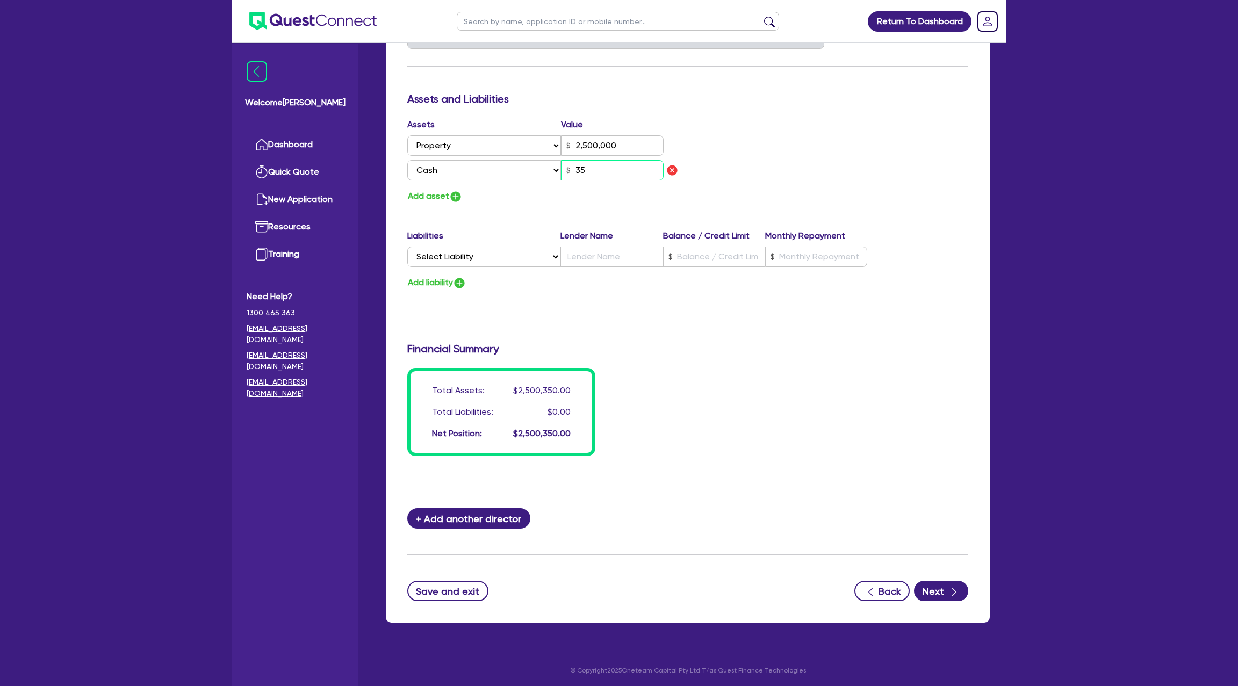
type input "2,500,000"
type input "3"
type input "0"
type input "0429 332 933"
type input "2,500,000"
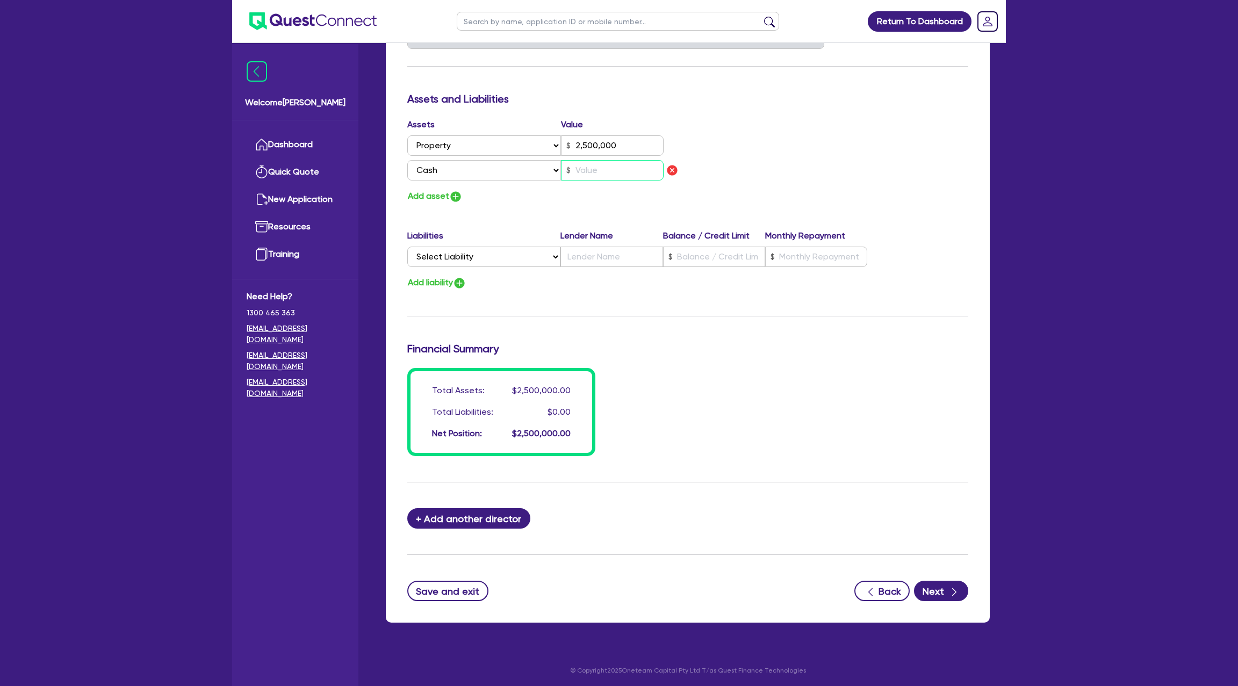
type input "0"
type input "0429 332 933"
type input "2,500,000"
type input "6"
type input "0"
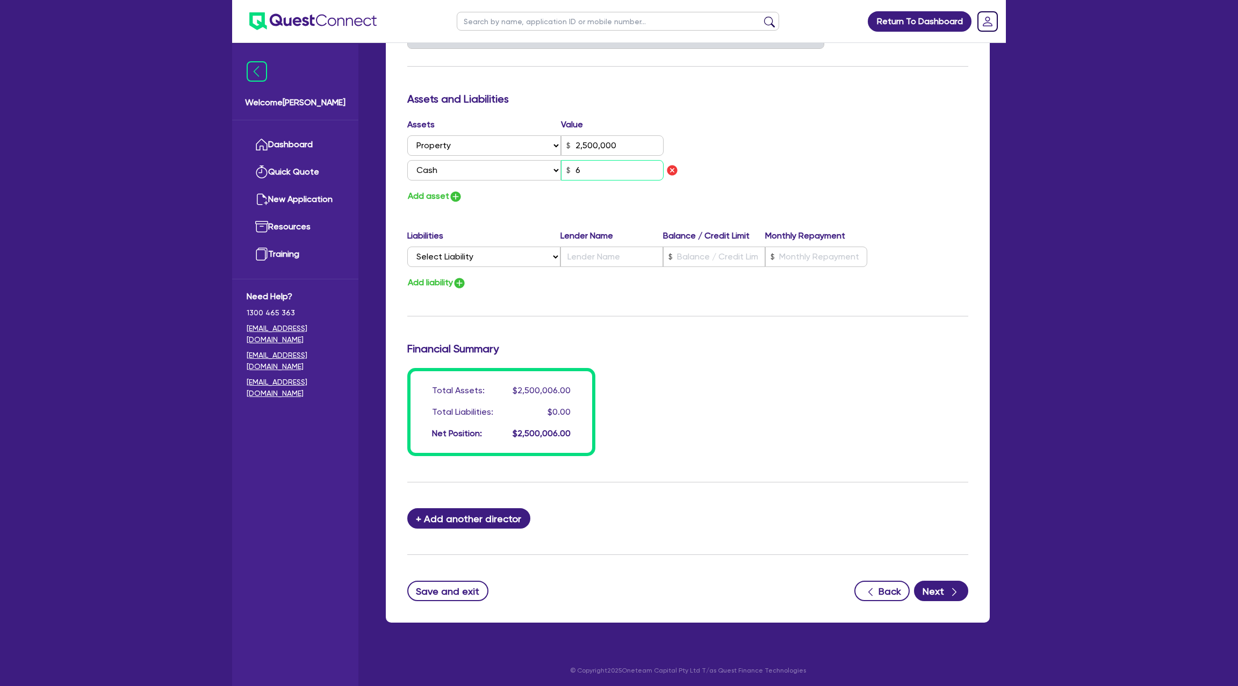
type input "0429 332 933"
type input "2,500,000"
type input "60"
type input "0"
type input "0429 332 933"
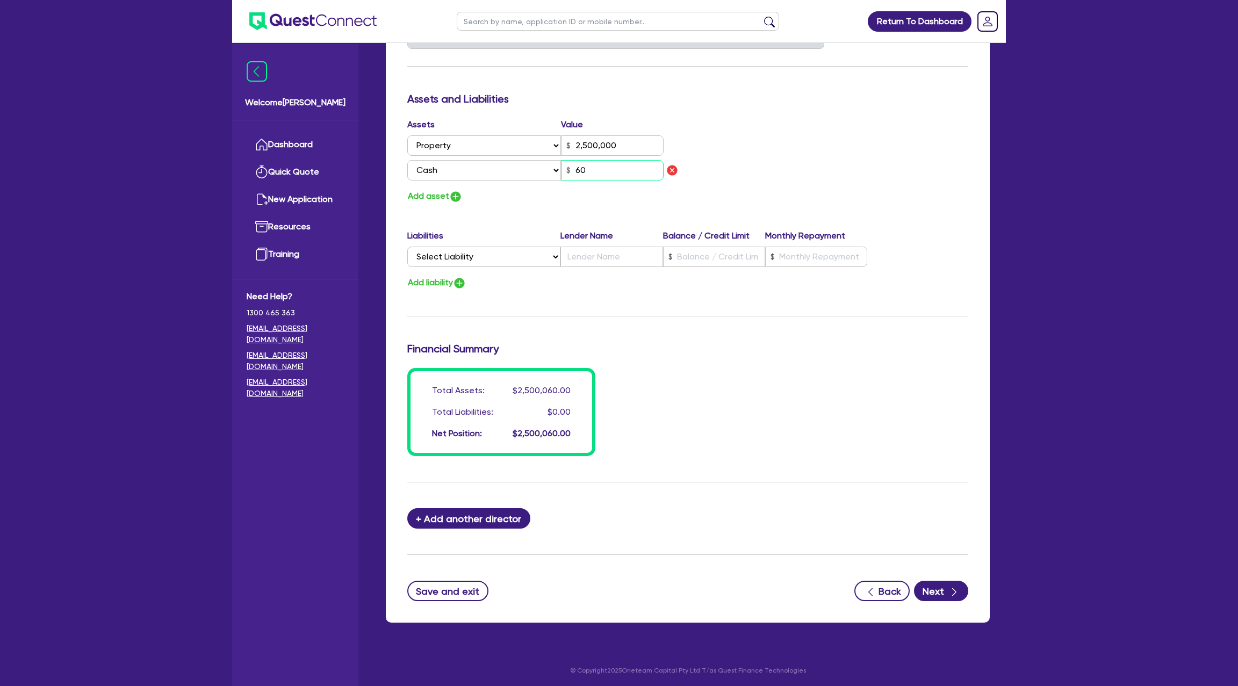
type input "2,500,000"
type input "600"
type input "0"
type input "0429 332 933"
type input "2,500,000"
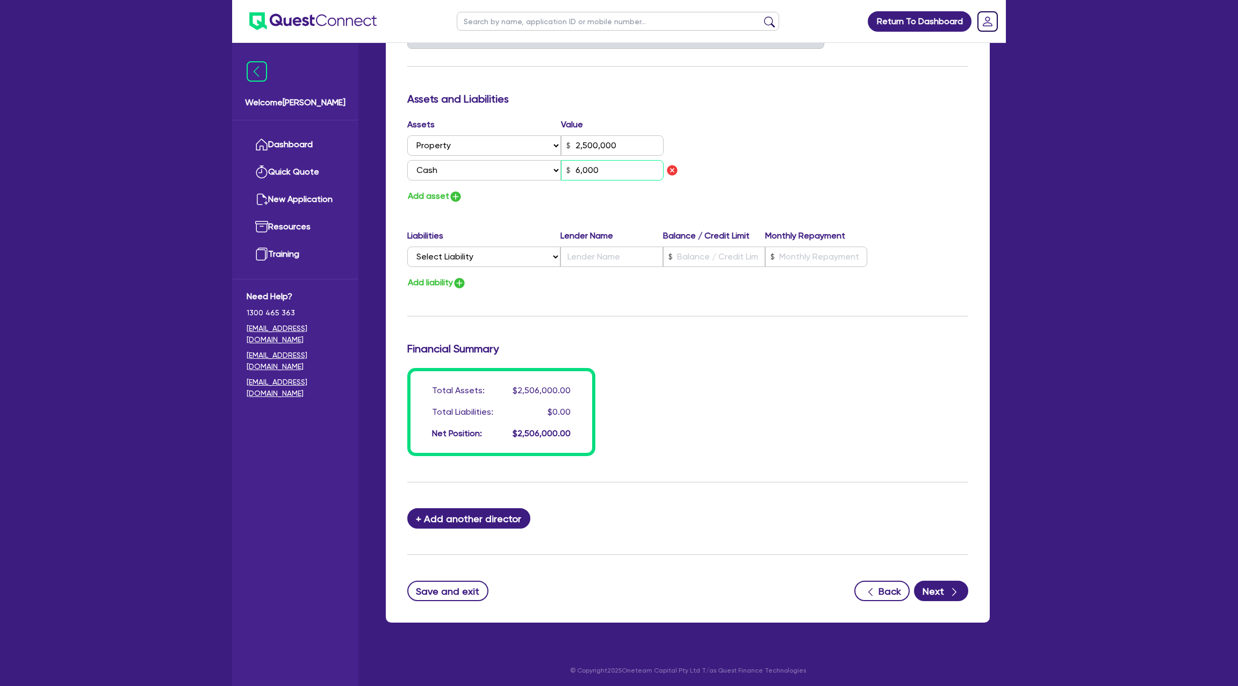
type input "6,000"
click at [792, 128] on div "Assets Value Select Asset Cash Property Investment property Vehicle Truck Trail…" at bounding box center [687, 160] width 577 height 85
click at [589, 149] on input "2,500,000" at bounding box center [612, 145] width 103 height 20
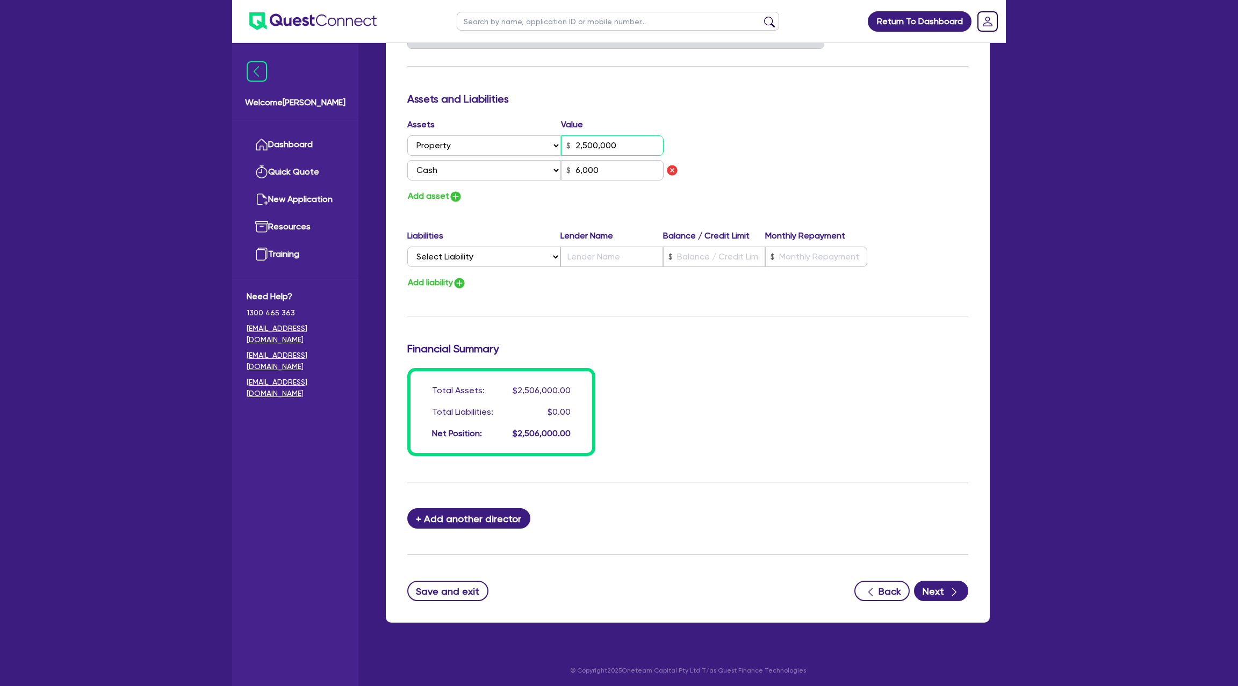
type input "0"
type input "0429 332 933"
type input "6,000"
type input "0"
type input "0429 332 933"
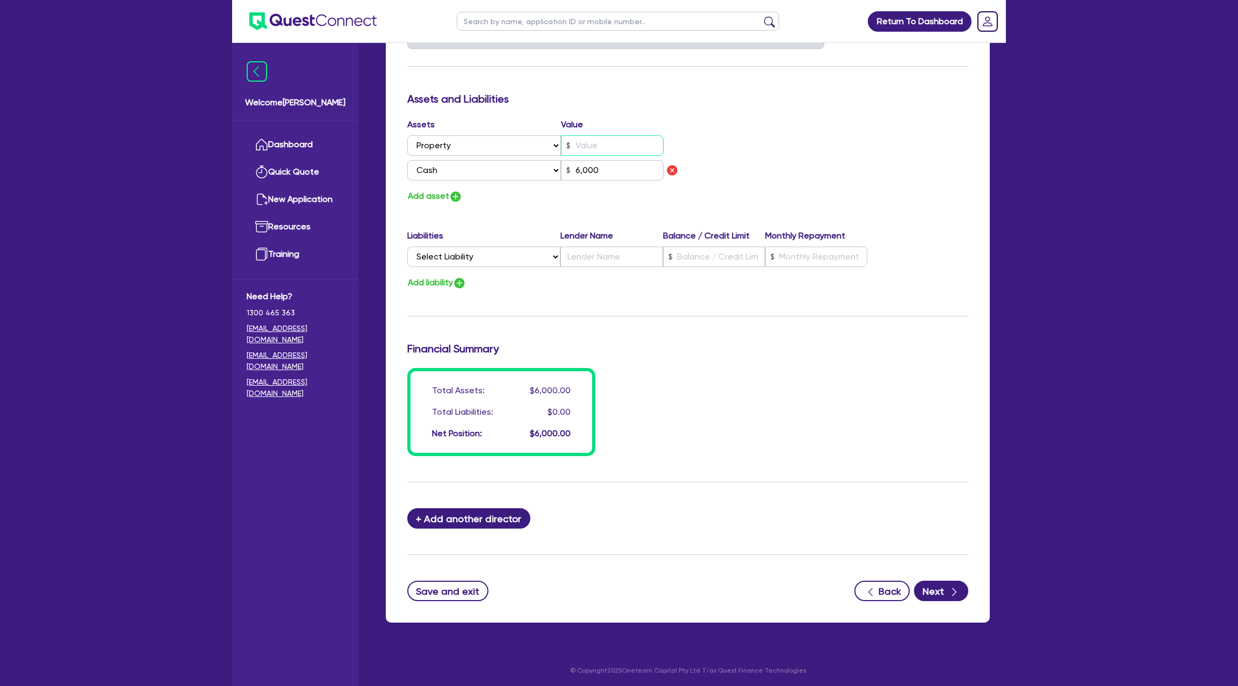
type input "0"
type input "6,000"
type input "0"
click at [844, 135] on div "Assets Value Select Asset Cash Property Investment property Vehicle Truck Trail…" at bounding box center [687, 160] width 577 height 85
click at [524, 151] on select "Select Asset Cash Property Investment property Vehicle Truck Trailer Equipment …" at bounding box center [484, 145] width 154 height 20
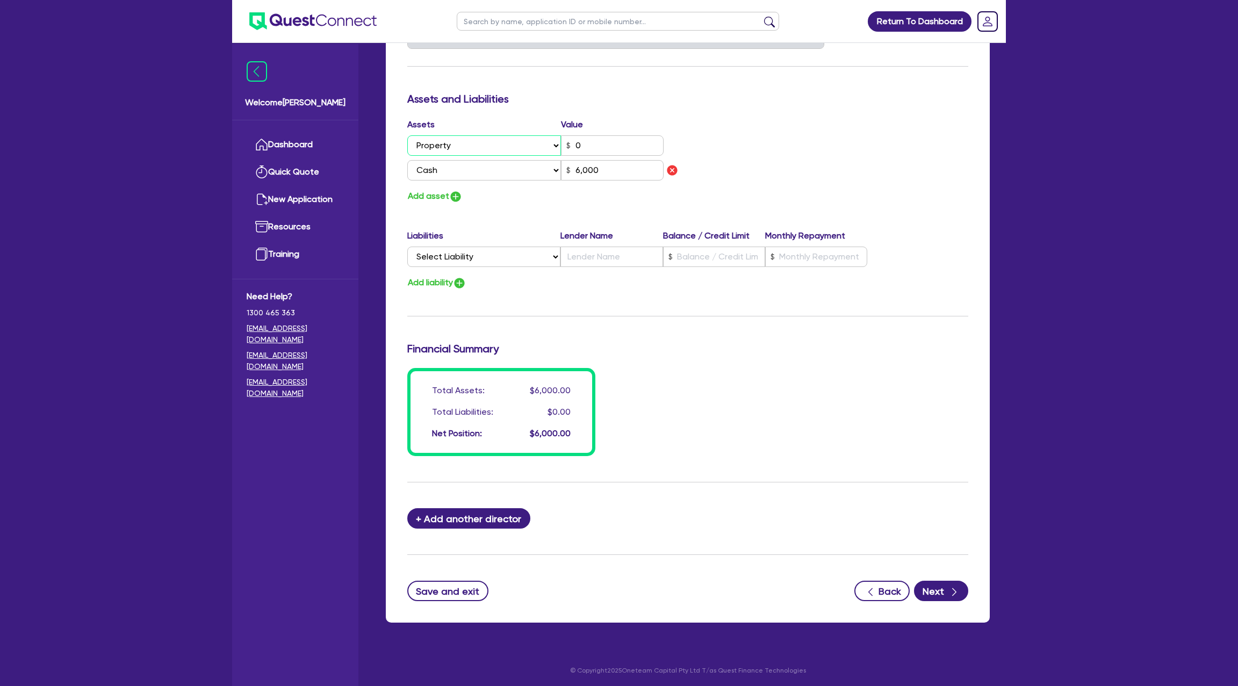
select select "VEHICLE"
click at [407, 135] on select "Select Asset Cash Property Investment property Vehicle Truck Trailer Equipment …" at bounding box center [484, 145] width 154 height 20
type input "0"
type input "0429 332 933"
type input "6,000"
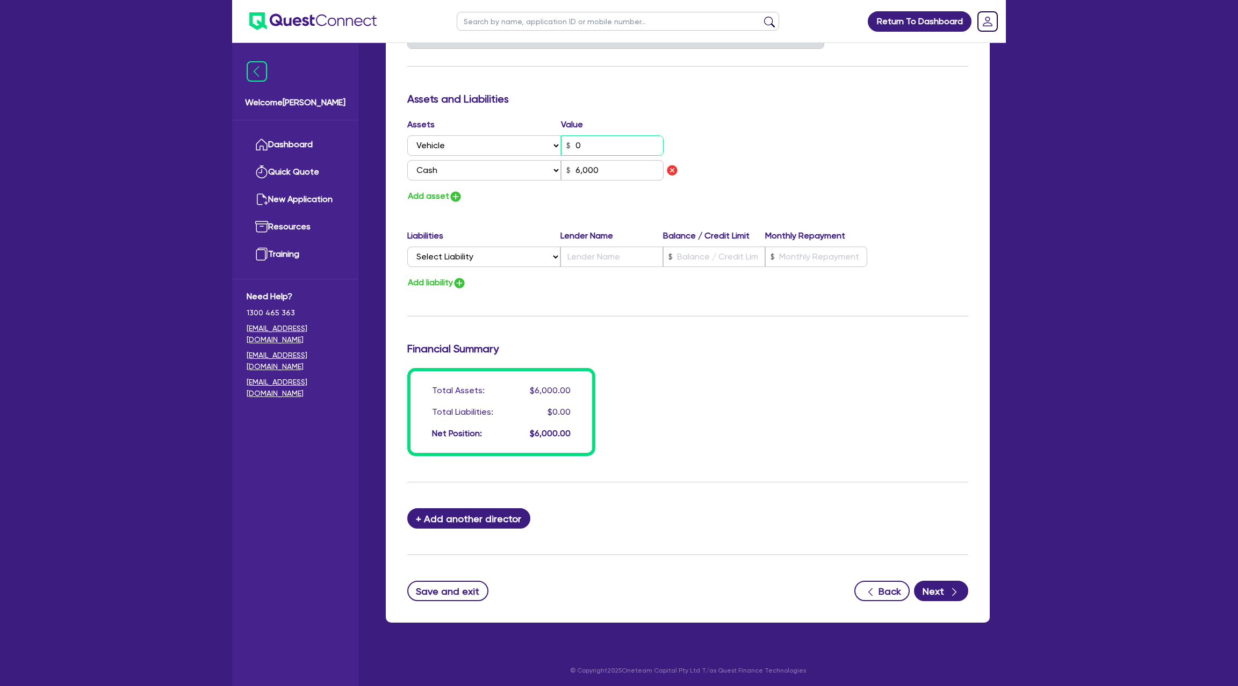
click at [586, 145] on input "0" at bounding box center [612, 145] width 103 height 20
type input "0"
type input "0429 332 933"
type input "6,000"
type input "0"
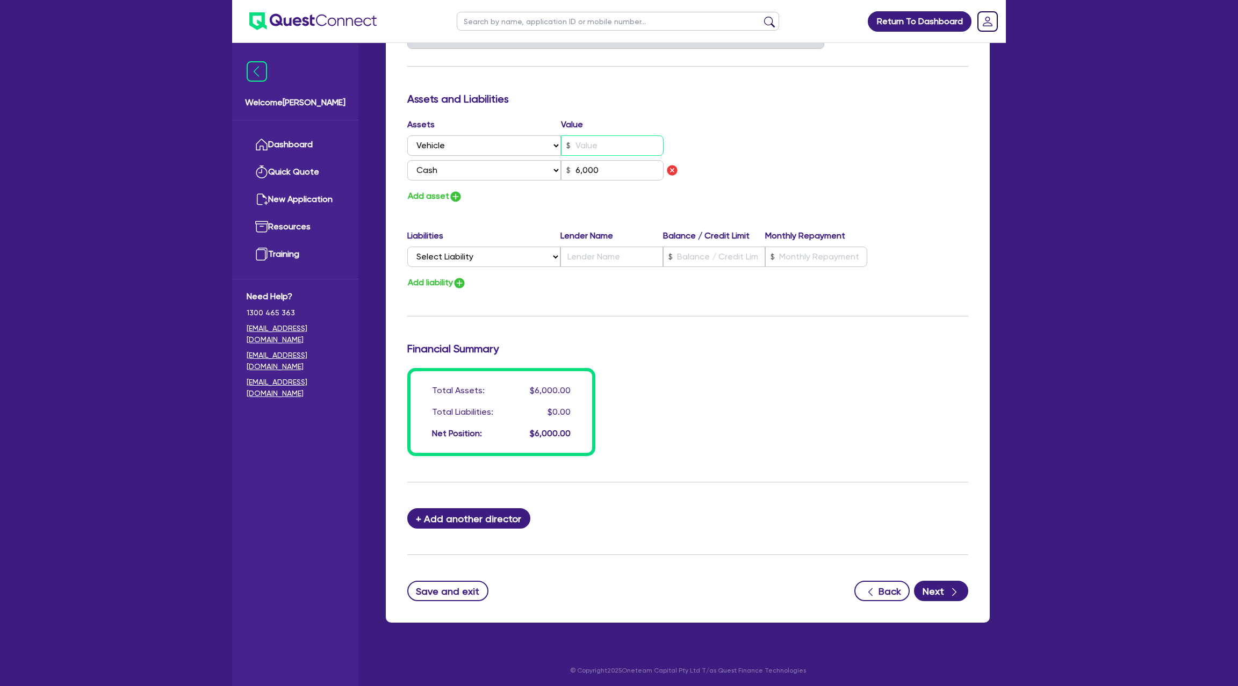
type input "0429 332 933"
type input "3"
type input "6,000"
type input "0"
type input "0429 332 933"
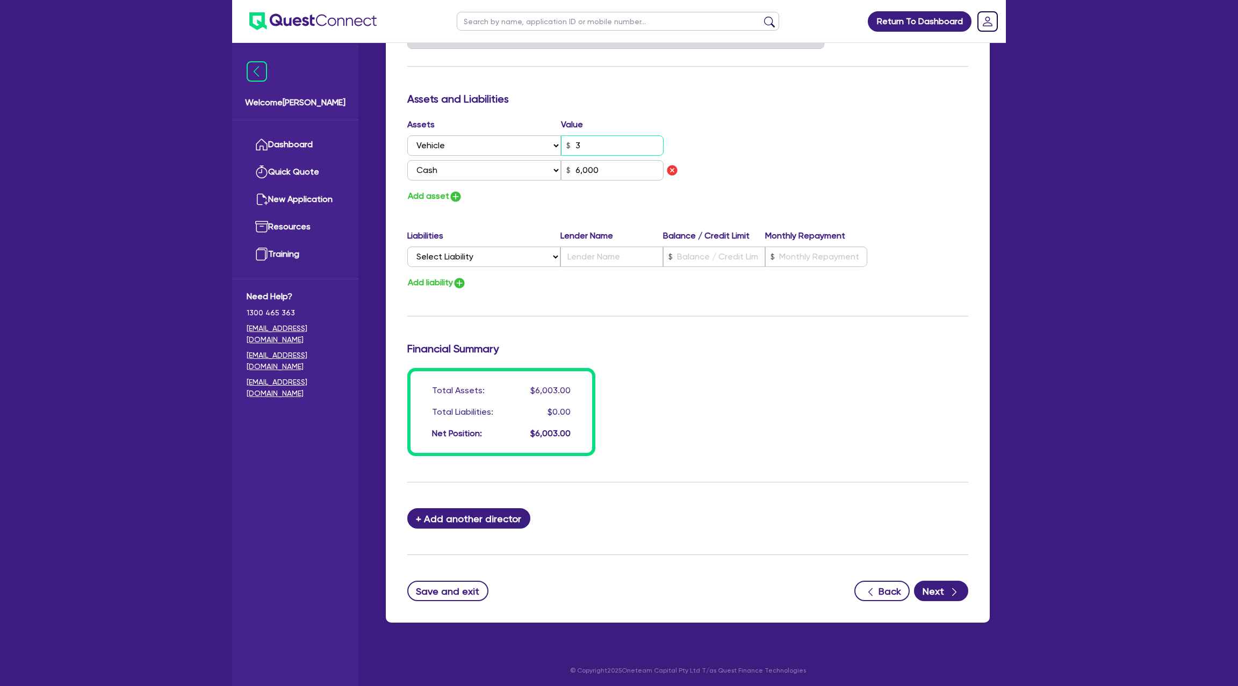
type input "35"
type input "6,000"
type input "0"
type input "0429 332 933"
type input "350"
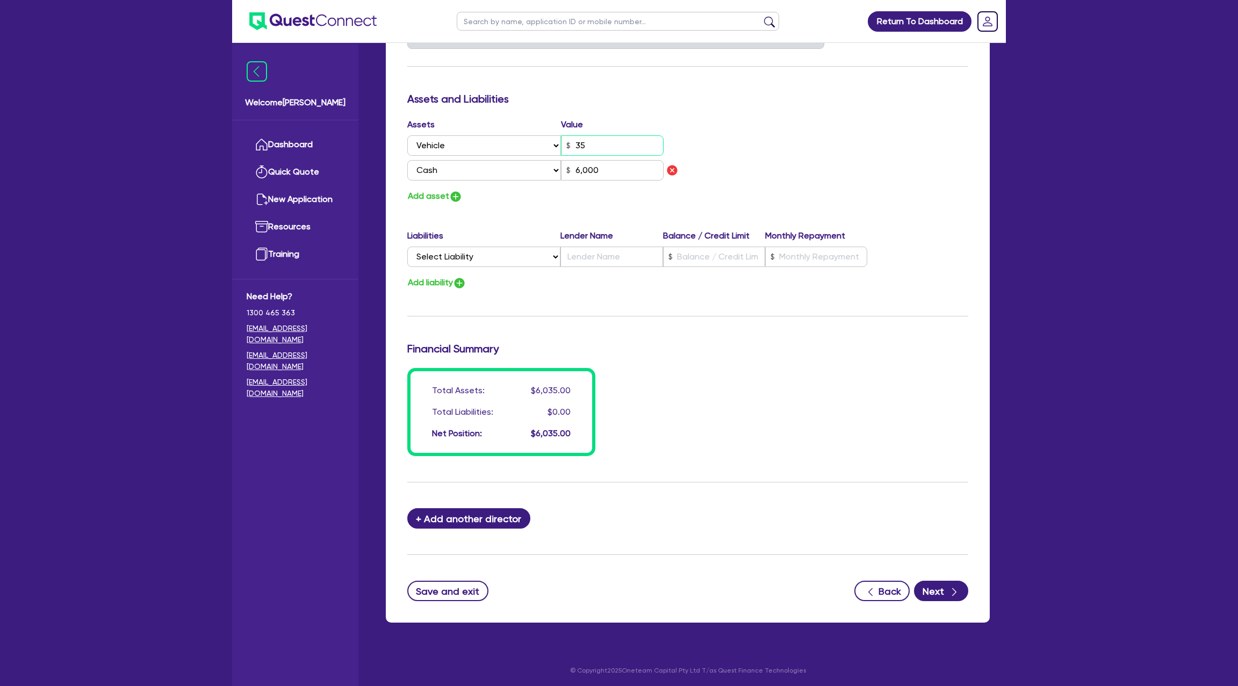
type input "6,000"
type input "0"
type input "0429 332 933"
type input "3,500"
type input "6,000"
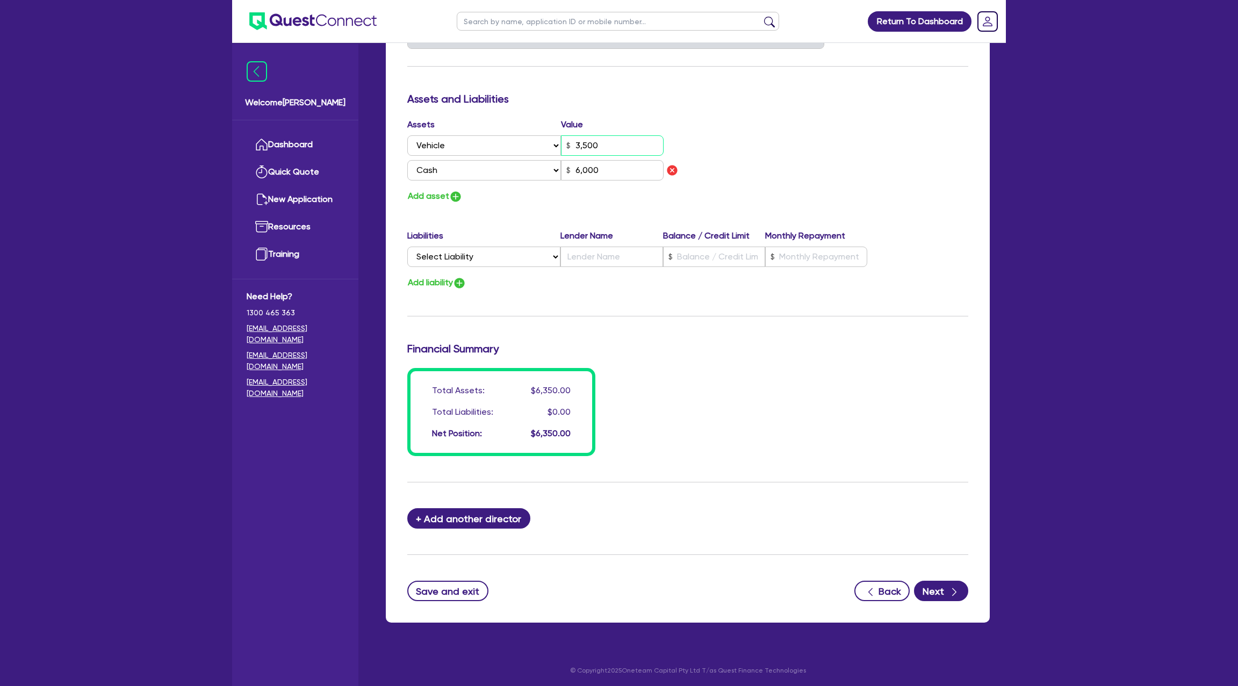
type input "0"
type input "0429 332 933"
type input "35,000"
type input "6,000"
type input "35,000"
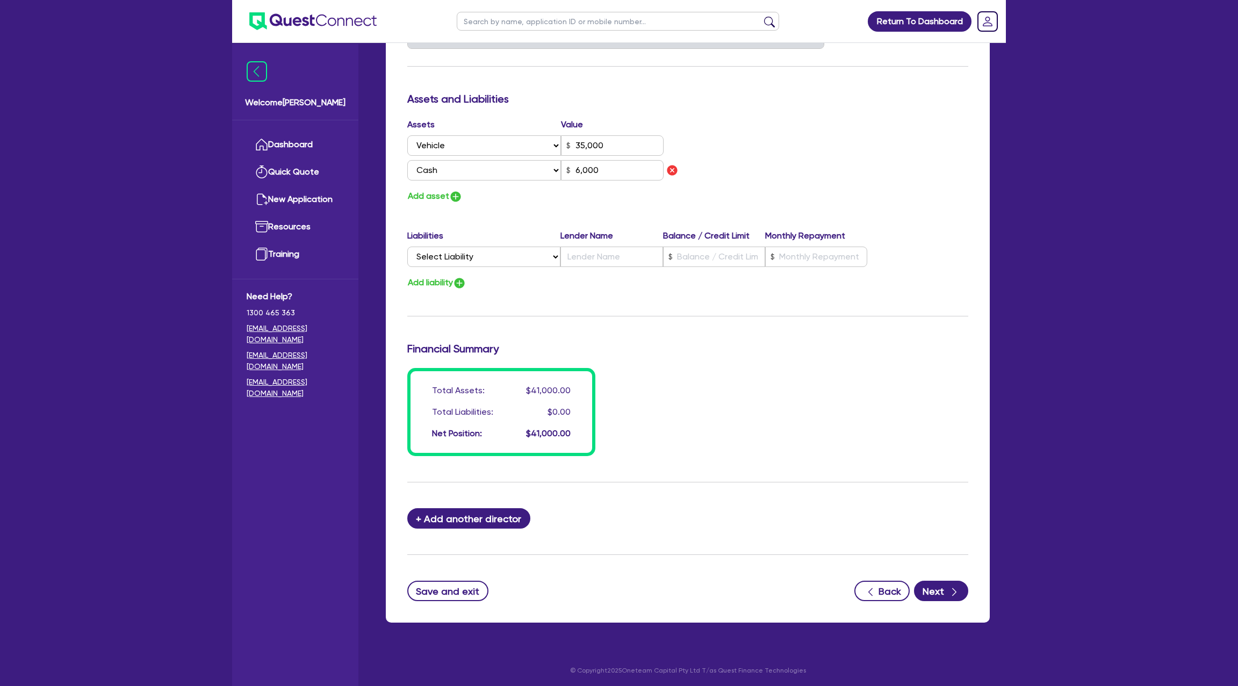
click at [783, 179] on div "Assets Value Select Asset Cash Property Investment property Vehicle Truck Trail…" at bounding box center [687, 160] width 577 height 85
click at [456, 598] on button "Save and exit" at bounding box center [447, 591] width 81 height 20
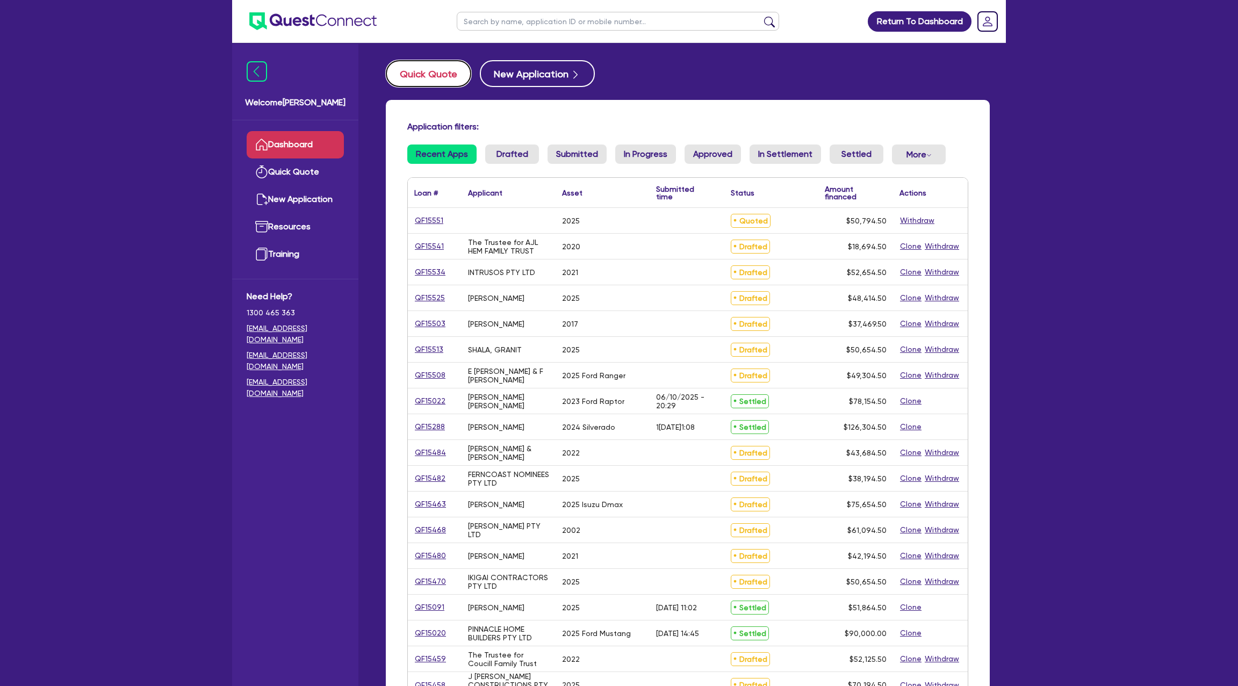
click at [430, 84] on button "Quick Quote" at bounding box center [428, 73] width 85 height 27
select select "Other"
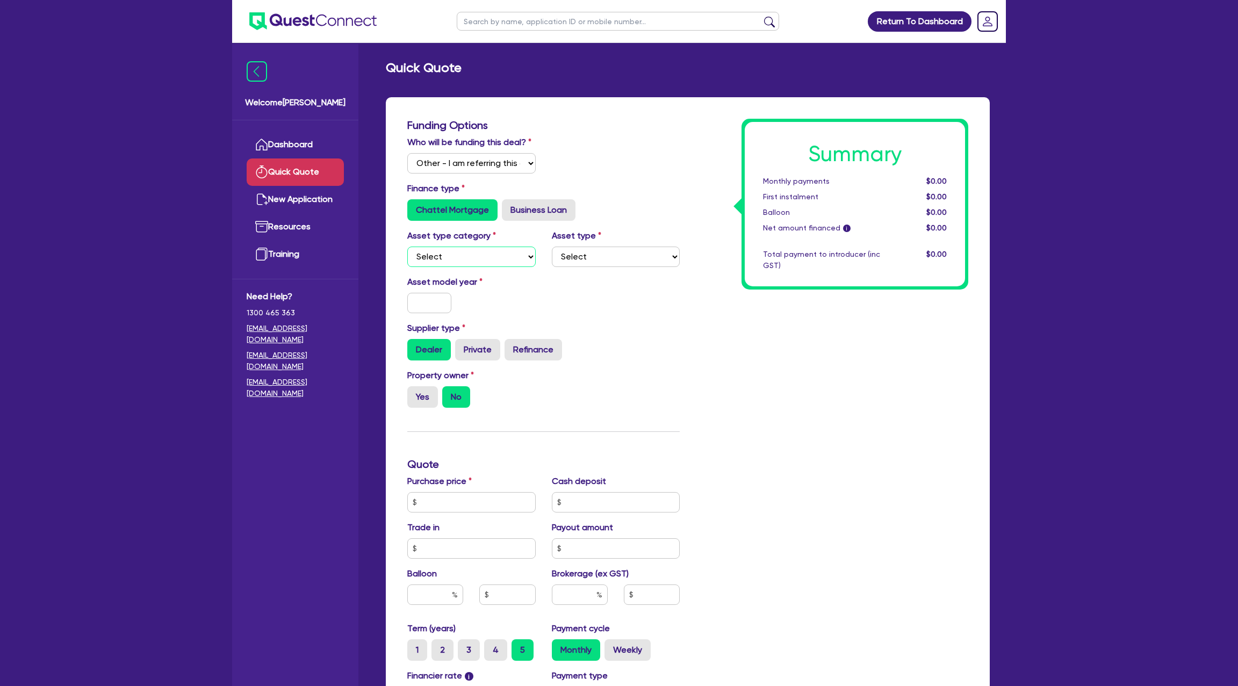
click at [449, 251] on select "Select Cars and light trucks Primary assets Secondary assets Tertiary assets" at bounding box center [471, 257] width 128 height 20
select select "CARS_AND_LIGHT_TRUCKS"
click at [407, 247] on select "Select Cars and light trucks Primary assets Secondary assets Tertiary assets" at bounding box center [471, 257] width 128 height 20
click at [615, 254] on select "Select Passenger vehicles Vans and utes Light trucks up to 4.5 tonne" at bounding box center [616, 257] width 128 height 20
select select "PASSENGER_VEHICLES"
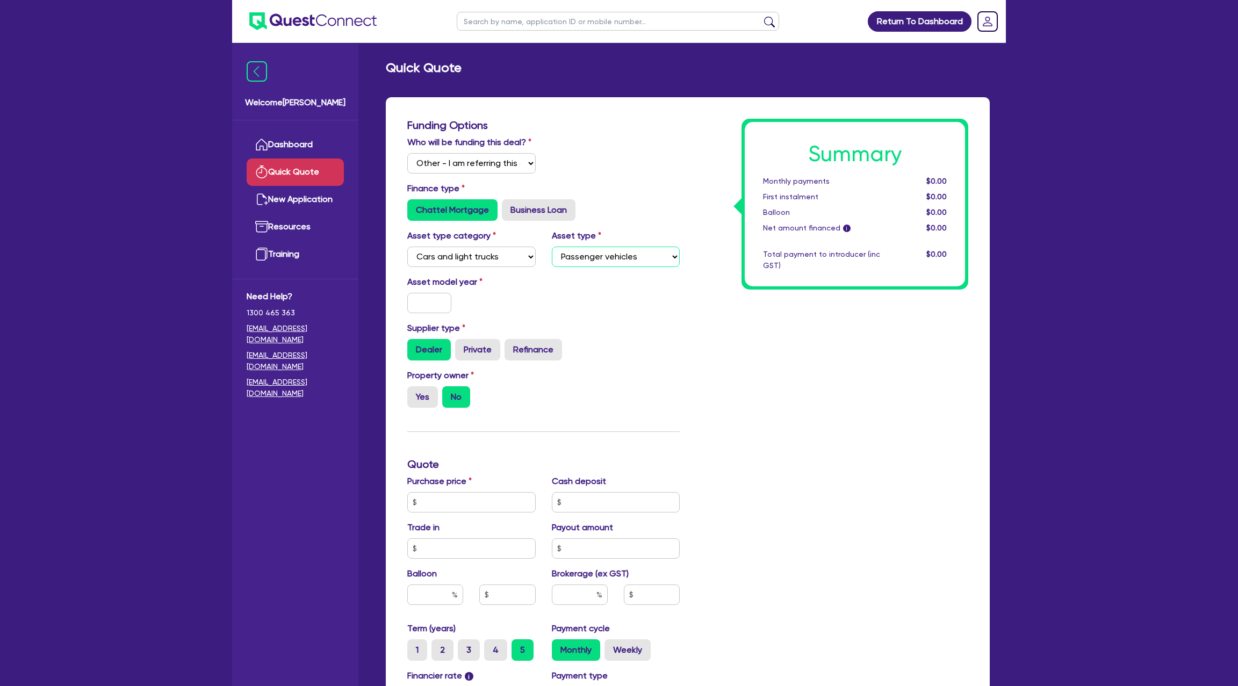
click at [552, 247] on select "Select Passenger vehicles Vans and utes Light trucks up to 4.5 tonne" at bounding box center [616, 257] width 128 height 20
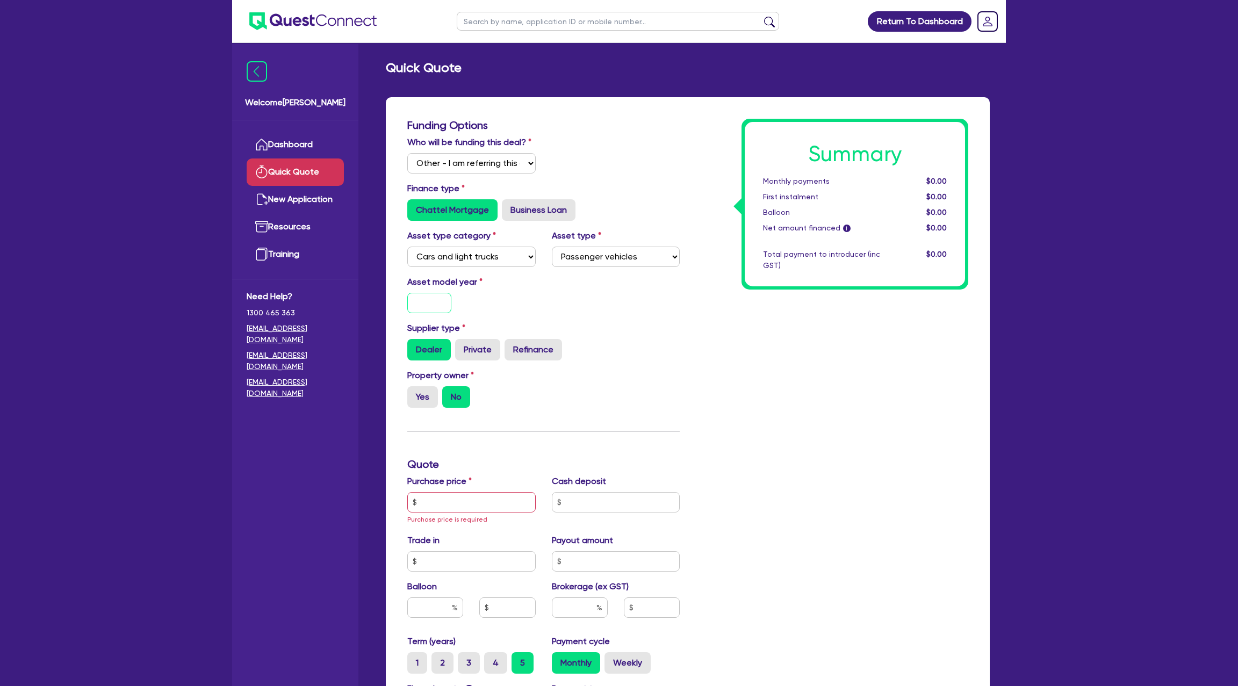
click at [438, 299] on input "text" at bounding box center [429, 303] width 44 height 20
type input "2025"
click at [771, 396] on div "Summary Monthly payments $0.00 First instalment $0.00 Balloon $0.00 Net amount …" at bounding box center [832, 477] width 289 height 716
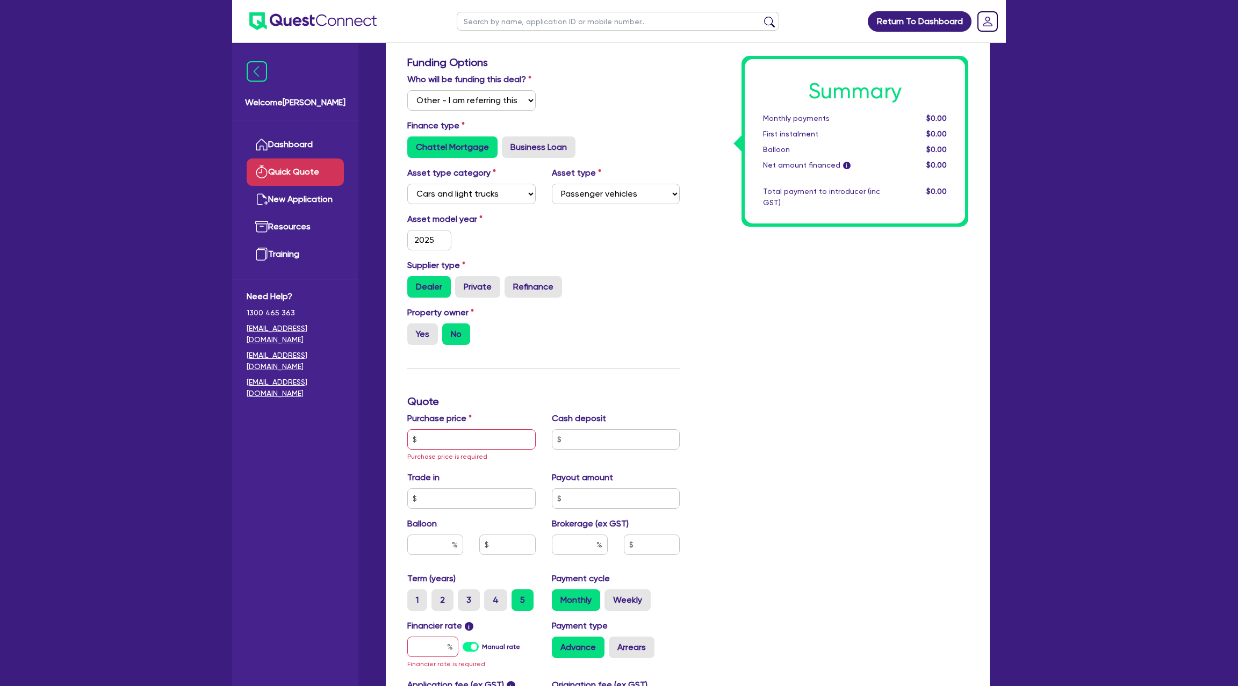
scroll to position [110, 0]
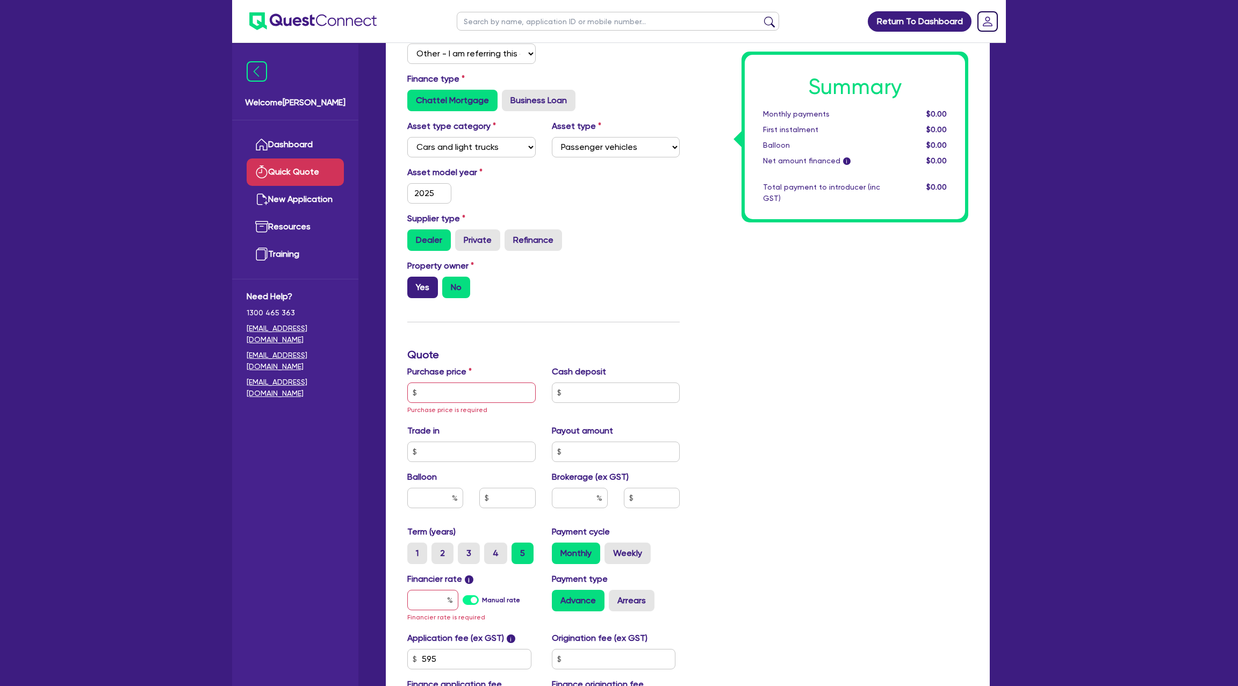
click at [434, 281] on label "Yes" at bounding box center [422, 287] width 31 height 21
click at [414, 281] on input "Yes" at bounding box center [410, 280] width 7 height 7
radio input "true"
click at [441, 390] on input "text" at bounding box center [471, 393] width 128 height 20
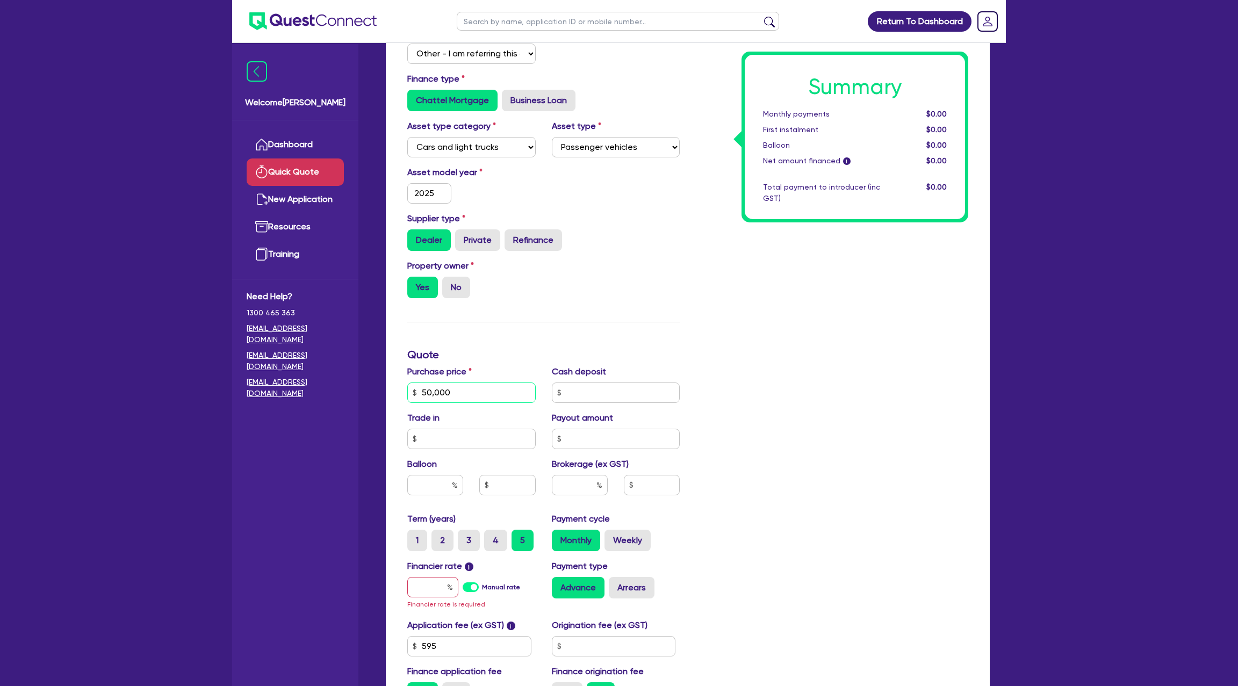
type input "50,000"
click at [788, 326] on div "Summary Monthly payments $0.00 First instalment $0.00 Balloon $0.00 Net amount …" at bounding box center [832, 361] width 289 height 704
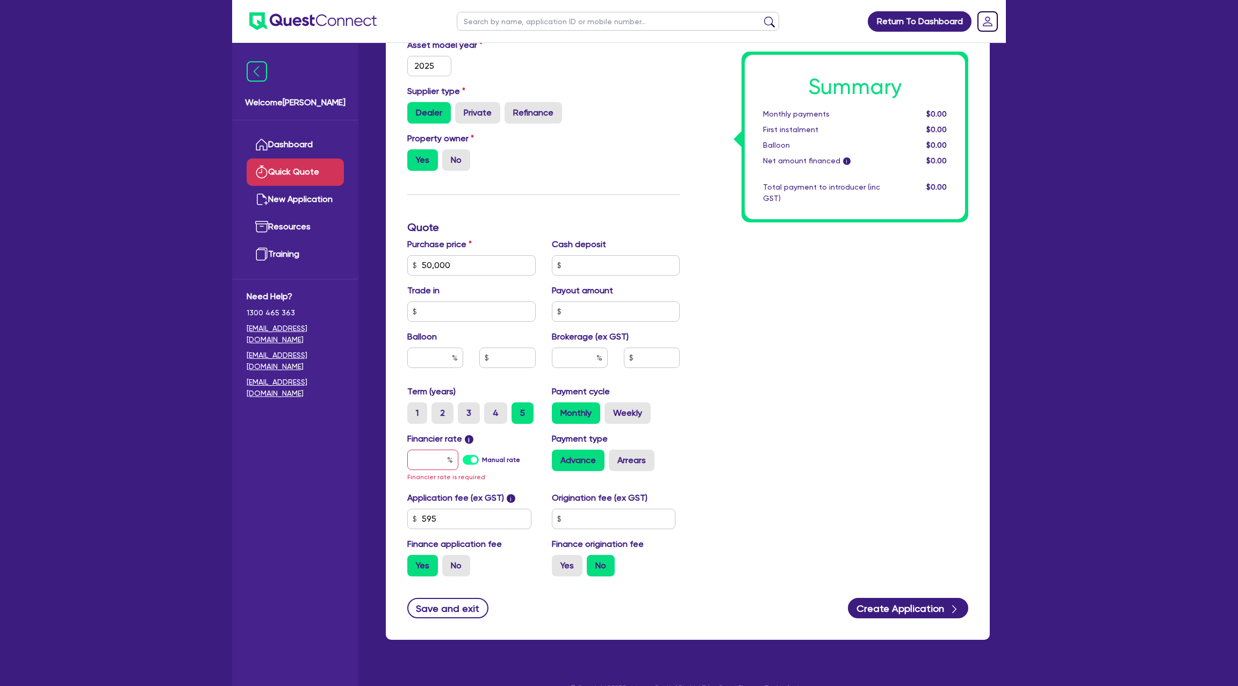
scroll to position [256, 0]
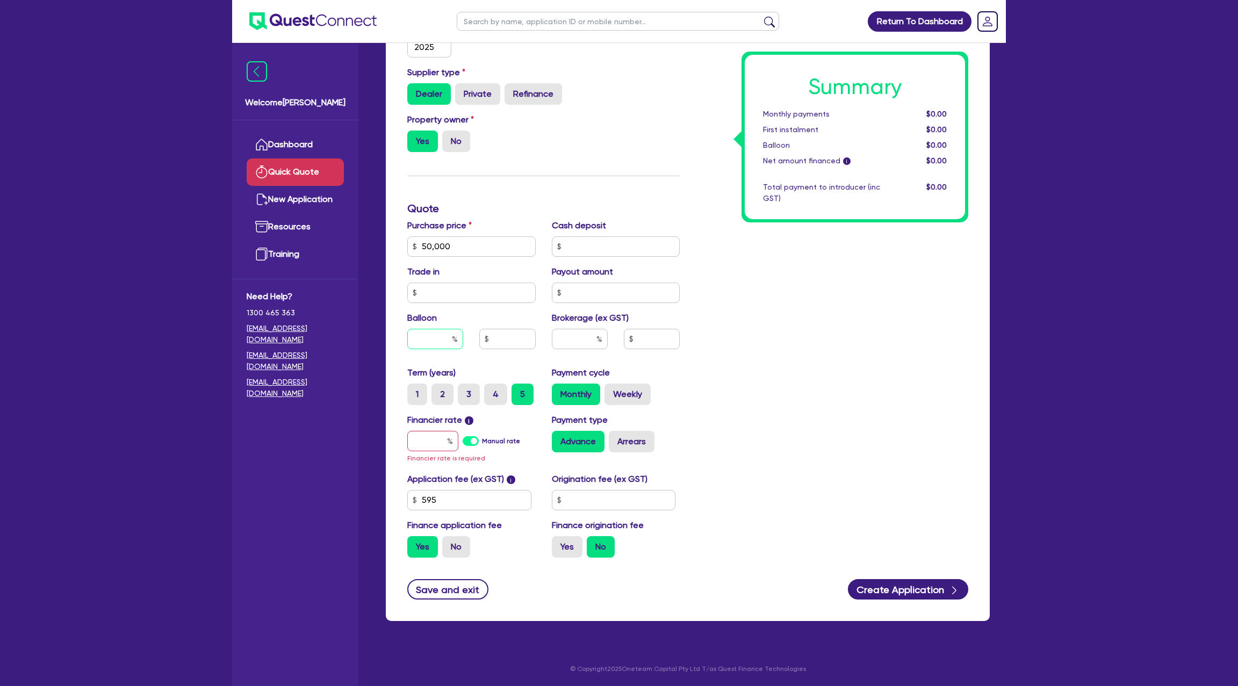
click at [433, 340] on input "text" at bounding box center [435, 339] width 56 height 20
type input "3"
click at [435, 444] on input "text" at bounding box center [432, 441] width 51 height 20
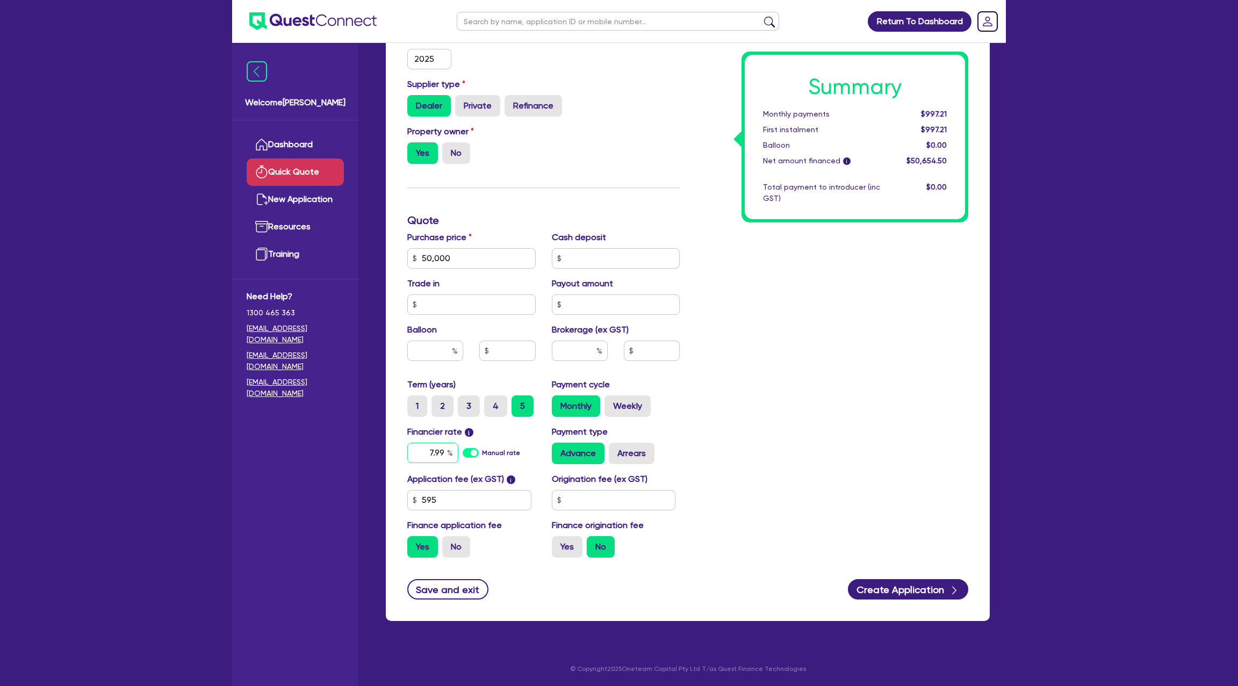
type input "7.99"
click at [592, 496] on input "text" at bounding box center [614, 500] width 124 height 20
type input "1,400"
click at [790, 435] on div "Summary Monthly payments $1,020.06 First instalment $1,020.06 Balloon $0.00 Net…" at bounding box center [832, 221] width 289 height 692
click at [572, 542] on label "Yes" at bounding box center [567, 546] width 31 height 21
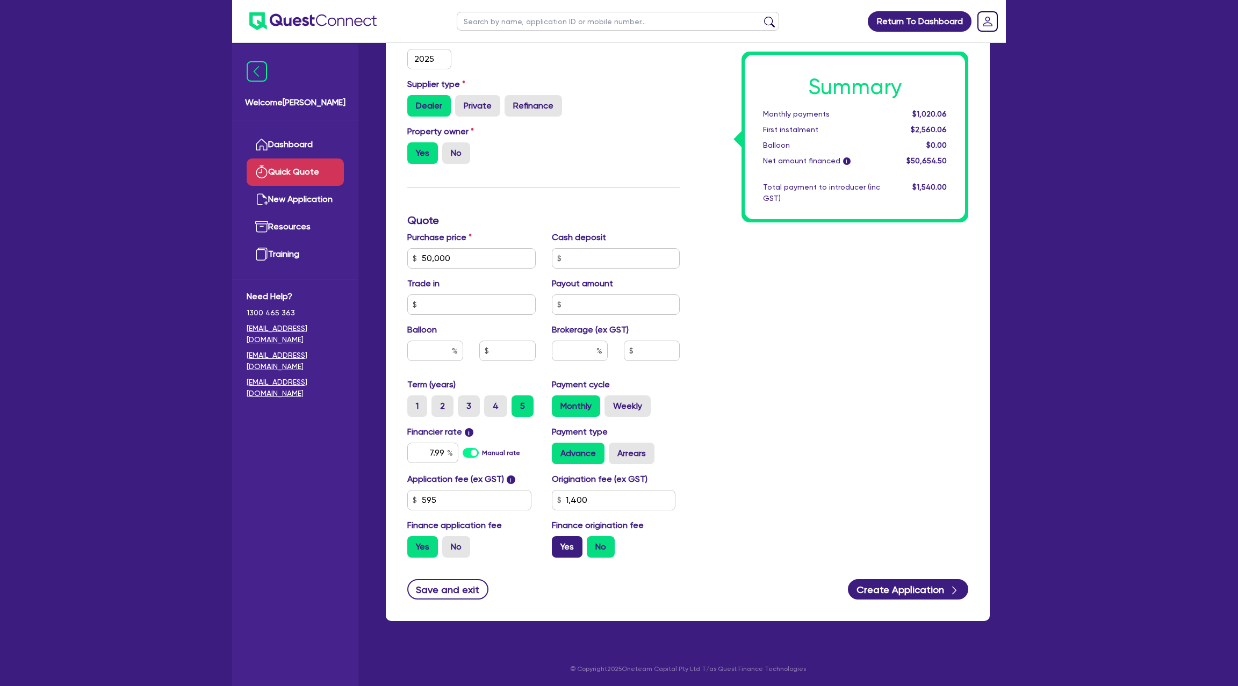
click at [559, 542] on input "Yes" at bounding box center [555, 539] width 7 height 7
radio input "true"
click at [631, 457] on label "Arrears" at bounding box center [632, 453] width 46 height 21
click at [616, 450] on input "Arrears" at bounding box center [612, 446] width 7 height 7
radio input "true"
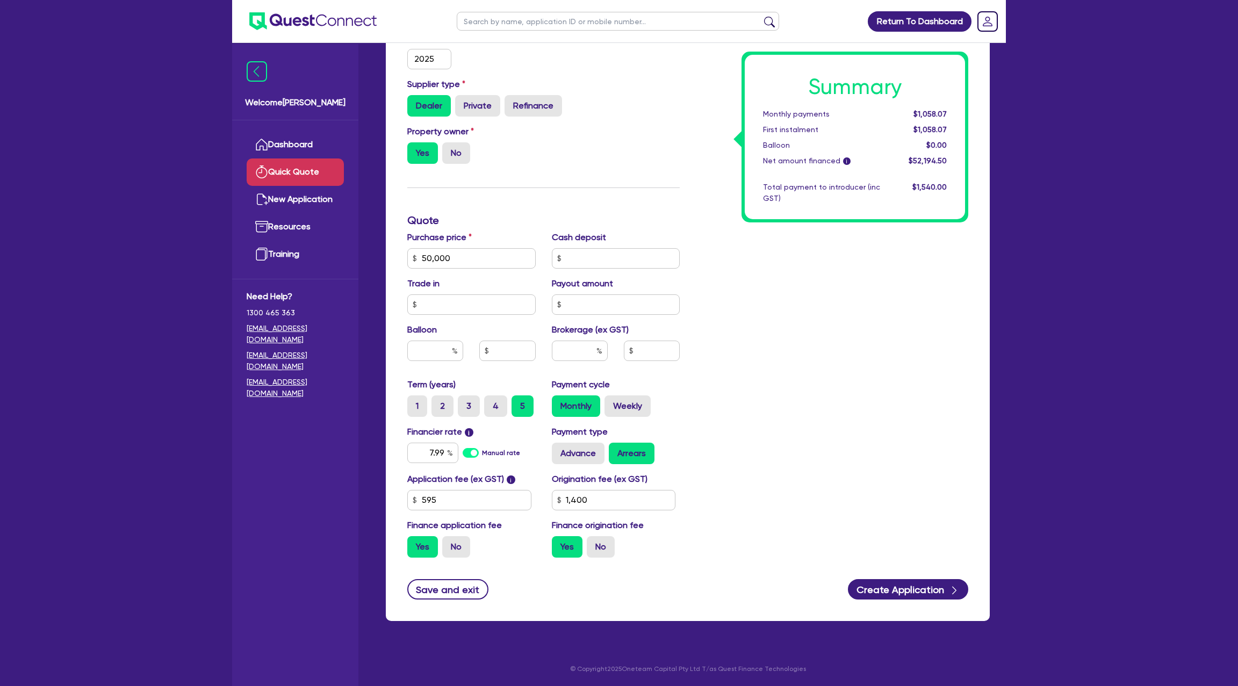
click at [625, 387] on div "Payment cycle Monthly Weekly" at bounding box center [616, 397] width 145 height 39
click at [627, 407] on label "Weekly" at bounding box center [628, 406] width 46 height 21
click at [612, 403] on input "Weekly" at bounding box center [608, 399] width 7 height 7
radio input "true"
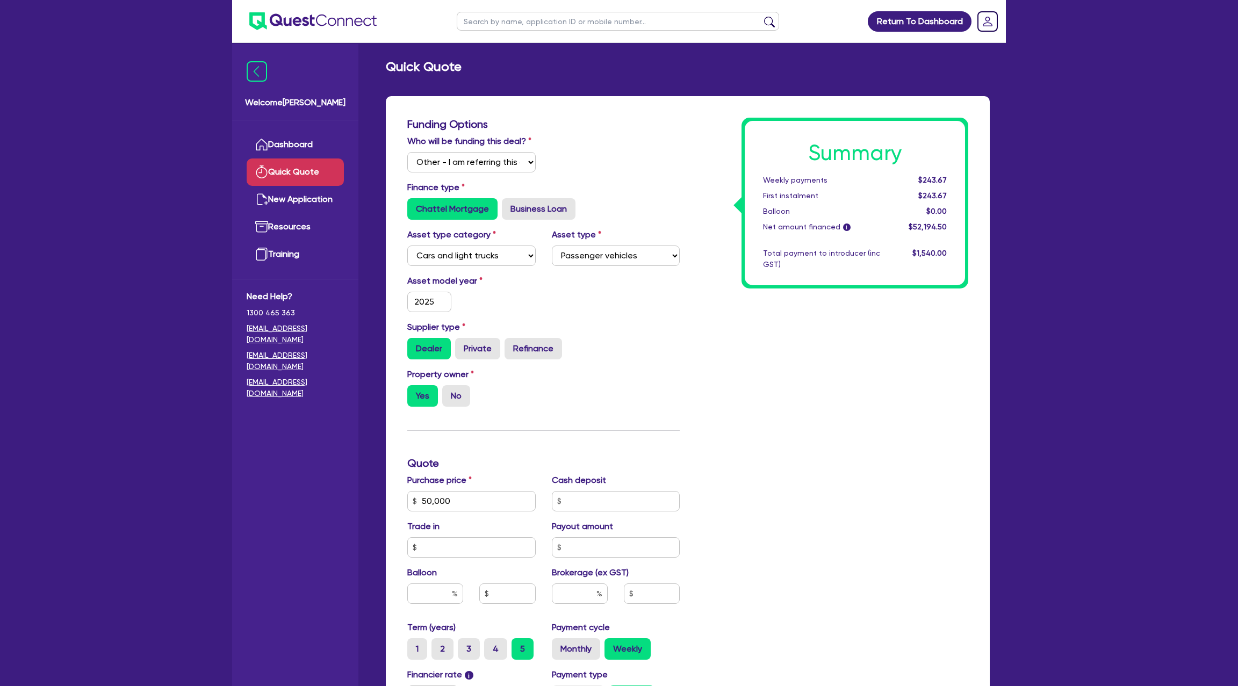
scroll to position [0, 0]
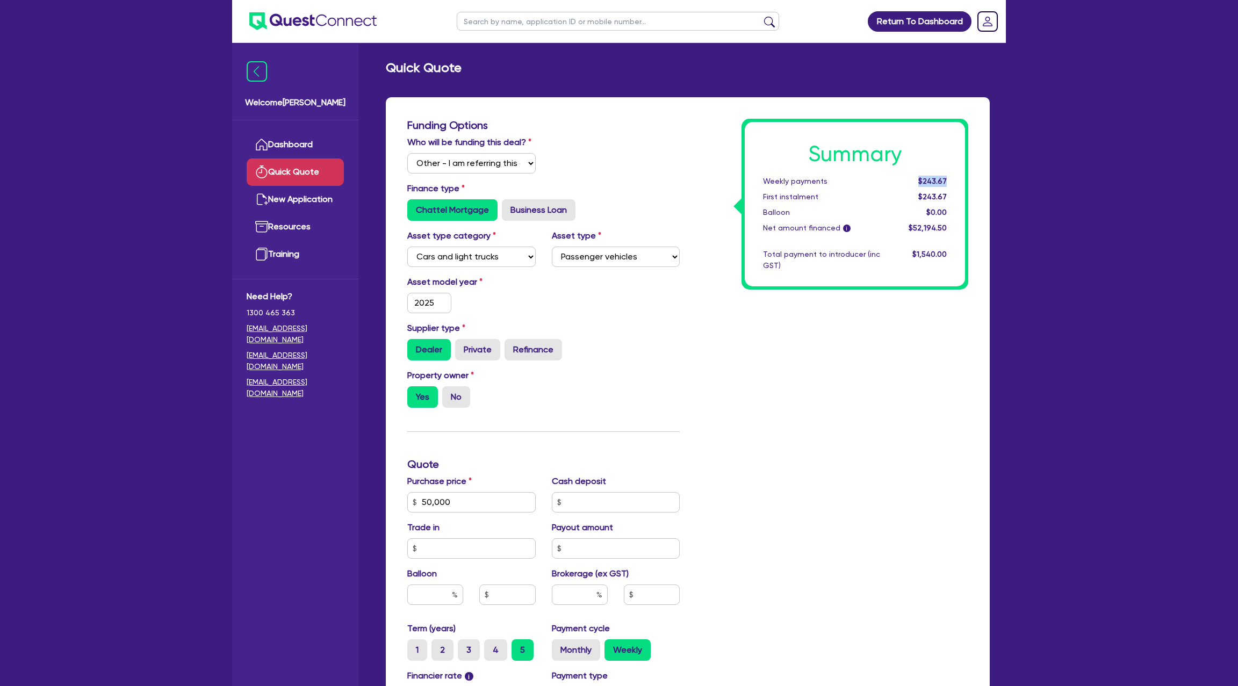
drag, startPoint x: 920, startPoint y: 179, endPoint x: 976, endPoint y: 181, distance: 56.5
click at [975, 183] on div "Summary Weekly payments $243.67 First instalment $243.67 Balloon $0.00 Net amou…" at bounding box center [832, 465] width 289 height 692
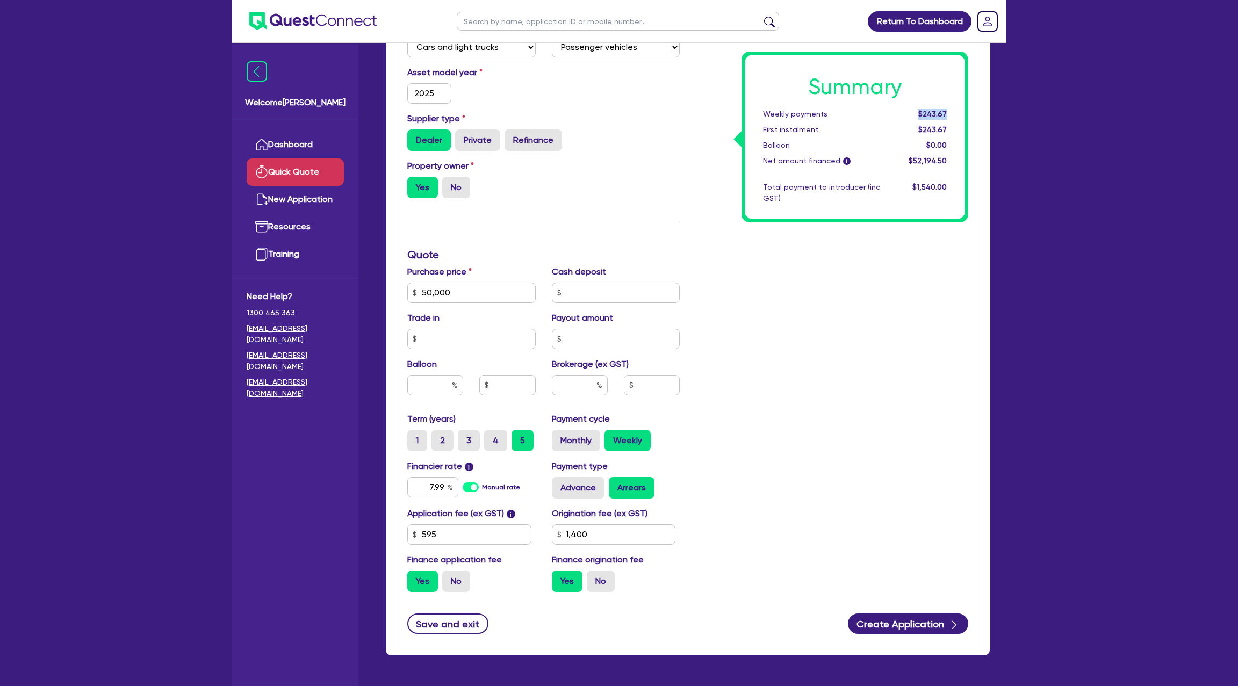
scroll to position [244, 0]
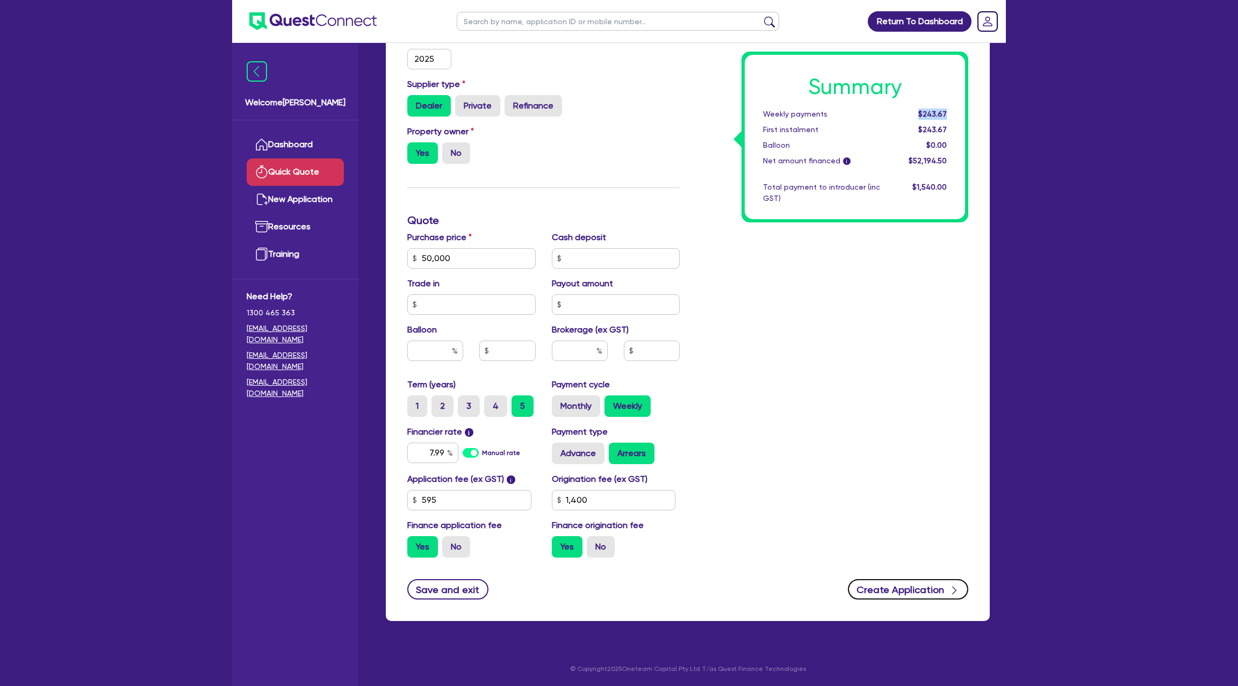
click at [903, 591] on button "Create Application" at bounding box center [908, 589] width 120 height 20
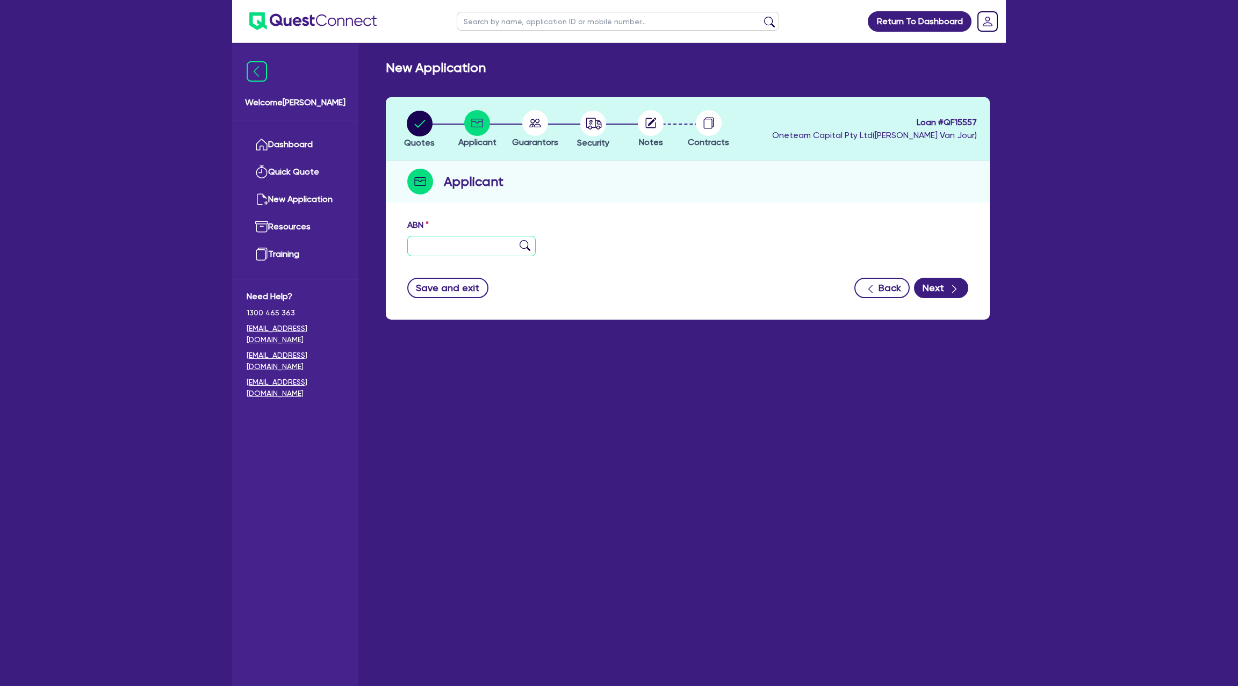
click at [438, 245] on input "text" at bounding box center [471, 246] width 128 height 20
paste input "95 530 801 681"
type input "95 530 801 681"
click at [655, 195] on div "Applicant" at bounding box center [688, 181] width 604 height 41
type input "[PERSON_NAME], [PERSON_NAME]"
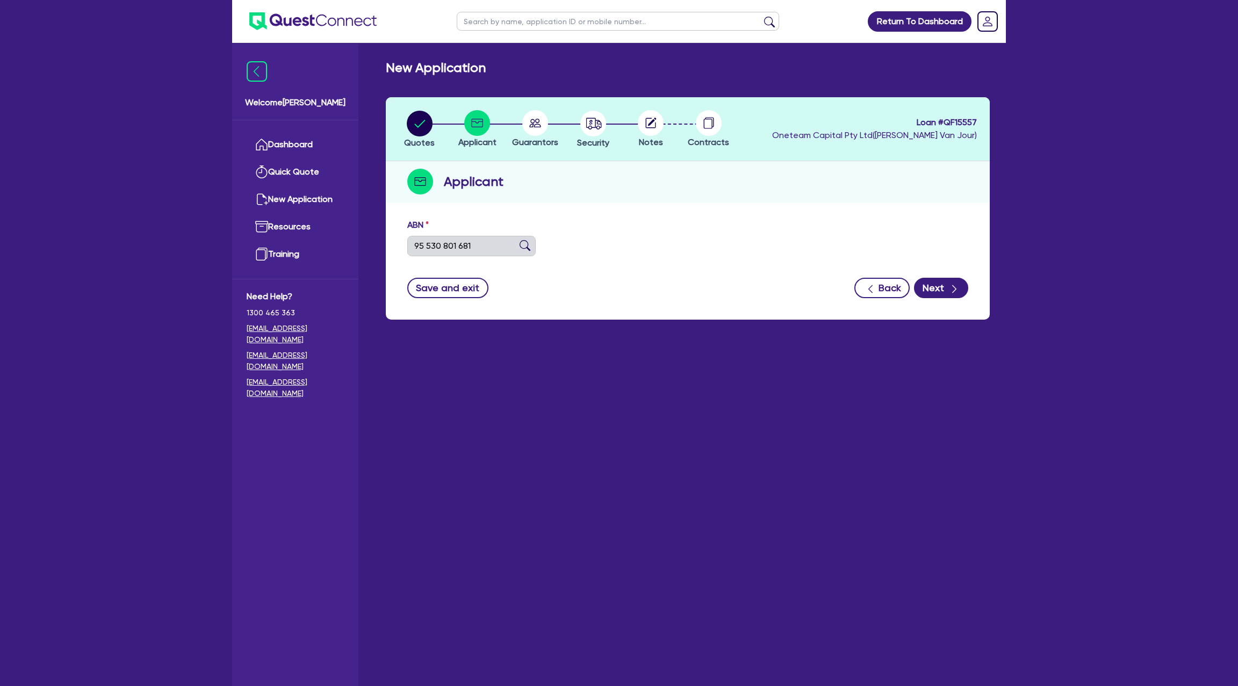
select select "SOLE_TRADER"
type input "2[DATE]"
type input "[DATE]"
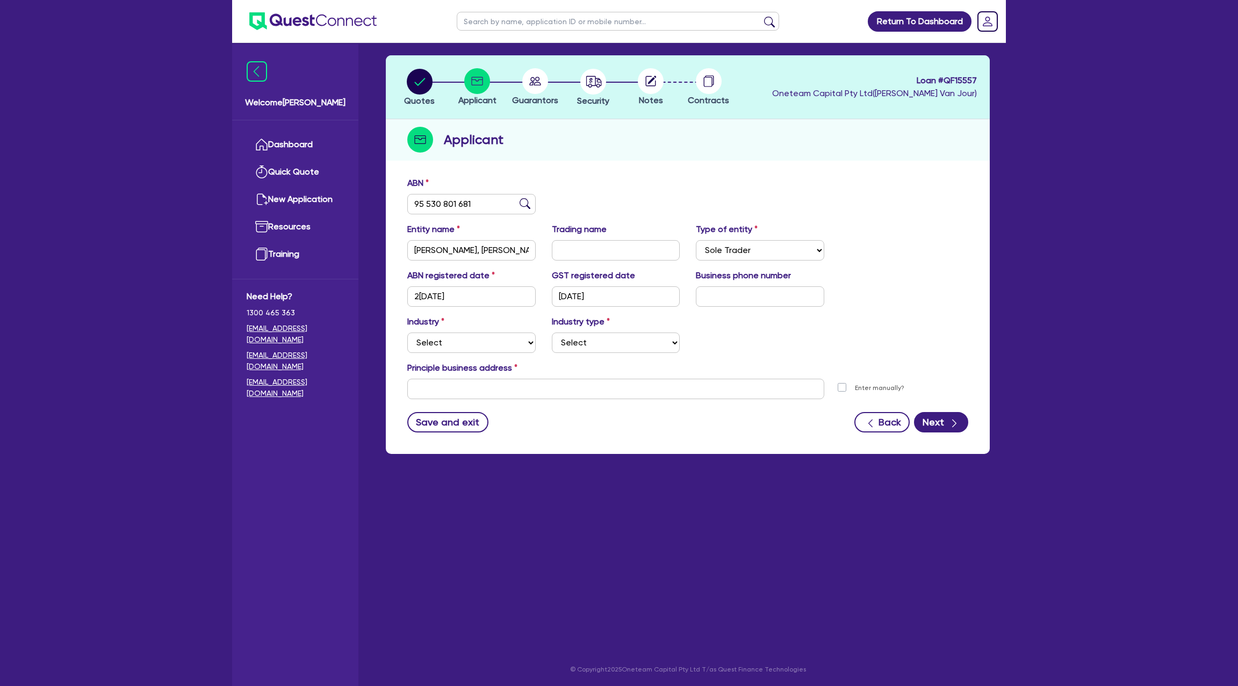
scroll to position [43, 0]
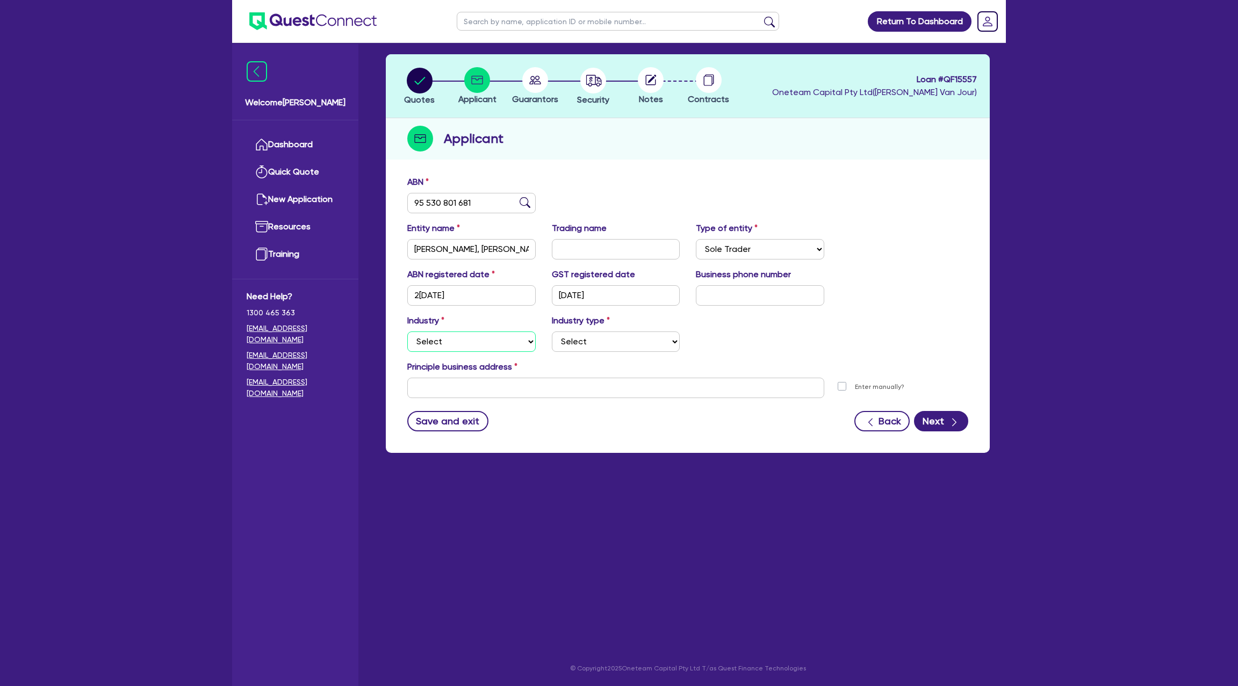
click at [464, 338] on select "Select Accomodation & Food Services Administrative & Support Services Agricultu…" at bounding box center [471, 342] width 128 height 20
select select "BUILDING_CONSTRUCTION"
click at [407, 332] on select "Select Accomodation & Food Services Administrative & Support Services Agricultu…" at bounding box center [471, 342] width 128 height 20
click at [587, 339] on select "Select Trades People Providing Services Direct to Consumers Trades People Provi…" at bounding box center [616, 342] width 128 height 20
select select "TRADES_SERVICES_CONSUMERS"
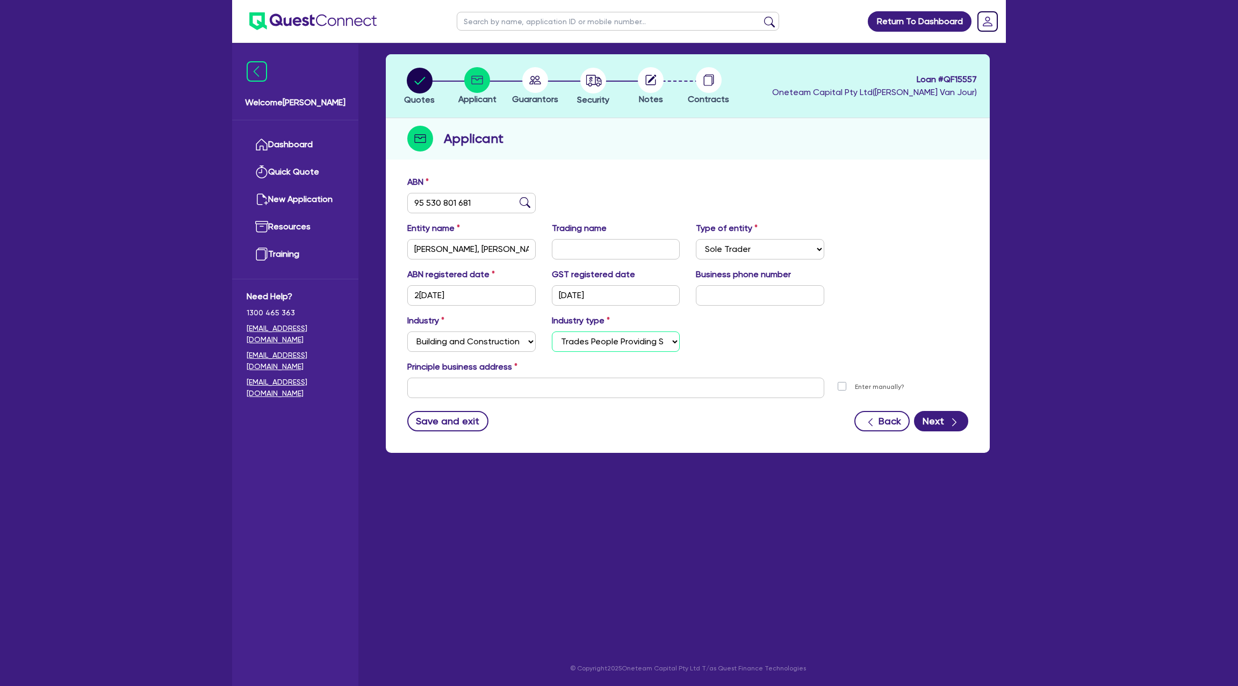
click at [552, 332] on select "Select Trades People Providing Services Direct to Consumers Trades People Provi…" at bounding box center [616, 342] width 128 height 20
click at [508, 392] on input "text" at bounding box center [615, 388] width 417 height 20
paste input "[STREET_ADDRESS]"
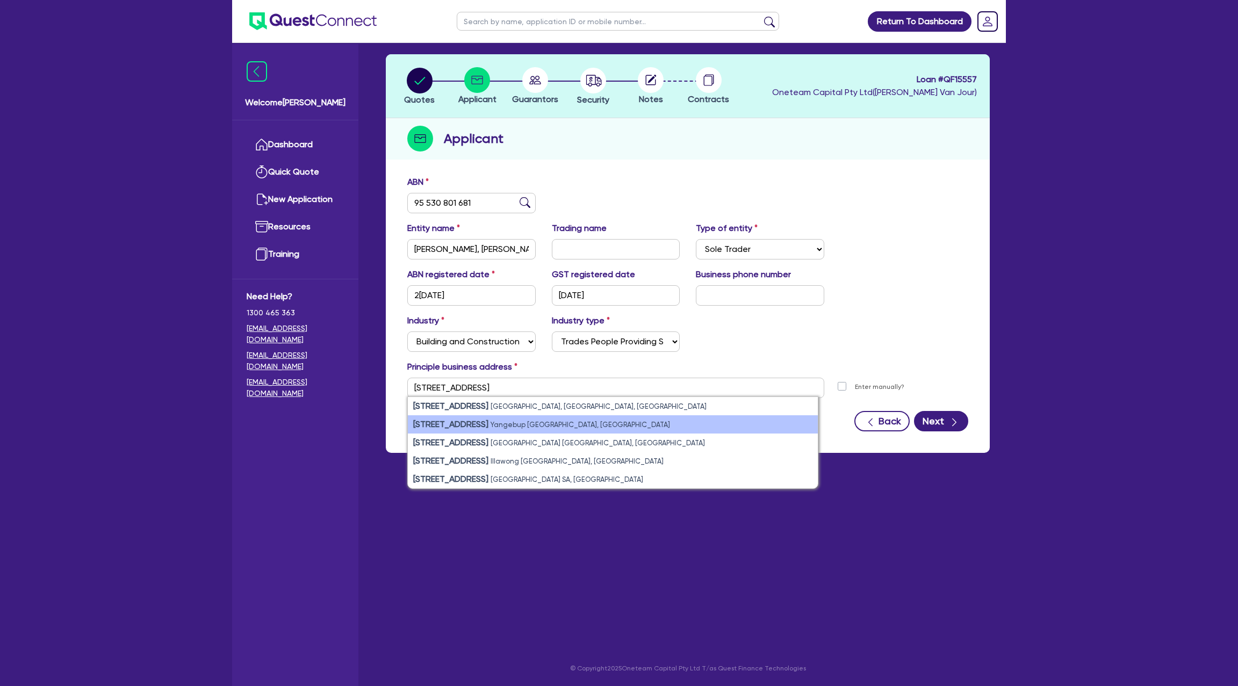
click at [537, 419] on li "[STREET_ADDRESS]" at bounding box center [613, 424] width 410 height 18
type input "[STREET_ADDRESS][PERSON_NAME]"
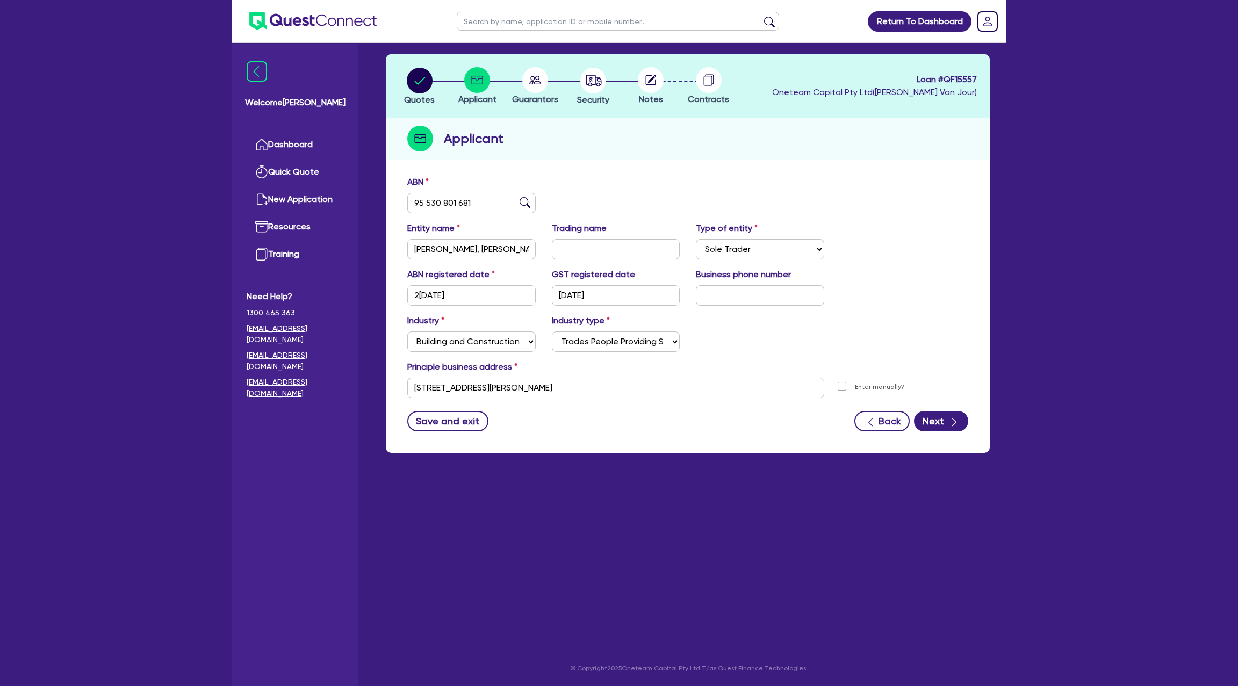
click at [825, 372] on div "Principle business address" at bounding box center [687, 369] width 577 height 17
click at [949, 417] on icon "button" at bounding box center [954, 422] width 11 height 11
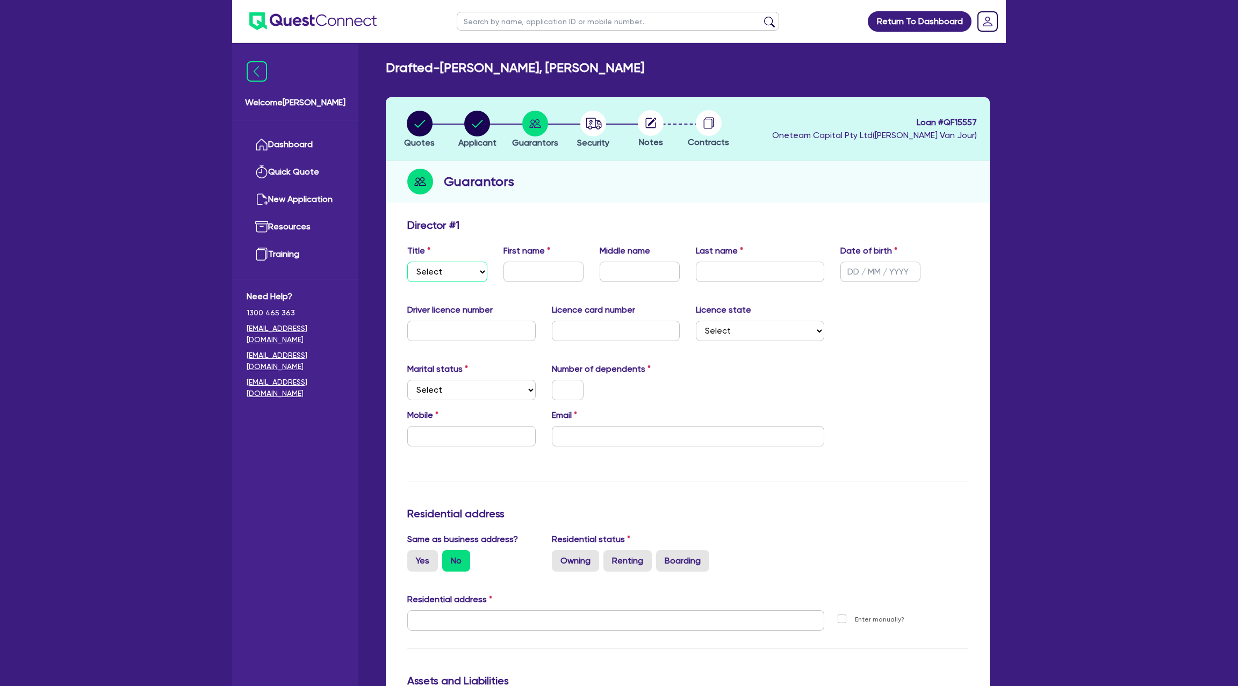
click at [446, 275] on select "Select Mr Mrs Ms Miss Dr" at bounding box center [447, 272] width 80 height 20
select select "MR"
click at [407, 262] on select "Select Mr Mrs Ms Miss Dr" at bounding box center [447, 272] width 80 height 20
click at [541, 268] on input "text" at bounding box center [544, 272] width 80 height 20
type input "[PERSON_NAME]"
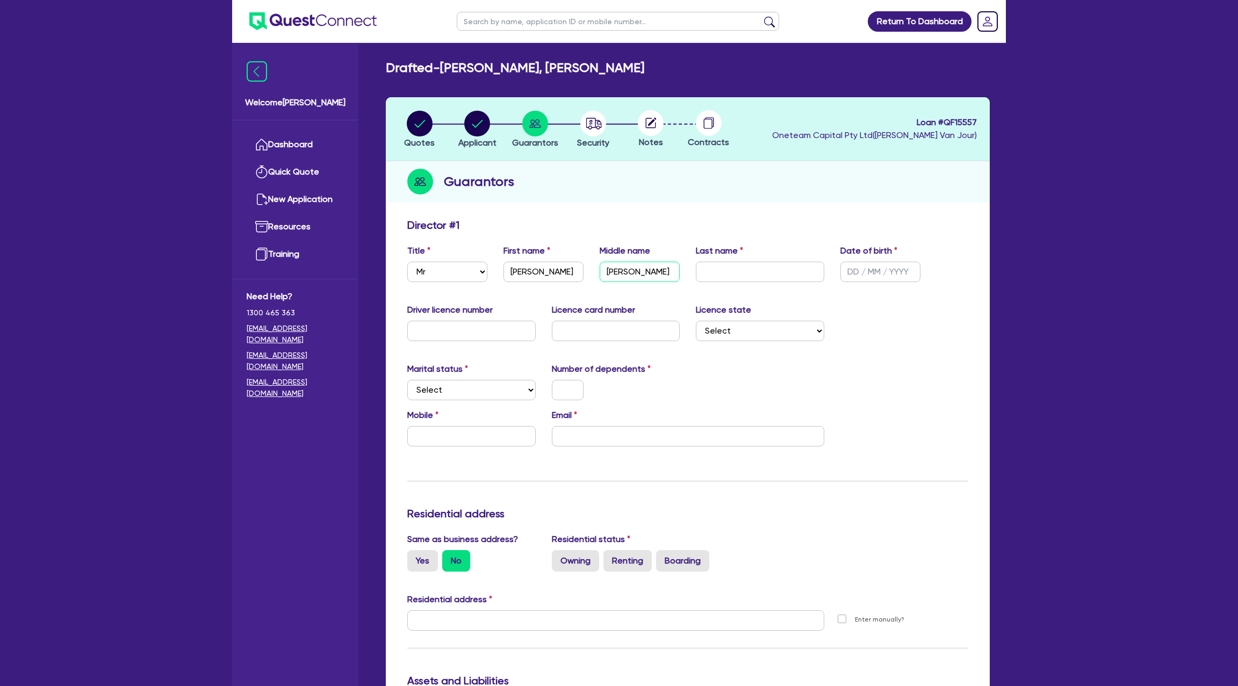
type input "[PERSON_NAME]"
click at [736, 255] on label "Last name" at bounding box center [719, 251] width 47 height 13
click at [730, 262] on input "text" at bounding box center [760, 272] width 128 height 20
drag, startPoint x: 446, startPoint y: 68, endPoint x: 540, endPoint y: 71, distance: 93.6
click at [540, 71] on h2 "Drafted - [PERSON_NAME], [PERSON_NAME]" at bounding box center [515, 68] width 259 height 16
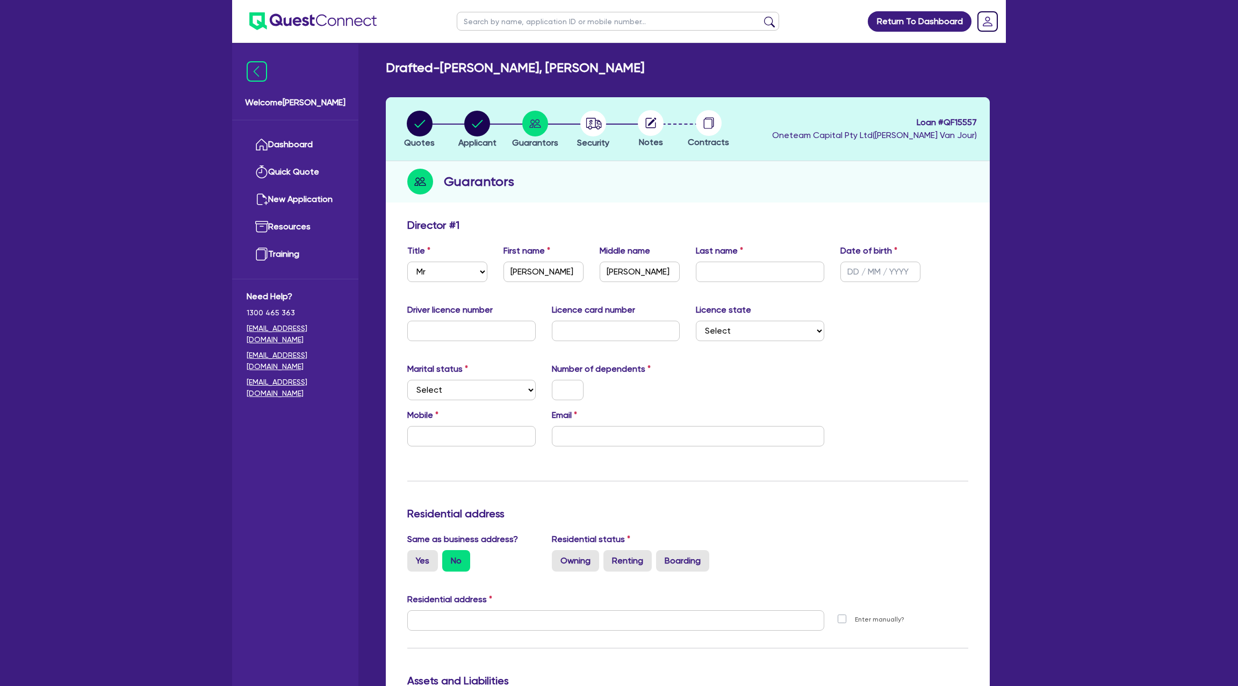
click at [488, 60] on h2 "Drafted - [PERSON_NAME], [PERSON_NAME]" at bounding box center [515, 68] width 259 height 16
drag, startPoint x: 446, startPoint y: 68, endPoint x: 537, endPoint y: 73, distance: 90.9
click at [537, 73] on h2 "Drafted - [PERSON_NAME], [PERSON_NAME]" at bounding box center [515, 68] width 259 height 16
copy h2 "WORDSWORTH"
click at [746, 271] on input "text" at bounding box center [760, 272] width 128 height 20
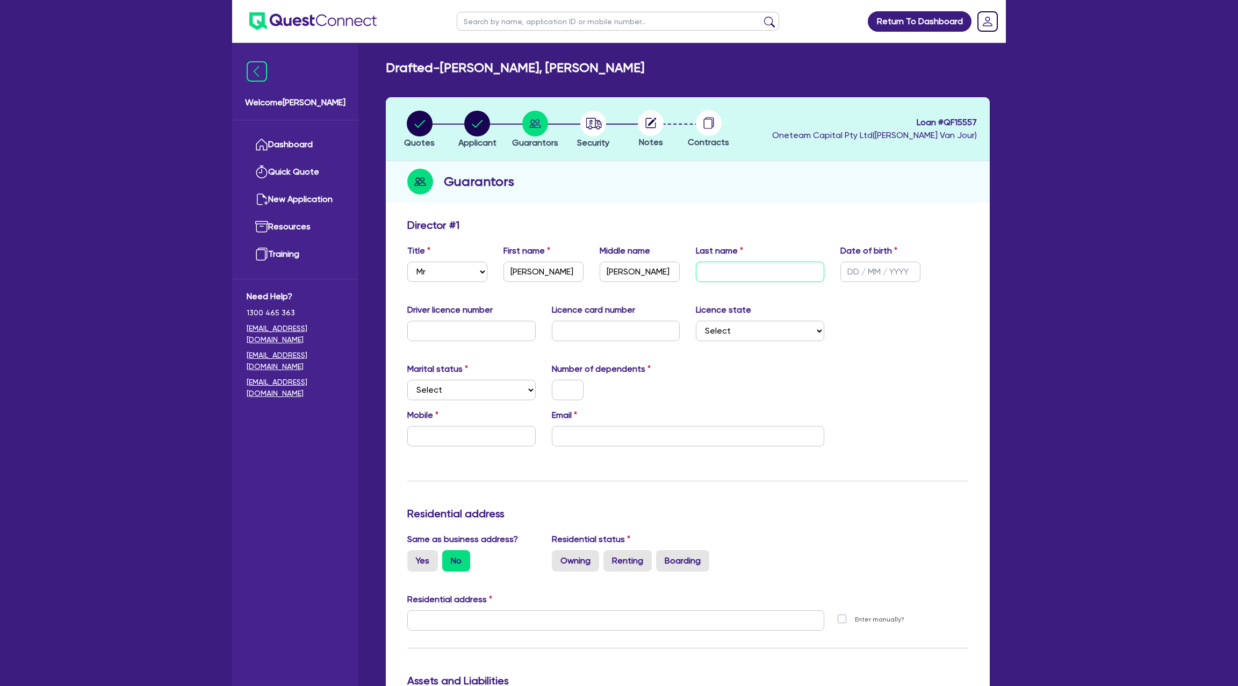
paste input "WORDSWORTH"
type input "WORDSWORTH"
click at [849, 273] on input "text" at bounding box center [881, 272] width 80 height 20
paste input "[DATE]"
type input "[DATE]"
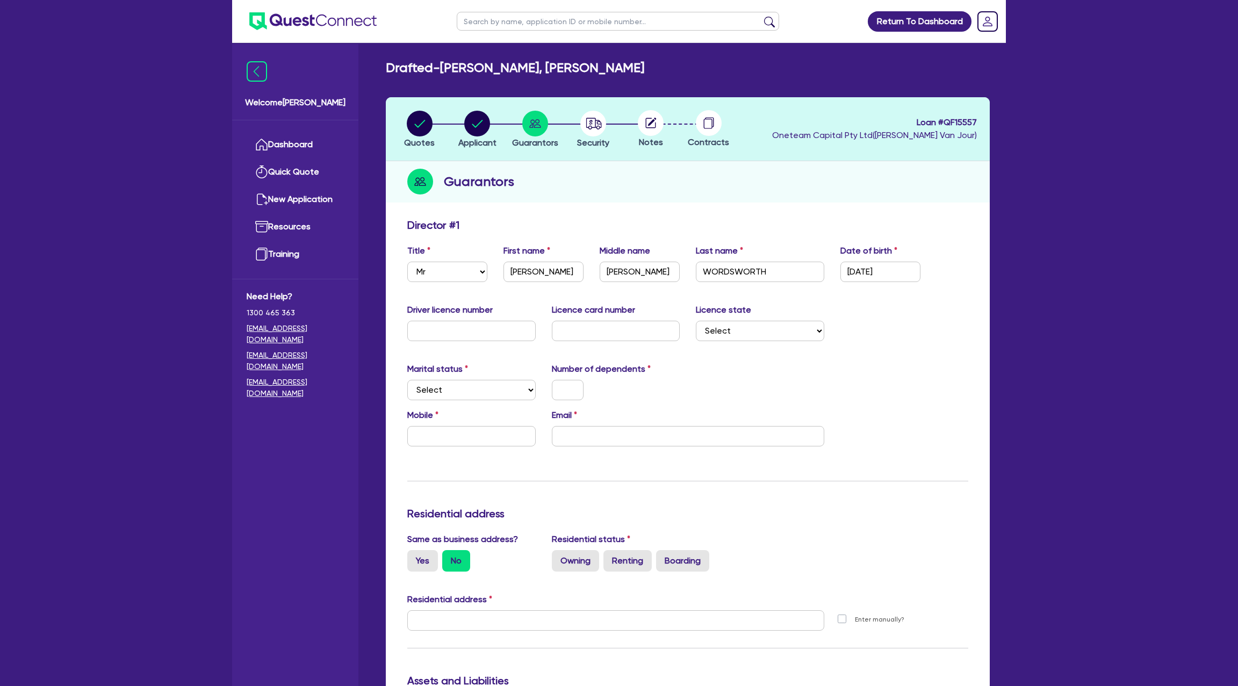
click at [915, 333] on div "Driver licence number Licence card number Licence state Select [GEOGRAPHIC_DATA…" at bounding box center [687, 327] width 577 height 46
click at [455, 329] on input "text" at bounding box center [471, 331] width 128 height 20
type input "5177309"
click at [602, 335] on input "text" at bounding box center [616, 331] width 128 height 20
type input "lo2879577"
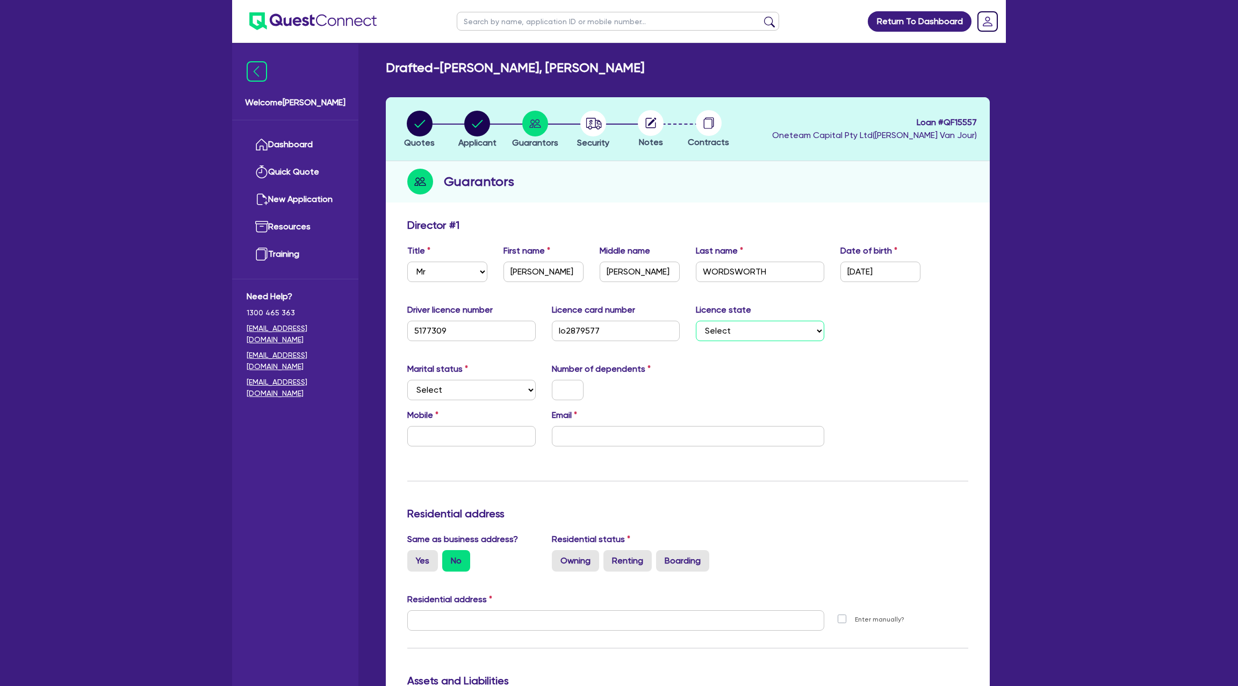
click at [779, 329] on select "Select [GEOGRAPHIC_DATA] [GEOGRAPHIC_DATA] [GEOGRAPHIC_DATA] [GEOGRAPHIC_DATA] …" at bounding box center [760, 331] width 128 height 20
select select "WA"
click at [696, 321] on select "Select [GEOGRAPHIC_DATA] [GEOGRAPHIC_DATA] [GEOGRAPHIC_DATA] [GEOGRAPHIC_DATA] …" at bounding box center [760, 331] width 128 height 20
click at [441, 390] on select "Select Single Married De Facto / Partner" at bounding box center [471, 390] width 128 height 20
select select "DE_FACTO"
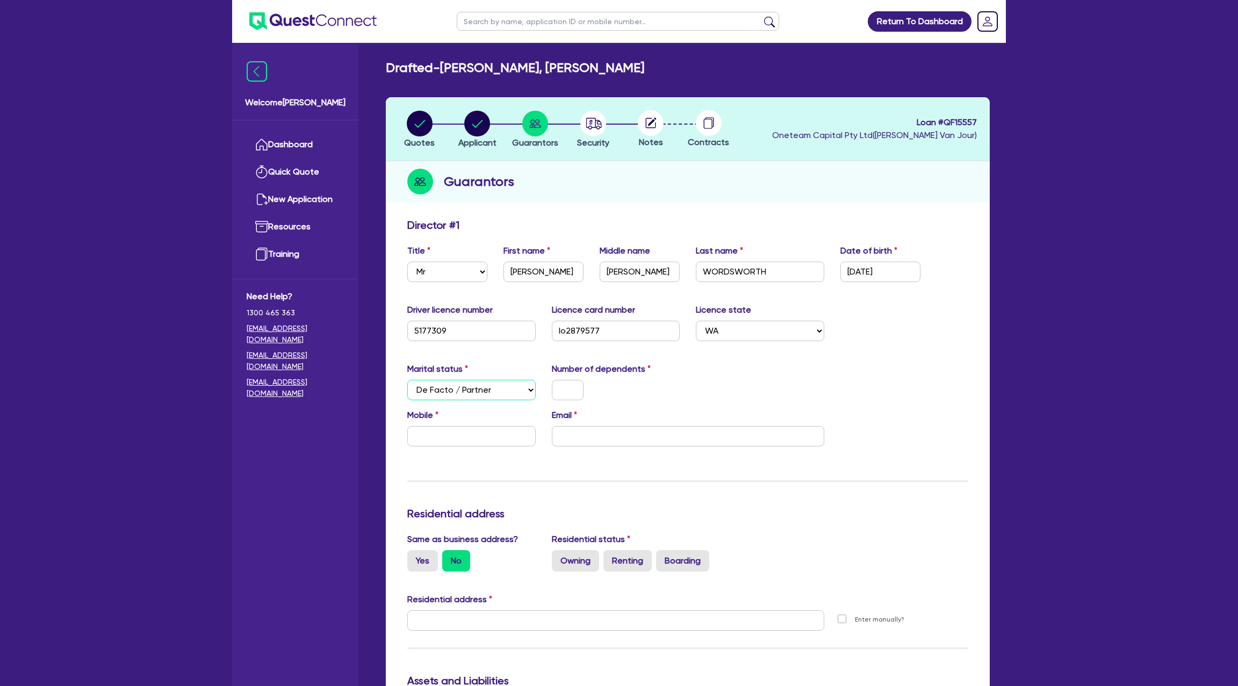
click at [407, 380] on select "Select Single Married De Facto / Partner" at bounding box center [471, 390] width 128 height 20
click at [566, 388] on input "text" at bounding box center [568, 390] width 32 height 20
click at [477, 434] on input "text" at bounding box center [471, 436] width 128 height 20
type input "2"
type input "0"
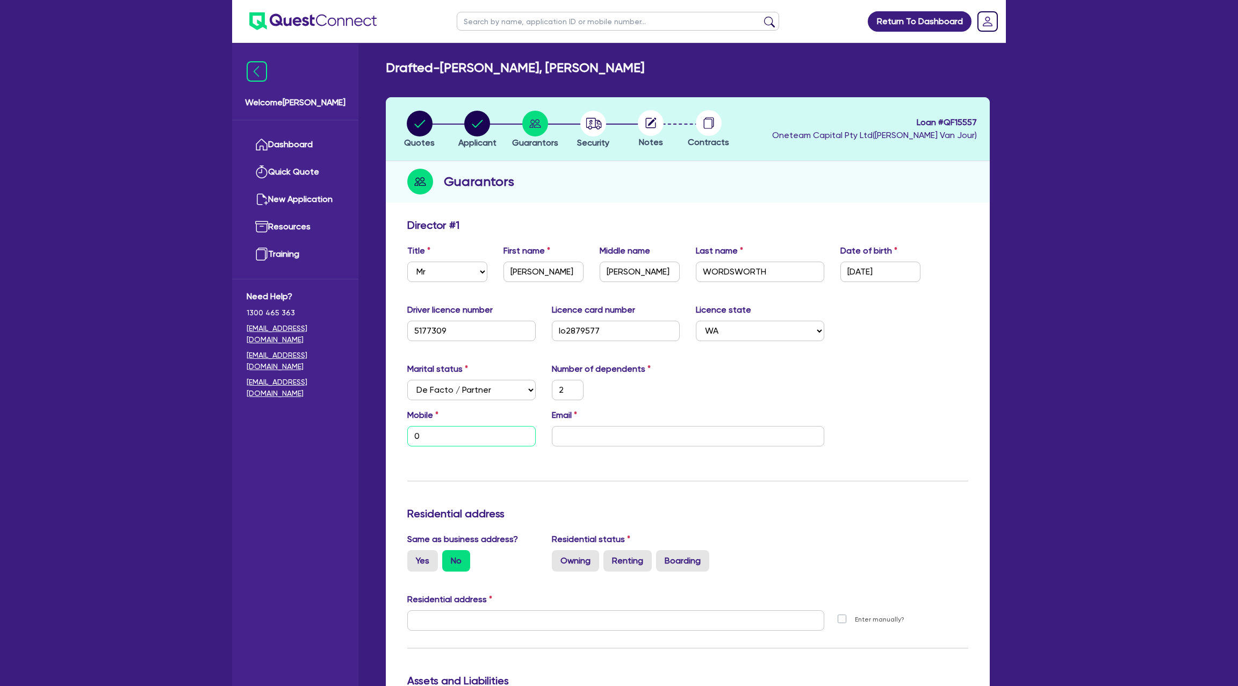
type input "2"
type input "01"
type input "2"
type input "014"
type input "2"
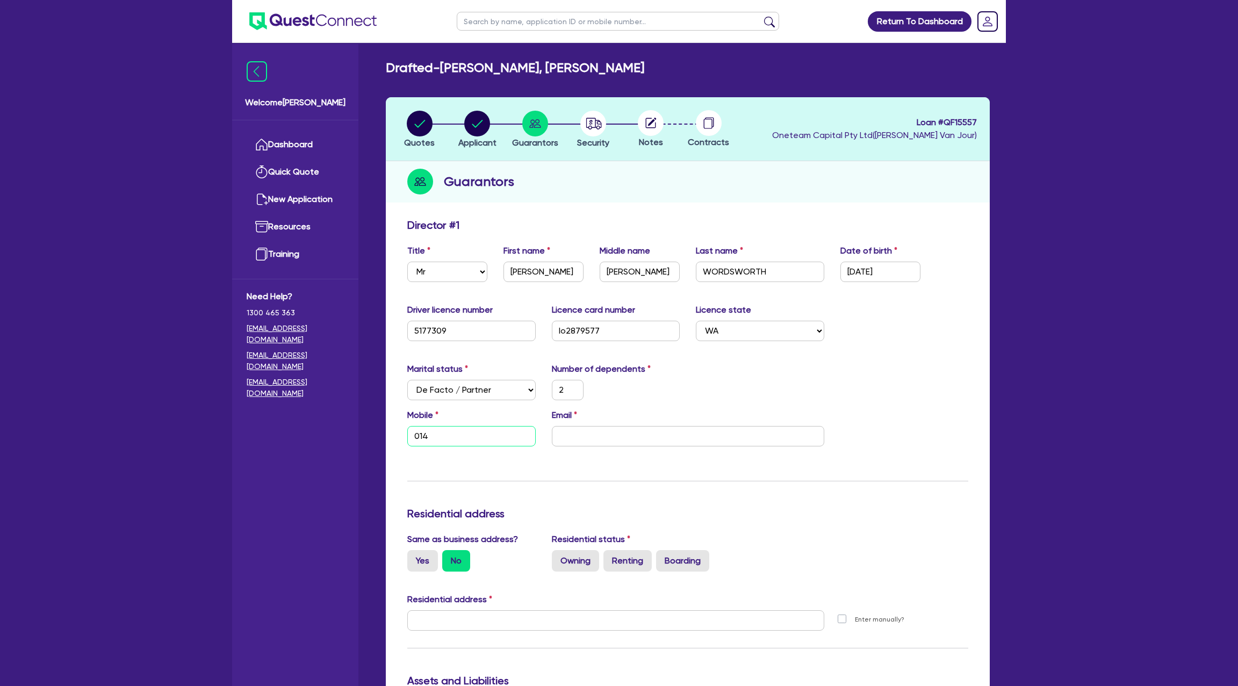
type input "01"
type input "2"
type input "0"
type input "2"
type input "04"
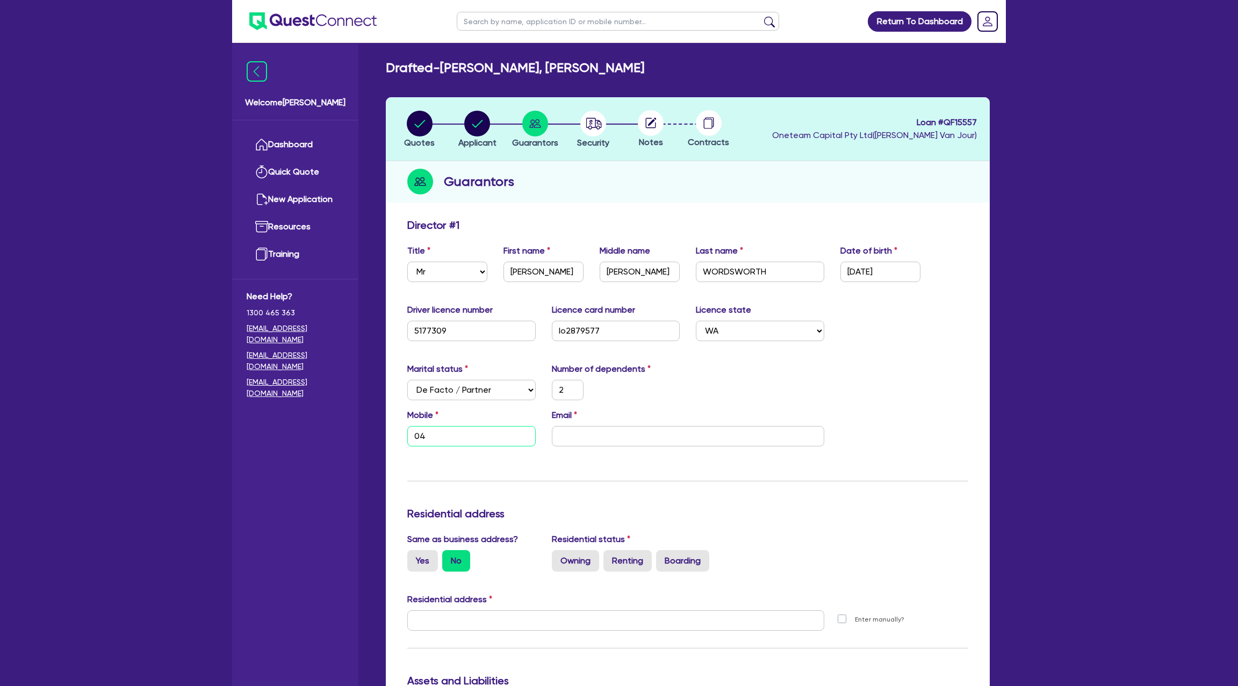
type input "2"
type input "041"
type input "2"
type input "0415"
type input "2"
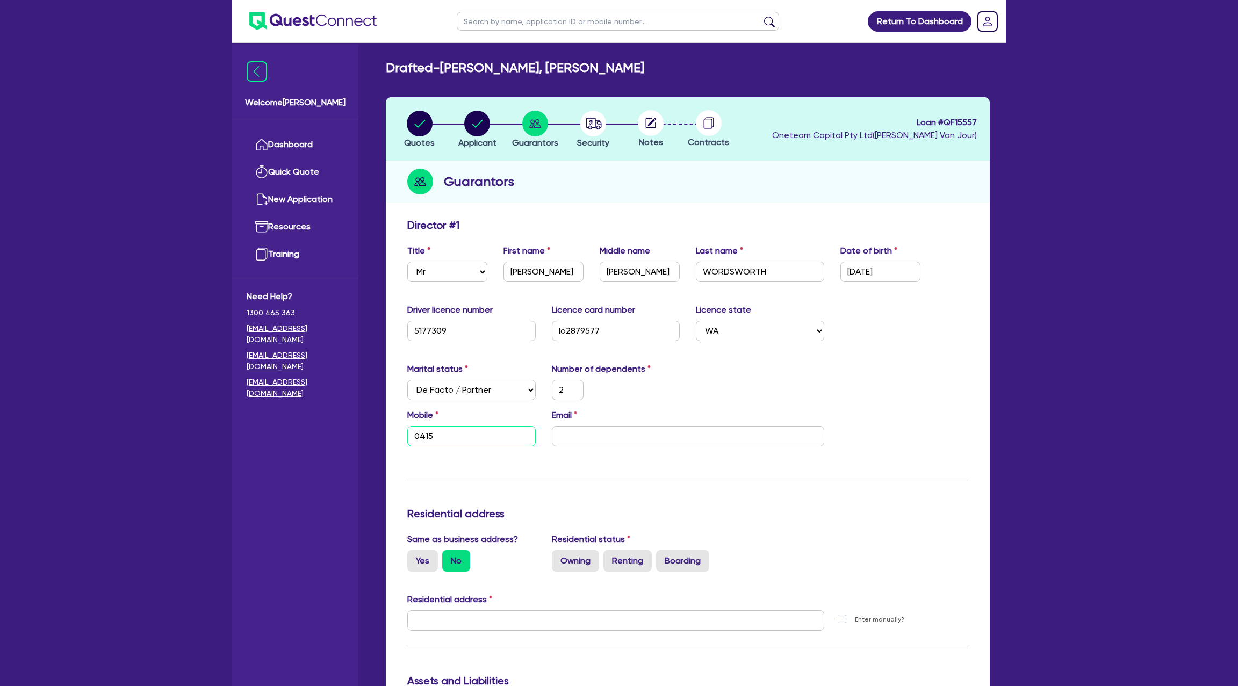
type input "0415 0"
type input "2"
type input "0415 05"
type input "2"
click at [614, 422] on div "Email" at bounding box center [688, 428] width 289 height 38
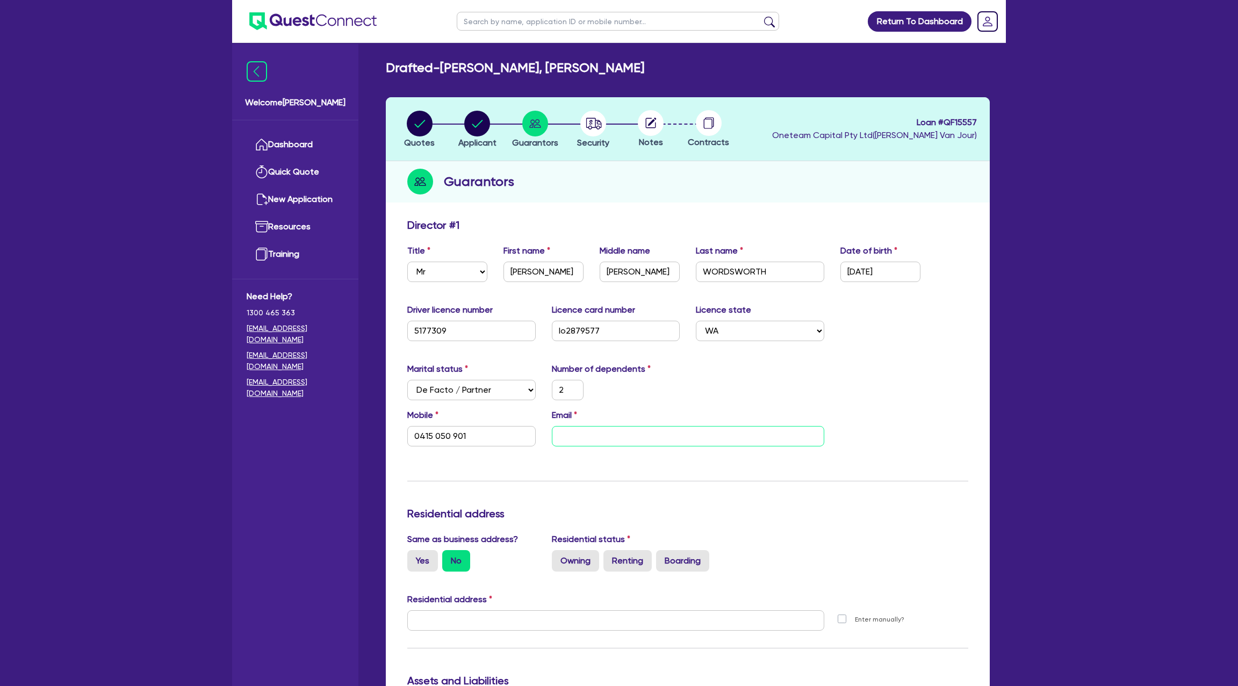
click at [597, 430] on input "email" at bounding box center [688, 436] width 272 height 20
paste input "[EMAIL_ADDRESS][DOMAIN_NAME]"
click at [802, 343] on div "Driver licence number [DRIVERS_LICENSE_NUMBER] Licence card number [DRIVERS_LIC…" at bounding box center [687, 327] width 577 height 46
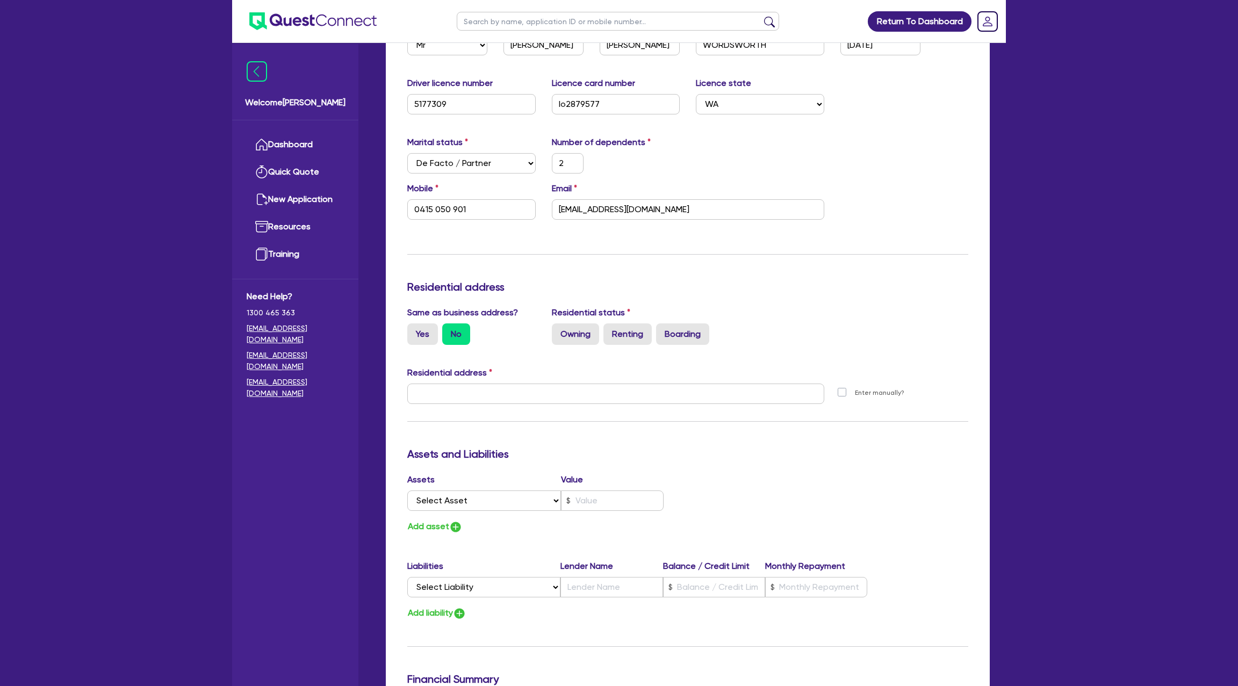
scroll to position [292, 0]
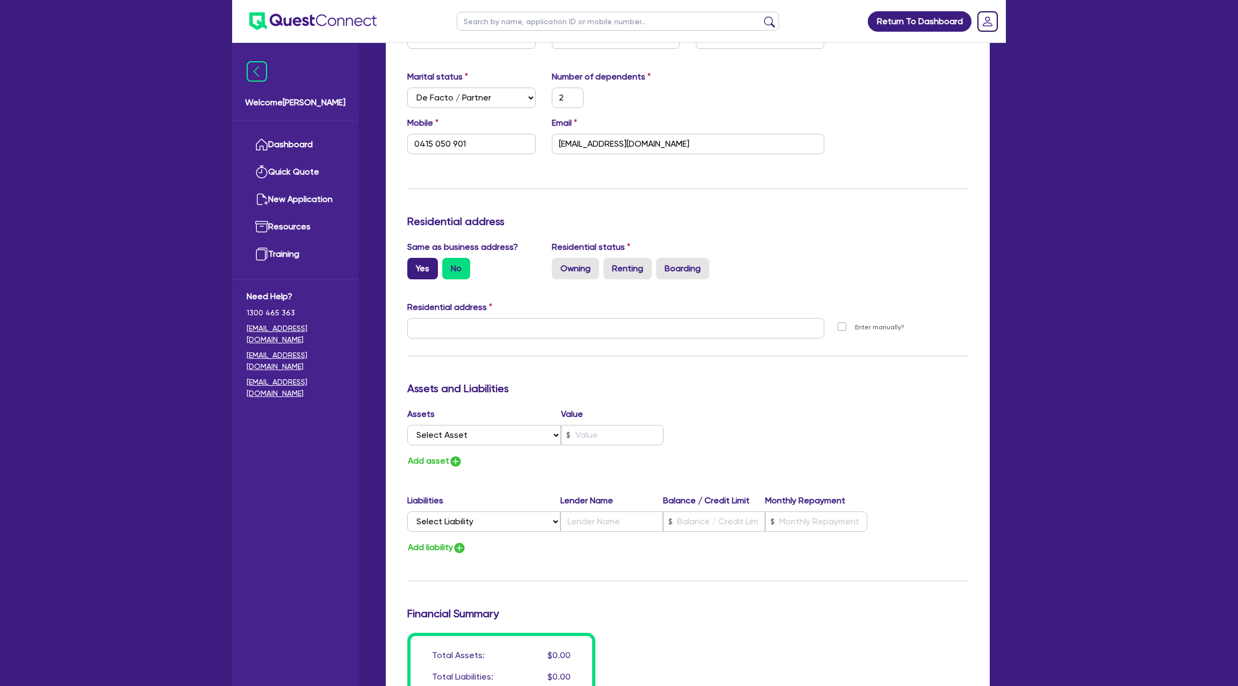
click at [423, 267] on label "Yes" at bounding box center [422, 268] width 31 height 21
click at [414, 265] on input "Yes" at bounding box center [410, 261] width 7 height 7
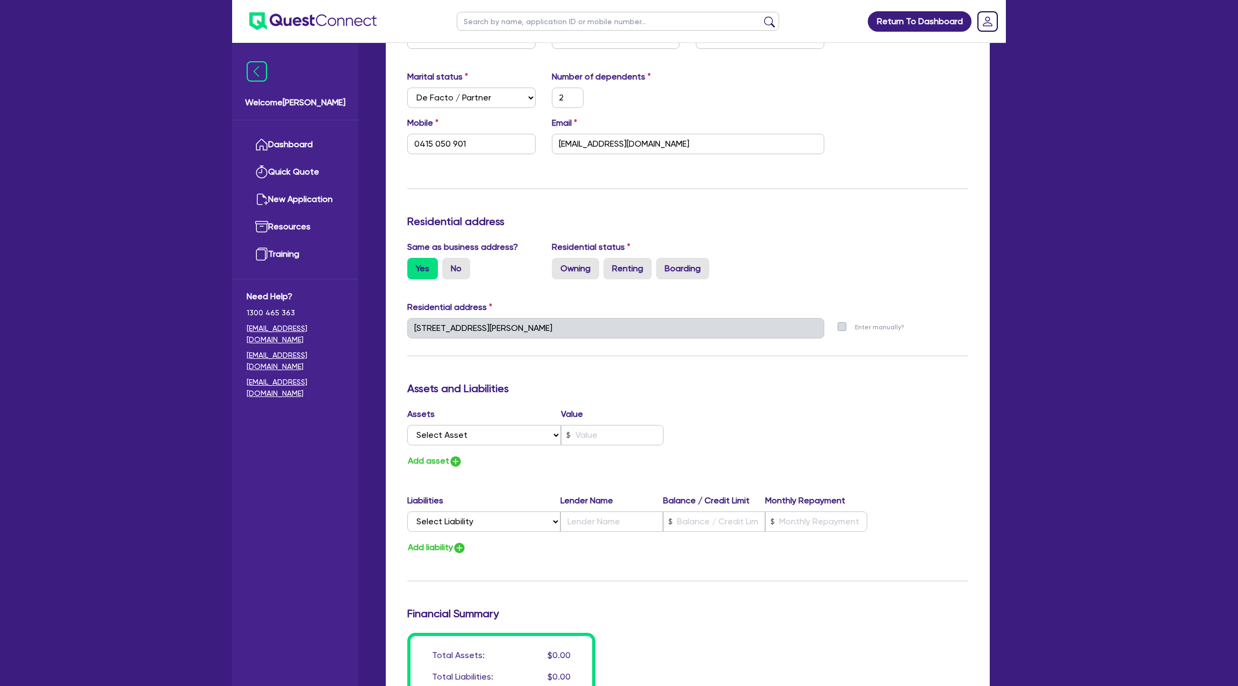
scroll to position [372, 0]
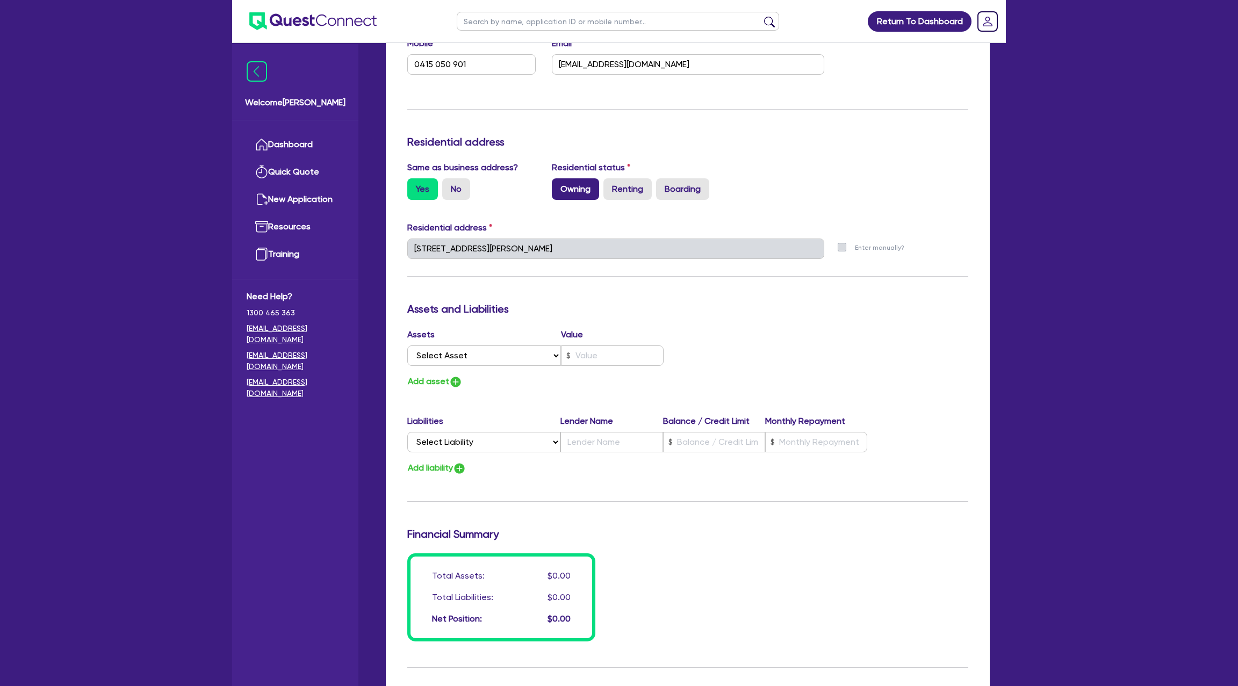
click at [575, 186] on label "Owning" at bounding box center [575, 188] width 47 height 21
click at [559, 185] on input "Owning" at bounding box center [555, 181] width 7 height 7
click at [458, 361] on select "Select Asset Cash Property Investment property Vehicle Truck Trailer Equipment …" at bounding box center [484, 356] width 154 height 20
click at [407, 346] on select "Select Asset Cash Property Investment property Vehicle Truck Trailer Equipment …" at bounding box center [484, 356] width 154 height 20
click at [609, 351] on input "text" at bounding box center [612, 356] width 103 height 20
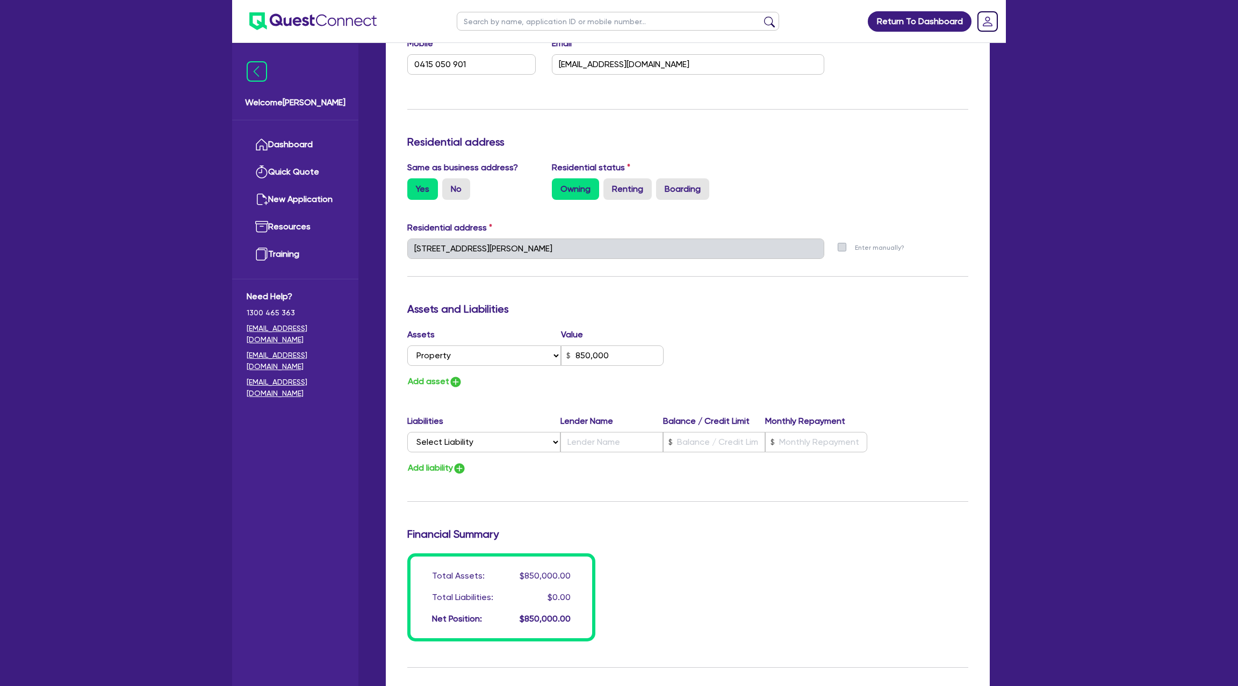
click at [786, 385] on div "Assets Value Select Asset Cash Property Investment property Vehicle Truck Trail…" at bounding box center [687, 358] width 577 height 61
click at [469, 433] on select "Select Liability Credit card Mortgage Investment property loan Vehicle loan Tru…" at bounding box center [483, 442] width 153 height 20
click at [407, 432] on select "Select Liability Credit card Mortgage Investment property loan Vehicle loan Tru…" at bounding box center [483, 442] width 153 height 20
click at [716, 440] on input "text" at bounding box center [714, 442] width 102 height 20
click at [803, 440] on input "text" at bounding box center [816, 442] width 102 height 20
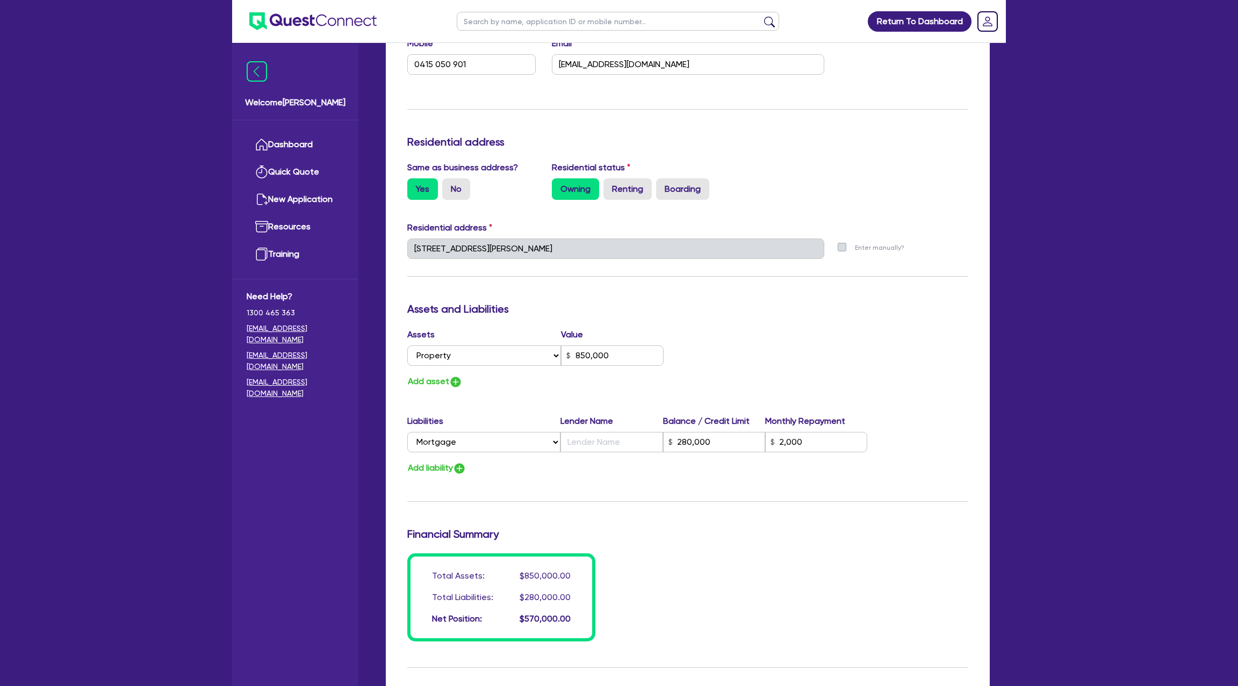
click at [856, 396] on div "Update residential status for Director #1 Boarding is only acceptable when the …" at bounding box center [687, 244] width 561 height 795
click at [587, 449] on input "text" at bounding box center [612, 442] width 102 height 20
drag, startPoint x: 710, startPoint y: 443, endPoint x: 680, endPoint y: 443, distance: 30.1
click at [680, 443] on input "280,000" at bounding box center [714, 442] width 102 height 20
click at [599, 440] on input "text" at bounding box center [612, 442] width 102 height 20
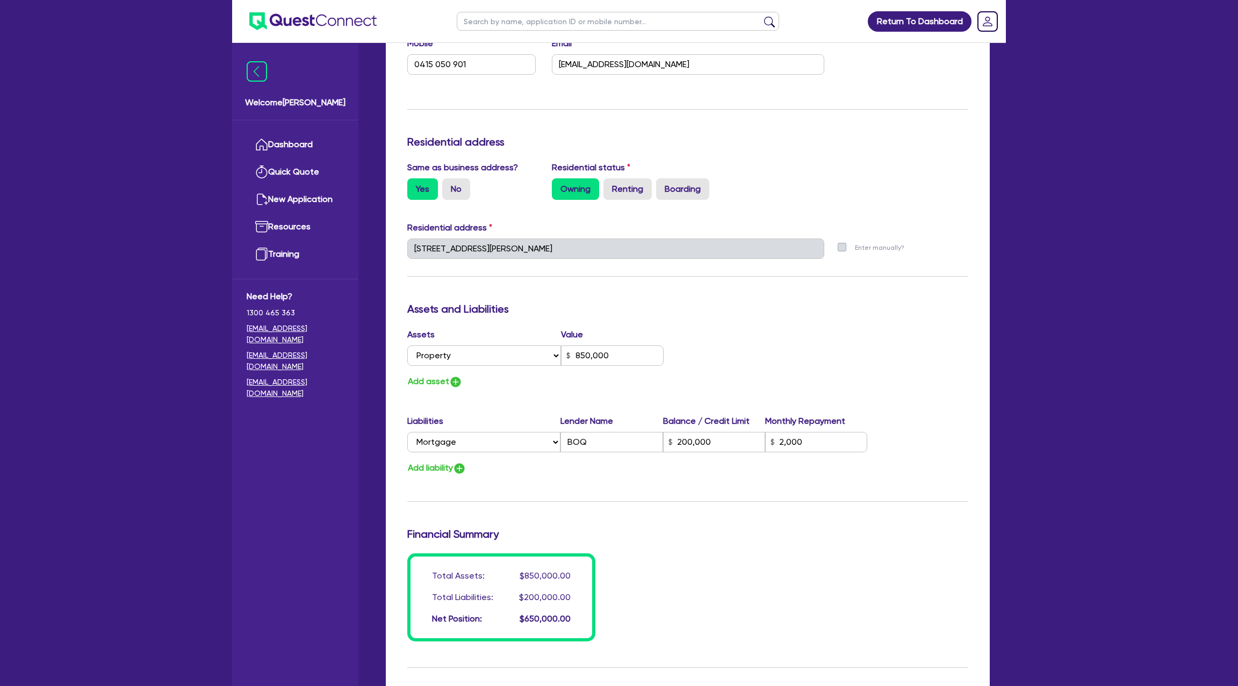
click at [780, 319] on div "Update residential status for Director #1 Boarding is only acceptable when the …" at bounding box center [687, 244] width 561 height 795
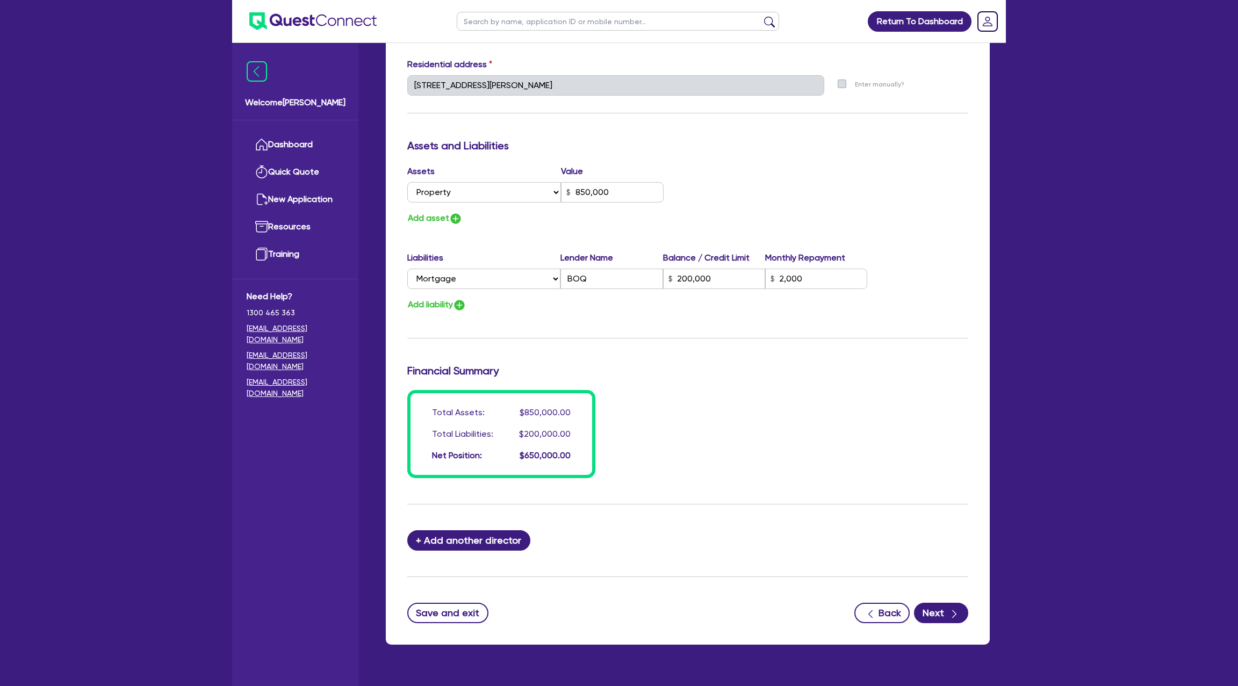
scroll to position [557, 0]
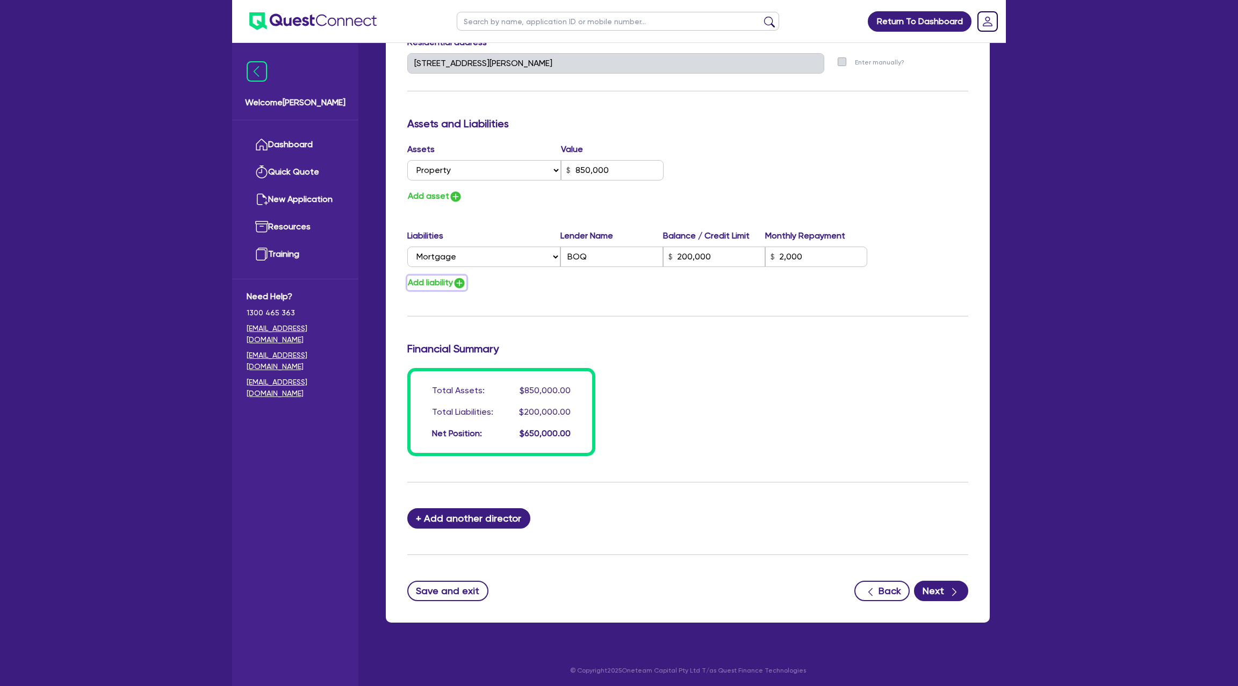
click at [455, 281] on button "Add liability" at bounding box center [436, 283] width 59 height 15
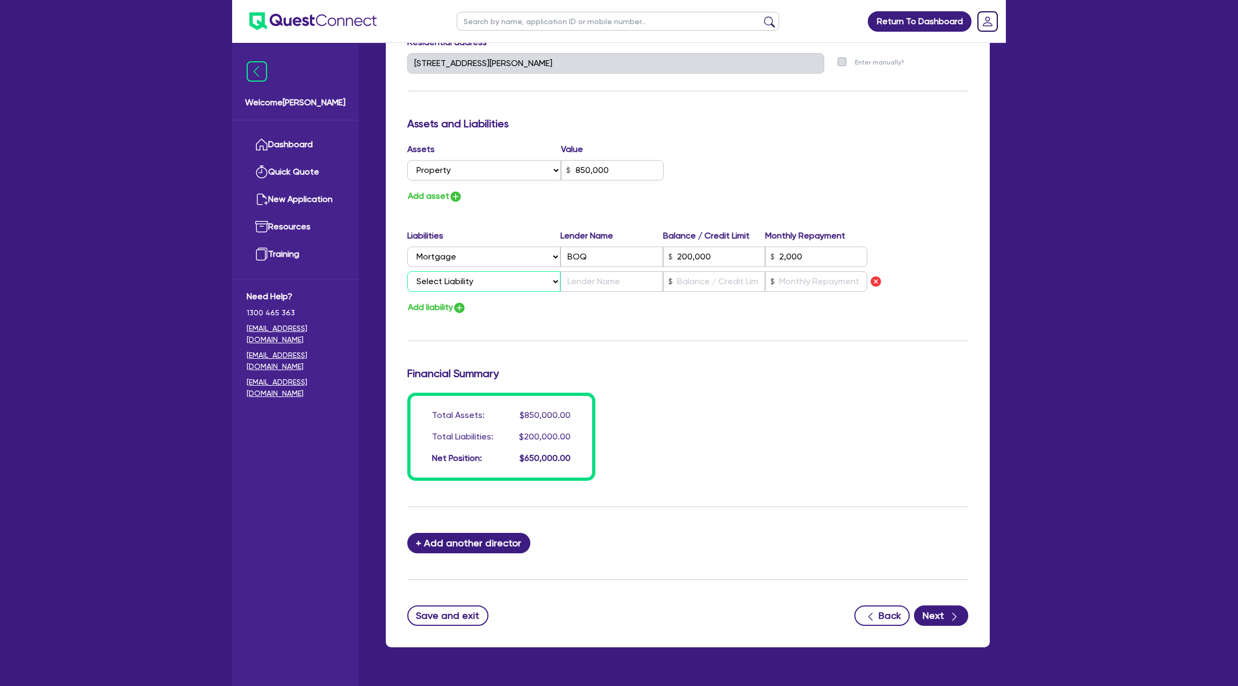
click at [458, 283] on select "Select Liability Credit card Mortgage Investment property loan Vehicle loan Tru…" at bounding box center [483, 281] width 153 height 20
click at [407, 271] on select "Select Liability Credit card Mortgage Investment property loan Vehicle loan Tru…" at bounding box center [483, 281] width 153 height 20
click at [721, 278] on input "text" at bounding box center [714, 281] width 102 height 20
click at [760, 355] on div "Update residential status for Director #1 Boarding is only acceptable when the …" at bounding box center [687, 71] width 561 height 820
click at [945, 602] on form "Update residential status for Director #1 Boarding is only acceptable when the …" at bounding box center [687, 143] width 561 height 965
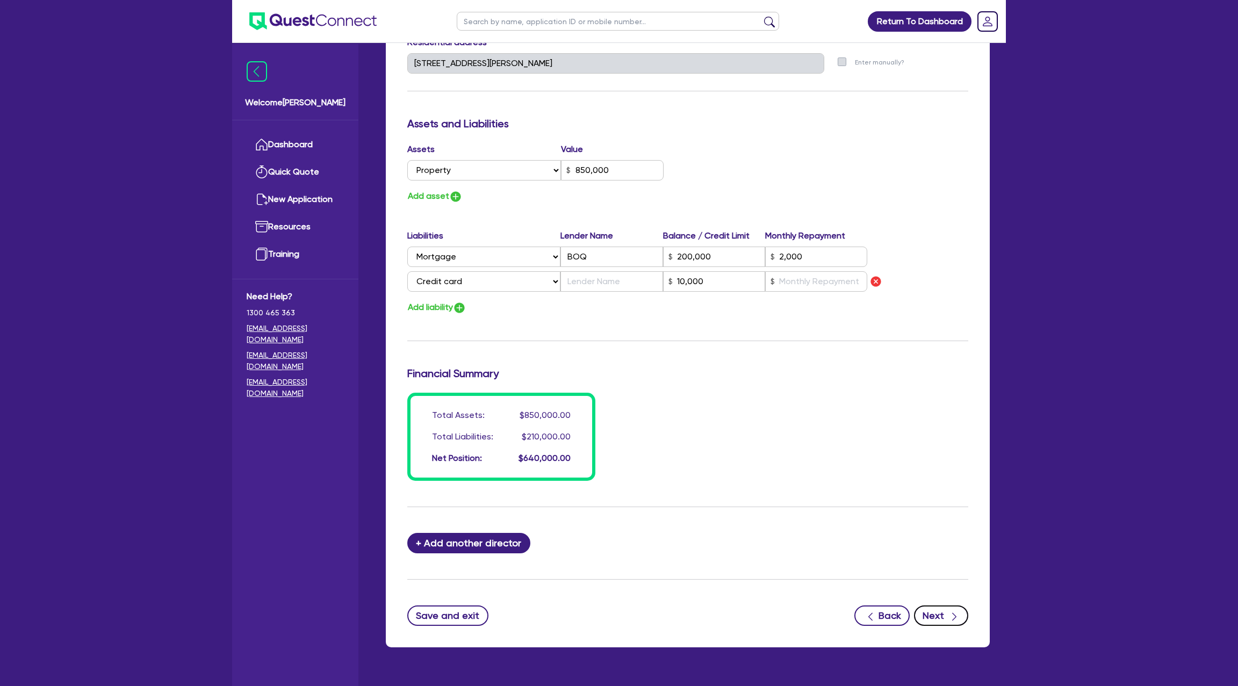
click at [941, 615] on button "Next" at bounding box center [941, 616] width 54 height 20
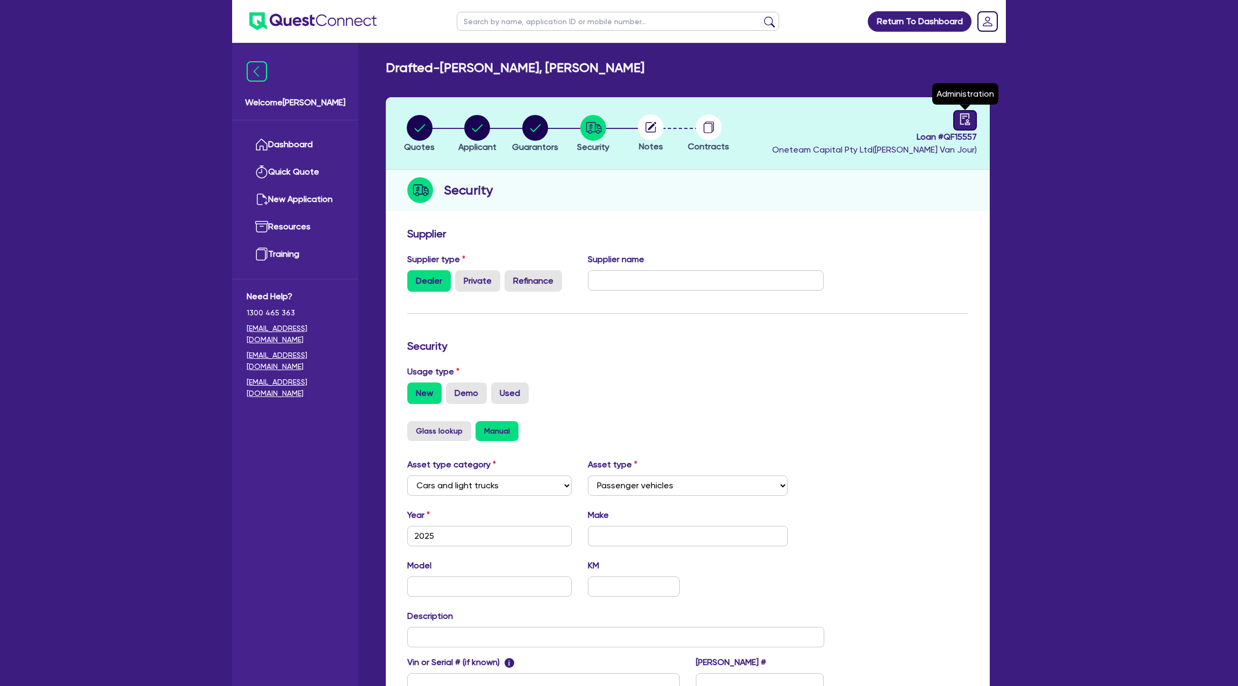
click at [972, 120] on div at bounding box center [965, 120] width 24 height 20
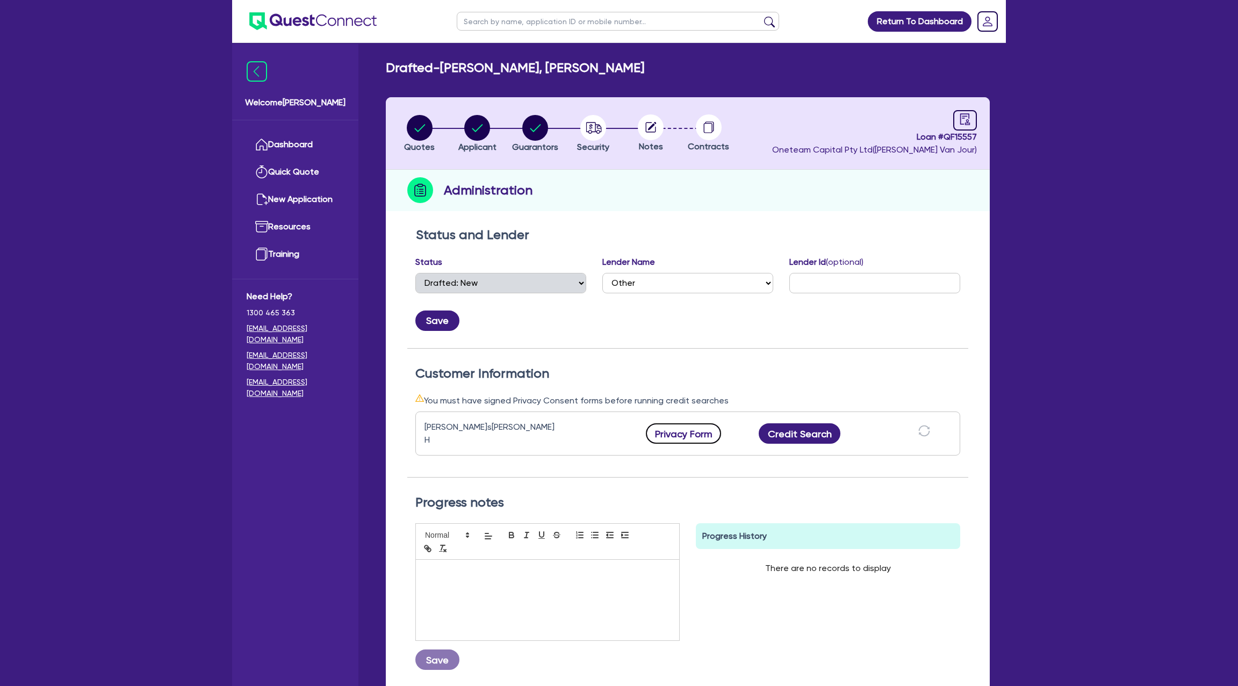
click at [683, 429] on button "Privacy Form" at bounding box center [683, 434] width 75 height 20
click at [807, 436] on button "Credit Search" at bounding box center [800, 434] width 82 height 20
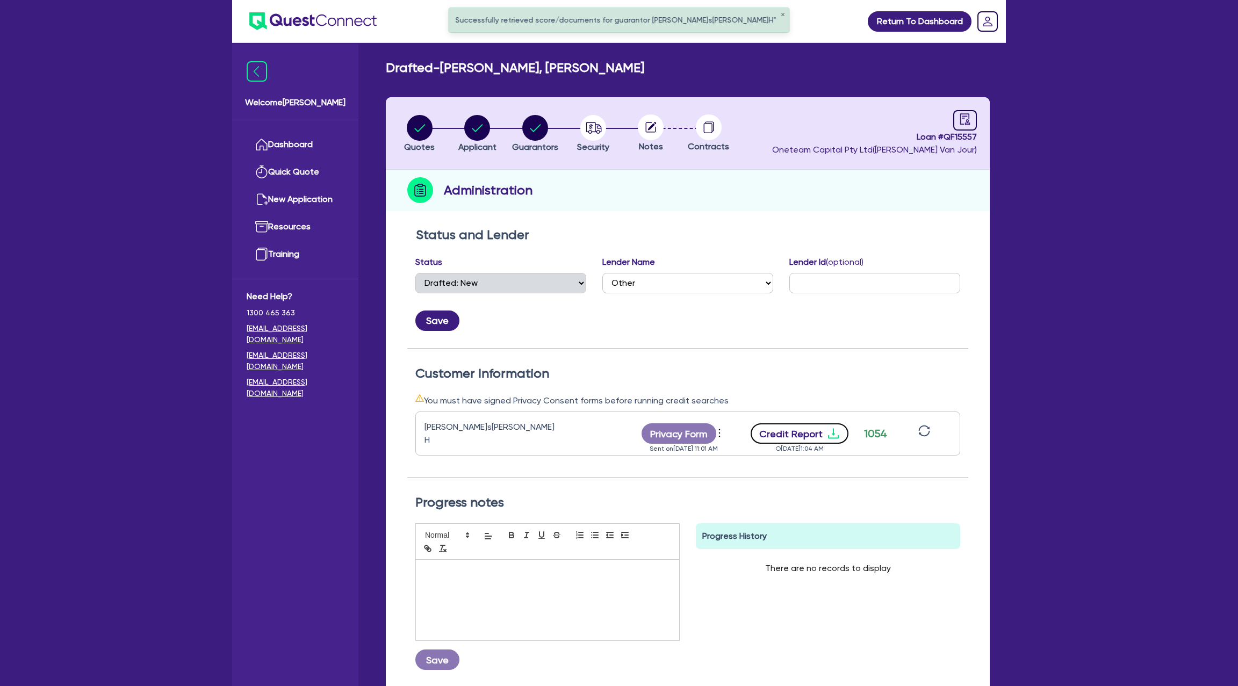
click at [807, 436] on button "Credit Report" at bounding box center [800, 434] width 98 height 20
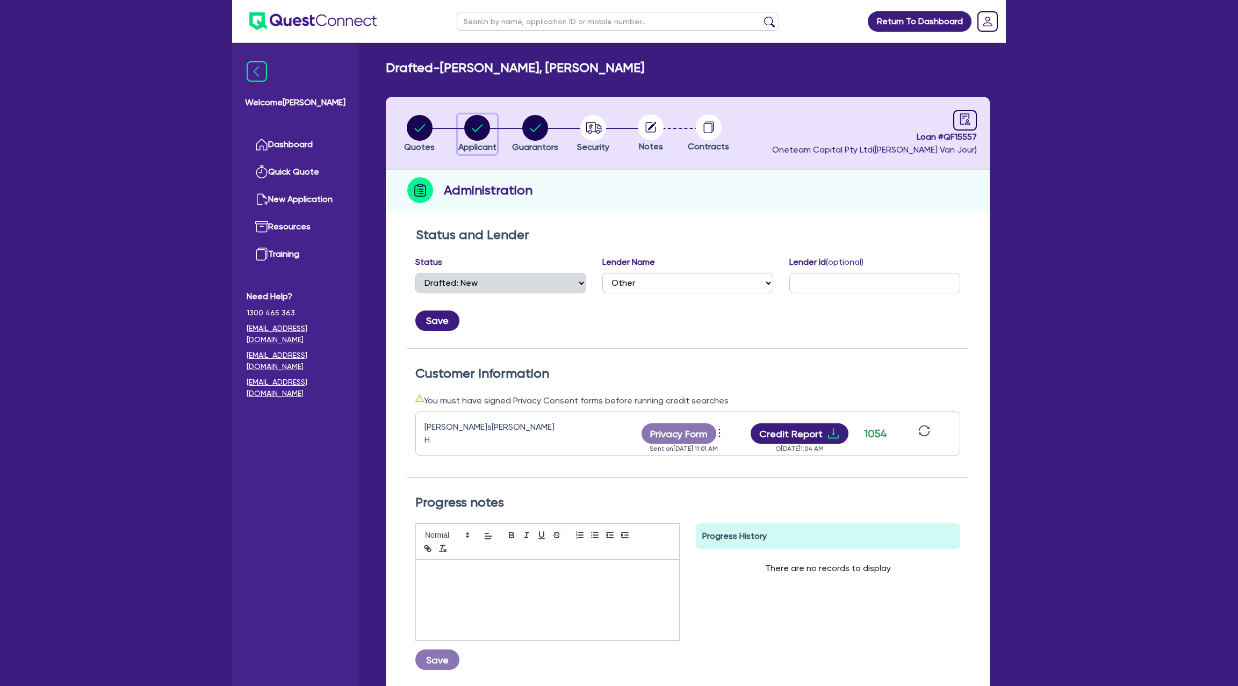
click at [476, 128] on circle "button" at bounding box center [477, 128] width 26 height 26
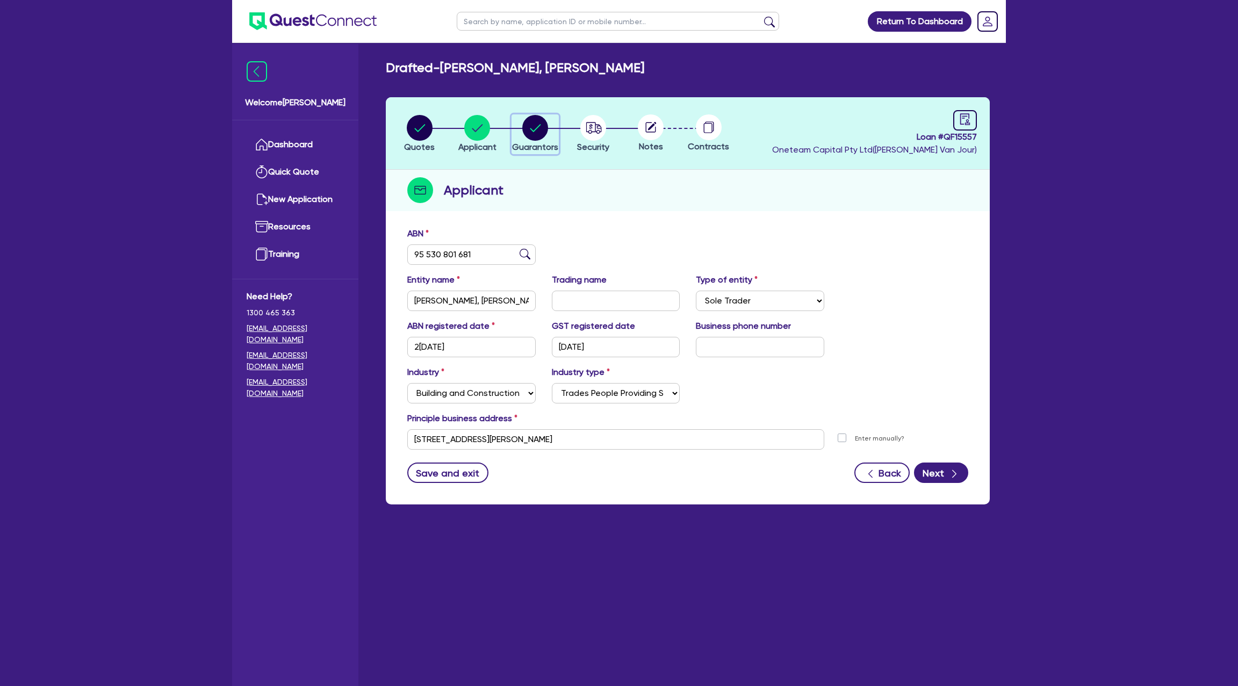
click at [532, 125] on circle "button" at bounding box center [535, 128] width 26 height 26
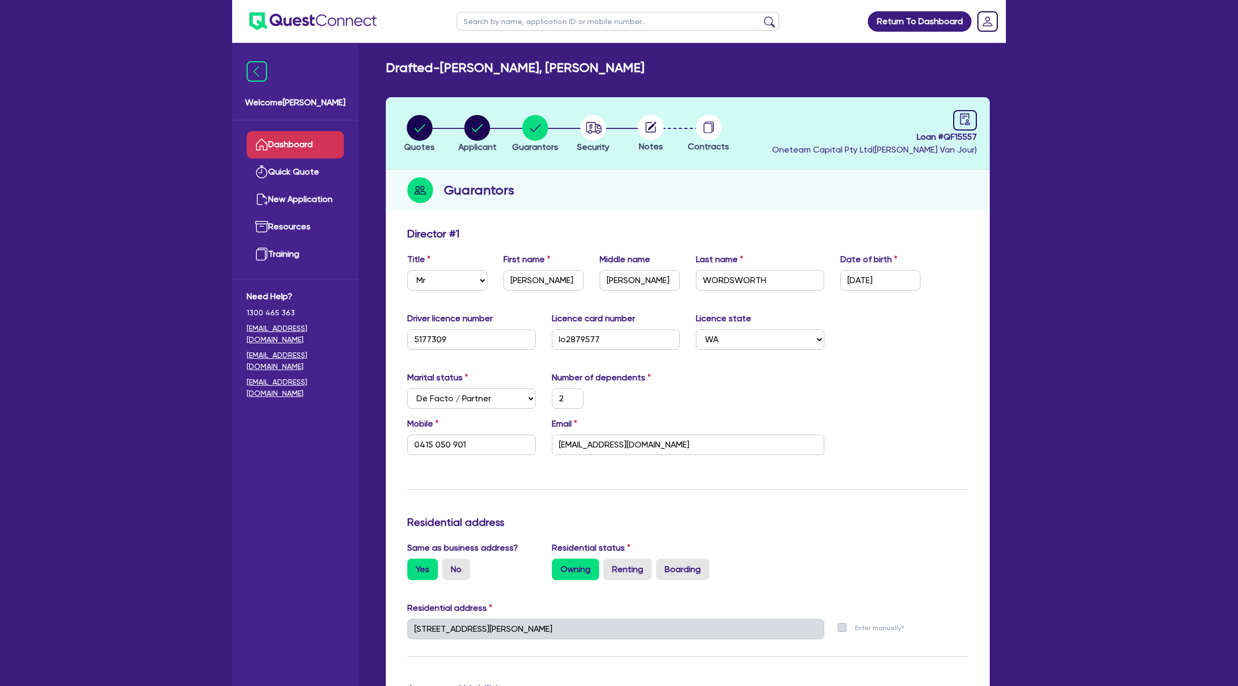
click at [313, 139] on link "Dashboard" at bounding box center [295, 144] width 97 height 27
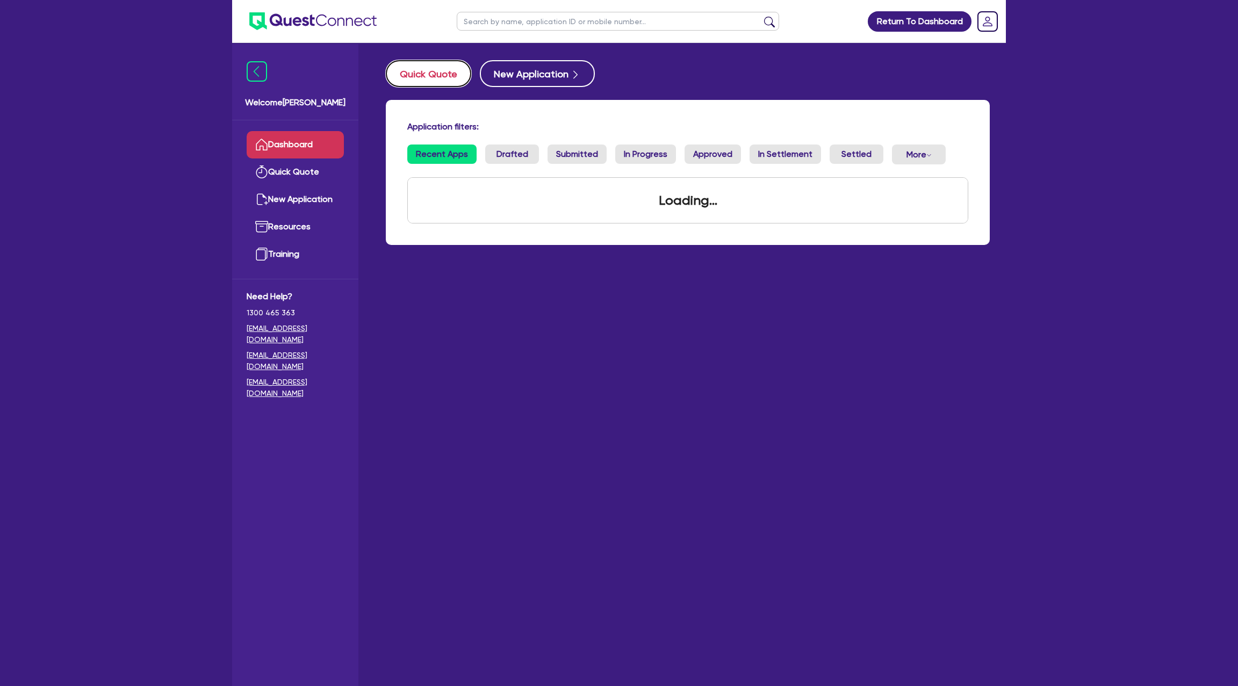
click at [438, 69] on button "Quick Quote" at bounding box center [428, 73] width 85 height 27
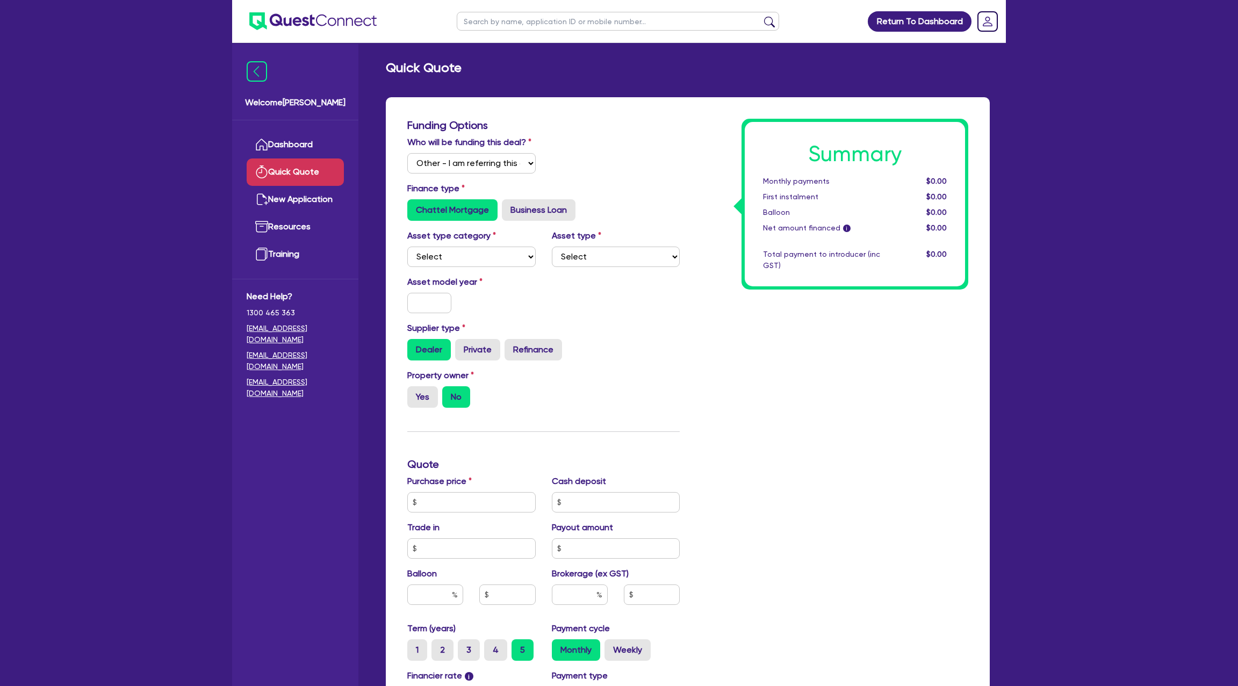
click at [607, 142] on div "Who will be funding this deal? Select I will fund 100% I will co-fund with Ques…" at bounding box center [543, 159] width 289 height 46
click at [467, 267] on select "Select Cars and light trucks Primary assets Secondary assets Tertiary assets" at bounding box center [471, 257] width 128 height 20
click at [407, 247] on select "Select Cars and light trucks Primary assets Secondary assets Tertiary assets" at bounding box center [471, 257] width 128 height 20
click at [585, 250] on select "Select Passenger vehicles Vans and utes Light trucks up to 4.5 tonne" at bounding box center [616, 257] width 128 height 20
click at [552, 247] on select "Select Passenger vehicles Vans and utes Light trucks up to 4.5 tonne" at bounding box center [616, 257] width 128 height 20
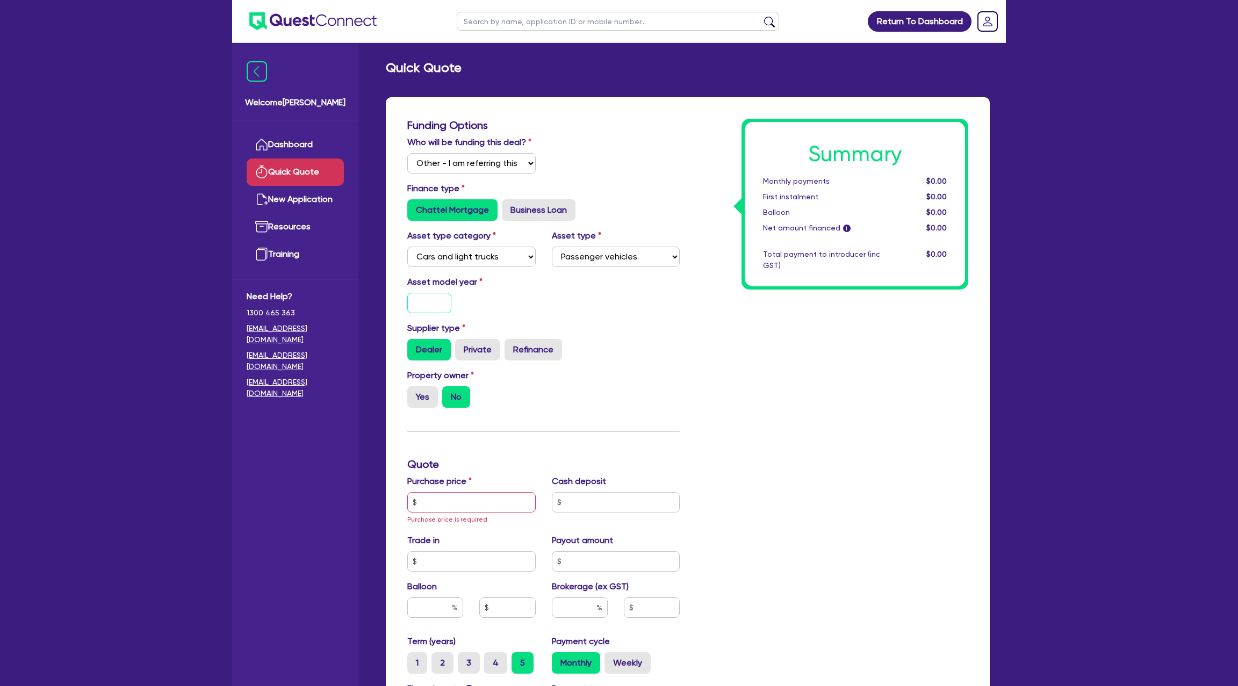
click at [434, 304] on input "text" at bounding box center [429, 303] width 44 height 20
click at [613, 306] on div "Asset model year [DATE]" at bounding box center [543, 299] width 289 height 46
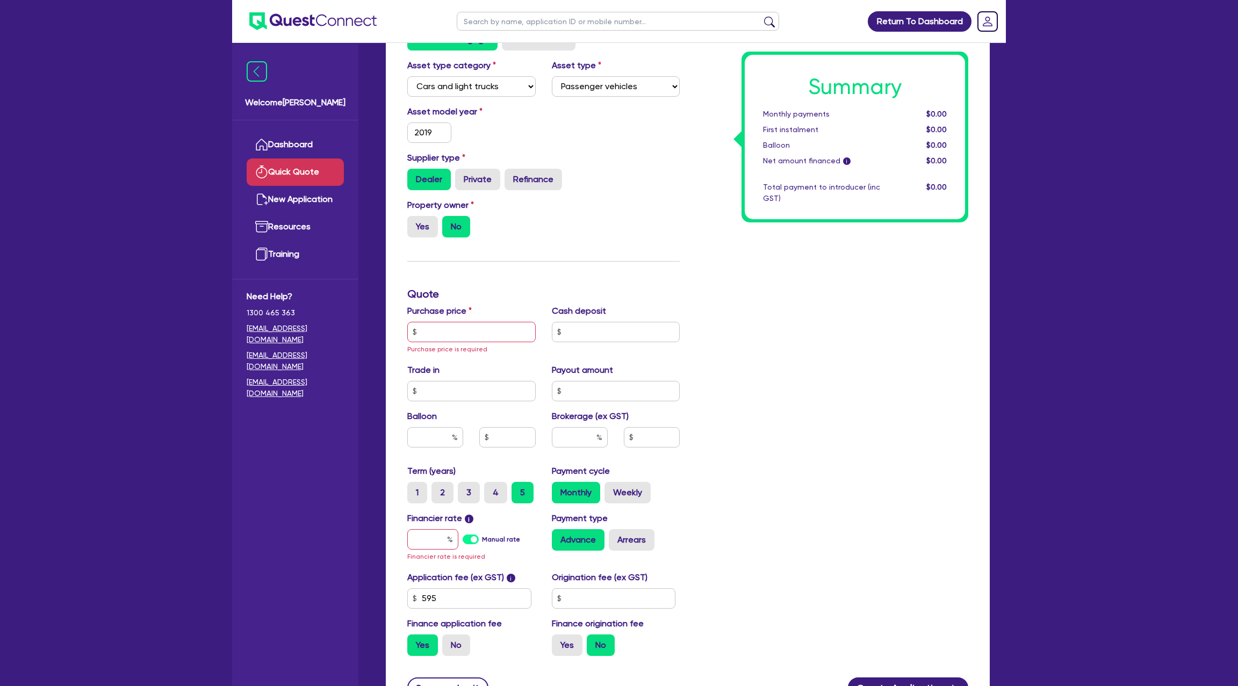
scroll to position [185, 0]
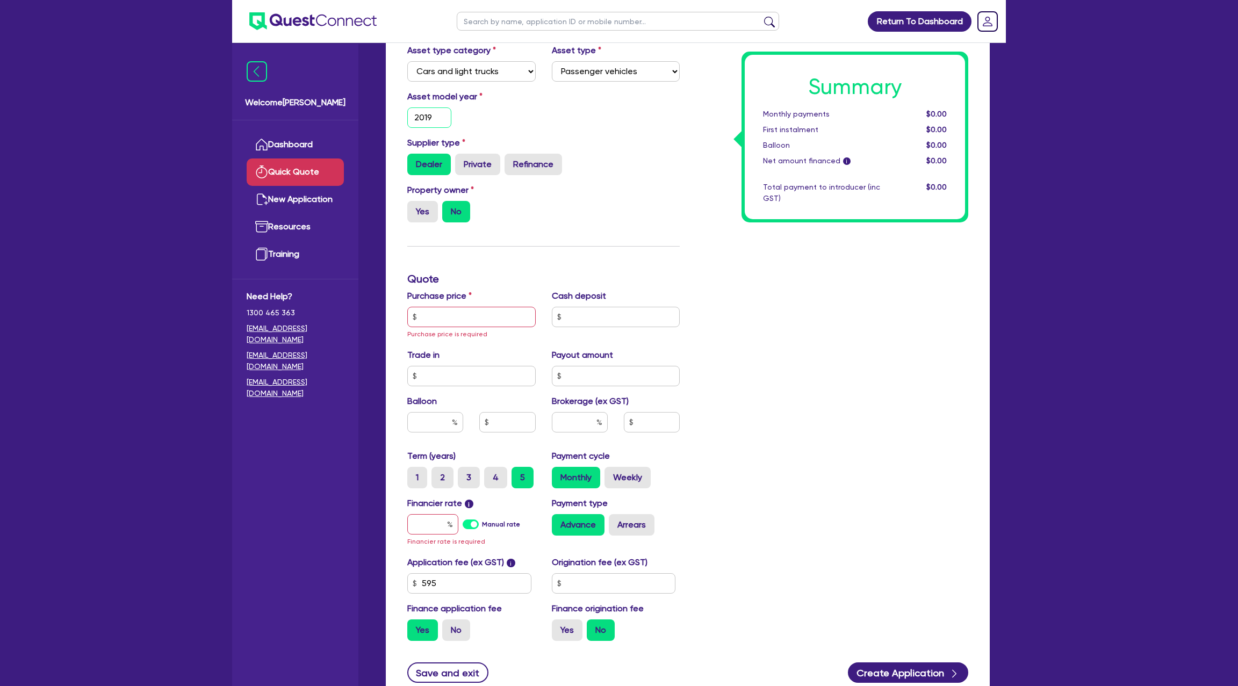
click at [449, 120] on input "2019" at bounding box center [429, 117] width 44 height 20
click at [594, 120] on div "Asset model year [DATE]" at bounding box center [543, 113] width 289 height 46
click at [464, 316] on input "text" at bounding box center [471, 317] width 128 height 20
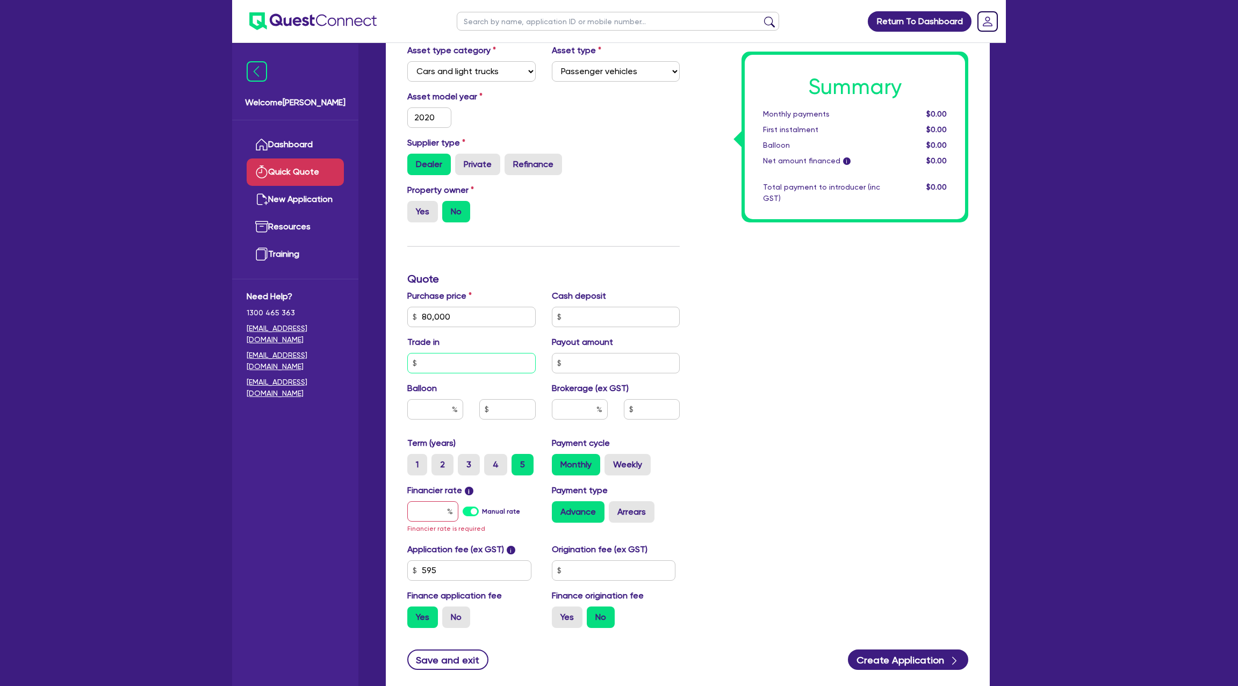
click at [428, 366] on input "text" at bounding box center [471, 363] width 128 height 20
click at [1004, 314] on div "Quick Quote Funding Options Who will be funding this deal? Select I will fund 1…" at bounding box center [688, 290] width 636 height 830
click at [448, 504] on input "text" at bounding box center [432, 511] width 51 height 20
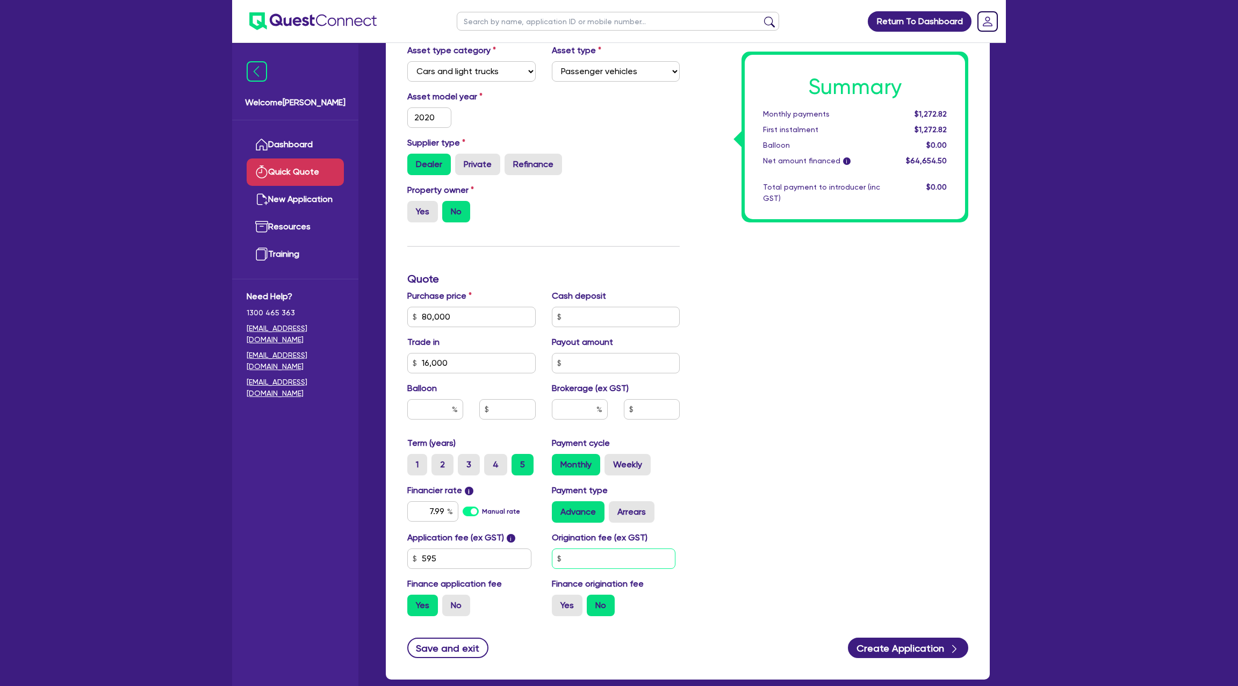
click at [615, 556] on input "text" at bounding box center [614, 559] width 124 height 20
click at [568, 614] on label "Yes" at bounding box center [567, 605] width 31 height 21
click at [559, 602] on input "Yes" at bounding box center [555, 598] width 7 height 7
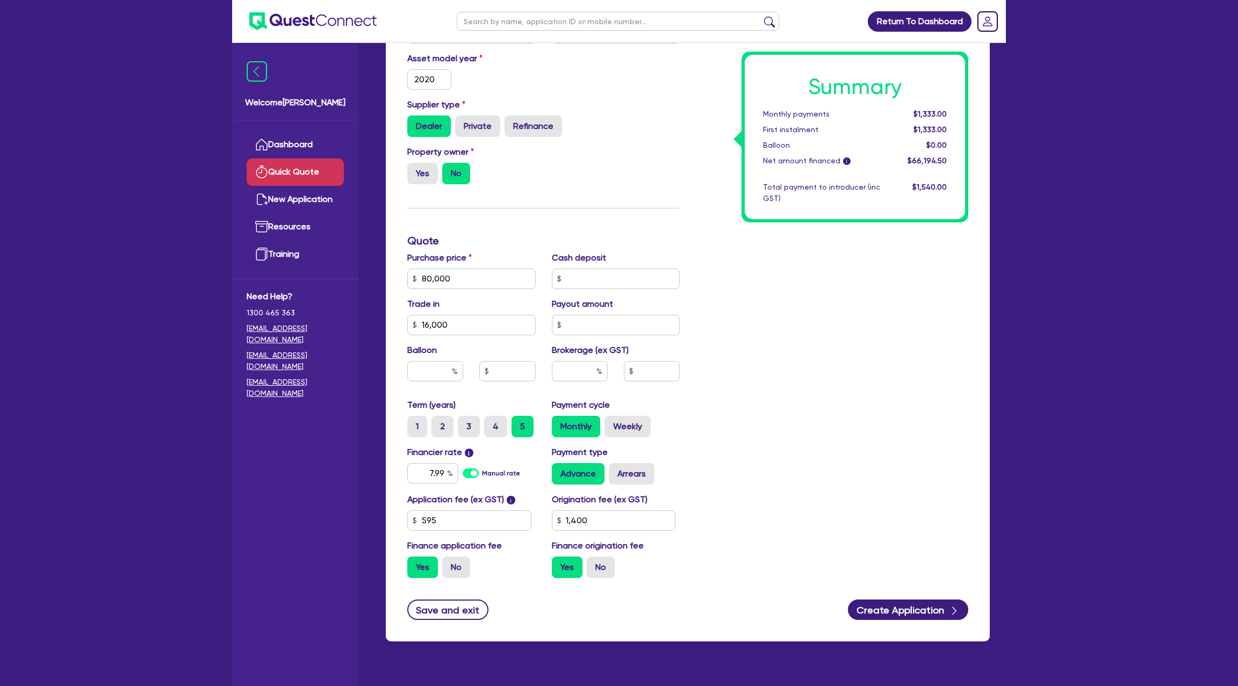
scroll to position [228, 0]
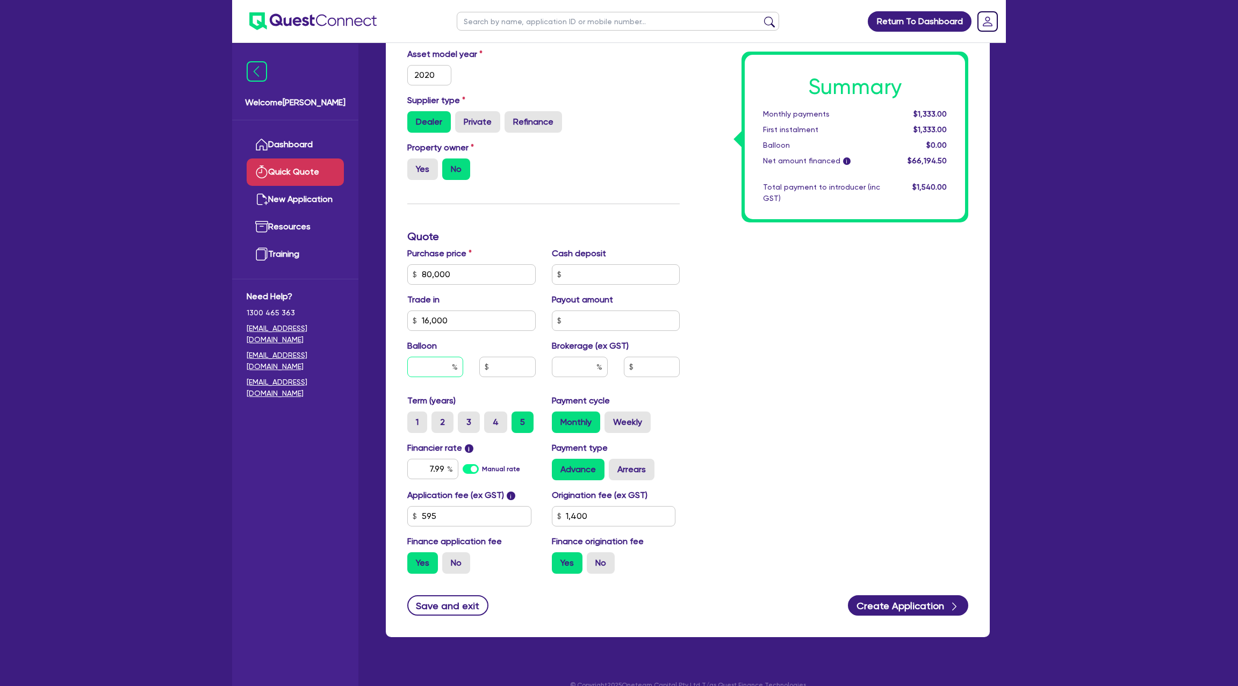
click at [444, 366] on input "text" at bounding box center [435, 367] width 56 height 20
click at [822, 314] on div "Summary Monthly payments $1,333.00 First instalment $1,333.00 Balloon $0.00 Net…" at bounding box center [832, 237] width 289 height 692
click at [634, 465] on label "Arrears" at bounding box center [632, 469] width 46 height 21
click at [616, 465] on input "Arrears" at bounding box center [612, 462] width 7 height 7
drag, startPoint x: 454, startPoint y: 277, endPoint x: 425, endPoint y: 273, distance: 29.9
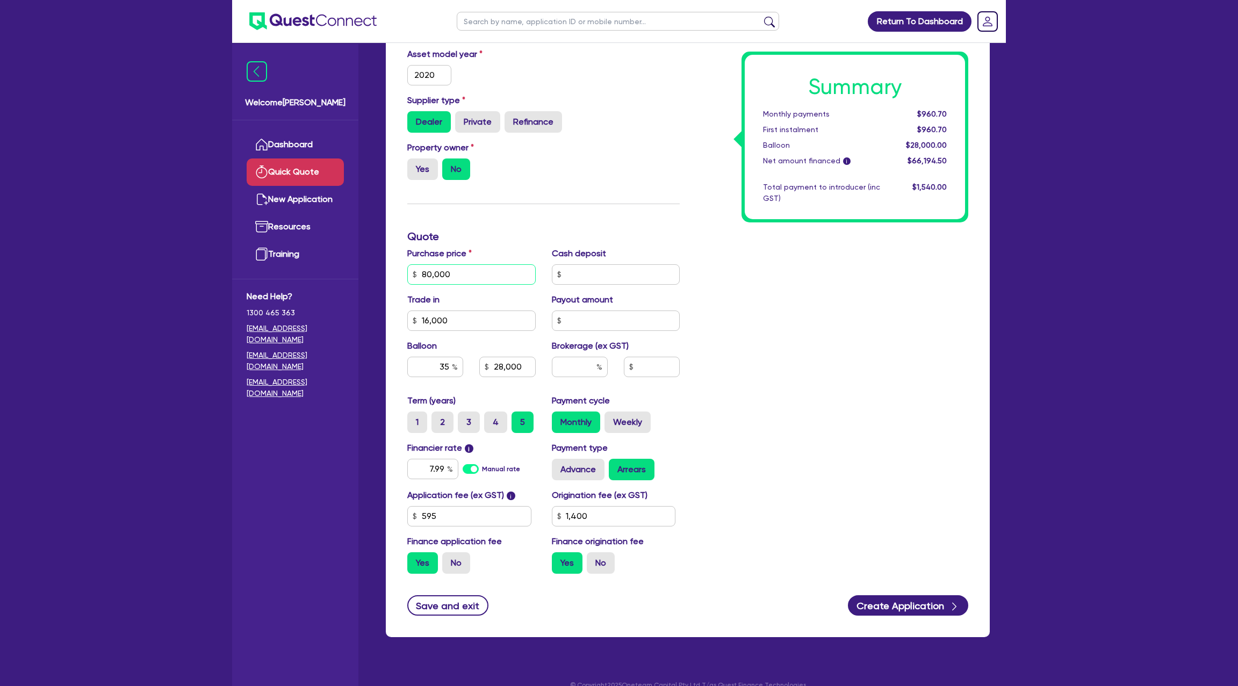
click at [425, 273] on input "80,000" at bounding box center [471, 274] width 128 height 20
click at [418, 273] on input "80,000" at bounding box center [471, 274] width 128 height 20
drag, startPoint x: 418, startPoint y: 273, endPoint x: 513, endPoint y: 274, distance: 95.1
click at [513, 274] on input "80,000" at bounding box center [471, 274] width 128 height 20
drag, startPoint x: 491, startPoint y: 367, endPoint x: 554, endPoint y: 367, distance: 62.9
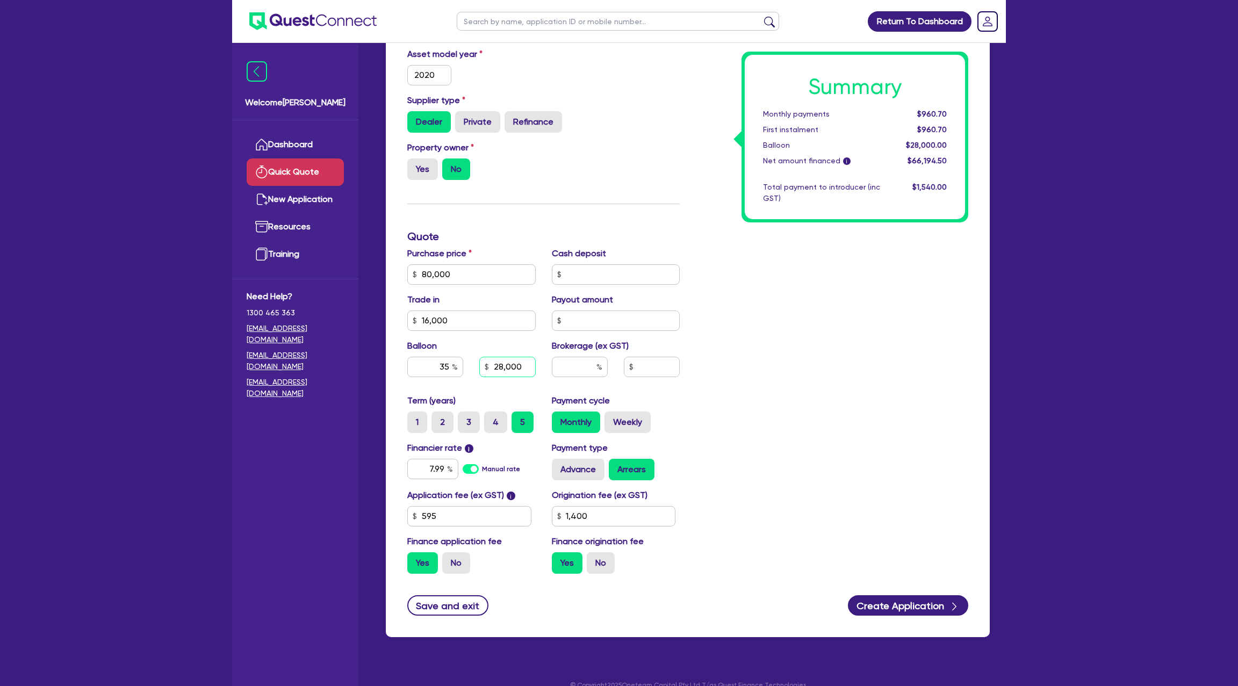
click at [554, 367] on div "Purchase price 80,000 Cash deposit Trade in 16,000 Payout amount Balloon 35 28,…" at bounding box center [543, 320] width 289 height 147
click at [625, 429] on label "Weekly" at bounding box center [628, 422] width 46 height 21
click at [612, 419] on input "Weekly" at bounding box center [608, 415] width 7 height 7
drag, startPoint x: 922, startPoint y: 114, endPoint x: 967, endPoint y: 113, distance: 44.6
click at [967, 113] on div "Summary Weekly payments $221.33 First instalment $221.33 Balloon $28,000.00 Net…" at bounding box center [855, 137] width 227 height 171
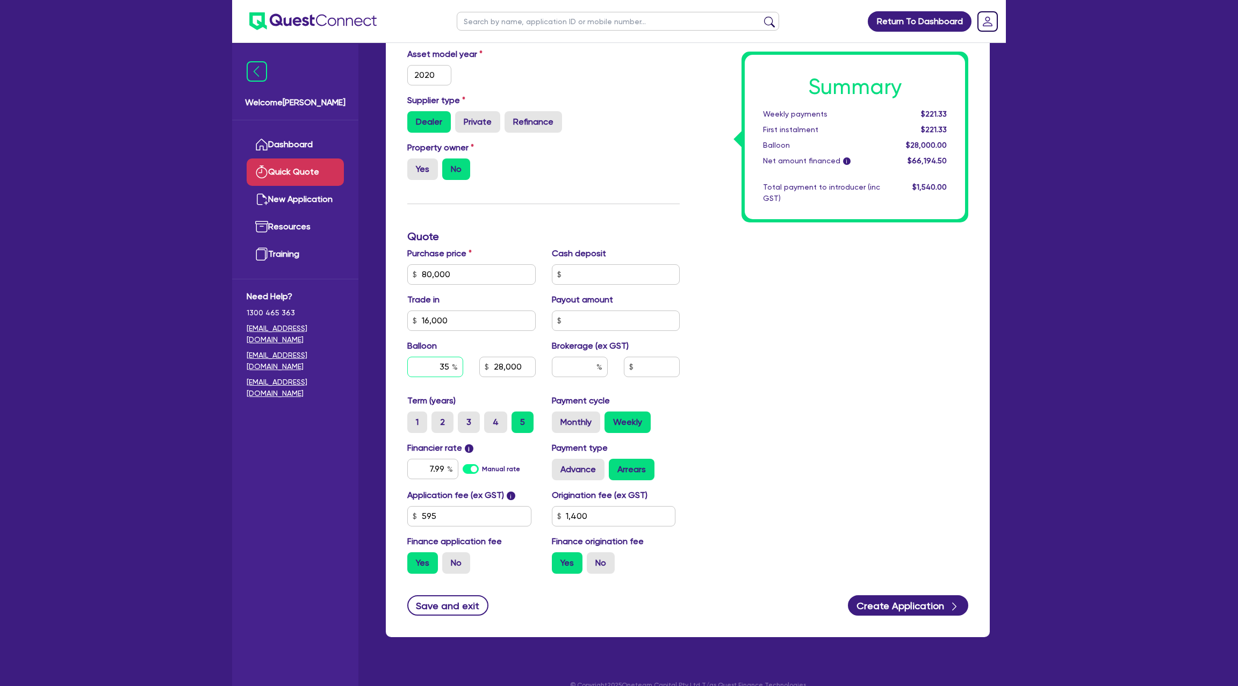
click at [450, 366] on input "35" at bounding box center [435, 367] width 56 height 20
click at [774, 307] on div "Summary Weekly payments $221.33 First instalment $221.33 Balloon $28,000.00 Net…" at bounding box center [832, 237] width 289 height 692
click at [787, 446] on div "Summary Weekly payments $309.02 First instalment $309.02 Balloon $0.00 Net amou…" at bounding box center [832, 237] width 289 height 692
click at [921, 604] on button "Create Application" at bounding box center [908, 605] width 120 height 20
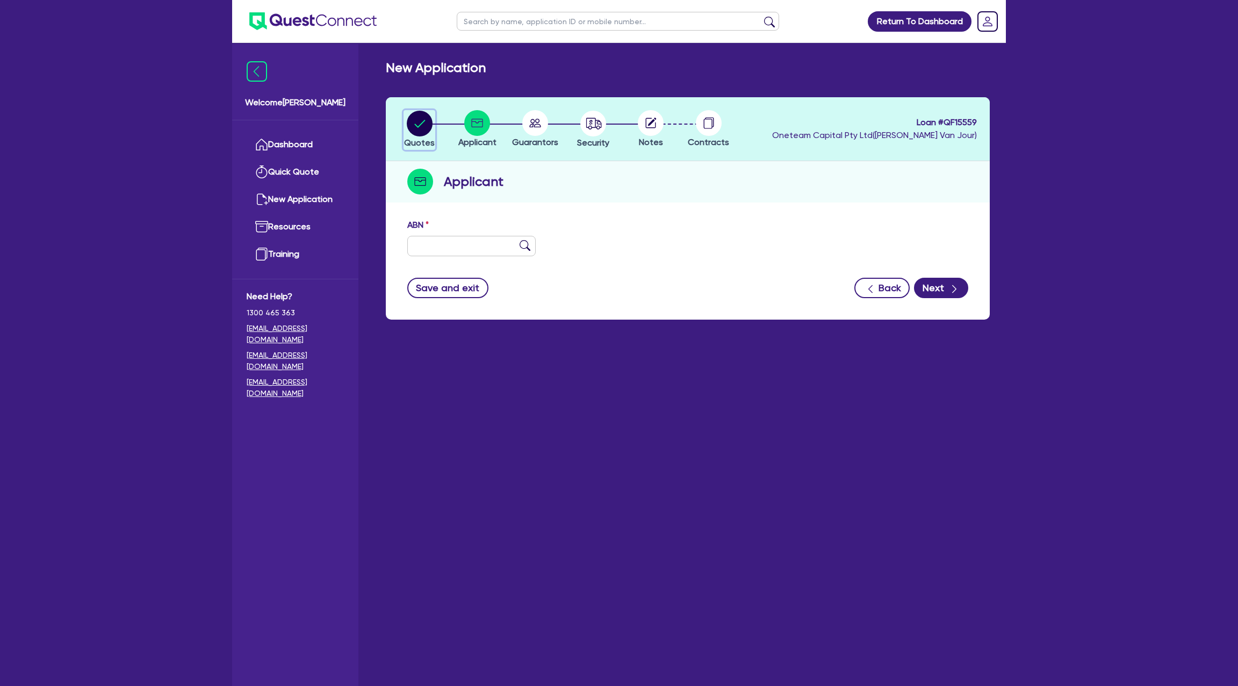
click at [426, 126] on circle "button" at bounding box center [420, 124] width 26 height 26
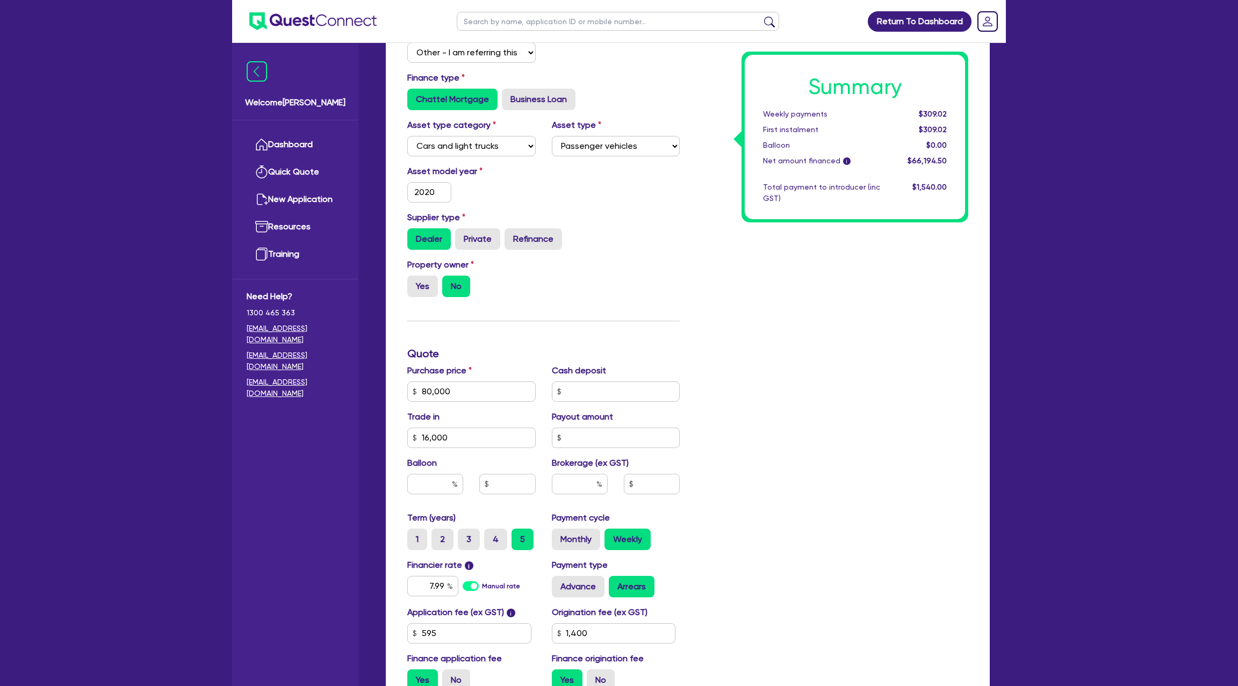
scroll to position [343, 0]
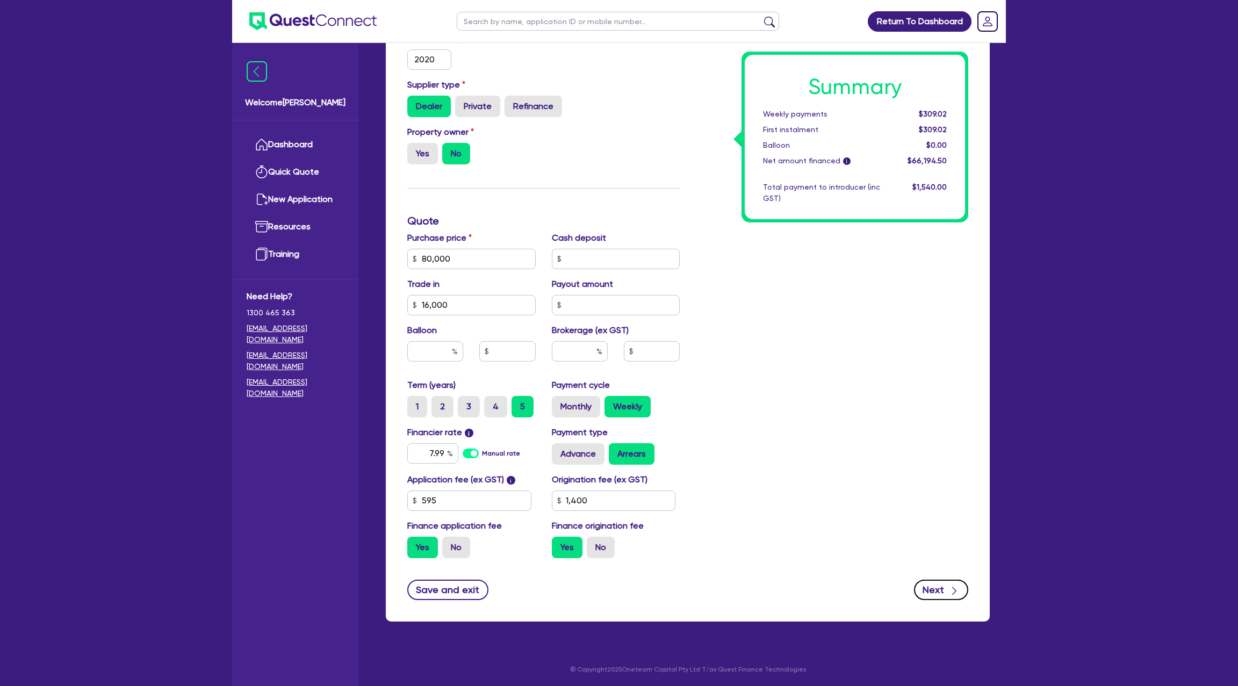
click at [956, 587] on icon "button" at bounding box center [954, 591] width 11 height 11
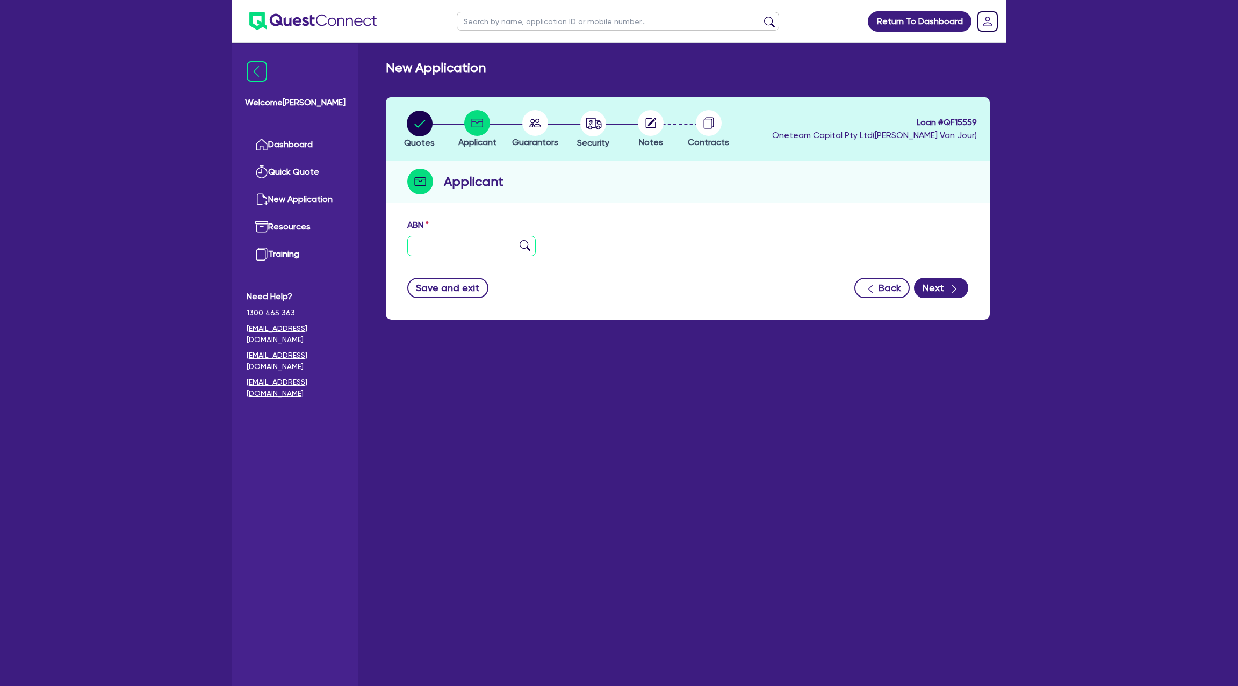
click at [447, 246] on input "text" at bounding box center [471, 246] width 128 height 20
click at [424, 118] on circle "button" at bounding box center [420, 124] width 26 height 26
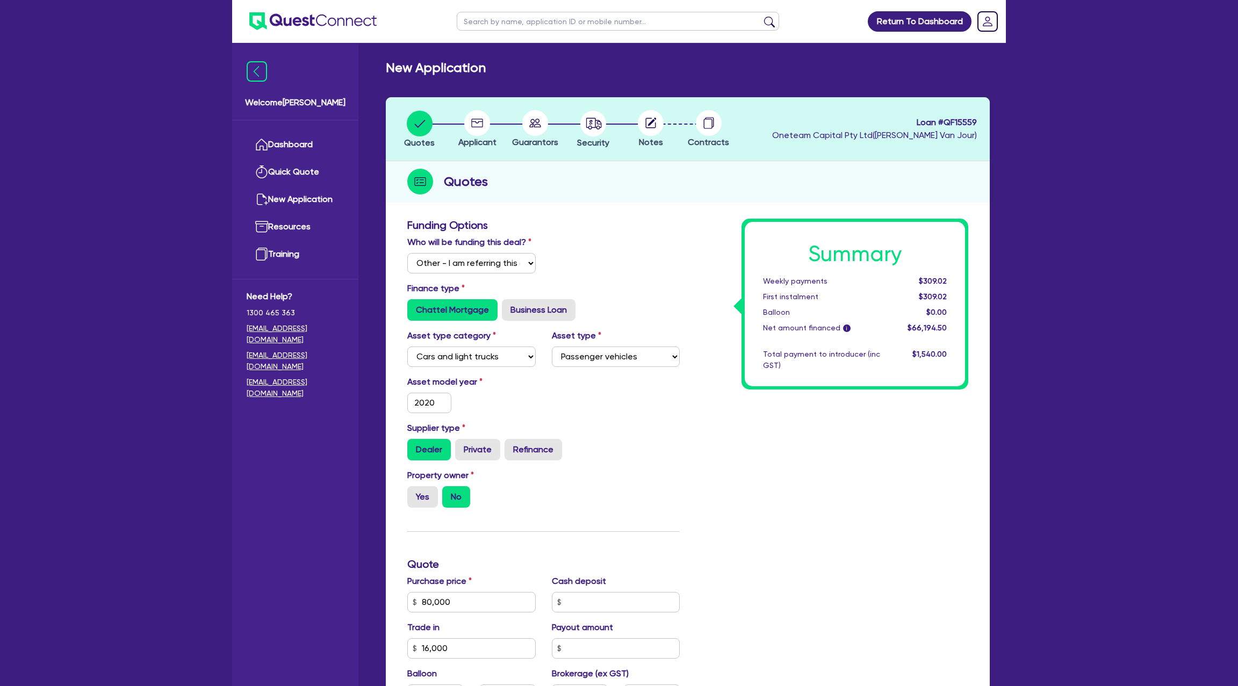
click at [475, 125] on circle at bounding box center [477, 123] width 26 height 26
click at [483, 126] on icon at bounding box center [478, 123] width 12 height 9
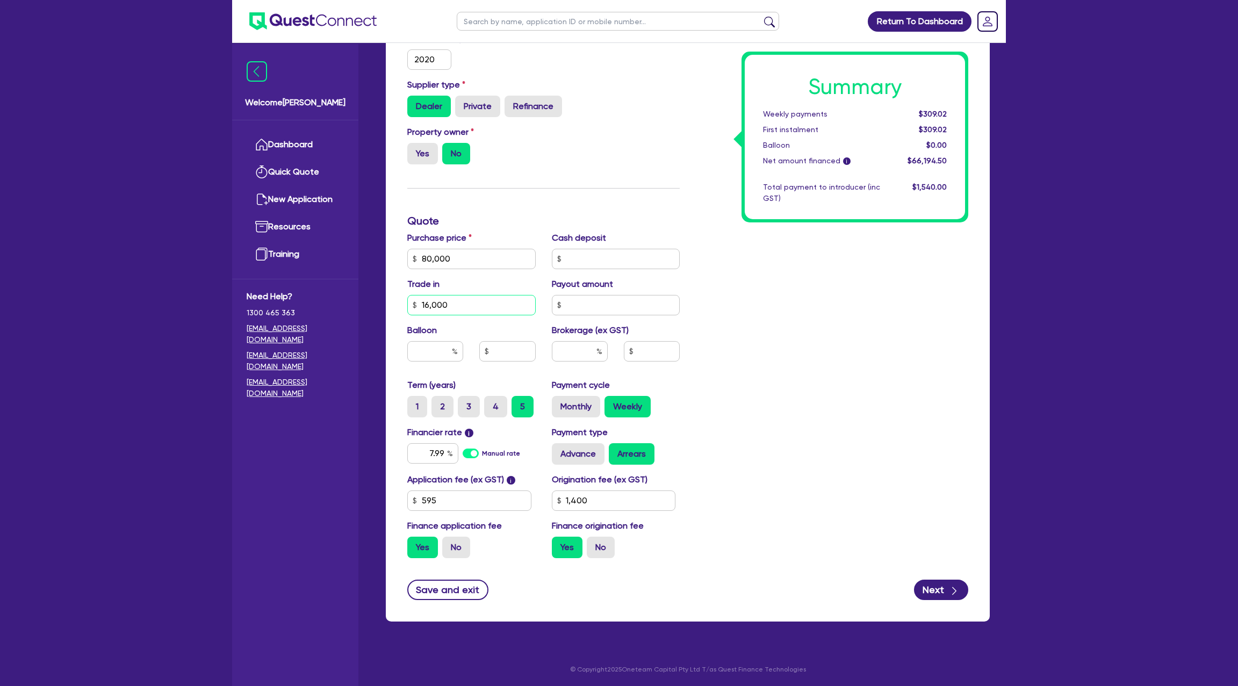
click at [478, 303] on input "16,000" at bounding box center [471, 305] width 128 height 20
click at [879, 312] on div "Summary Weekly payments $309.02 First instalment $309.02 Balloon $0.00 Net amou…" at bounding box center [832, 221] width 289 height 692
click at [949, 587] on icon "button" at bounding box center [954, 591] width 11 height 11
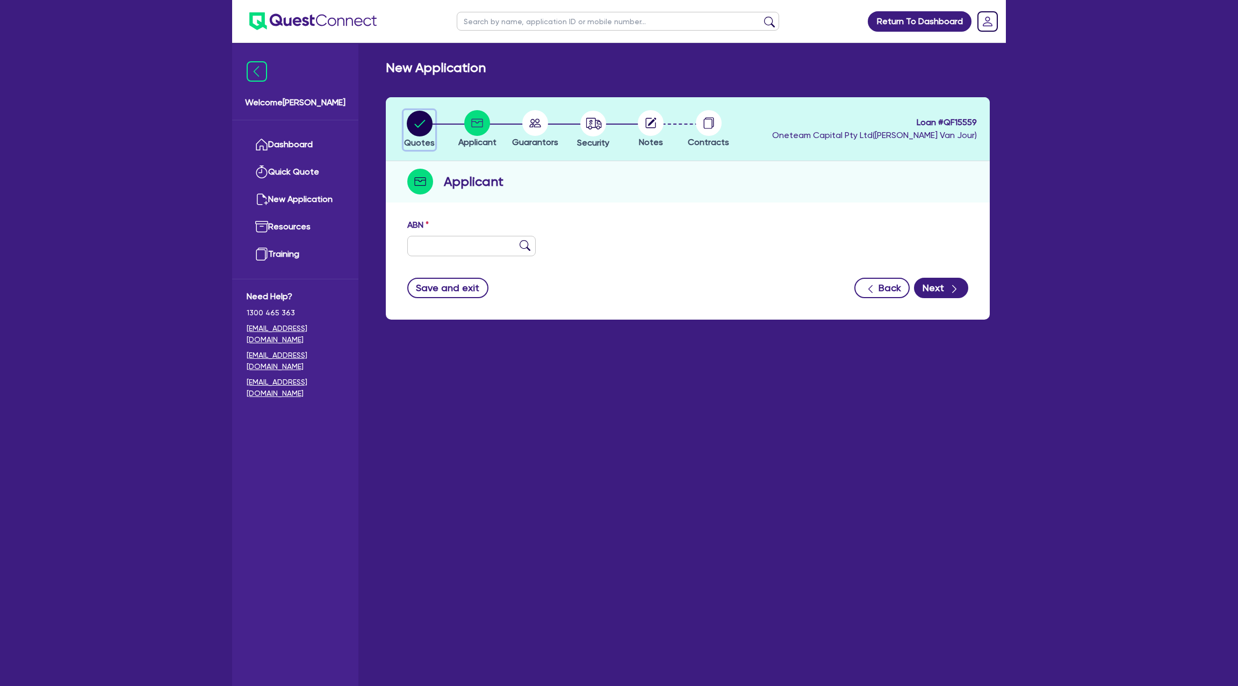
click at [412, 121] on circle "button" at bounding box center [420, 124] width 26 height 26
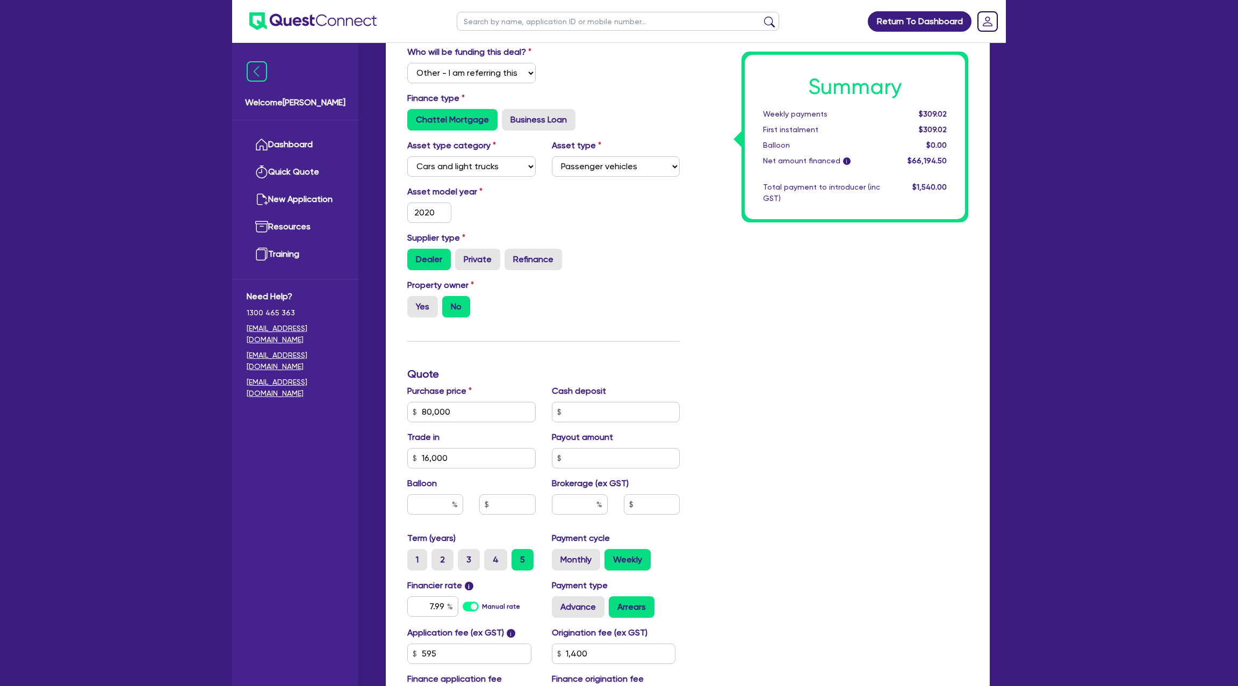
scroll to position [198, 0]
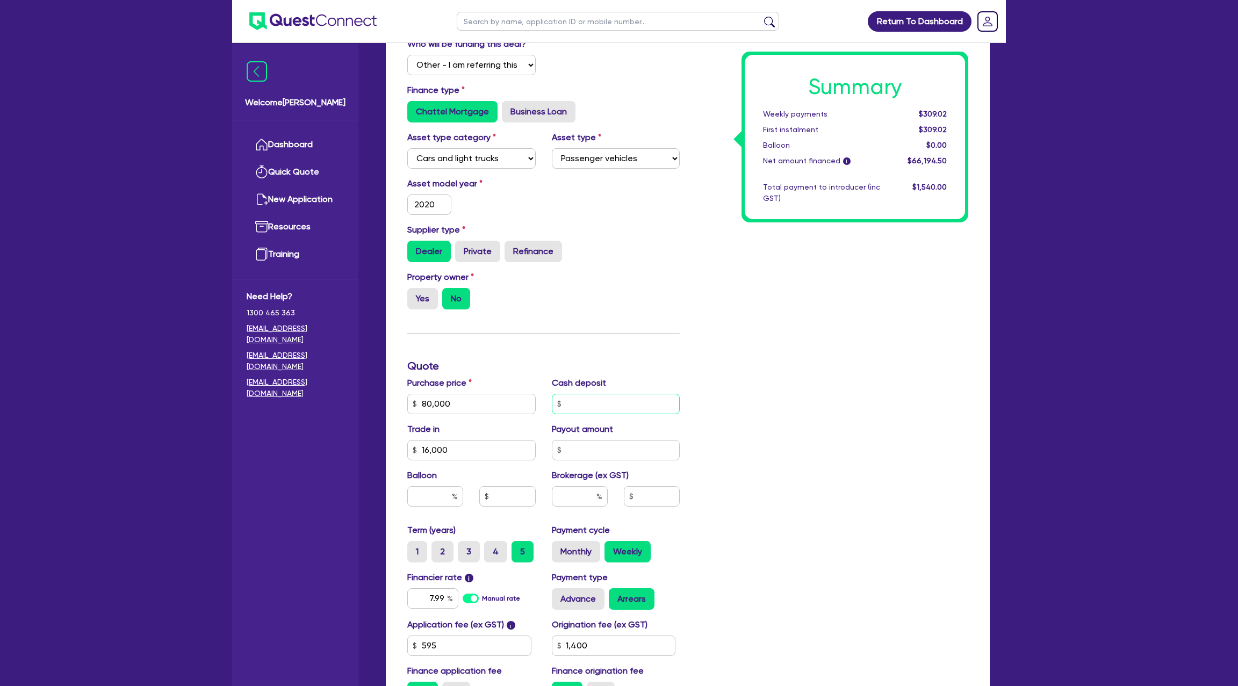
click at [578, 409] on input "text" at bounding box center [616, 404] width 128 height 20
click at [796, 334] on div "Summary Weekly payments Calculating... First instalment Calculating... Balloon …" at bounding box center [832, 366] width 289 height 692
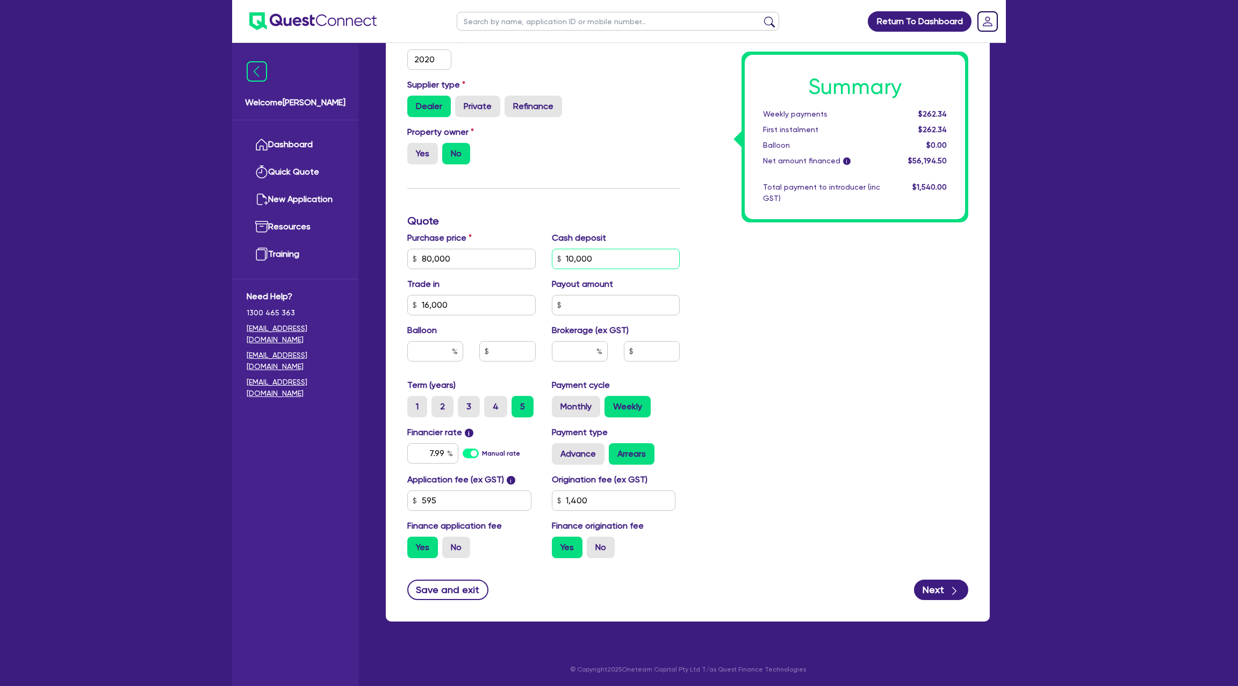
drag, startPoint x: 566, startPoint y: 259, endPoint x: 619, endPoint y: 261, distance: 52.7
click at [619, 261] on input "10,000" at bounding box center [616, 259] width 128 height 20
click at [415, 302] on div "16,000" at bounding box center [471, 305] width 128 height 20
drag, startPoint x: 415, startPoint y: 302, endPoint x: 477, endPoint y: 302, distance: 61.3
click at [477, 302] on div "16,000" at bounding box center [471, 305] width 128 height 20
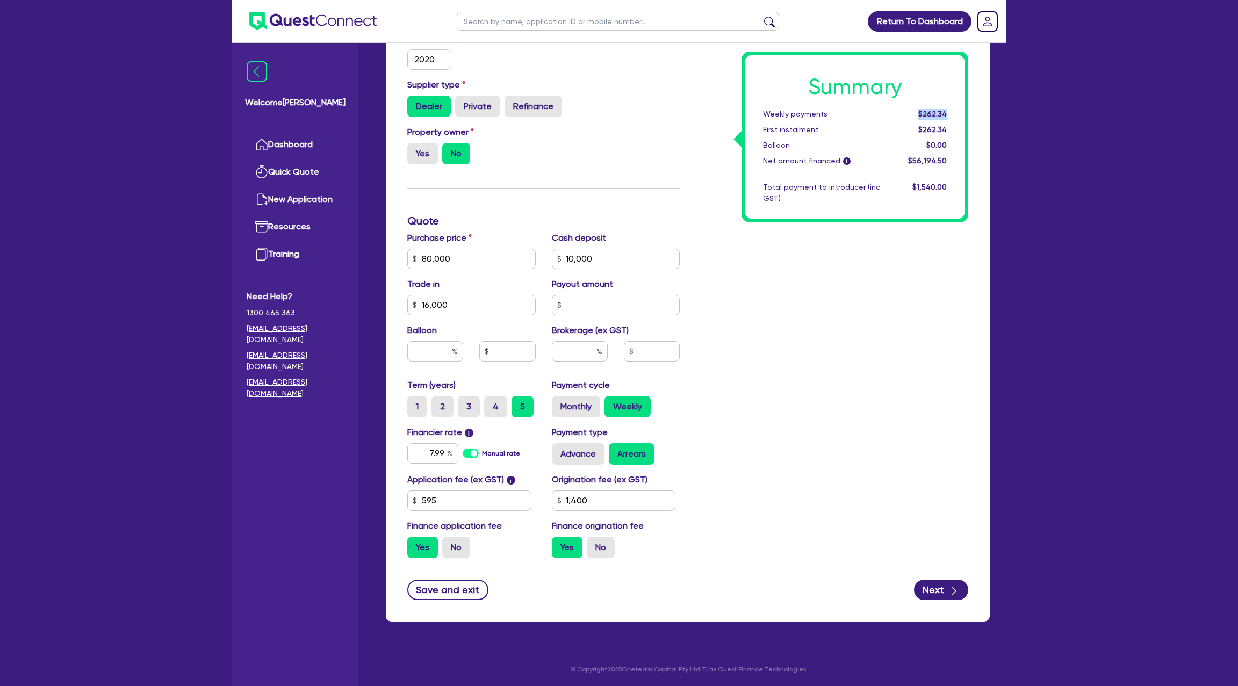
drag, startPoint x: 922, startPoint y: 114, endPoint x: 978, endPoint y: 114, distance: 55.9
click at [978, 114] on div "Funding Options Who will be funding this deal? Select I will fund 100% I will c…" at bounding box center [688, 246] width 604 height 752
click at [448, 356] on input "text" at bounding box center [435, 351] width 56 height 20
click at [701, 339] on div "Summary Weekly payments $254.82 First instalment $254.82 Balloon $2,400.00 Net …" at bounding box center [832, 221] width 289 height 692
click at [942, 580] on button "Next" at bounding box center [941, 590] width 54 height 20
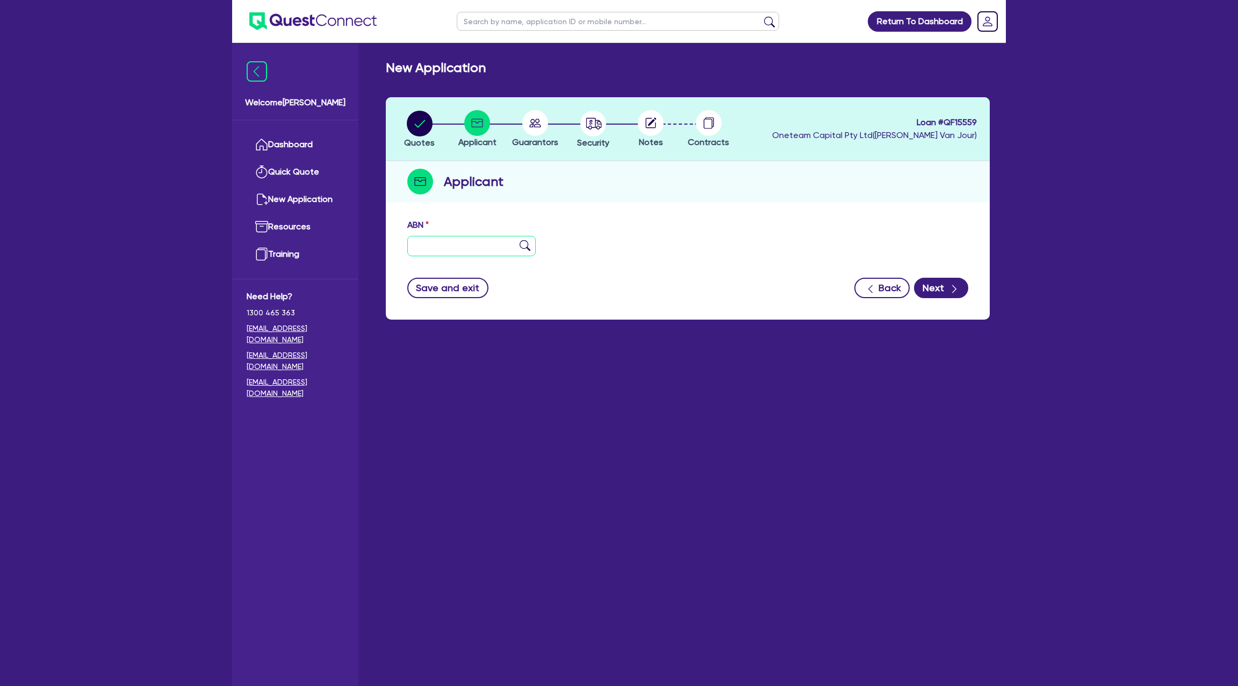
click at [458, 241] on input "text" at bounding box center [471, 246] width 128 height 20
click at [770, 248] on div "ABN 81 427 253 303" at bounding box center [687, 242] width 577 height 46
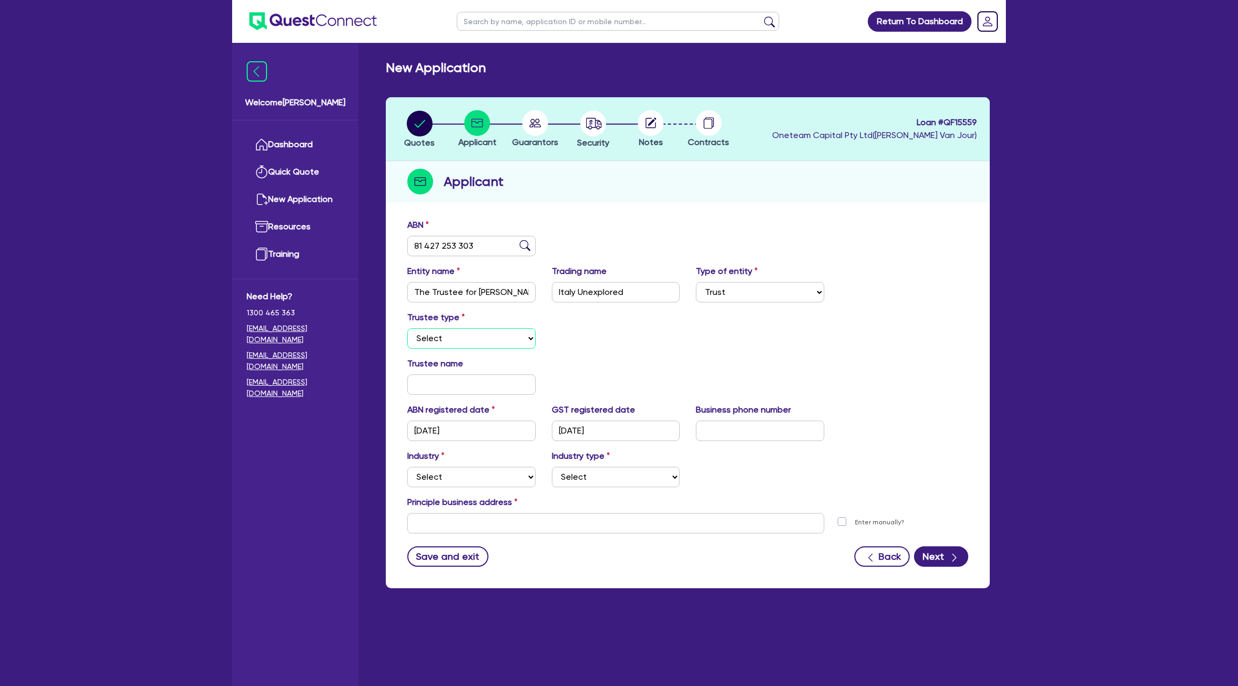
click at [465, 335] on select "Select Individual Company" at bounding box center [471, 338] width 128 height 20
click at [407, 328] on select "Select Individual Company" at bounding box center [471, 338] width 128 height 20
click at [595, 333] on div "Trustee type Select Individual Company" at bounding box center [687, 334] width 577 height 46
click at [476, 297] on input "The Trustee for [PERSON_NAME] Family Trust" at bounding box center [471, 292] width 128 height 20
click at [461, 340] on select "Select Individual Company" at bounding box center [471, 338] width 128 height 20
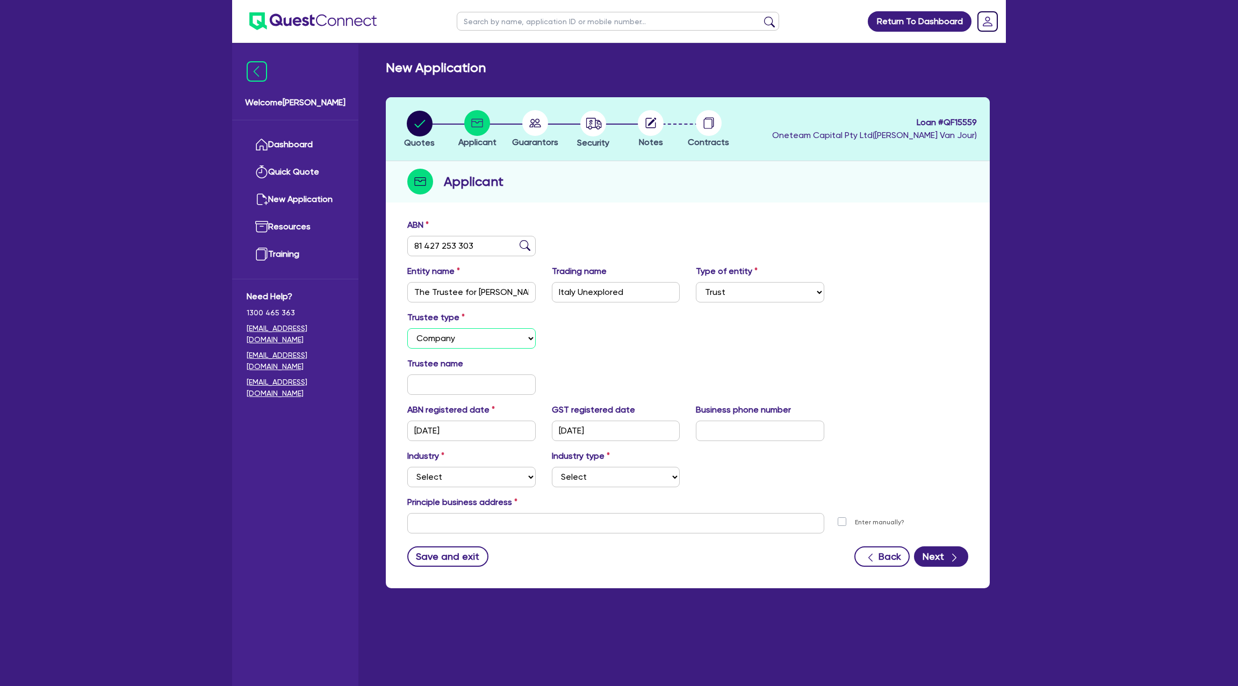
click at [407, 328] on select "Select Individual Company" at bounding box center [471, 338] width 128 height 20
click at [456, 385] on input "text" at bounding box center [471, 385] width 128 height 20
click at [587, 386] on input "text" at bounding box center [616, 385] width 128 height 20
click at [728, 331] on div "Trustee type Select Individual Company" at bounding box center [687, 334] width 577 height 46
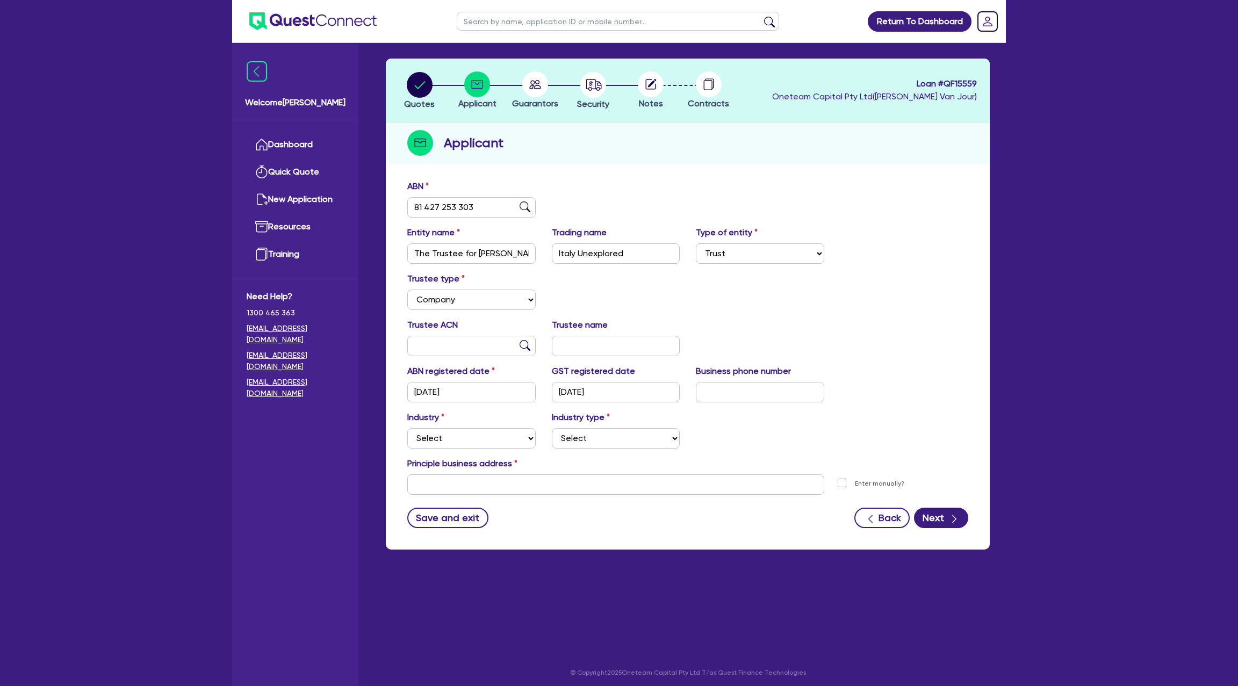
scroll to position [43, 0]
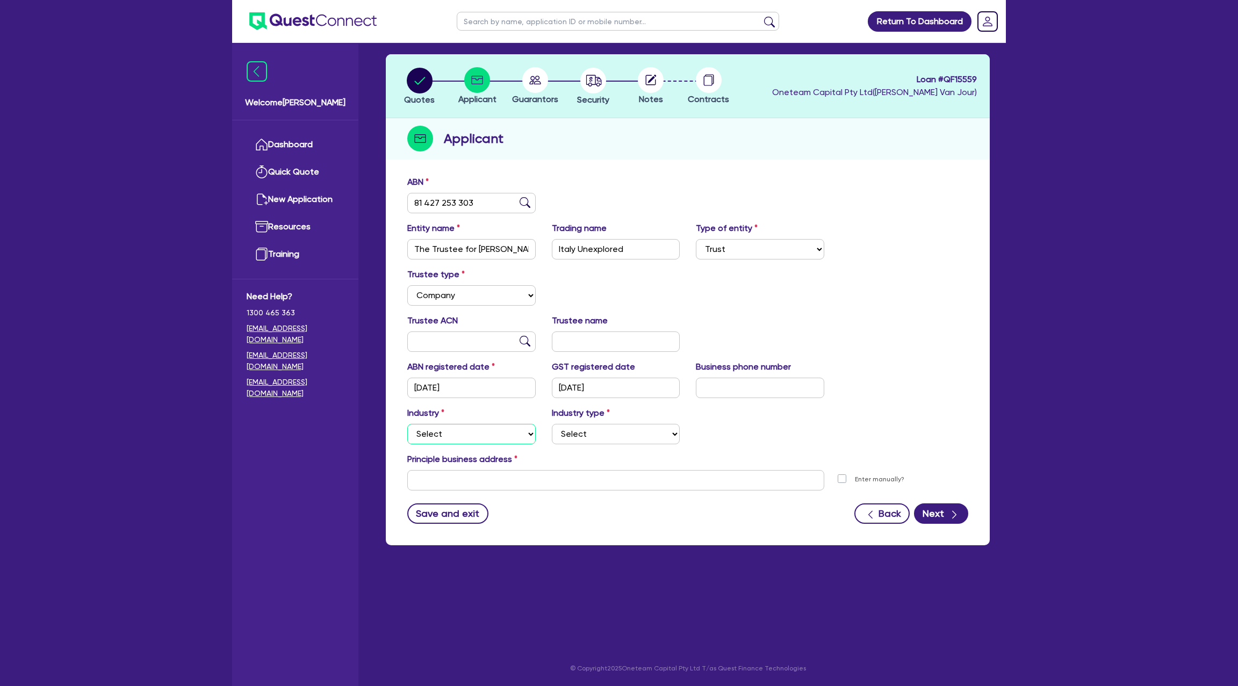
click at [448, 430] on select "Select Accomodation & Food Services Administrative & Support Services Agricultu…" at bounding box center [471, 434] width 128 height 20
click at [407, 424] on select "Select Accomodation & Food Services Administrative & Support Services Agricultu…" at bounding box center [471, 434] width 128 height 20
click at [595, 431] on select "Select Trades People Providing Services Direct to Consumers Trades People Provi…" at bounding box center [616, 434] width 128 height 20
click at [552, 424] on select "Select Trades People Providing Services Direct to Consumers Trades People Provi…" at bounding box center [616, 434] width 128 height 20
click at [515, 474] on input "text" at bounding box center [615, 480] width 417 height 20
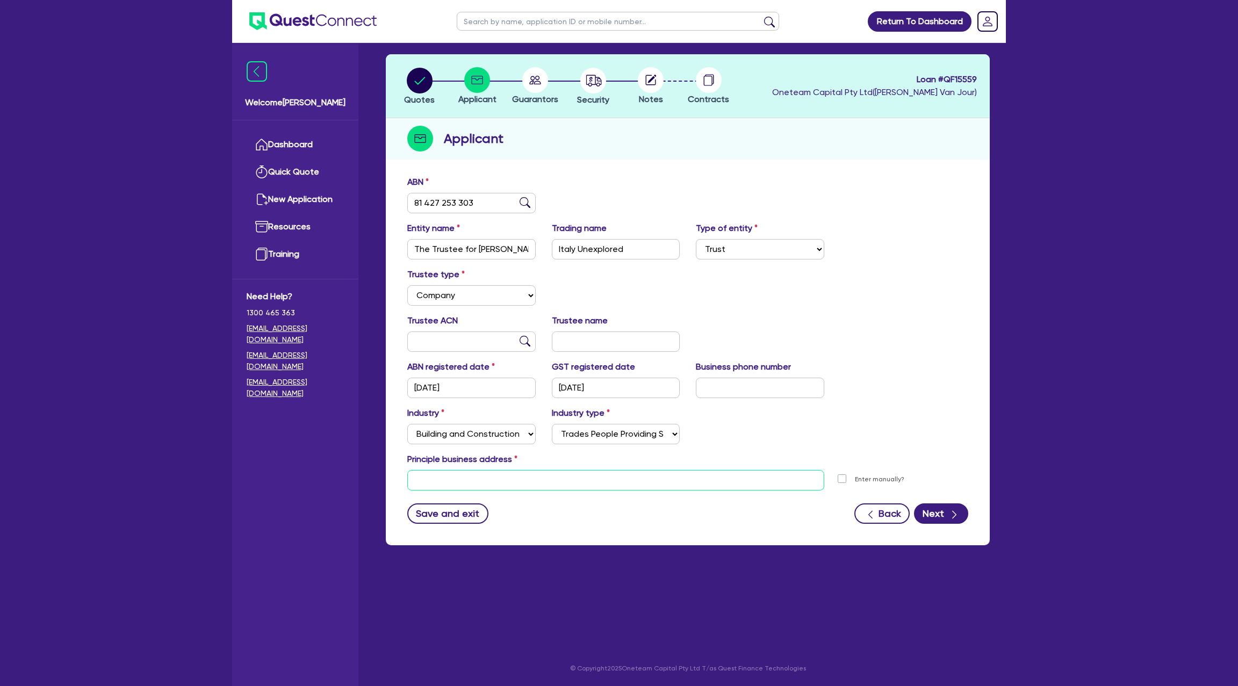
paste input "[STREET_ADDRESS]"
click at [888, 401] on div "ABN registered date [DATE] GST registered date [DATE] Business phone number" at bounding box center [687, 384] width 577 height 46
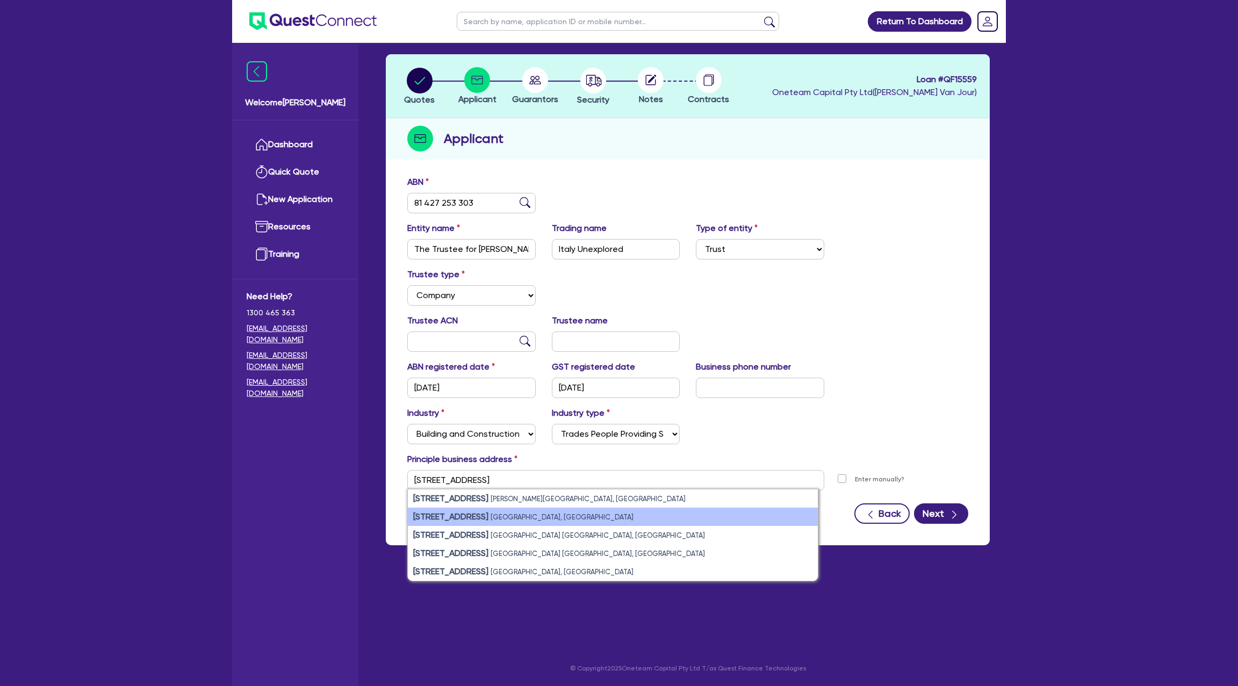
click at [548, 510] on li "[STREET_ADDRESS]" at bounding box center [613, 517] width 410 height 18
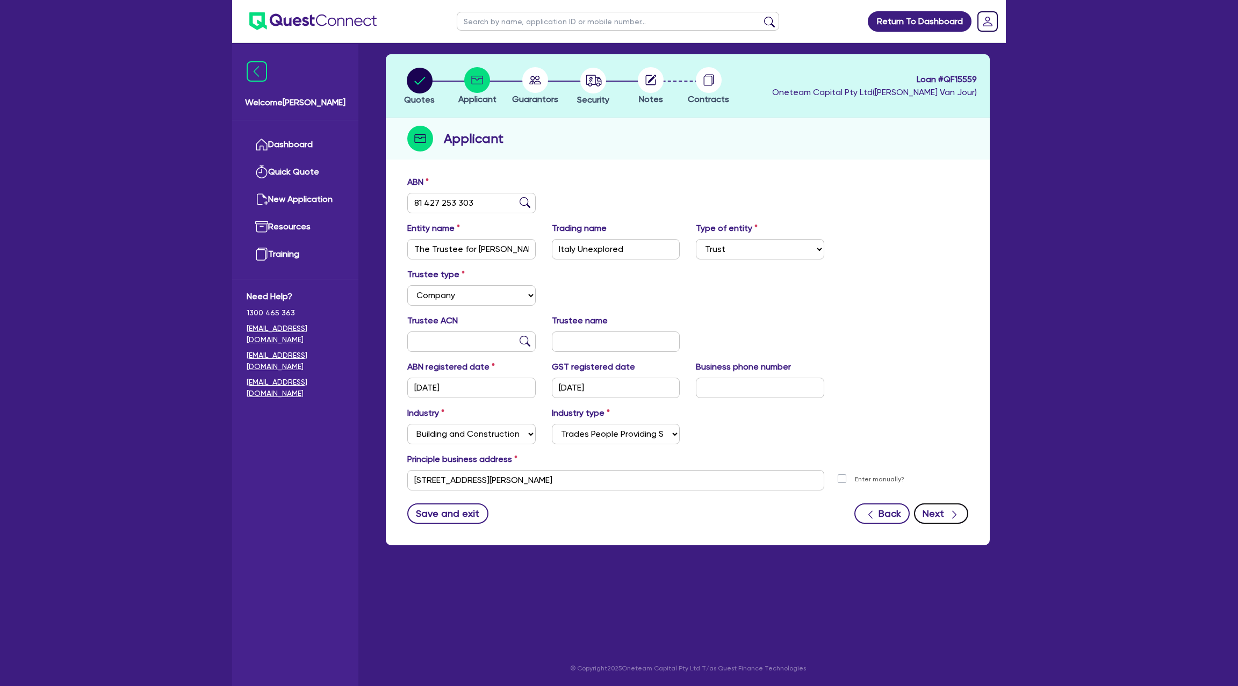
click at [946, 510] on button "Next" at bounding box center [941, 514] width 54 height 20
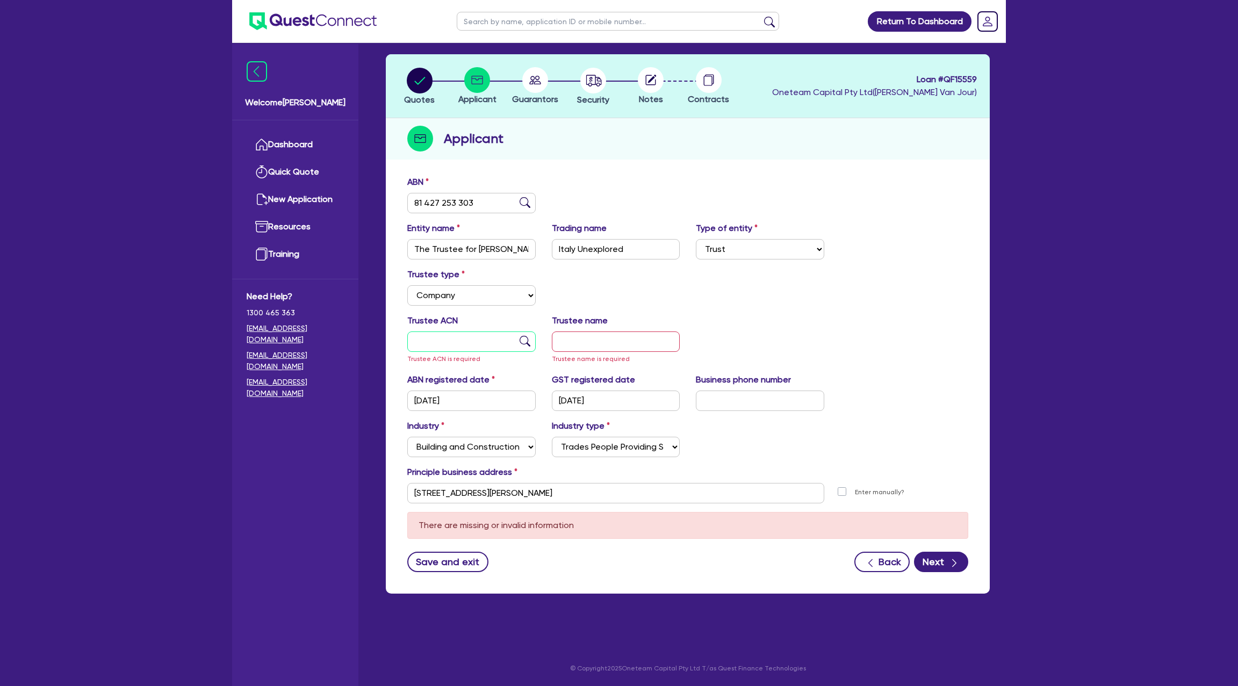
click at [451, 348] on input "text" at bounding box center [471, 342] width 128 height 20
click at [668, 273] on div "Trustee type Select Individual Company" at bounding box center [687, 291] width 577 height 46
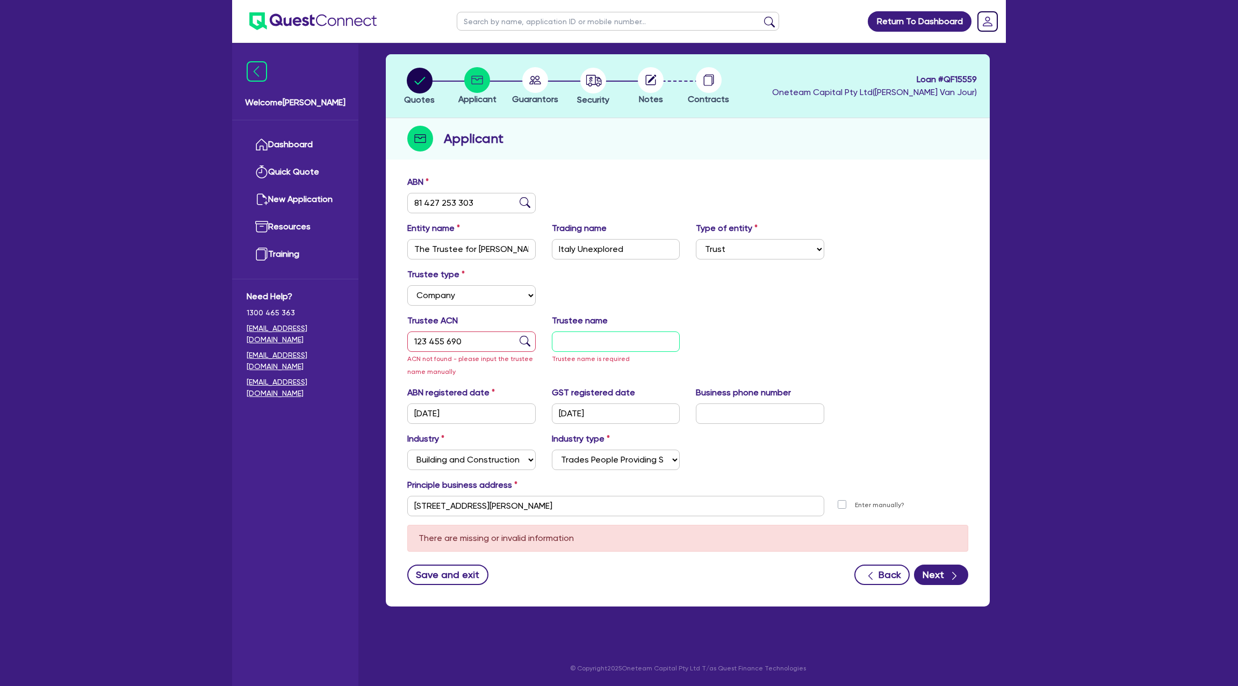
click at [595, 348] on input "text" at bounding box center [616, 342] width 128 height 20
click at [853, 282] on div "Trustee type Select Individual Company" at bounding box center [687, 291] width 577 height 46
click at [937, 558] on form "ABN 81 427 253 303 Entity name The Trustee for [PERSON_NAME] Family Trust Tradi…" at bounding box center [687, 381] width 561 height 410
click at [951, 572] on icon "button" at bounding box center [954, 576] width 11 height 11
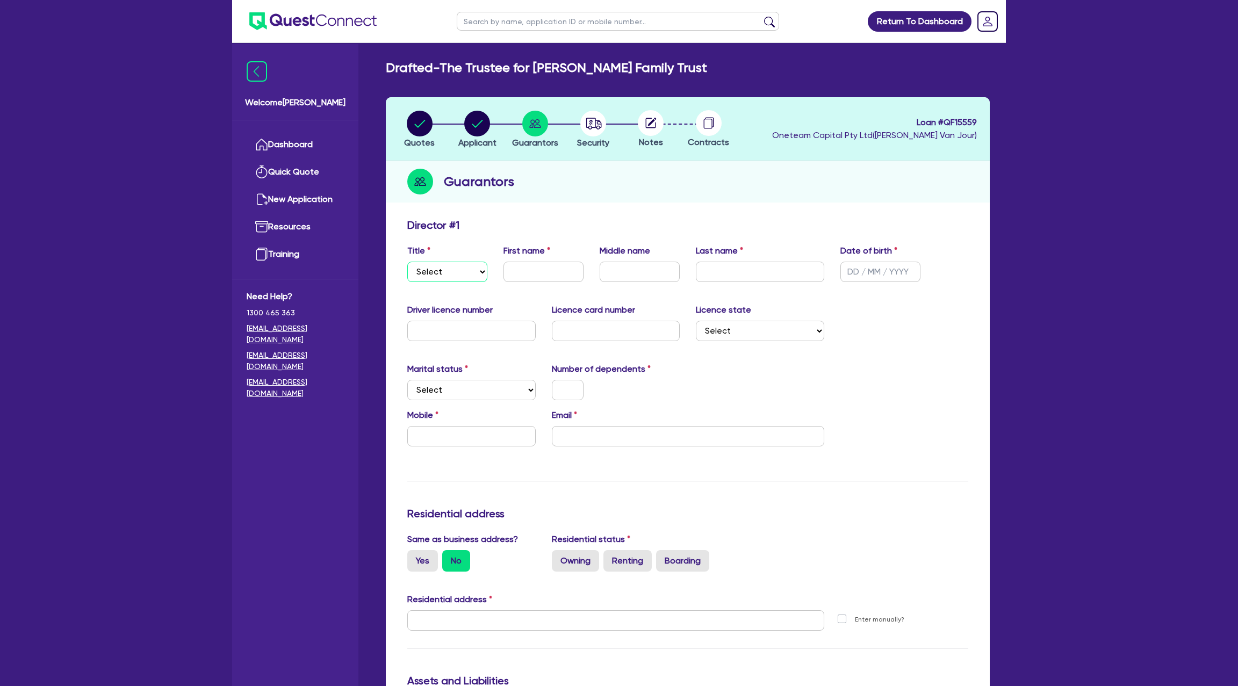
click at [453, 272] on select "Select Mr Mrs Ms Miss Dr" at bounding box center [447, 272] width 80 height 20
click at [407, 262] on select "Select Mr Mrs Ms Miss Dr" at bounding box center [447, 272] width 80 height 20
click at [541, 265] on input "text" at bounding box center [544, 272] width 80 height 20
click at [517, 271] on input "CVincenzio" at bounding box center [544, 272] width 80 height 20
click at [725, 277] on input "text" at bounding box center [760, 272] width 128 height 20
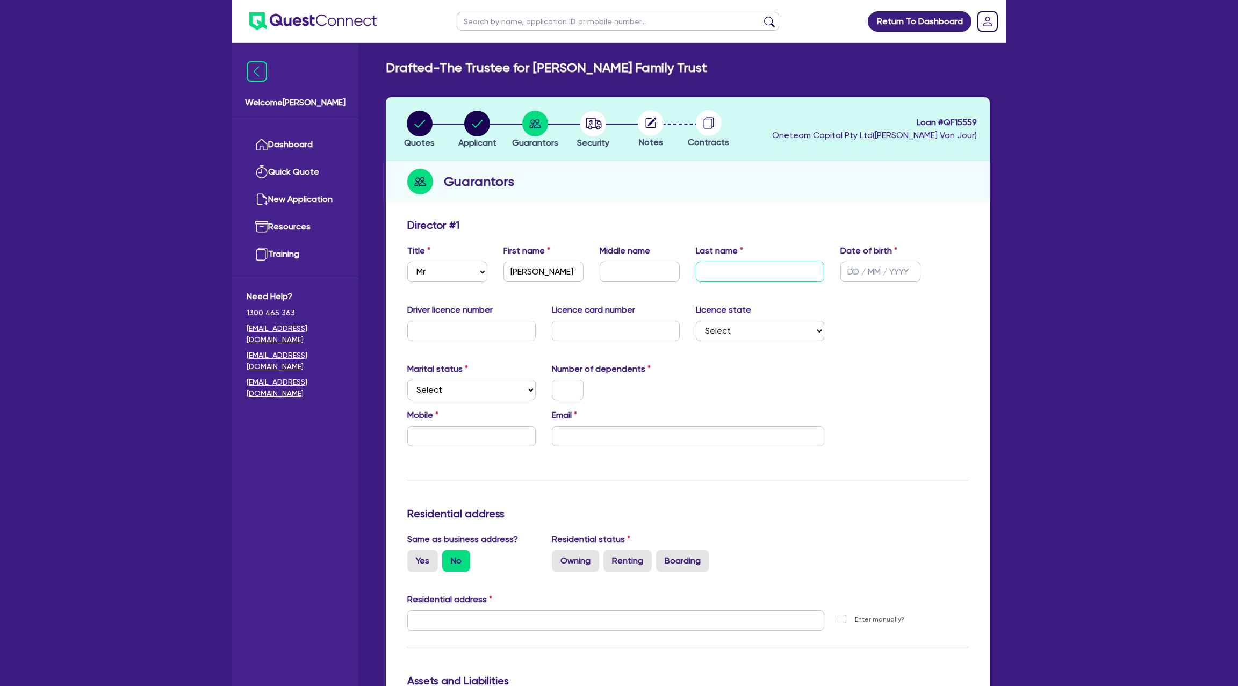
paste input "[PERSON_NAME]"
click at [924, 289] on div "Title Select Mr Mrs Ms Miss Dr First name [PERSON_NAME] Middle name Last name […" at bounding box center [687, 268] width 577 height 46
click at [448, 333] on input "text" at bounding box center [471, 331] width 128 height 20
click at [470, 396] on select "Select Single Married De Facto / Partner" at bounding box center [471, 390] width 128 height 20
click at [407, 380] on select "Select Single Married De Facto / Partner" at bounding box center [471, 390] width 128 height 20
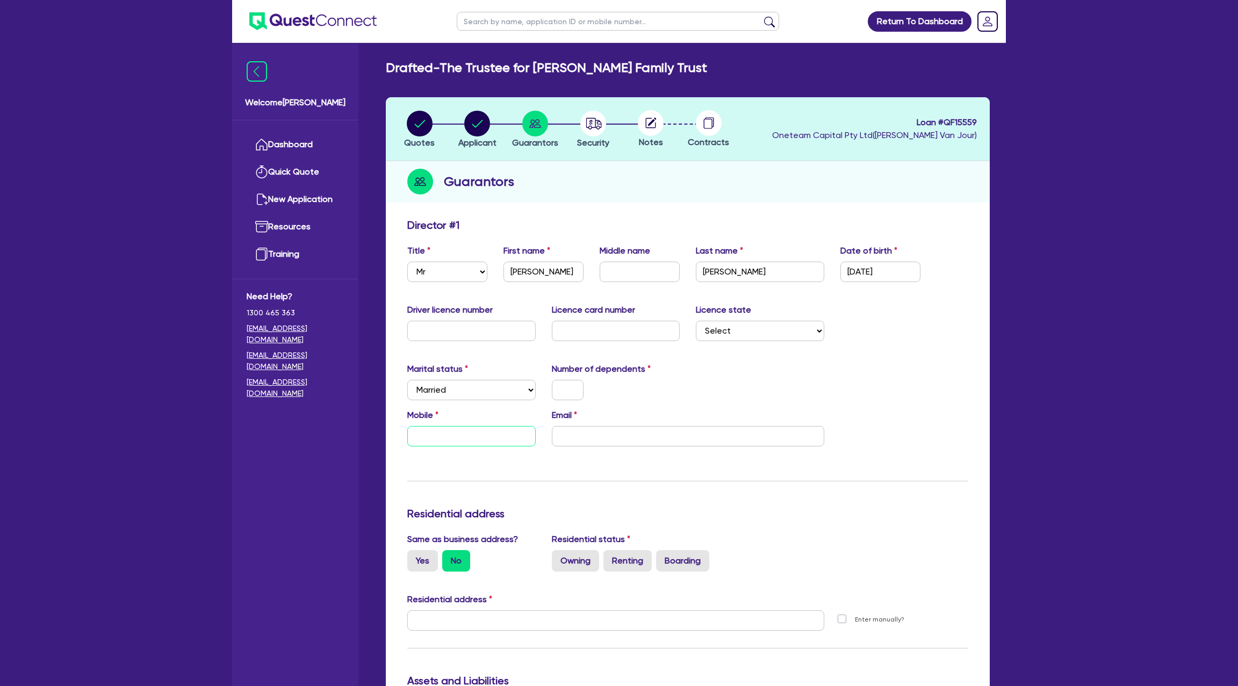
click at [452, 430] on input "text" at bounding box center [471, 436] width 128 height 20
click at [468, 333] on input "text" at bounding box center [471, 331] width 128 height 20
click at [584, 326] on input "text" at bounding box center [616, 331] width 128 height 20
click at [743, 330] on select "Select [GEOGRAPHIC_DATA] [GEOGRAPHIC_DATA] [GEOGRAPHIC_DATA] [GEOGRAPHIC_DATA] …" at bounding box center [760, 331] width 128 height 20
click at [696, 321] on select "Select [GEOGRAPHIC_DATA] [GEOGRAPHIC_DATA] [GEOGRAPHIC_DATA] [GEOGRAPHIC_DATA] …" at bounding box center [760, 331] width 128 height 20
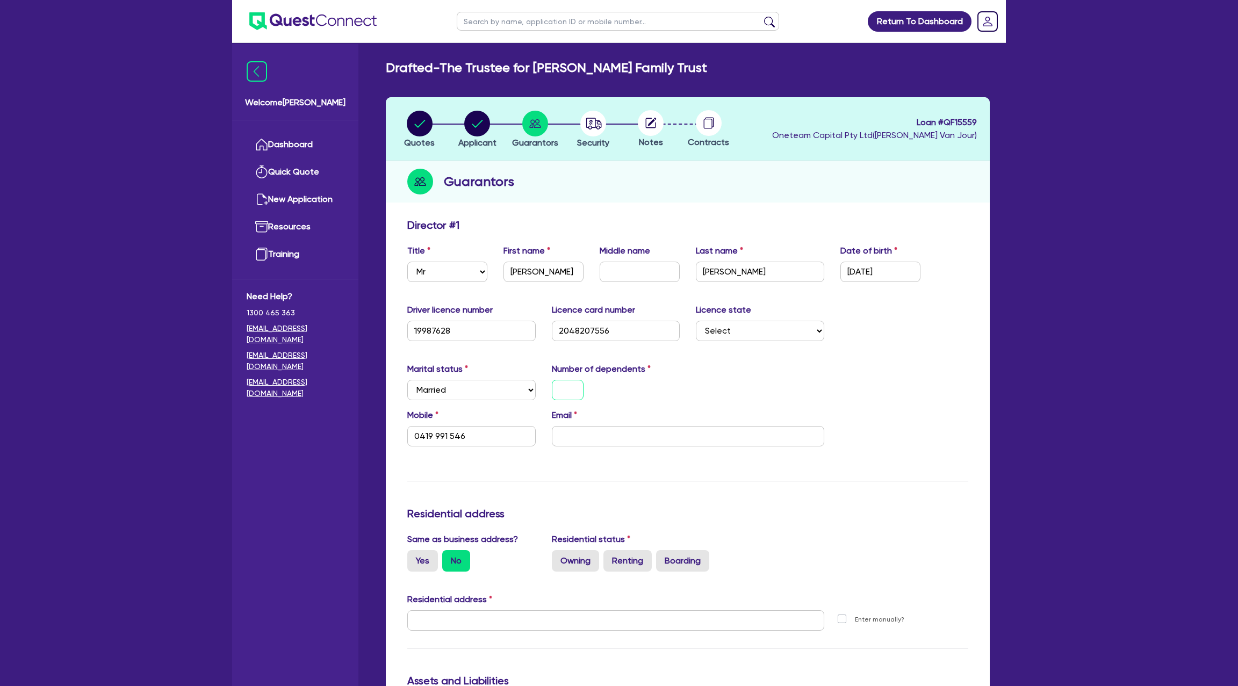
click at [569, 398] on input "text" at bounding box center [568, 390] width 32 height 20
click at [664, 384] on div "2" at bounding box center [616, 390] width 145 height 20
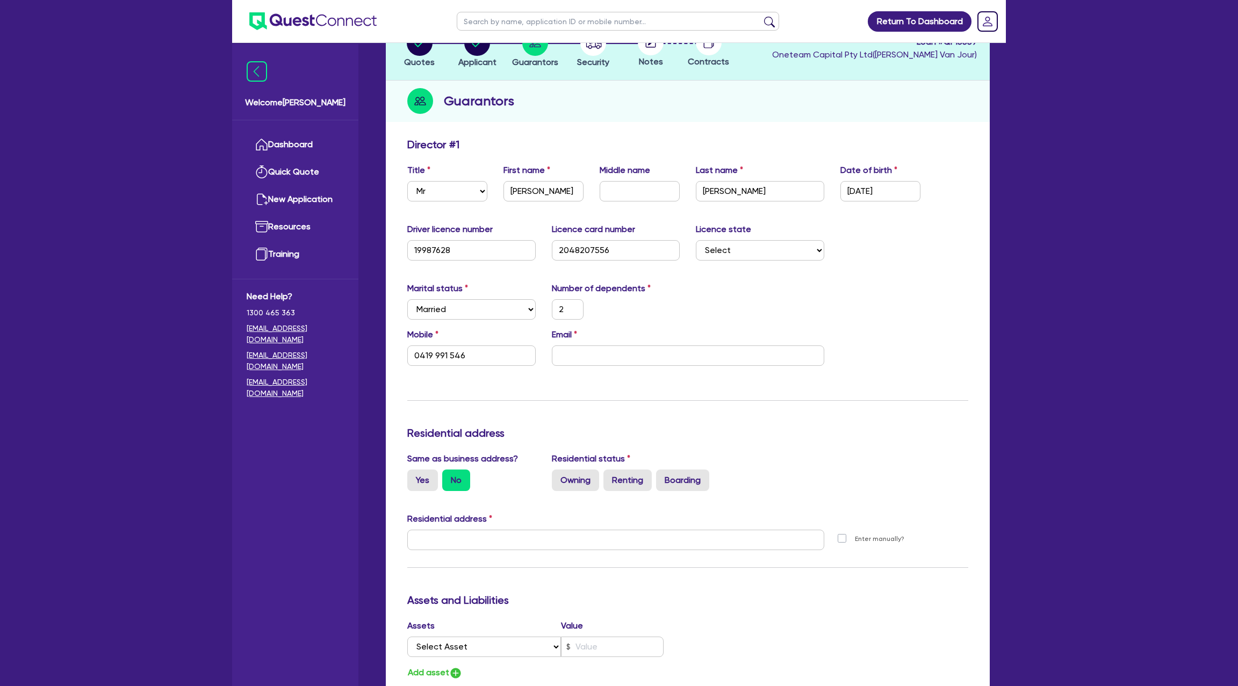
scroll to position [82, 0]
click at [599, 360] on input "email" at bounding box center [688, 354] width 272 height 20
paste input "[EMAIL_ADDRESS][DOMAIN_NAME]"
click at [756, 301] on div "Marital status Select [DEMOGRAPHIC_DATA] Married De Facto / Partner Number of d…" at bounding box center [687, 304] width 577 height 46
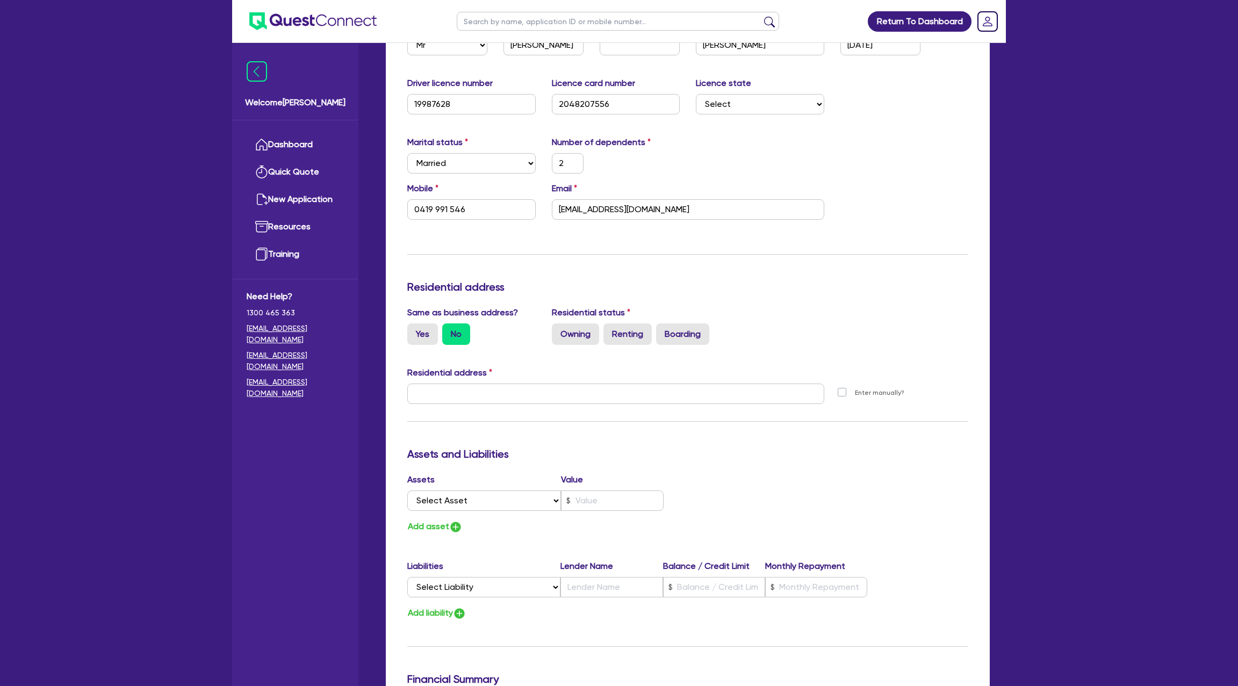
scroll to position [241, 0]
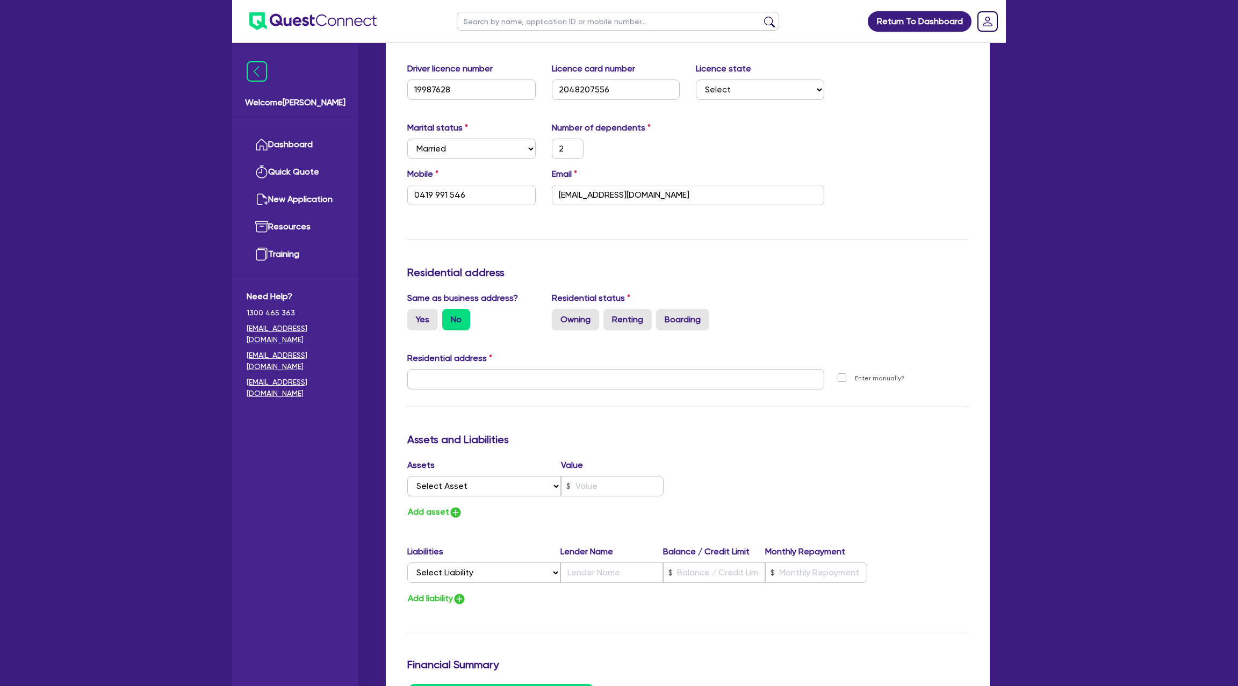
click at [424, 306] on div "Same as business address? Yes No" at bounding box center [471, 311] width 145 height 39
click at [429, 324] on label "Yes" at bounding box center [422, 319] width 31 height 21
click at [414, 316] on input "Yes" at bounding box center [410, 312] width 7 height 7
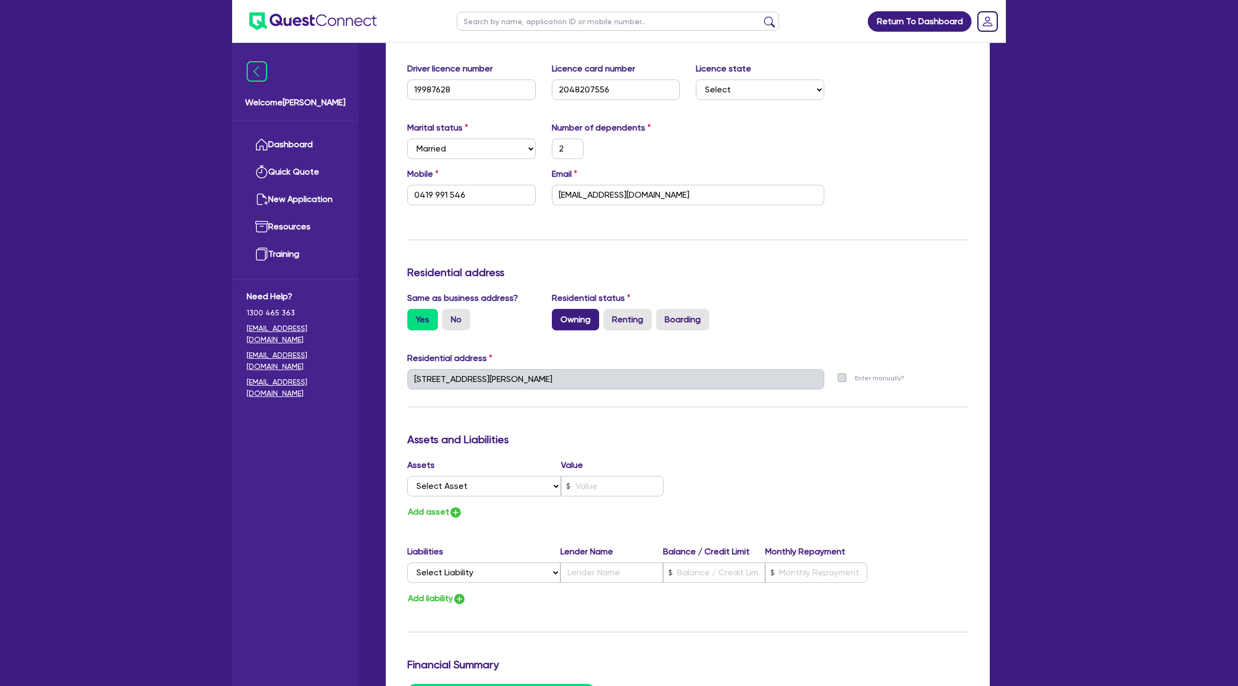
click at [576, 321] on label "Owning" at bounding box center [575, 319] width 47 height 21
click at [559, 316] on input "Owning" at bounding box center [555, 312] width 7 height 7
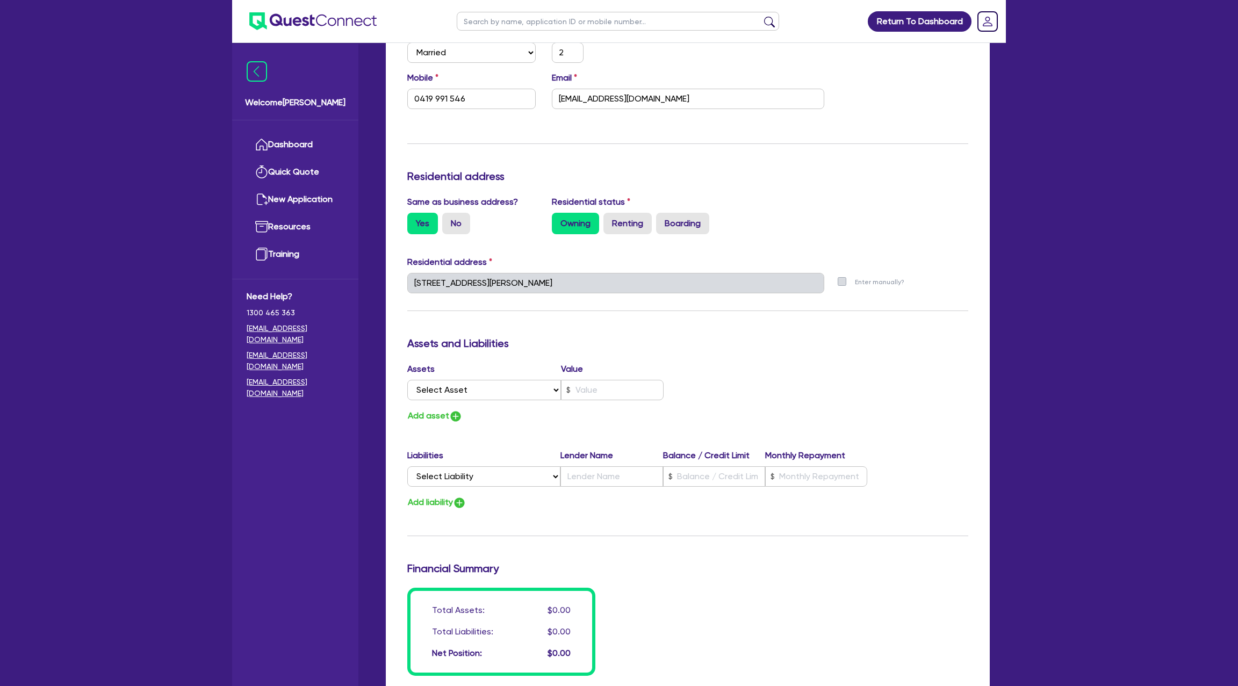
click at [489, 405] on div "Assets Value Select Asset Cash Property Investment property Vehicle Truck Trail…" at bounding box center [543, 393] width 289 height 61
click at [473, 385] on select "Select Asset Cash Property Investment property Vehicle Truck Trailer Equipment …" at bounding box center [484, 390] width 154 height 20
click at [407, 380] on select "Select Asset Cash Property Investment property Vehicle Truck Trailer Equipment …" at bounding box center [484, 390] width 154 height 20
click at [594, 391] on input "text" at bounding box center [612, 390] width 103 height 20
click at [778, 399] on div "Assets Value Select Asset Cash Property Investment property Vehicle Truck Trail…" at bounding box center [687, 393] width 577 height 61
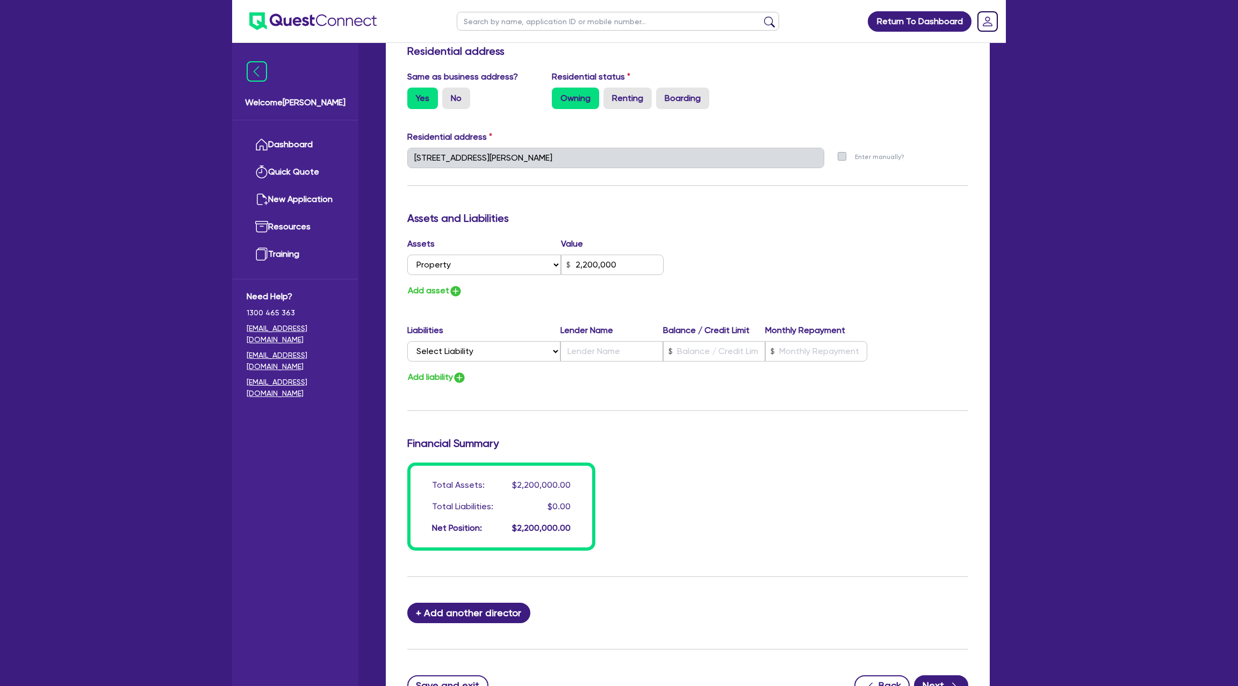
scroll to position [504, 0]
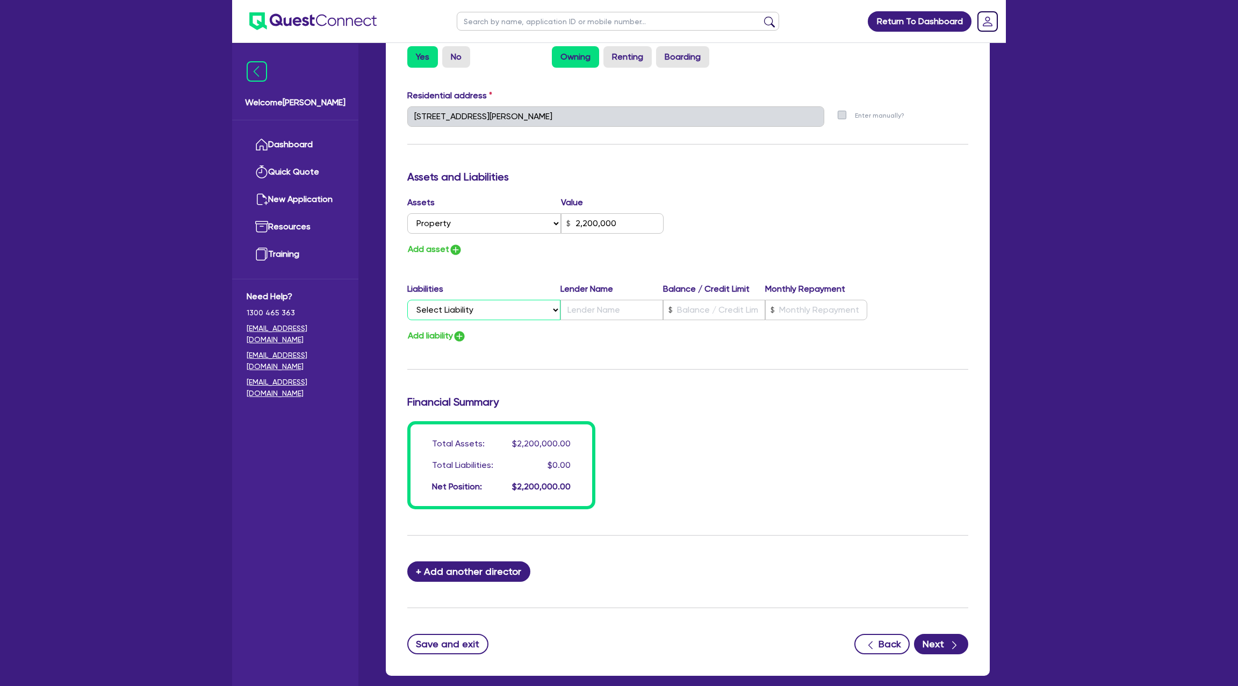
click at [461, 312] on select "Select Liability Credit card Mortgage Investment property loan Vehicle loan Tru…" at bounding box center [483, 310] width 153 height 20
click at [407, 300] on select "Select Liability Credit card Mortgage Investment property loan Vehicle loan Tru…" at bounding box center [483, 310] width 153 height 20
click at [710, 311] on input "text" at bounding box center [714, 310] width 102 height 20
click at [823, 311] on input "text" at bounding box center [816, 310] width 102 height 20
click at [588, 312] on input "text" at bounding box center [612, 310] width 102 height 20
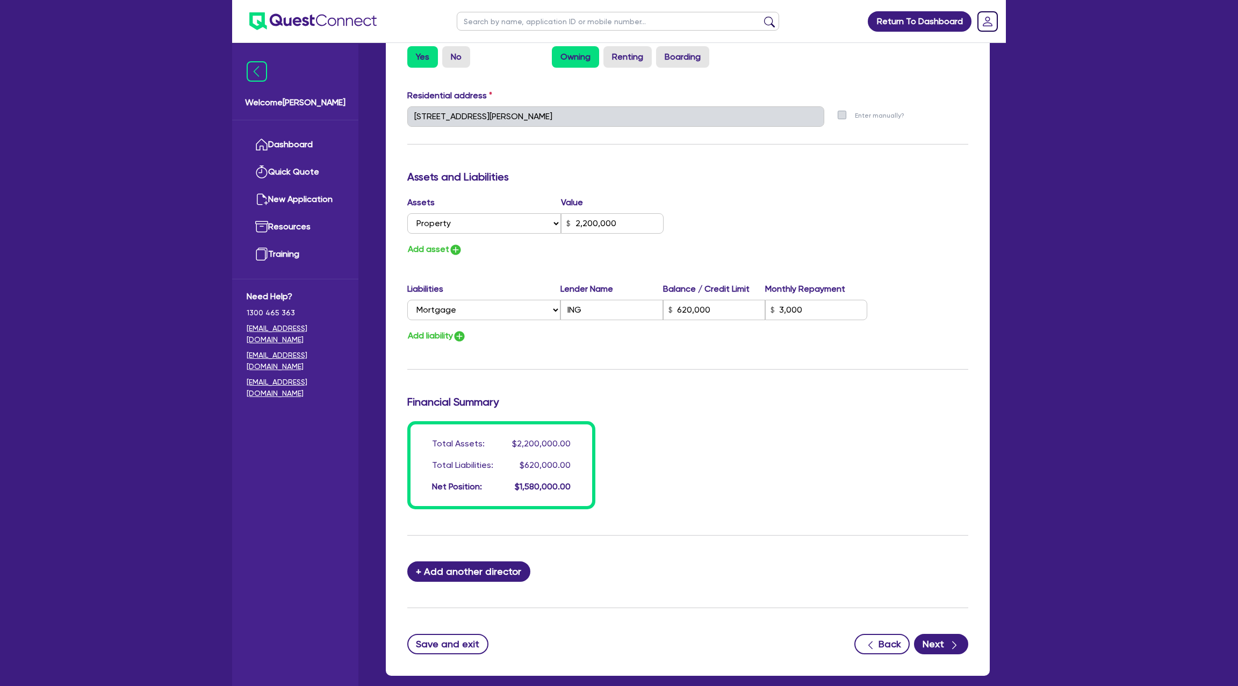
click at [571, 347] on div "Update residential status for Director #1 Boarding is only acceptable when the …" at bounding box center [687, 112] width 561 height 795
click at [437, 334] on button "Add liability" at bounding box center [436, 336] width 59 height 15
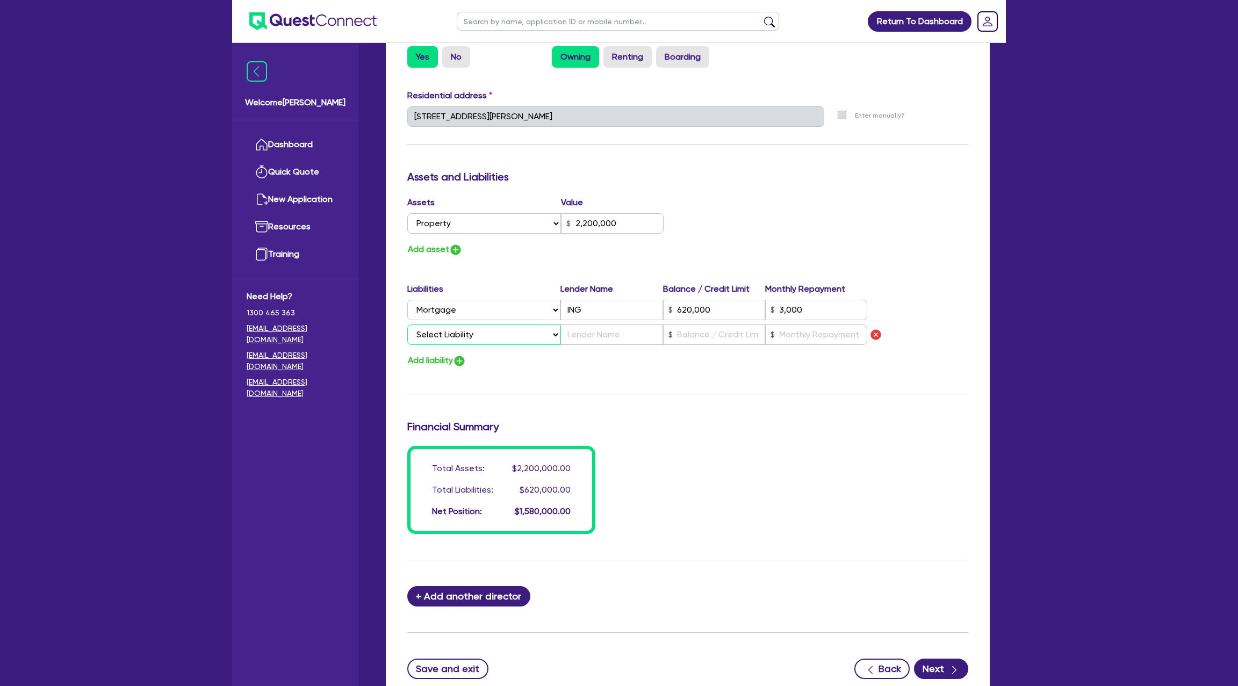
click at [453, 336] on select "Select Liability Credit card Mortgage Investment property loan Vehicle loan Tru…" at bounding box center [483, 335] width 153 height 20
click at [407, 325] on select "Select Liability Credit card Mortgage Investment property loan Vehicle loan Tru…" at bounding box center [483, 335] width 153 height 20
click at [615, 335] on input "text" at bounding box center [612, 335] width 102 height 20
click at [704, 321] on div "Liabilities Lender Name Balance / Credit Limit Monthly Repayment Select Liabili…" at bounding box center [687, 316] width 577 height 67
click at [706, 335] on input "text" at bounding box center [714, 335] width 102 height 20
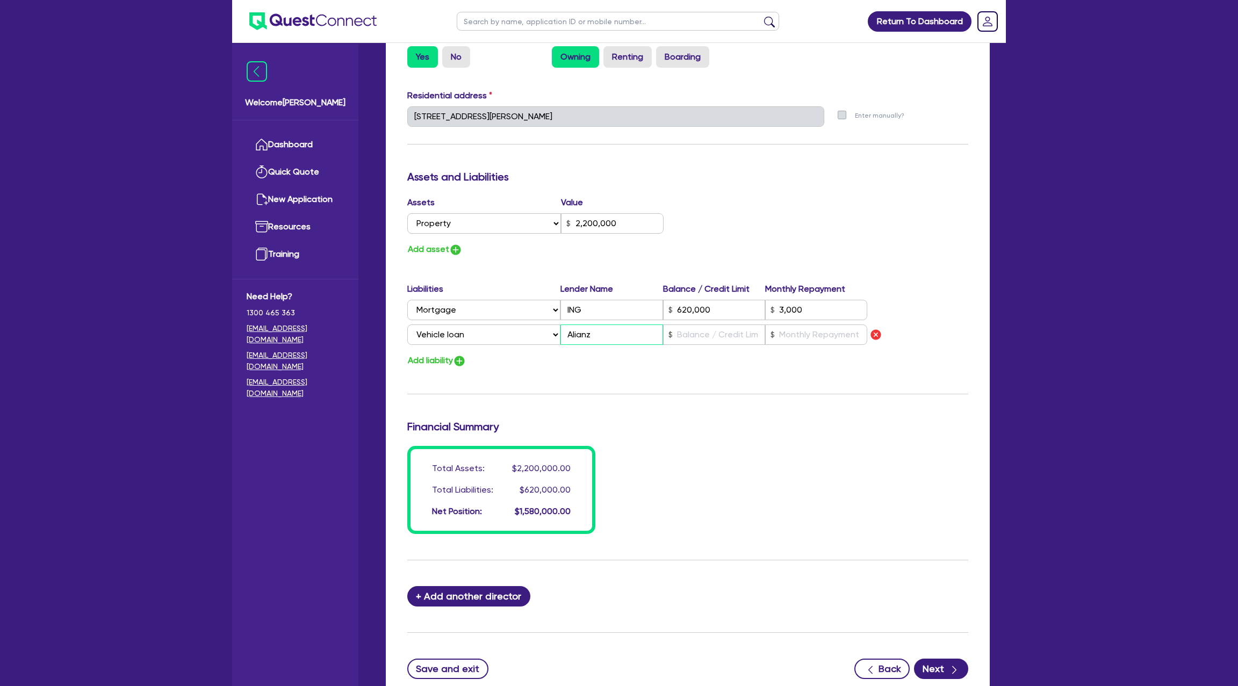
click at [576, 334] on input "Alianz" at bounding box center [612, 335] width 102 height 20
click at [695, 336] on input "text" at bounding box center [714, 335] width 102 height 20
click at [792, 336] on input "text" at bounding box center [816, 335] width 102 height 20
click at [713, 338] on input "text" at bounding box center [714, 335] width 102 height 20
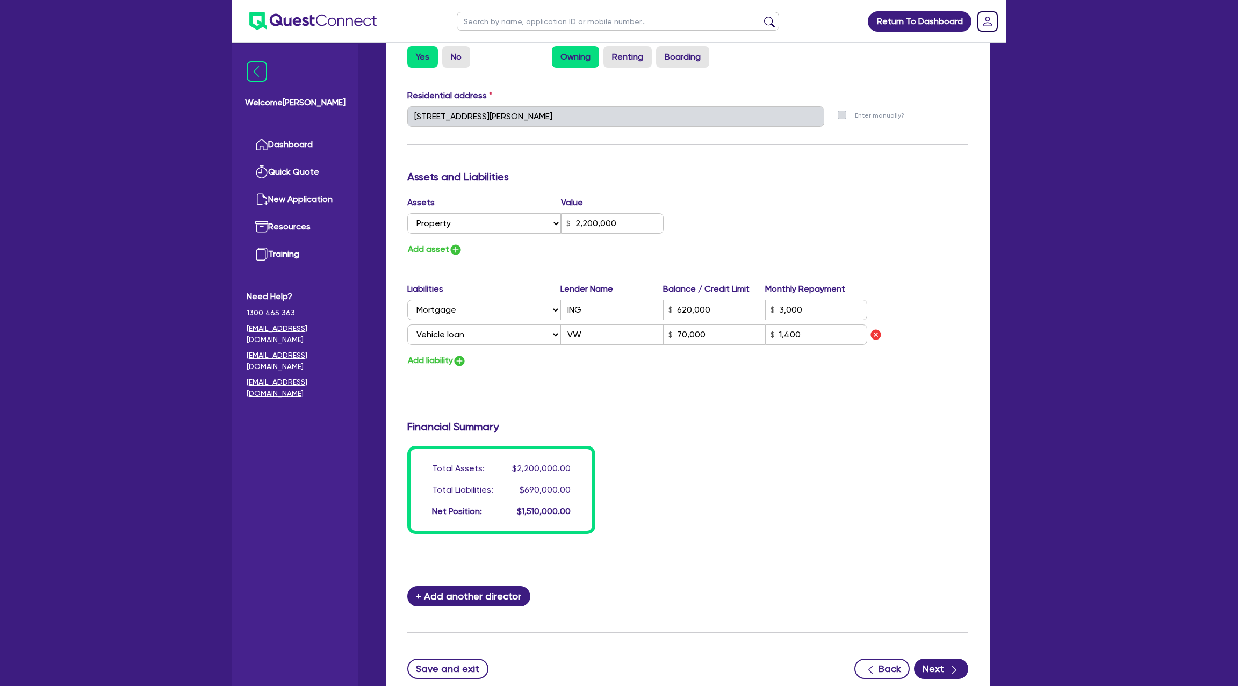
click at [737, 446] on div "Total Assets: $2,200,000.00 Total Liabilities: $690,000.00 Net Position: $1,510…" at bounding box center [687, 490] width 577 height 88
click at [714, 240] on div "Assets Value Select Asset Cash Property Investment property Vehicle Truck Trail…" at bounding box center [687, 226] width 577 height 61
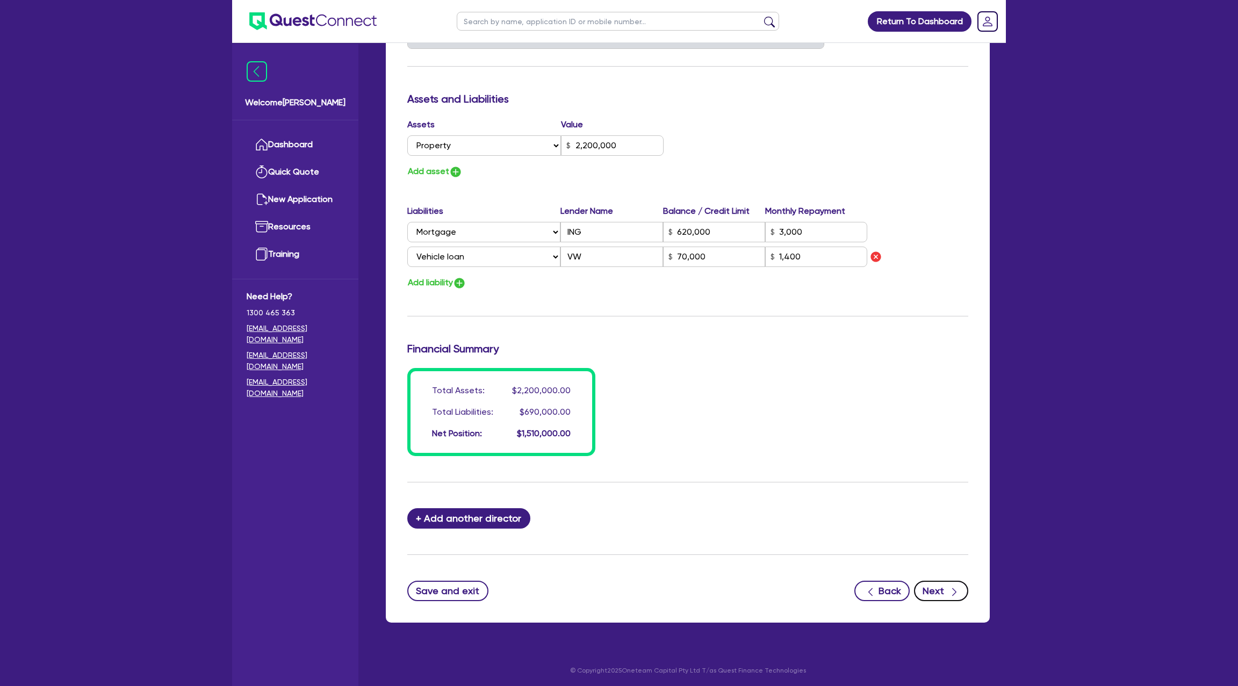
click at [944, 592] on button "Next" at bounding box center [941, 591] width 54 height 20
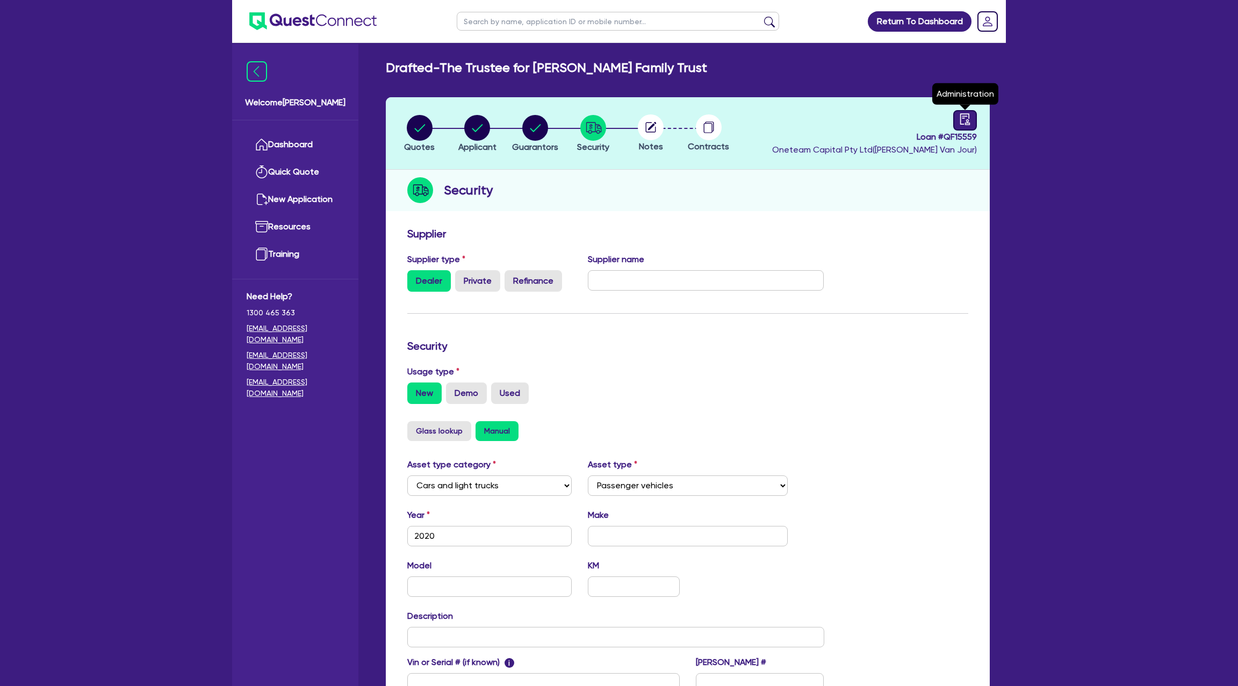
click at [965, 117] on icon "audit" at bounding box center [965, 119] width 12 height 12
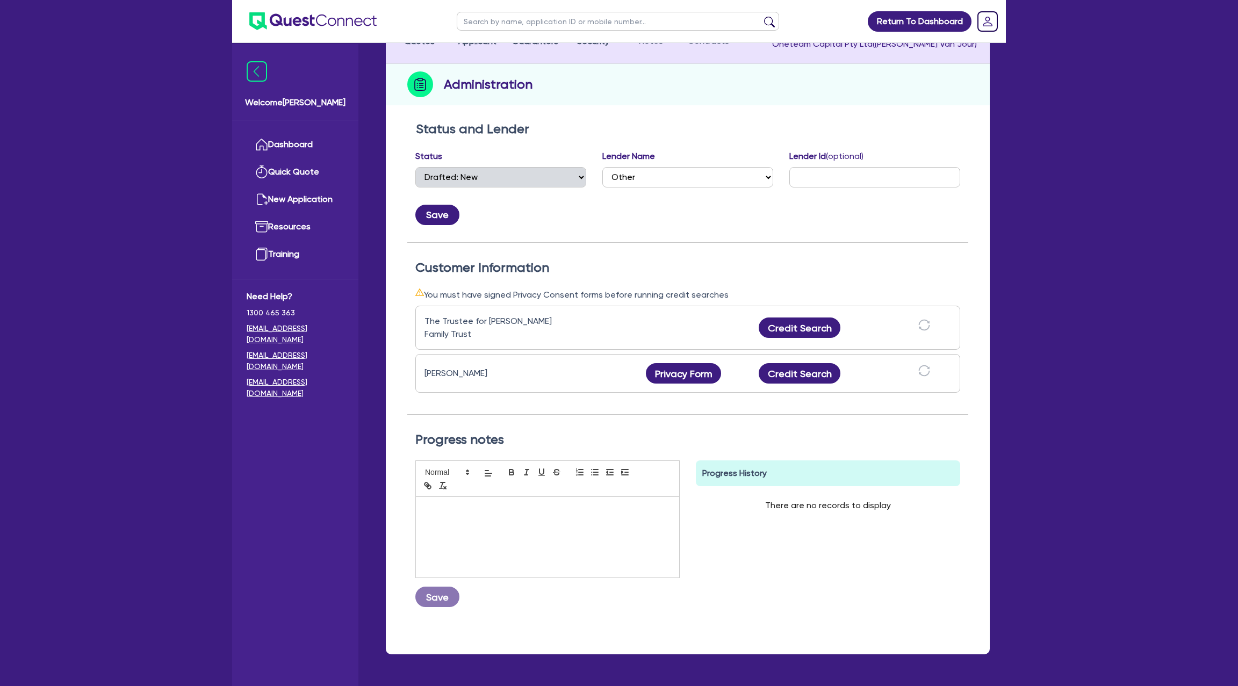
scroll to position [112, 0]
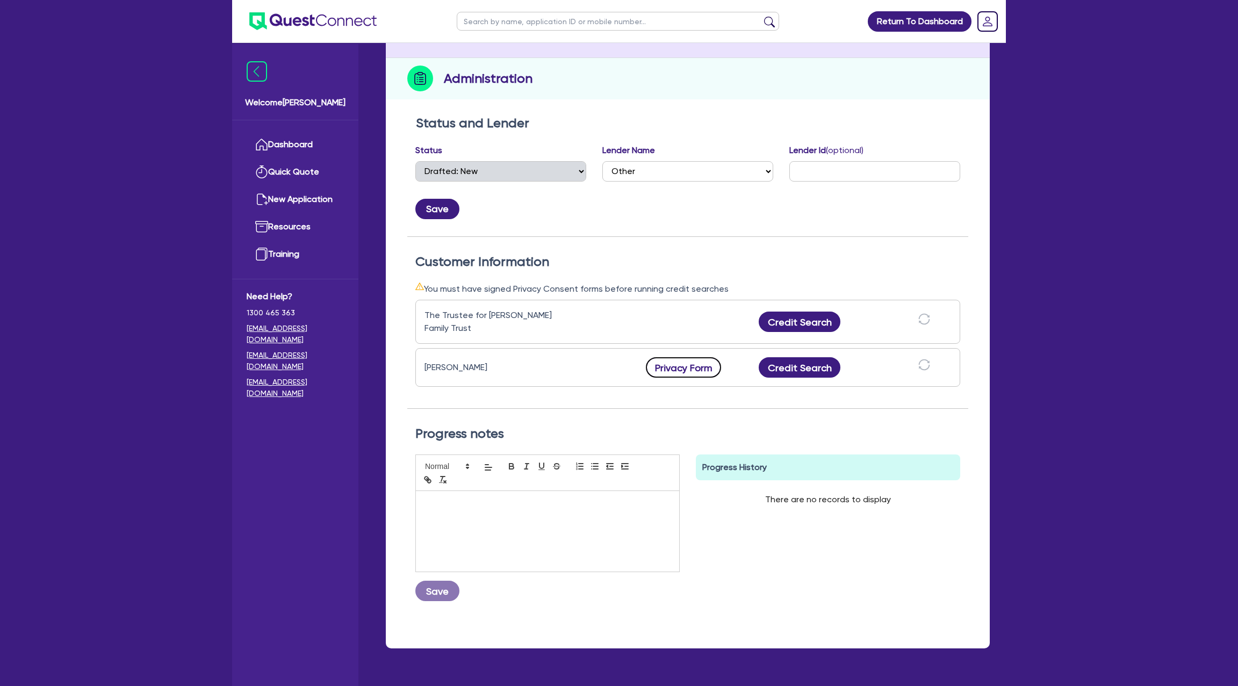
click at [699, 361] on button "Privacy Form" at bounding box center [683, 367] width 75 height 20
click at [690, 255] on h2 "Customer Information" at bounding box center [687, 262] width 545 height 16
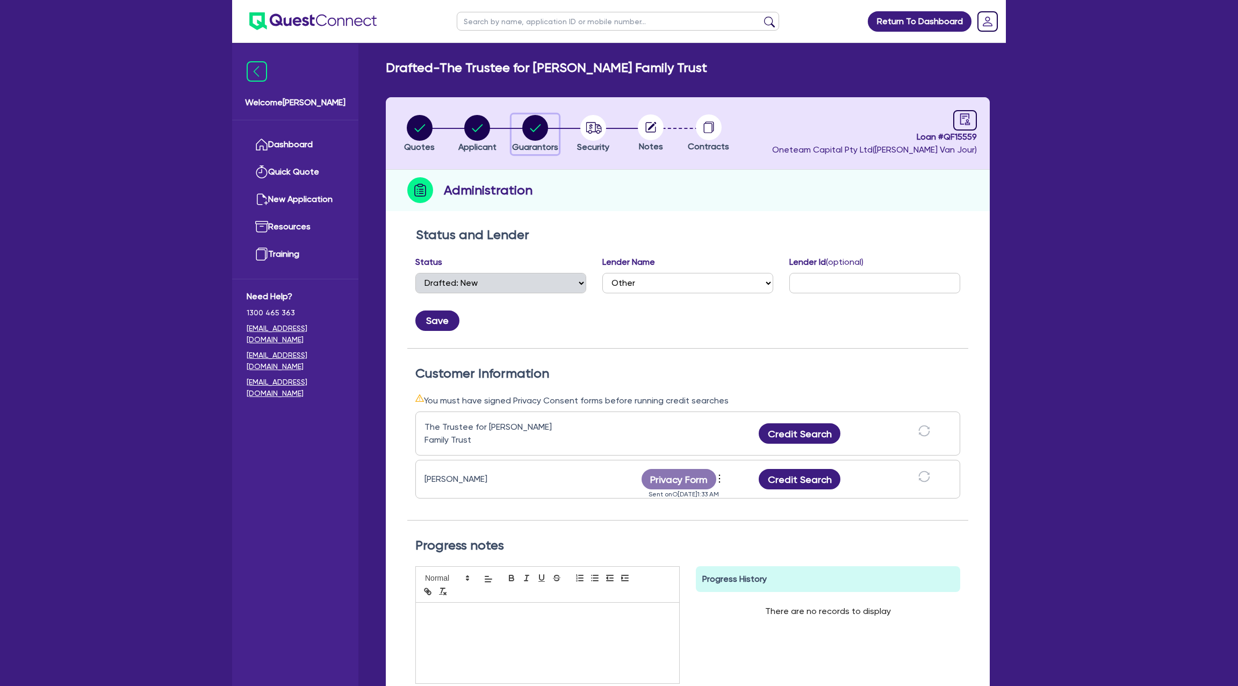
click at [535, 122] on circle "button" at bounding box center [535, 128] width 26 height 26
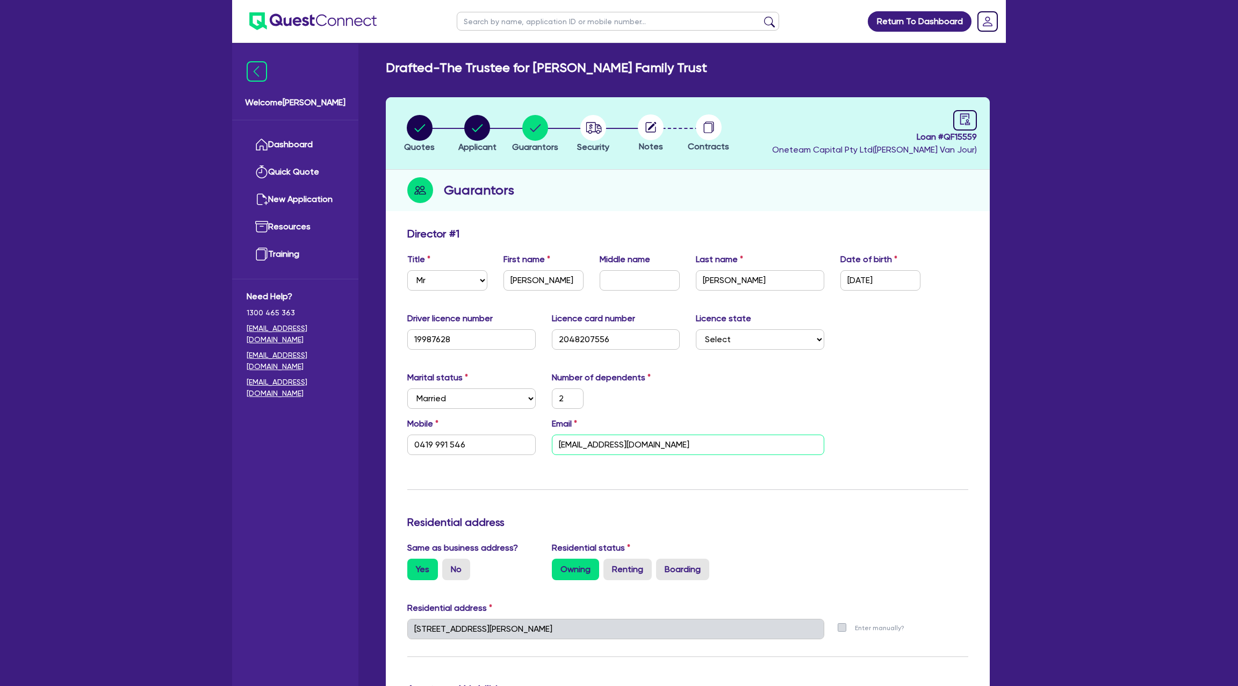
click at [617, 449] on input "[EMAIL_ADDRESS][DOMAIN_NAME]" at bounding box center [688, 445] width 272 height 20
click at [962, 125] on icon "audit" at bounding box center [965, 119] width 12 height 12
